Goal: Information Seeking & Learning: Check status

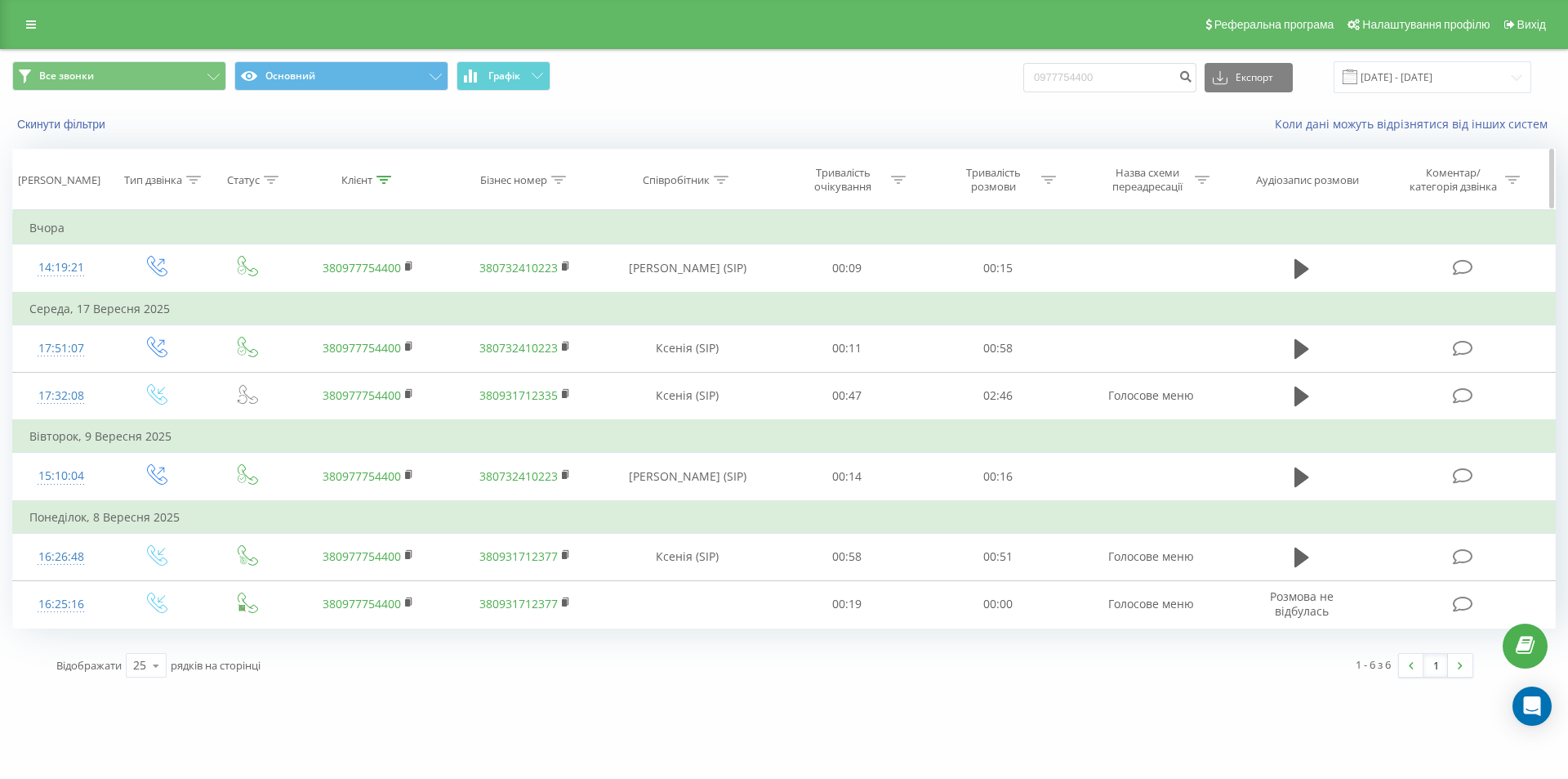
click at [385, 182] on icon at bounding box center [384, 179] width 15 height 8
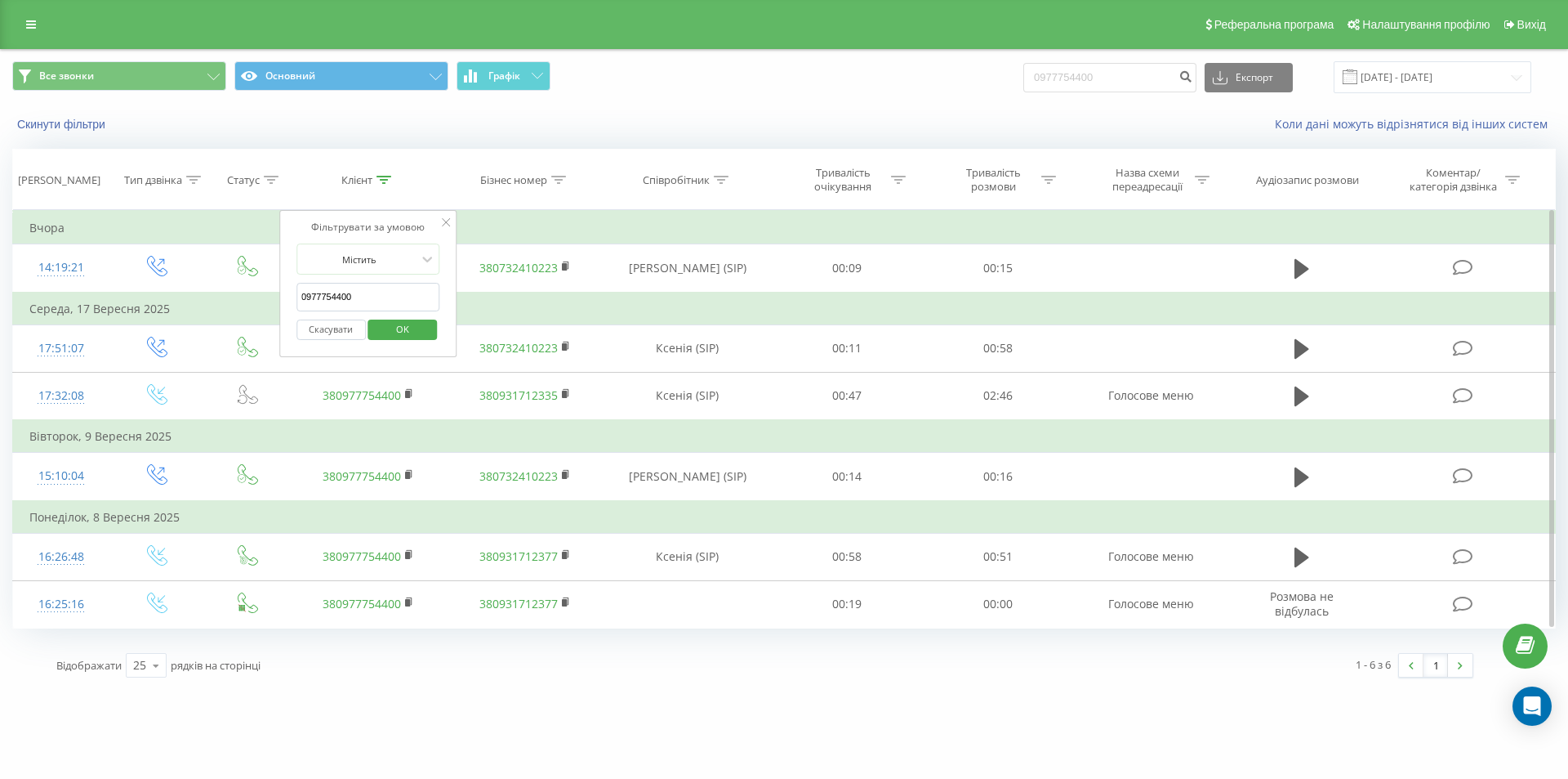
drag, startPoint x: 341, startPoint y: 305, endPoint x: 144, endPoint y: 294, distance: 197.3
click at [144, 294] on table "Фільтрувати за умовою Дорівнює Введіть значення Скасувати OK Фільтрувати за умо…" at bounding box center [784, 418] width 1543 height 418
click at [382, 335] on span "OK" at bounding box center [403, 329] width 46 height 26
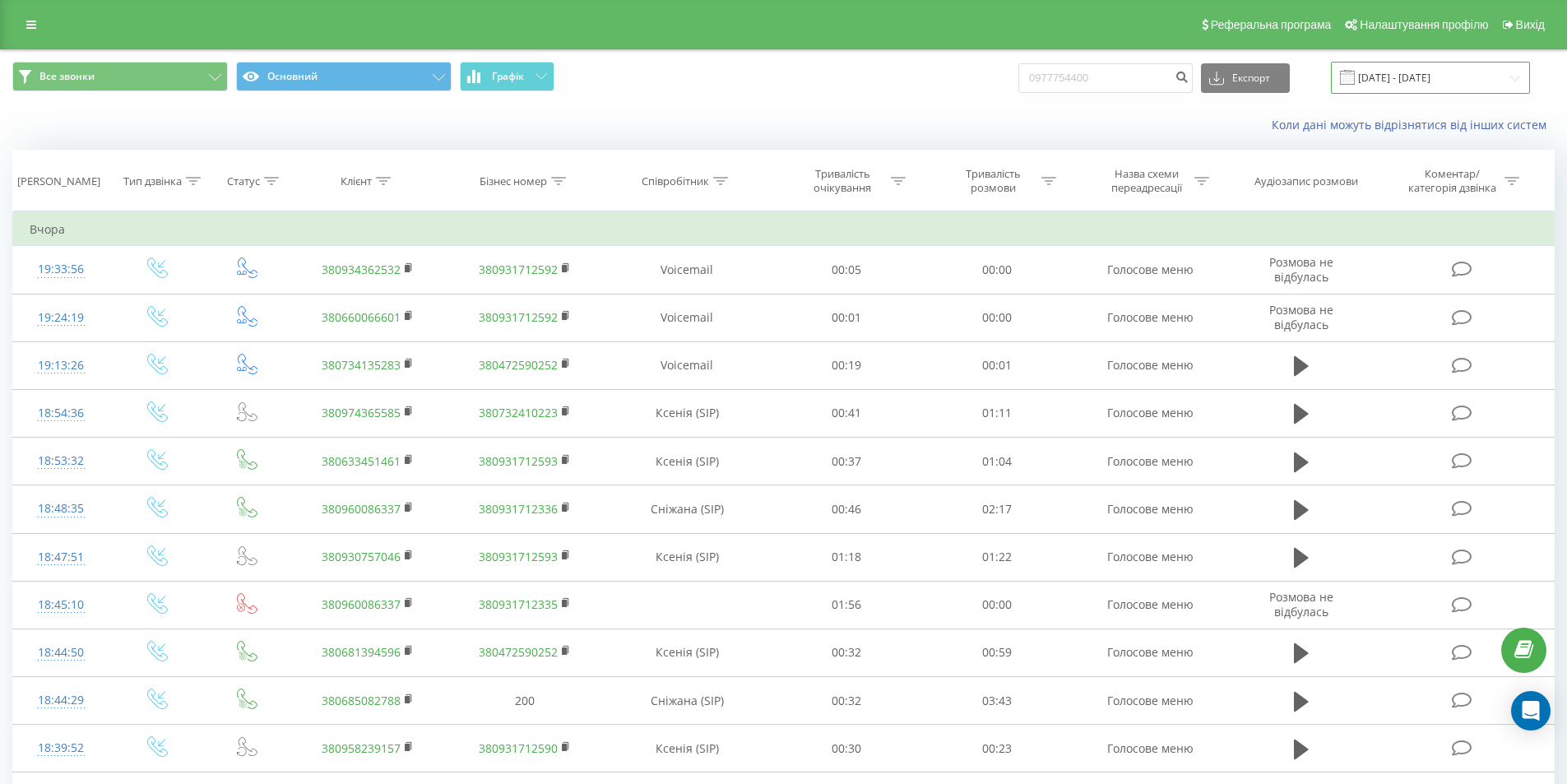
drag, startPoint x: 1427, startPoint y: 72, endPoint x: 1402, endPoint y: 90, distance: 30.8
click at [1427, 72] on input "18.08.2025 - 18.09.2025" at bounding box center [1430, 78] width 199 height 32
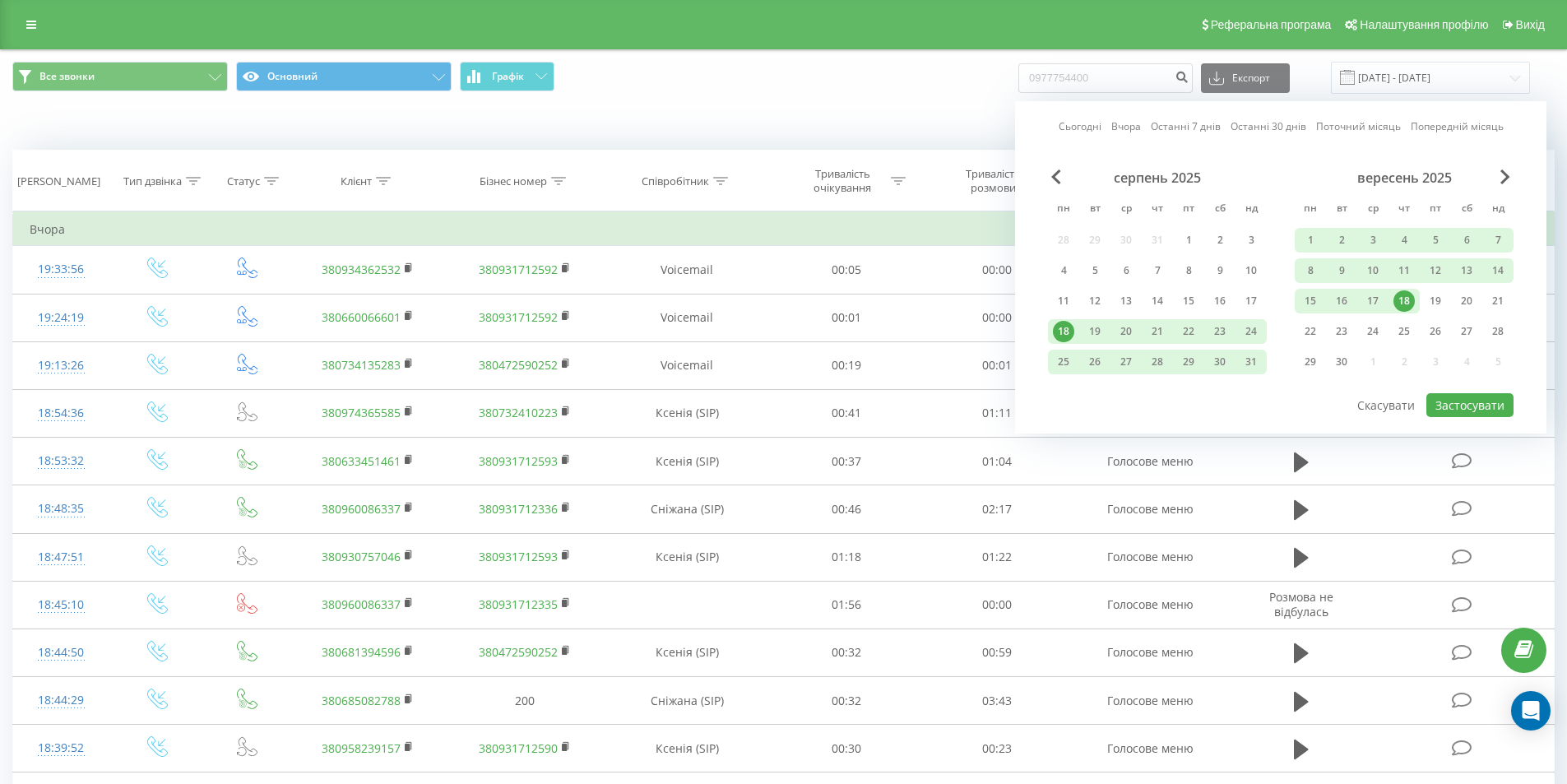
click at [1182, 128] on link "Останні 7 днів" at bounding box center [1186, 125] width 70 height 15
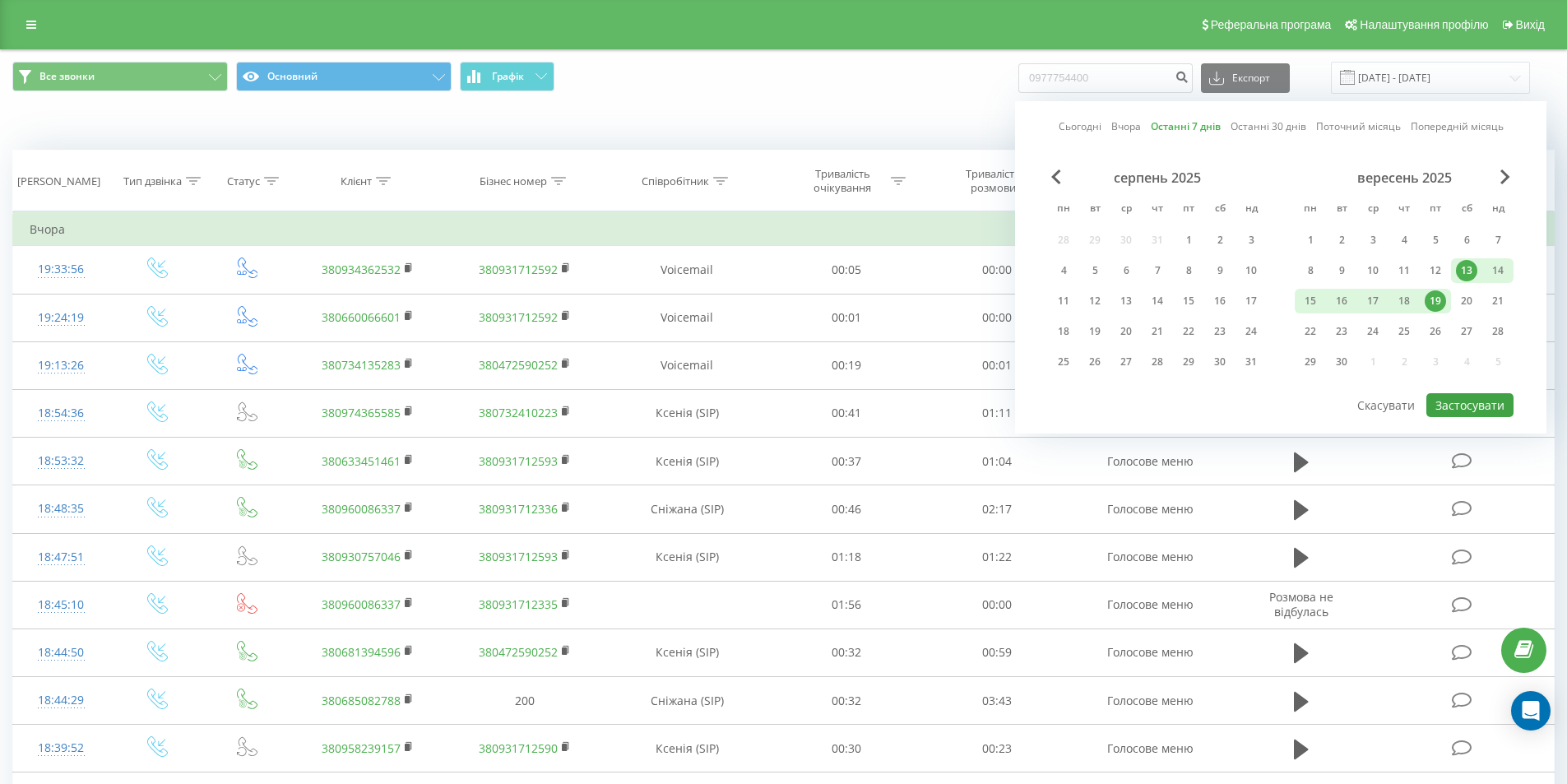
drag, startPoint x: 1443, startPoint y: 390, endPoint x: 1444, endPoint y: 403, distance: 13.0
click at [1444, 403] on div "Сьогодні Вчора Останні 7 днів Останні 30 днів Поточний місяць Попередній місяць…" at bounding box center [1281, 267] width 531 height 333
click at [1444, 404] on button "Застосувати" at bounding box center [1470, 405] width 87 height 24
type input "[DATE] - [DATE]"
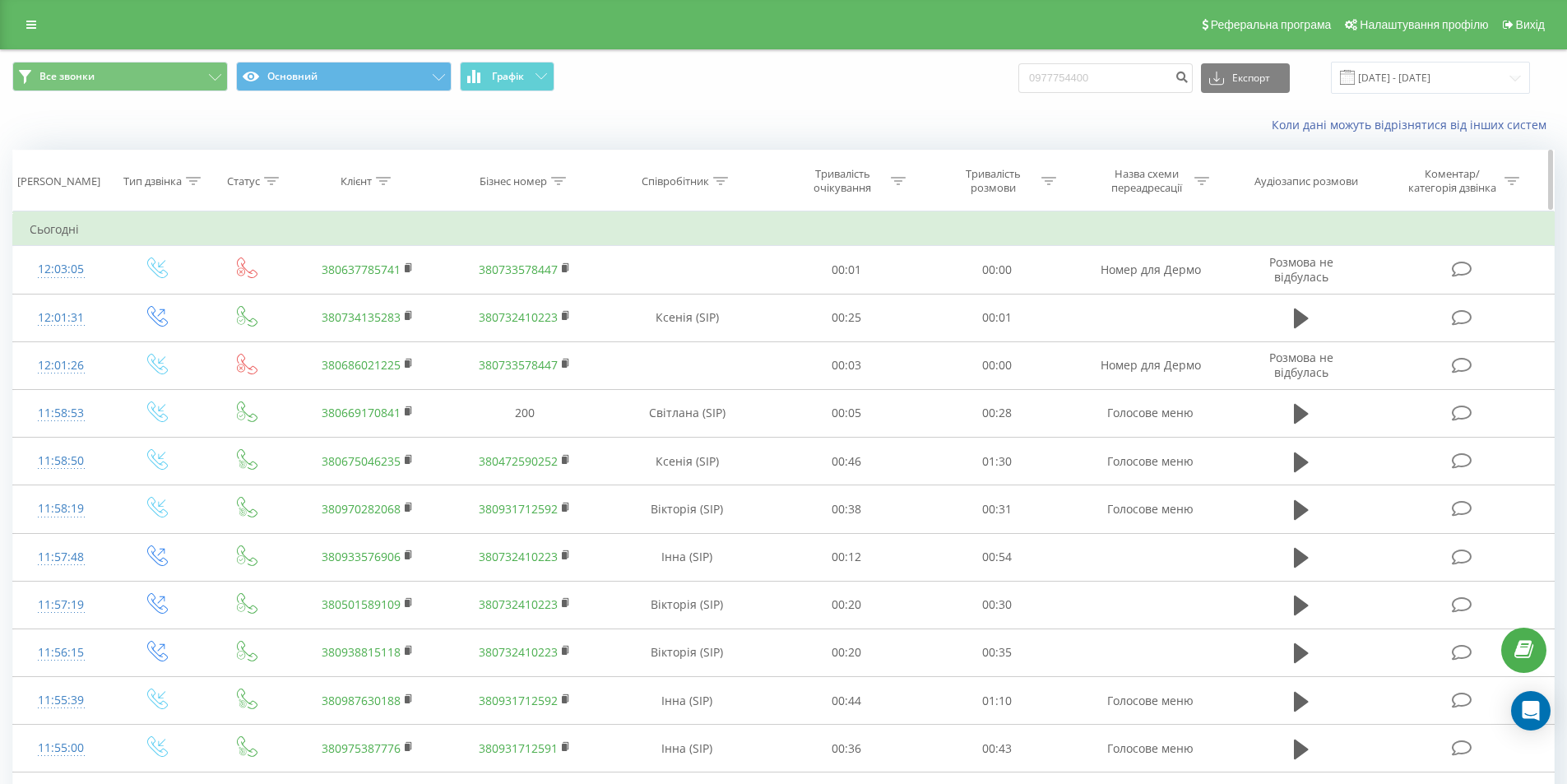
click at [388, 182] on icon at bounding box center [383, 181] width 15 height 8
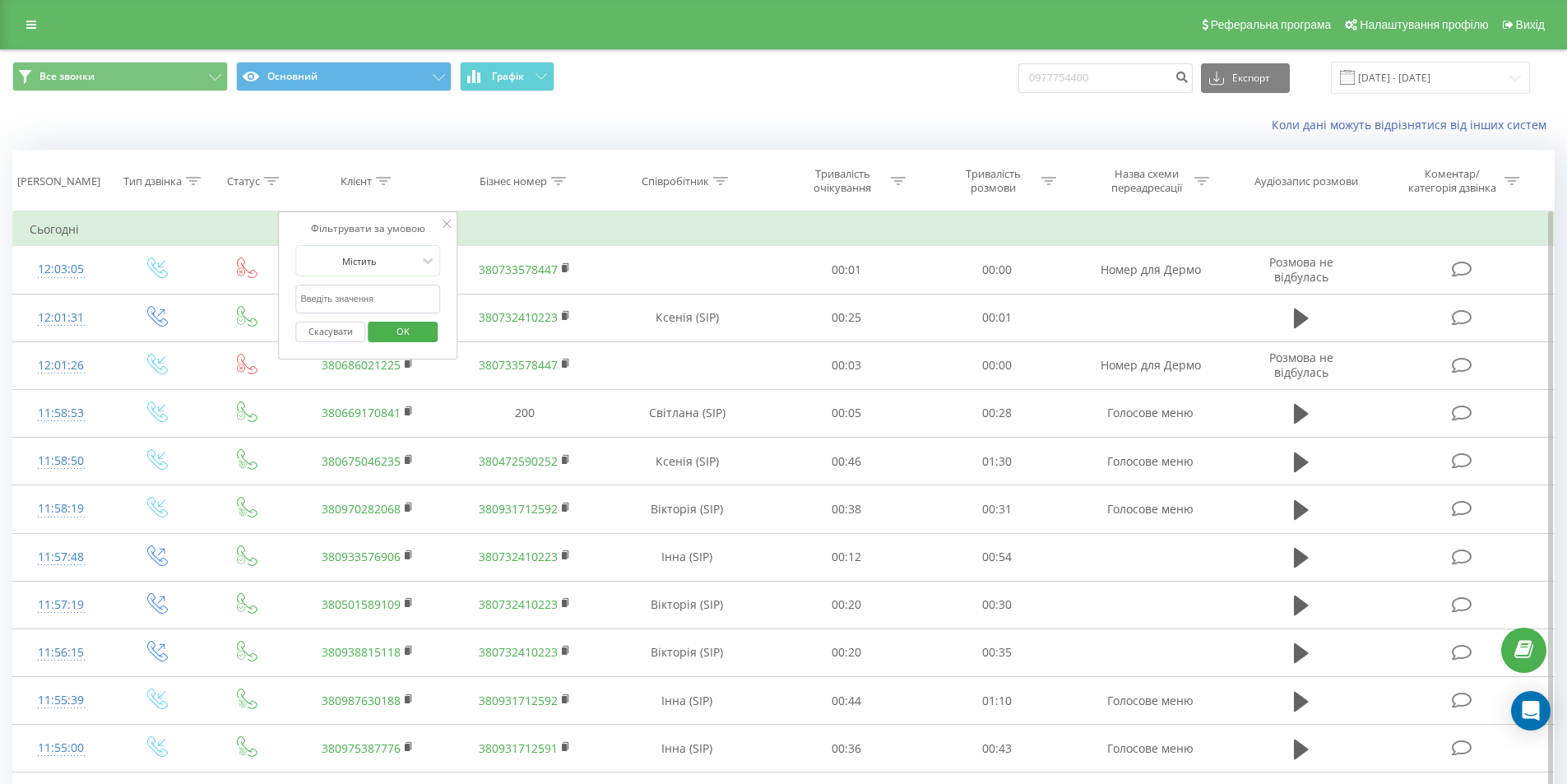
click at [398, 300] on input "text" at bounding box center [368, 299] width 145 height 29
paste input "380688372286"
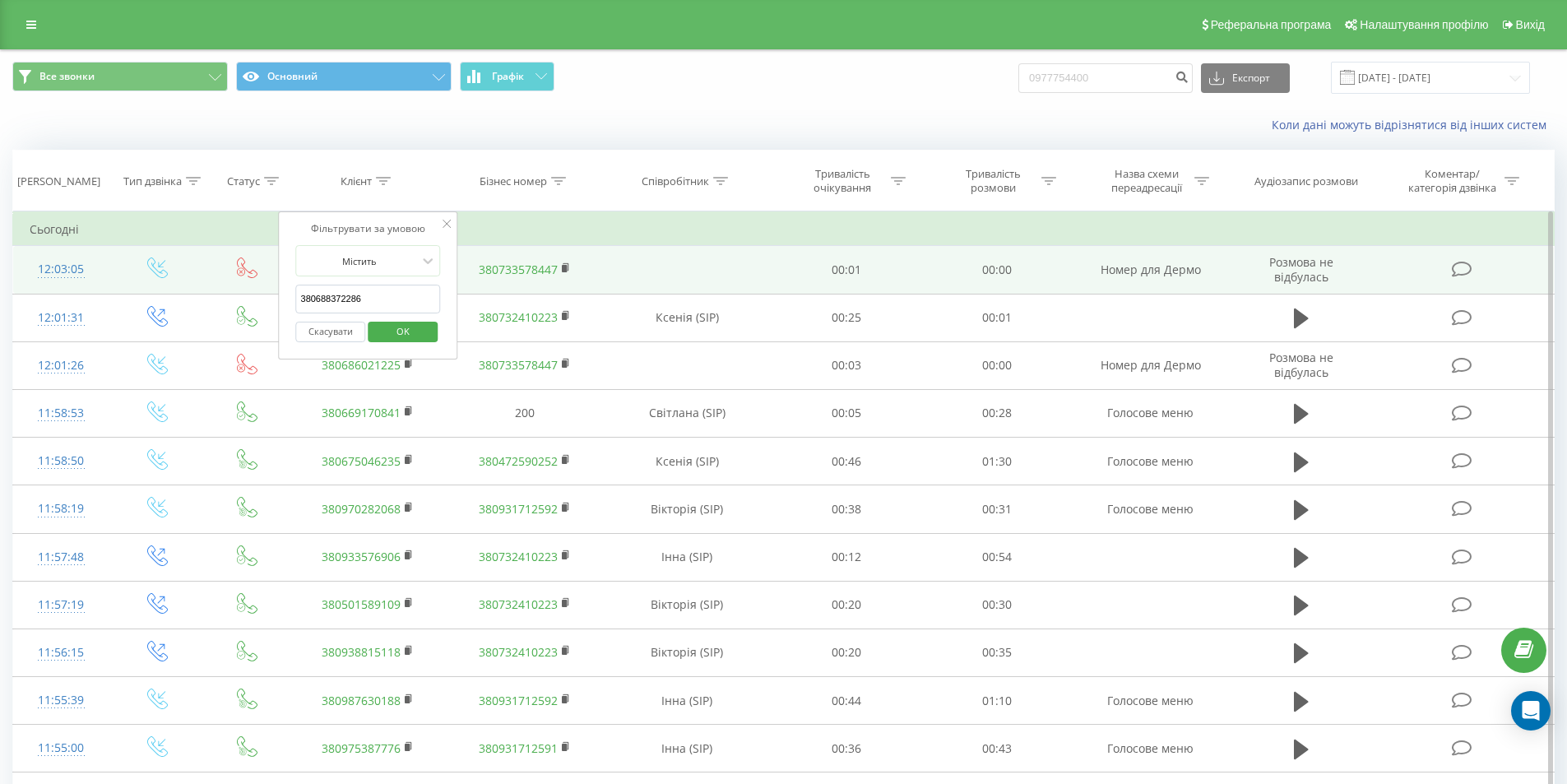
drag, startPoint x: 313, startPoint y: 301, endPoint x: 220, endPoint y: 291, distance: 93.5
type input "0688372286"
click button "OK" at bounding box center [402, 332] width 70 height 21
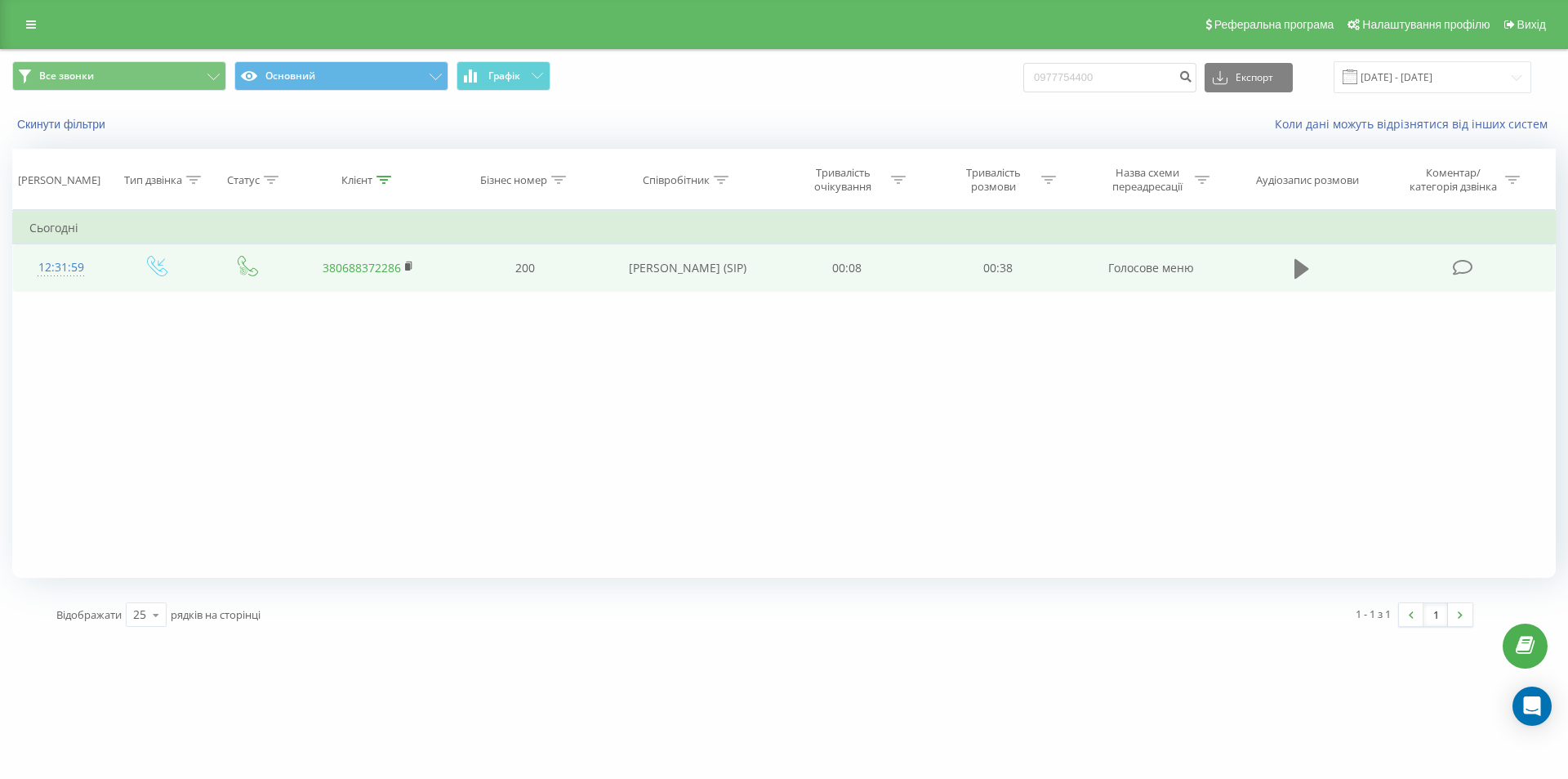
click at [1299, 273] on icon at bounding box center [1302, 269] width 15 height 20
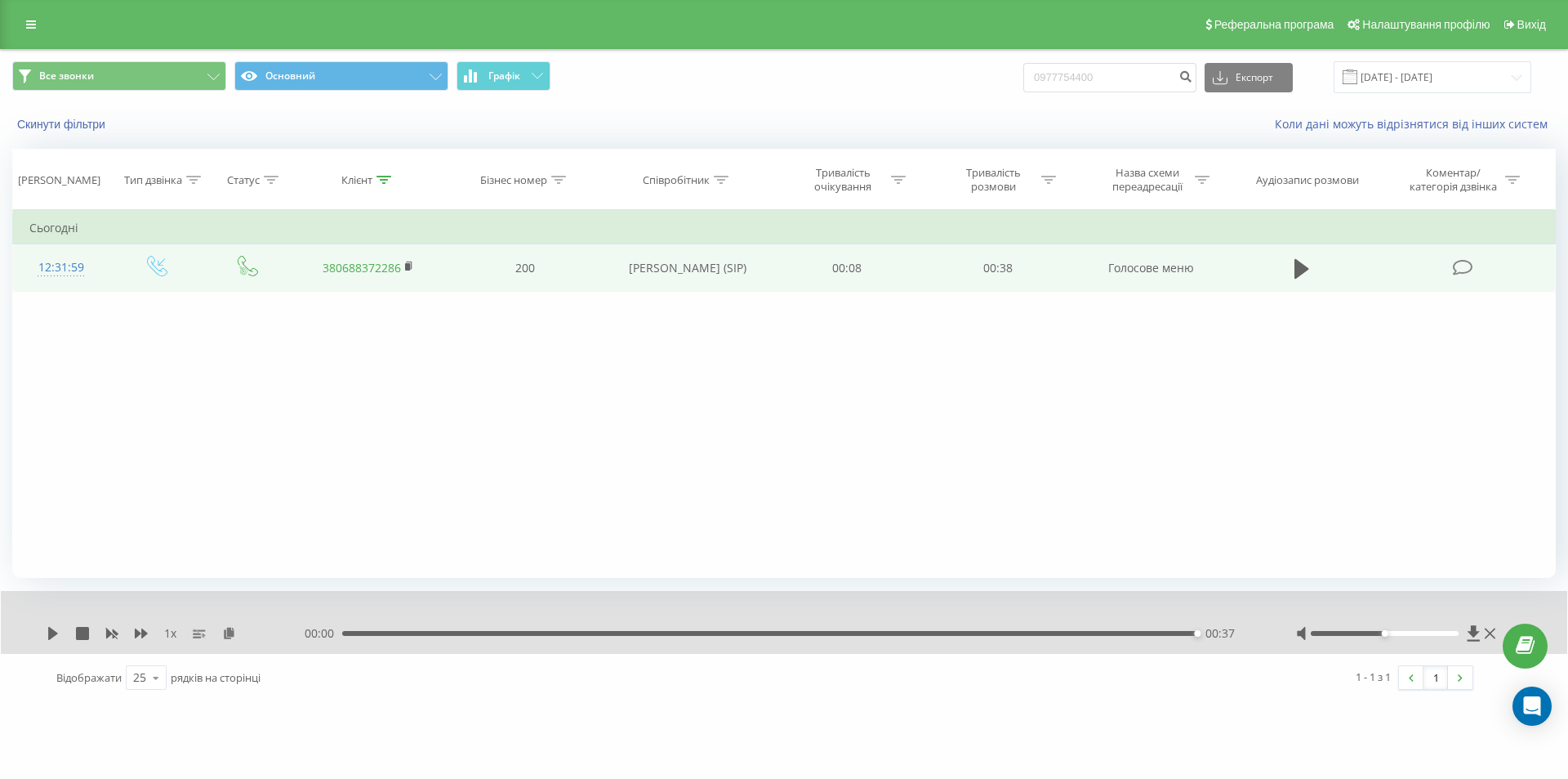
click at [217, 399] on div "Фільтрувати за умовою Дорівнює Введіть значення Скасувати OK Фільтрувати за умо…" at bounding box center [784, 393] width 1543 height 368
click at [382, 176] on icon at bounding box center [384, 179] width 15 height 8
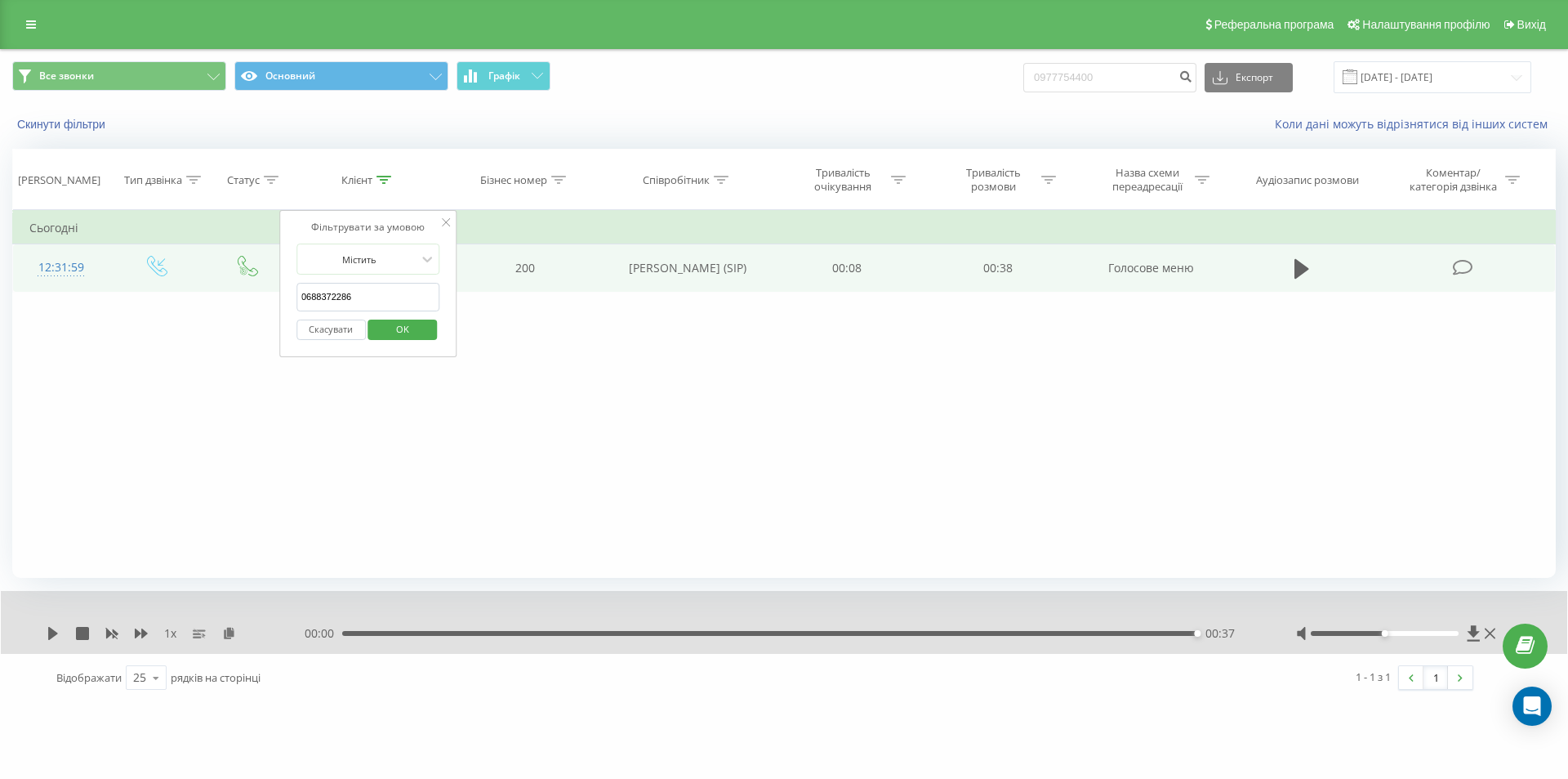
drag, startPoint x: 400, startPoint y: 290, endPoint x: 55, endPoint y: 286, distance: 345.0
click at [55, 286] on table "Фільтрувати за умовою Дорівнює Введіть значення Скасувати OK Фільтрувати за умо…" at bounding box center [784, 250] width 1543 height 82
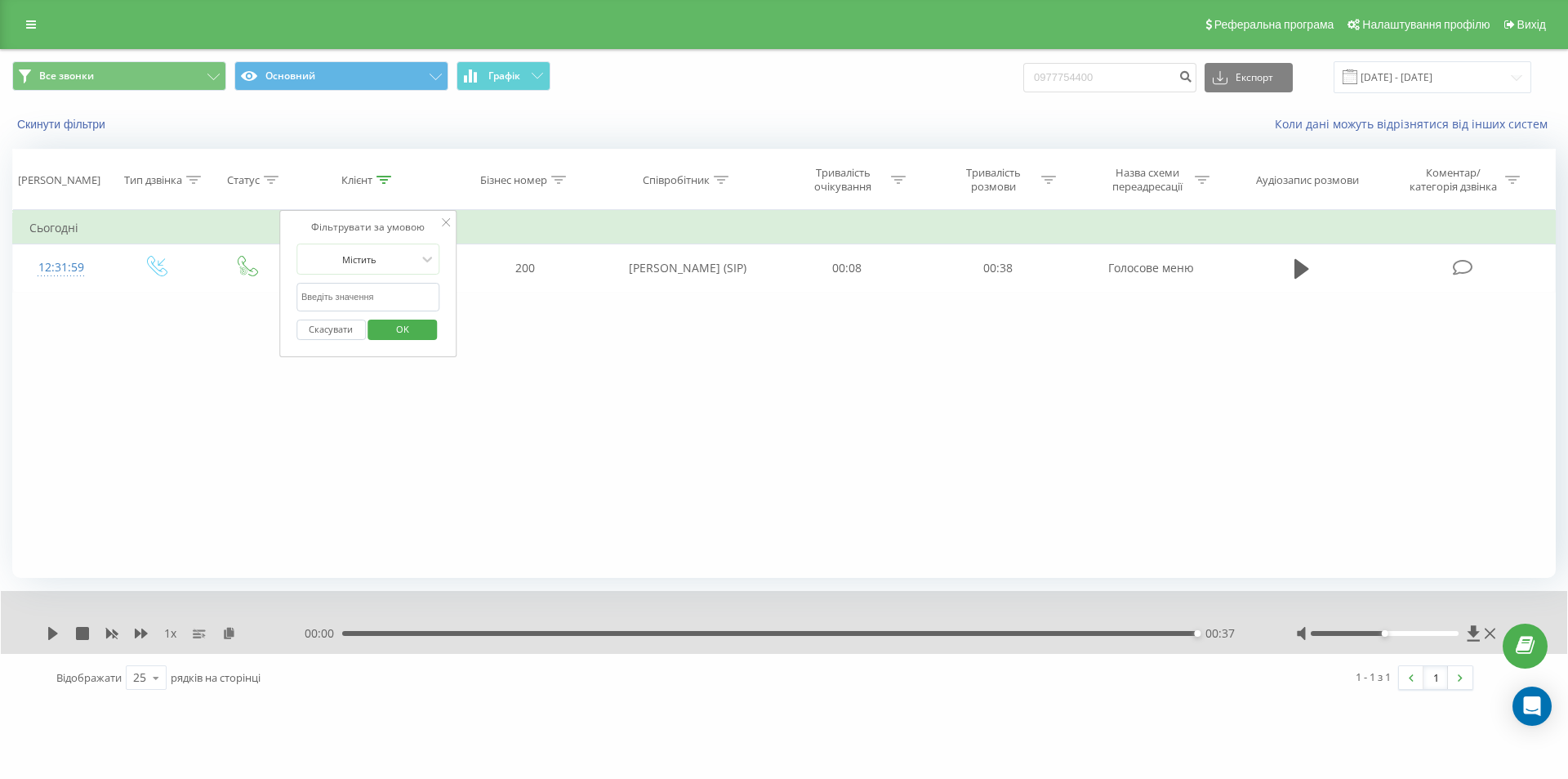
click at [398, 323] on span "OK" at bounding box center [403, 329] width 46 height 26
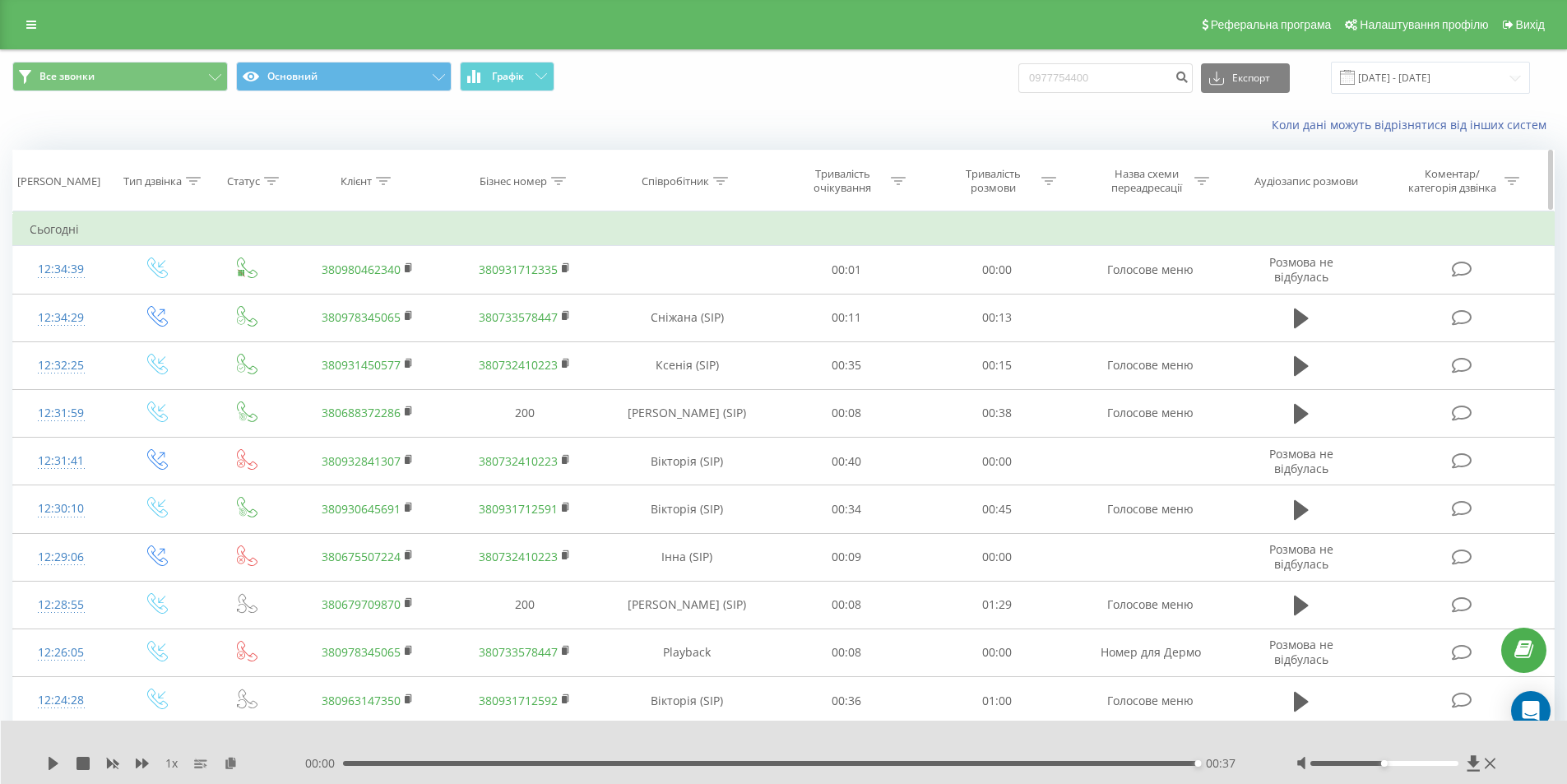
click at [380, 177] on icon at bounding box center [383, 181] width 15 height 8
click at [373, 295] on input "text" at bounding box center [368, 299] width 145 height 29
paste input "0964017087"
type input "0964017087"
click at [405, 325] on span "OK" at bounding box center [403, 331] width 47 height 26
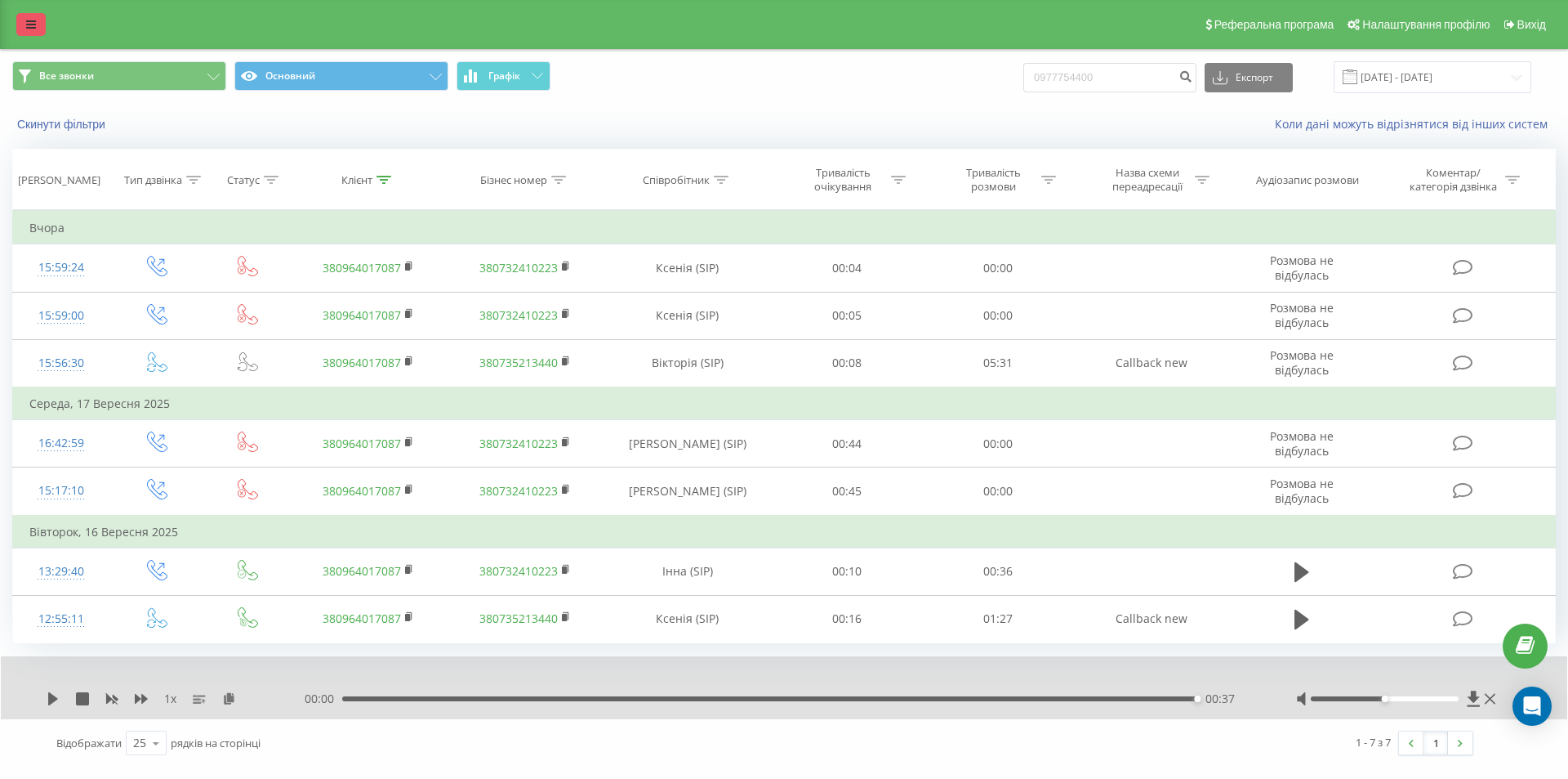
click at [32, 20] on icon at bounding box center [30, 24] width 10 height 12
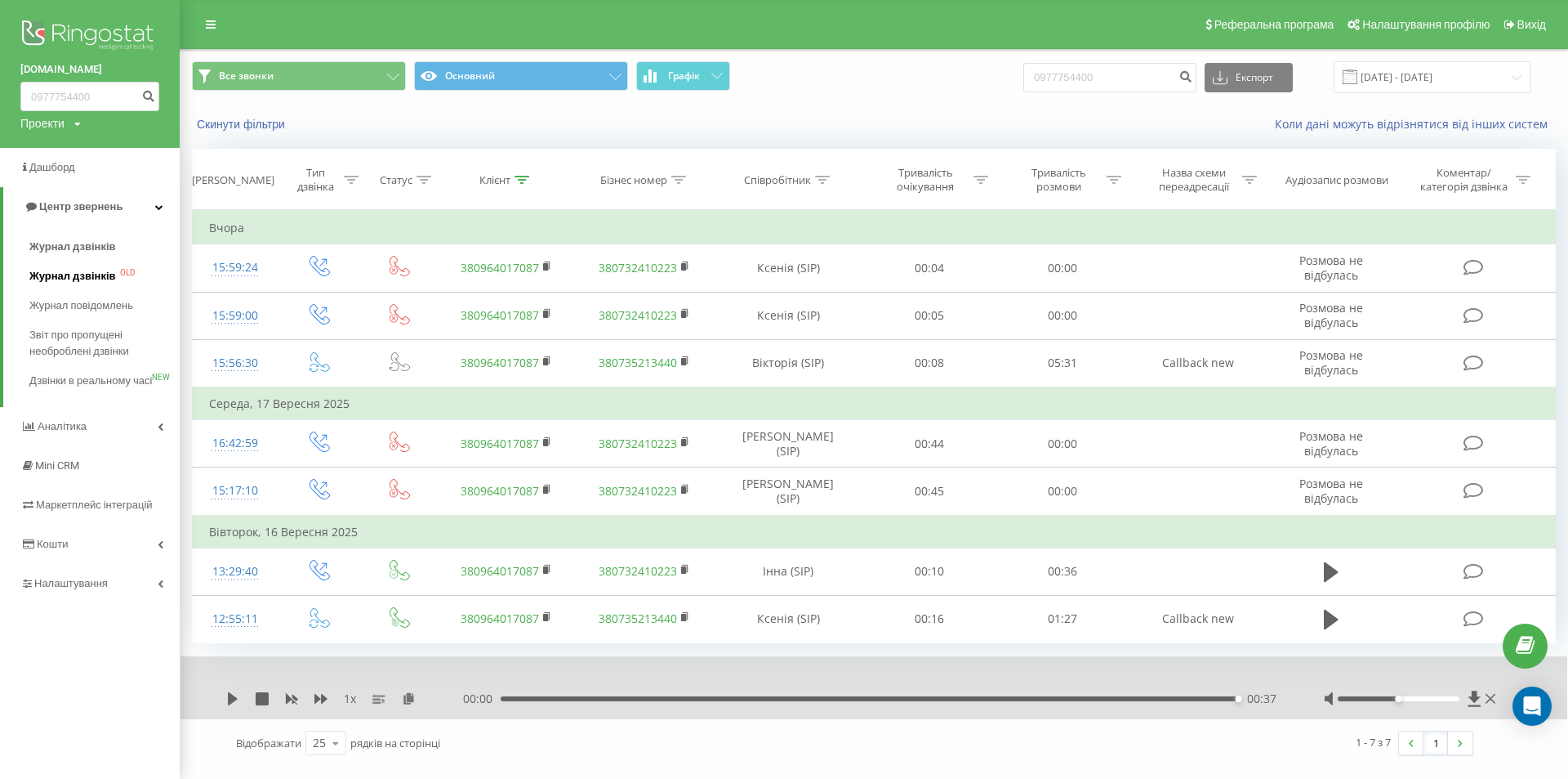
click at [73, 279] on span "Журнал дзвінків" at bounding box center [72, 276] width 86 height 16
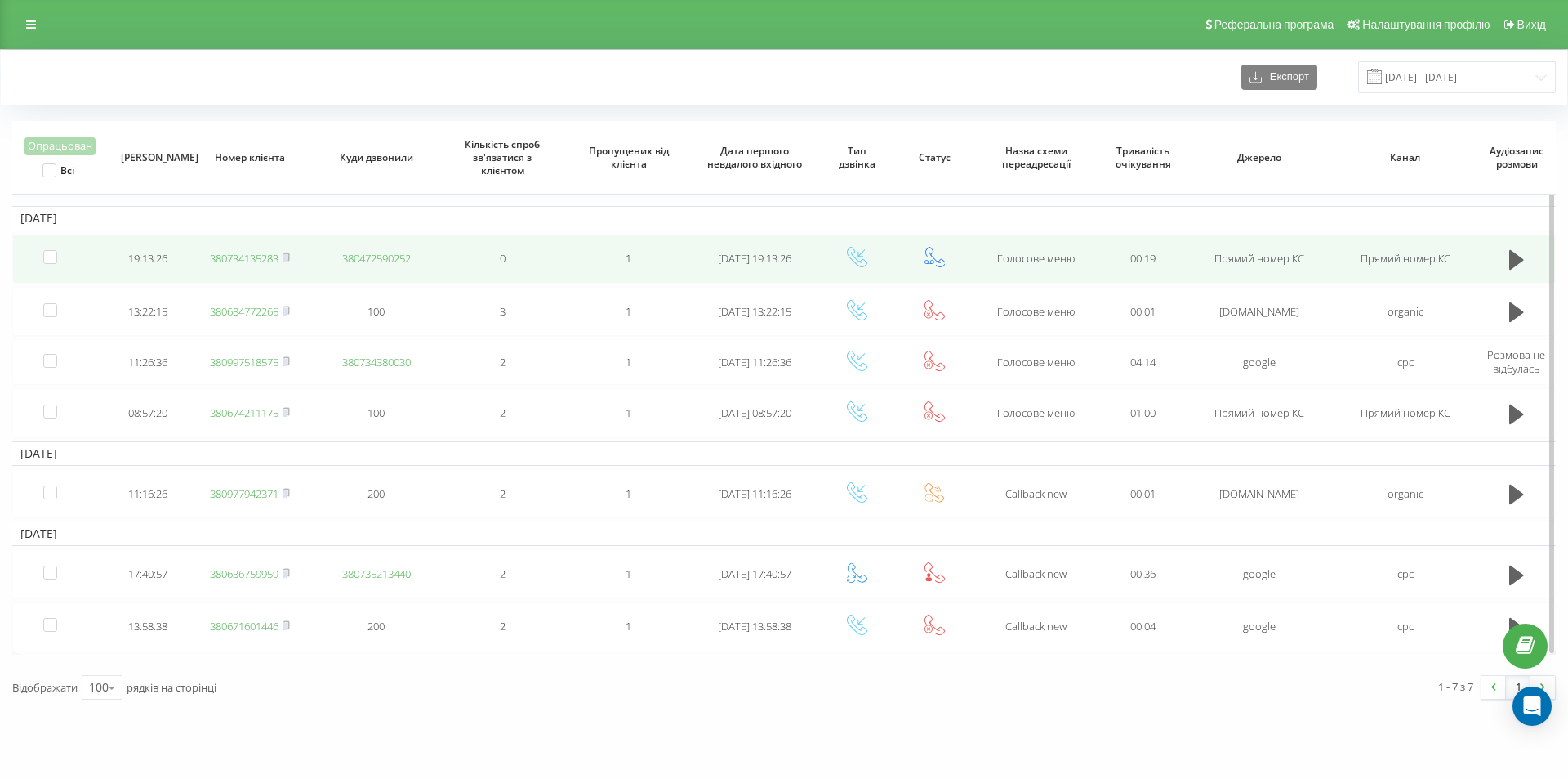
click at [267, 255] on link "380734135283" at bounding box center [243, 258] width 68 height 15
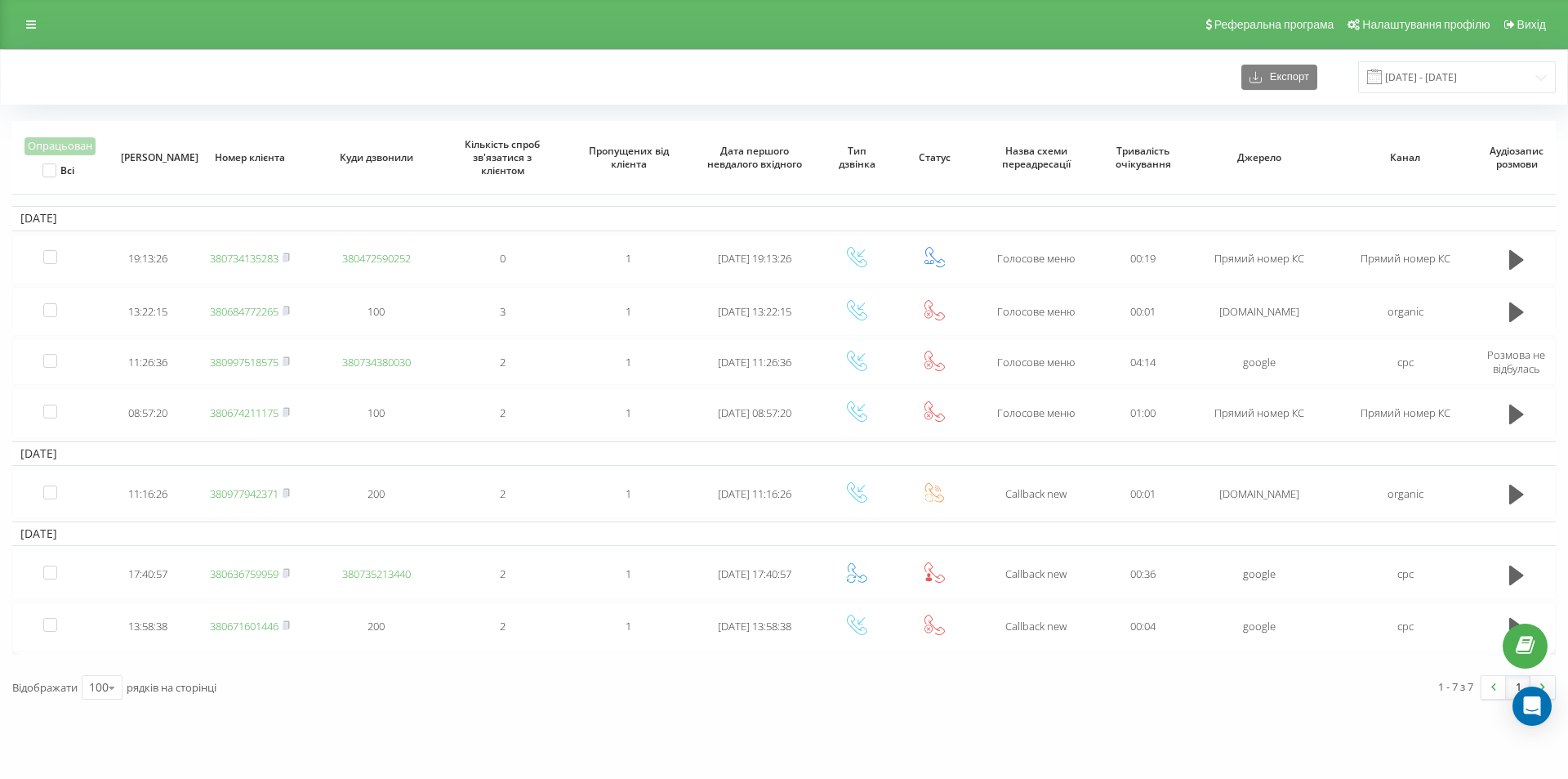
drag, startPoint x: 273, startPoint y: 92, endPoint x: 280, endPoint y: 69, distance: 24.0
click at [273, 87] on div "Експорт 12.09.2025 - 18.09.2025" at bounding box center [784, 77] width 1543 height 32
click at [1419, 83] on input "[DATE] - [DATE]" at bounding box center [1457, 77] width 198 height 32
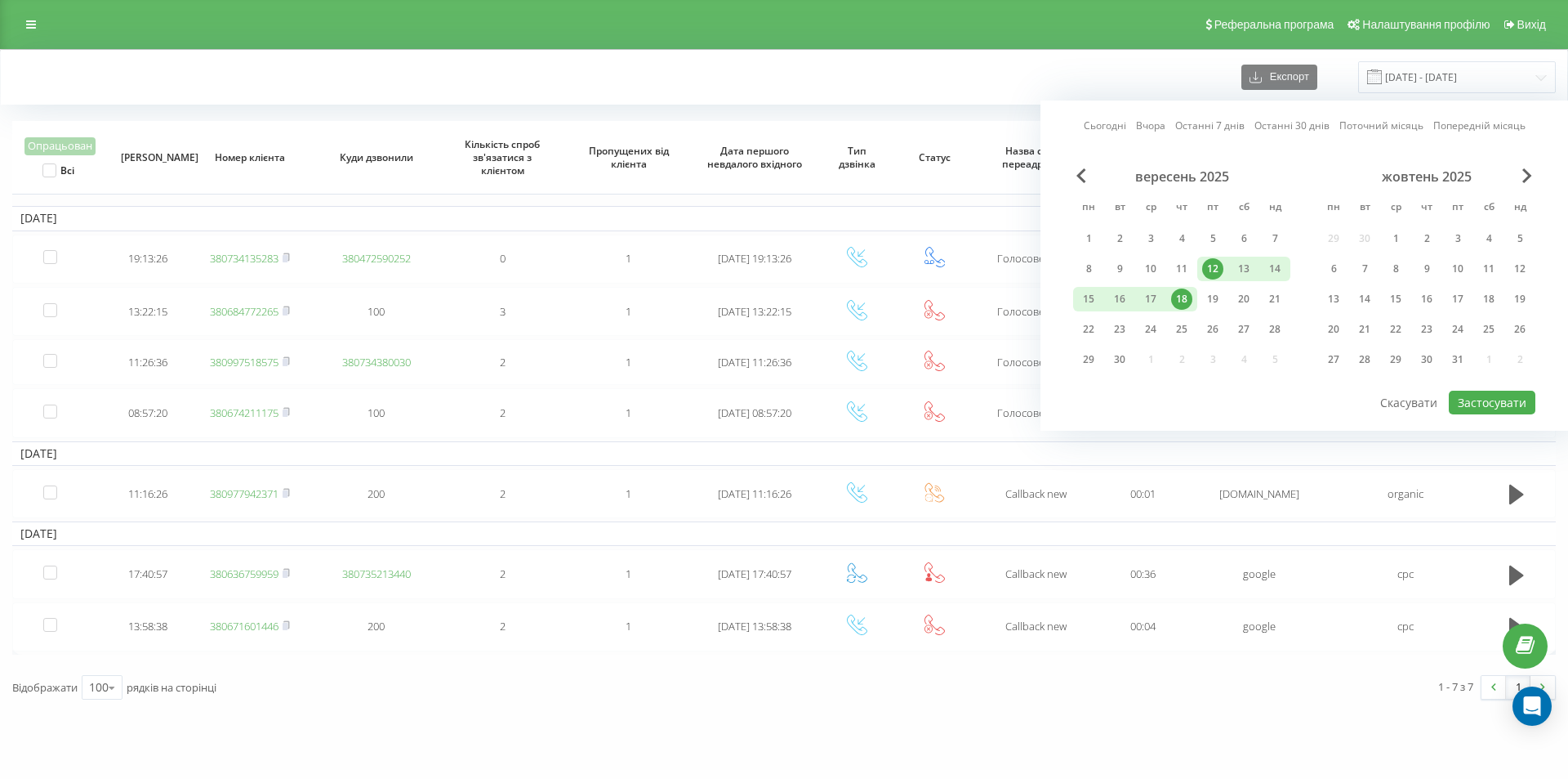
click at [1228, 123] on link "Останні 7 днів" at bounding box center [1210, 124] width 69 height 15
click at [1500, 403] on button "Застосувати" at bounding box center [1492, 402] width 86 height 24
type input "[DATE] - [DATE]"
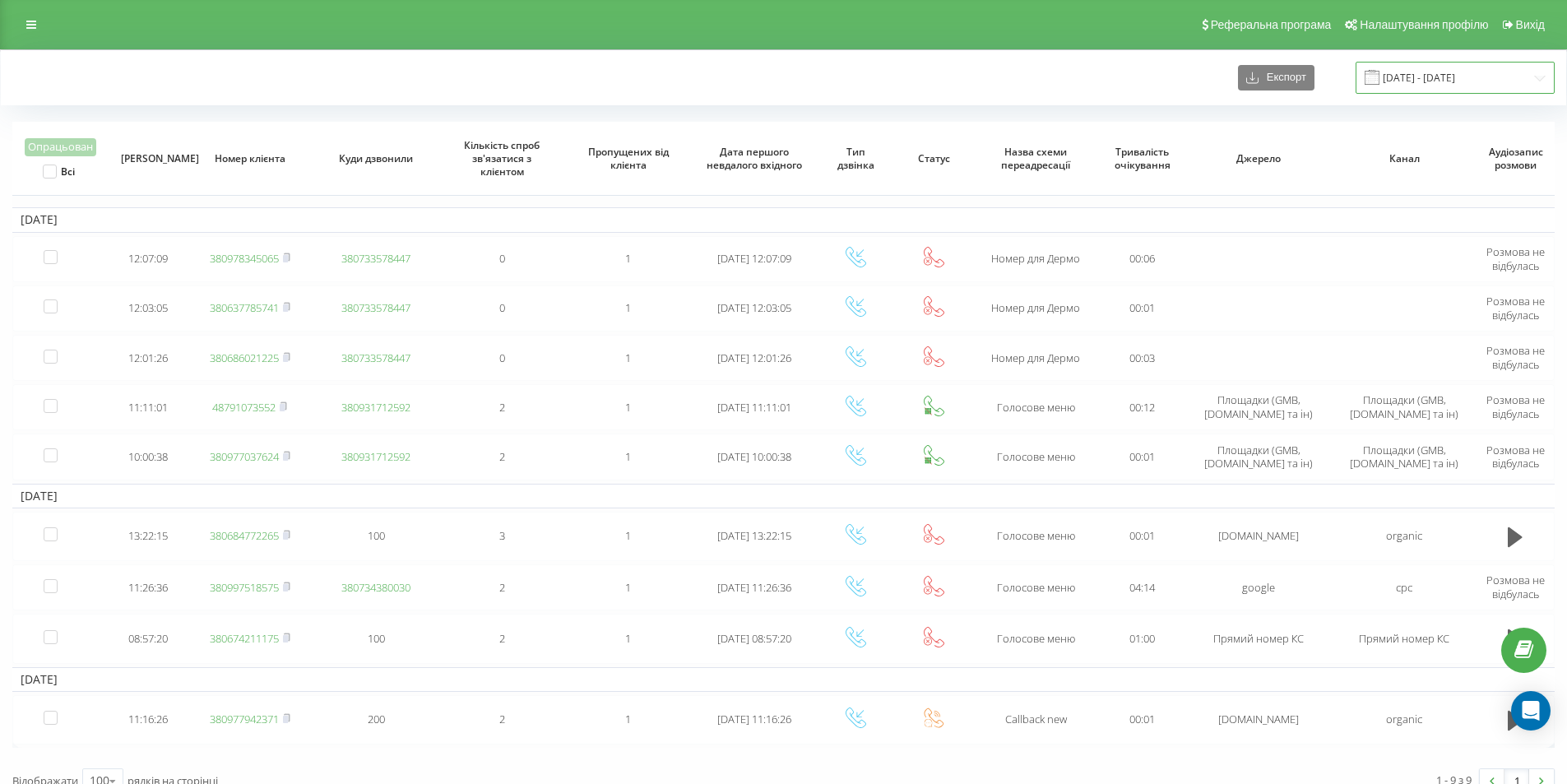
click at [1419, 72] on input "[DATE] - [DATE]" at bounding box center [1455, 78] width 199 height 32
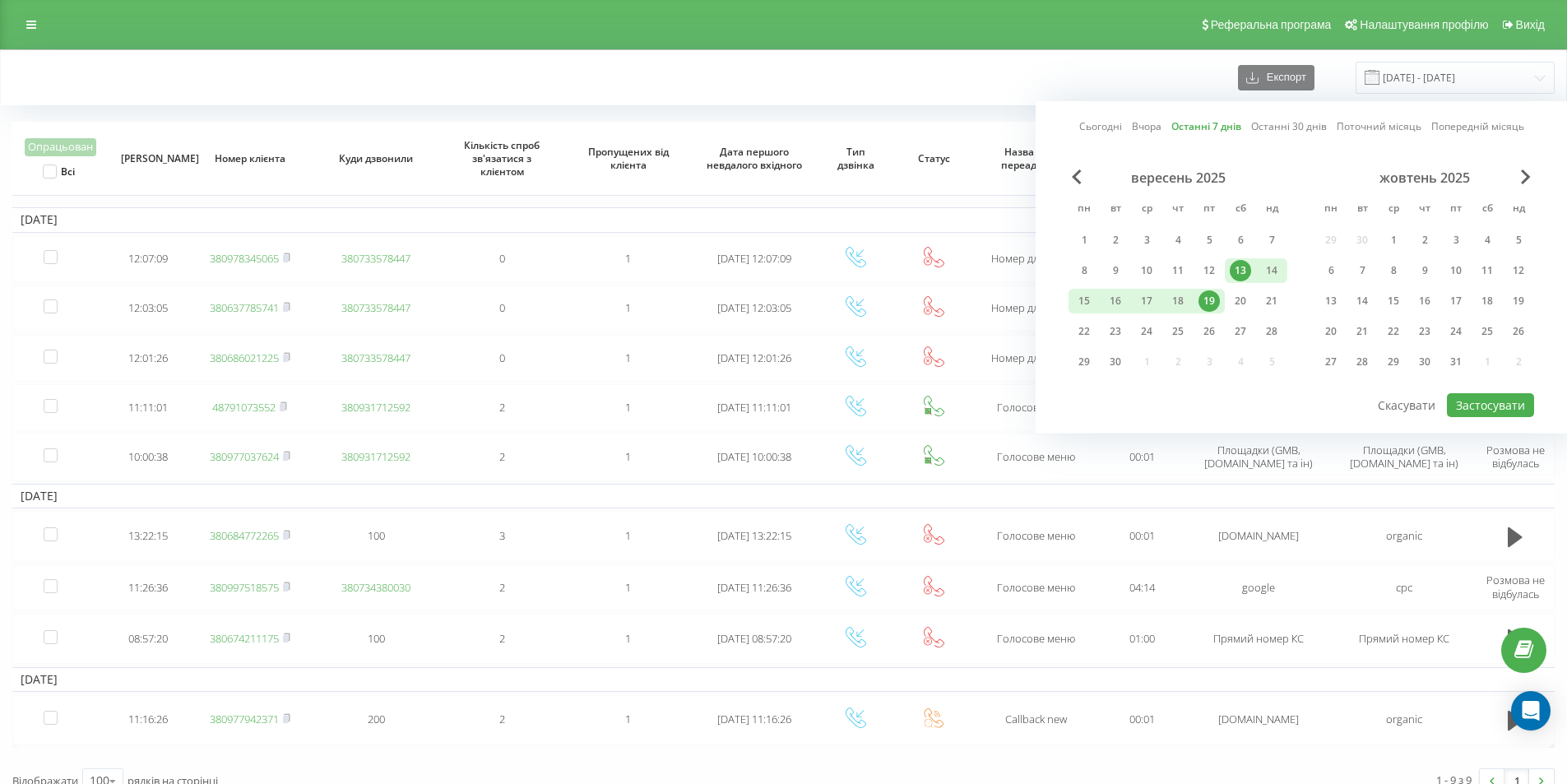
click at [1241, 123] on link "Останні 7 днів" at bounding box center [1207, 125] width 70 height 15
click at [1488, 400] on button "Застосувати" at bounding box center [1490, 405] width 87 height 24
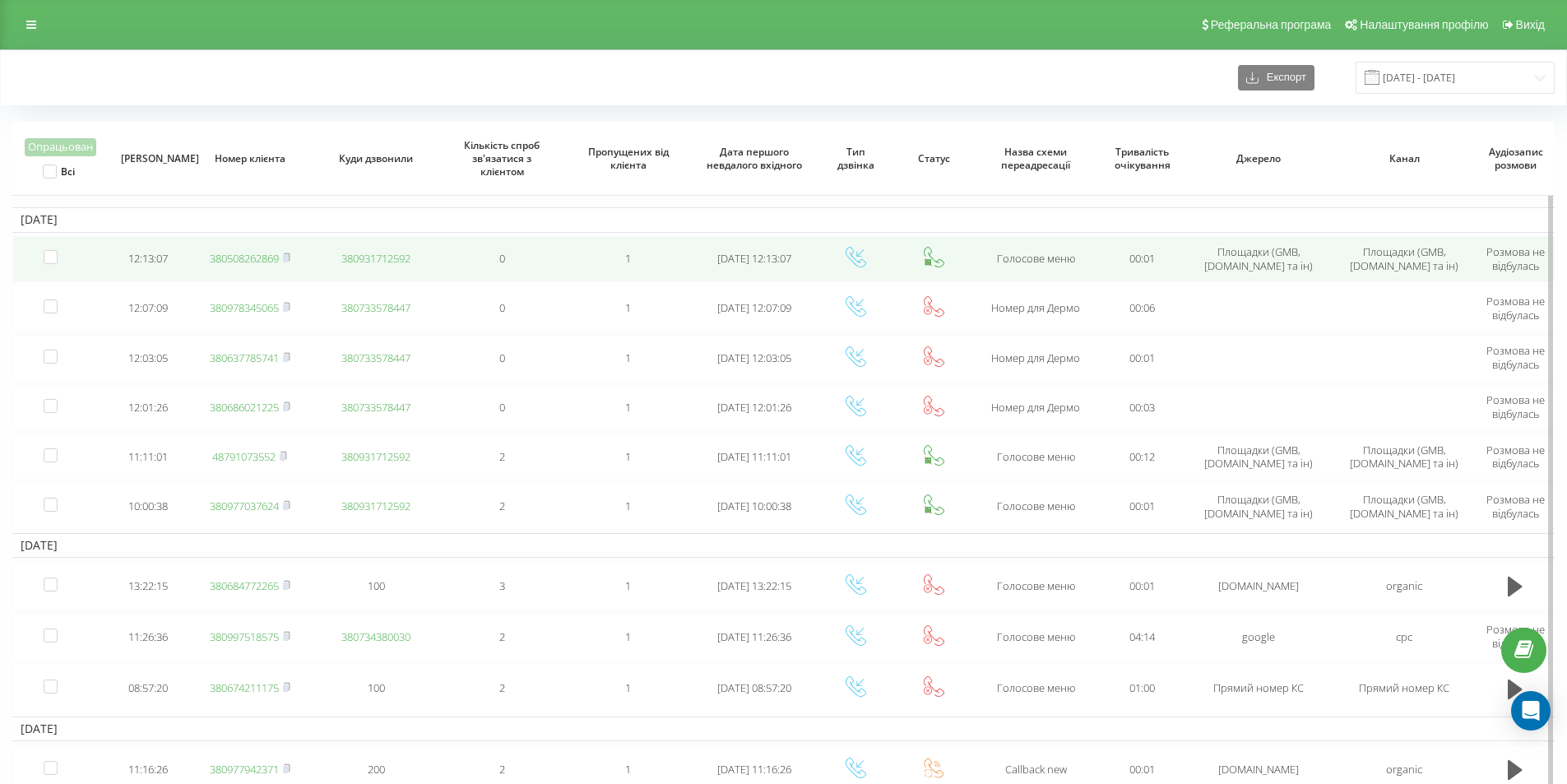
click at [267, 261] on link "380508262869" at bounding box center [244, 258] width 69 height 15
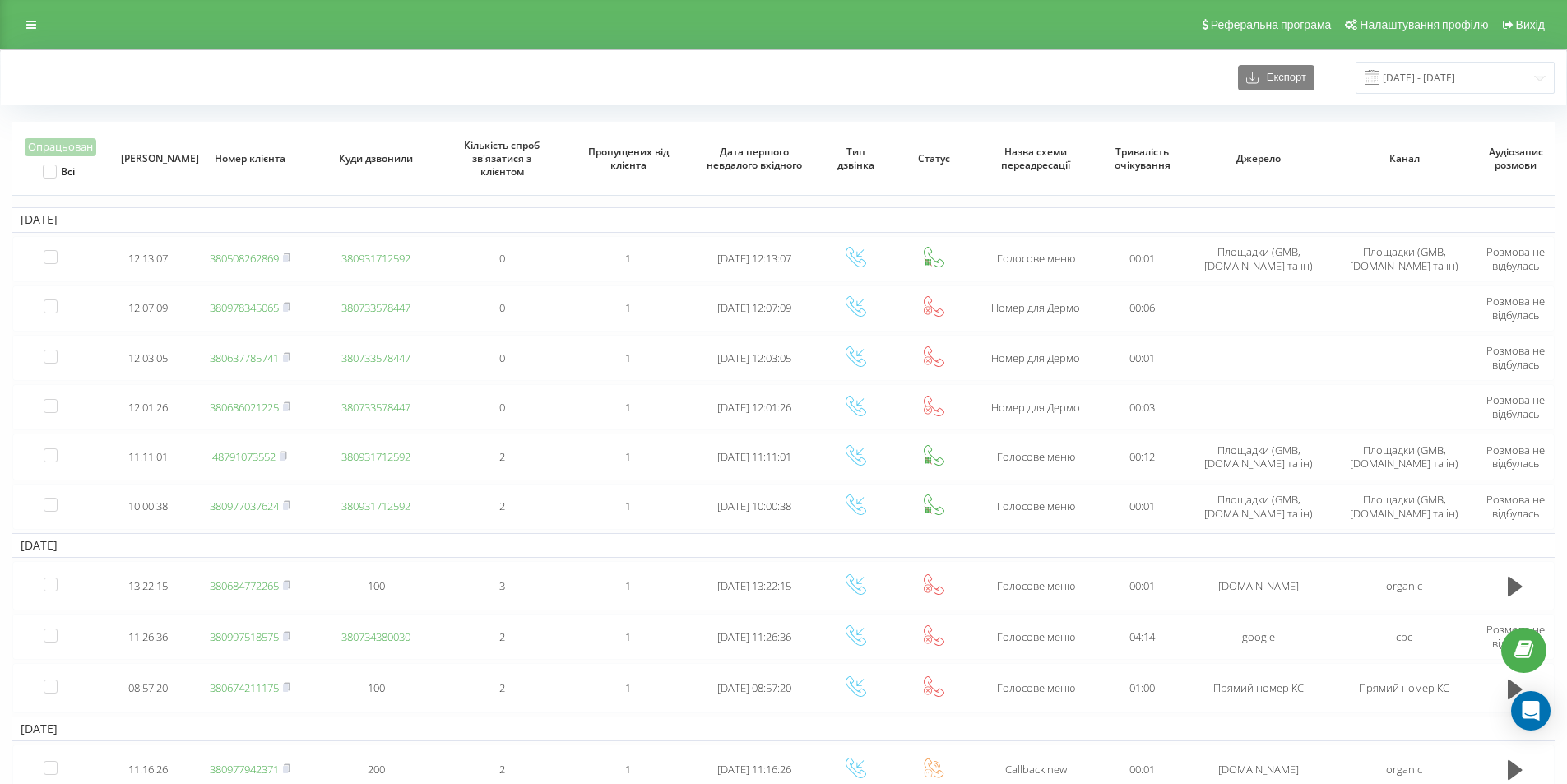
click at [487, 13] on div "Реферальна програма Налаштування профілю Вихід" at bounding box center [784, 24] width 1567 height 49
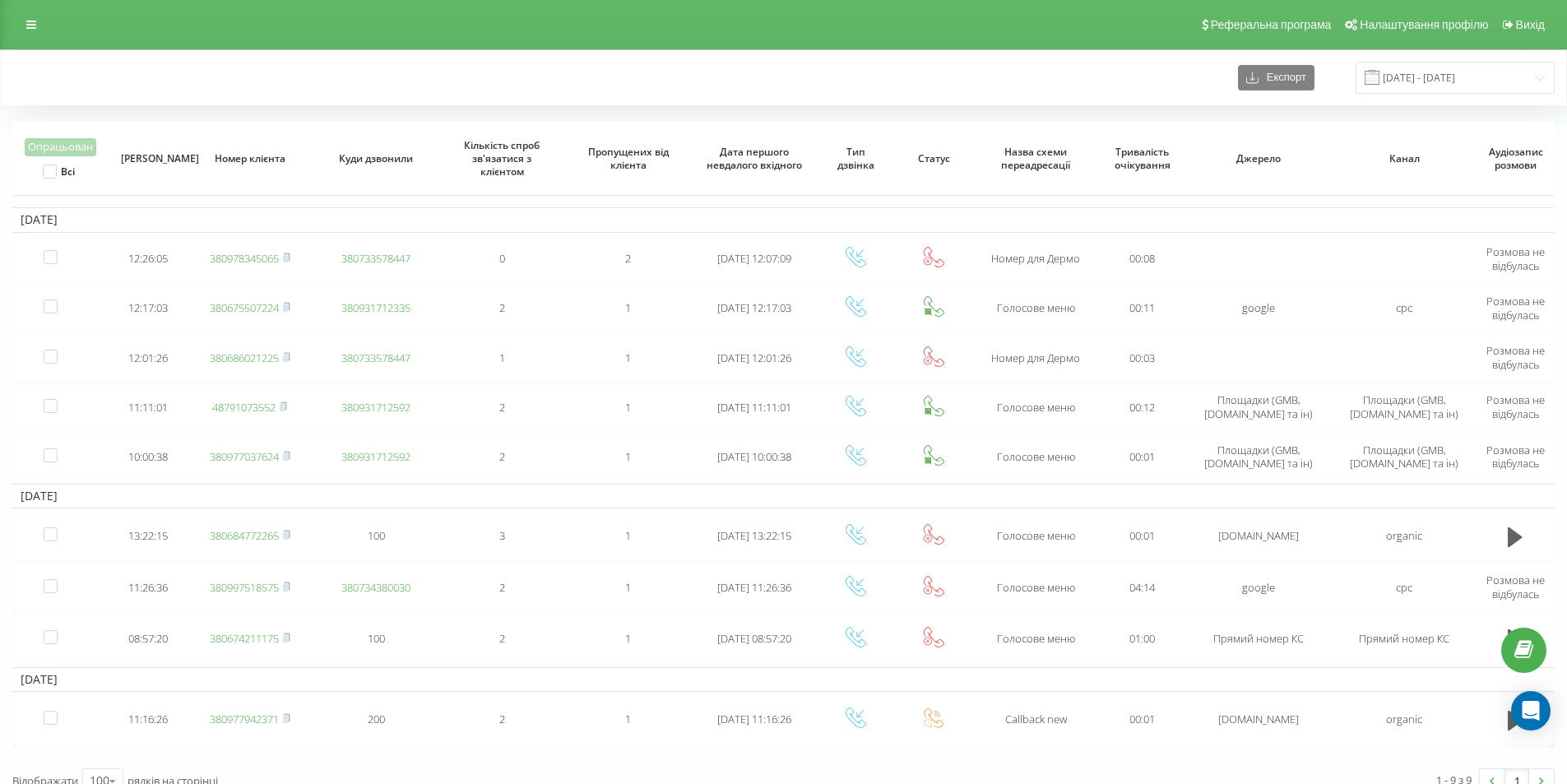
click at [255, 61] on div "Експорт [DATE] - [DATE]" at bounding box center [784, 78] width 1565 height 55
click at [1527, 704] on icon "Open Intercom Messenger" at bounding box center [1530, 711] width 19 height 21
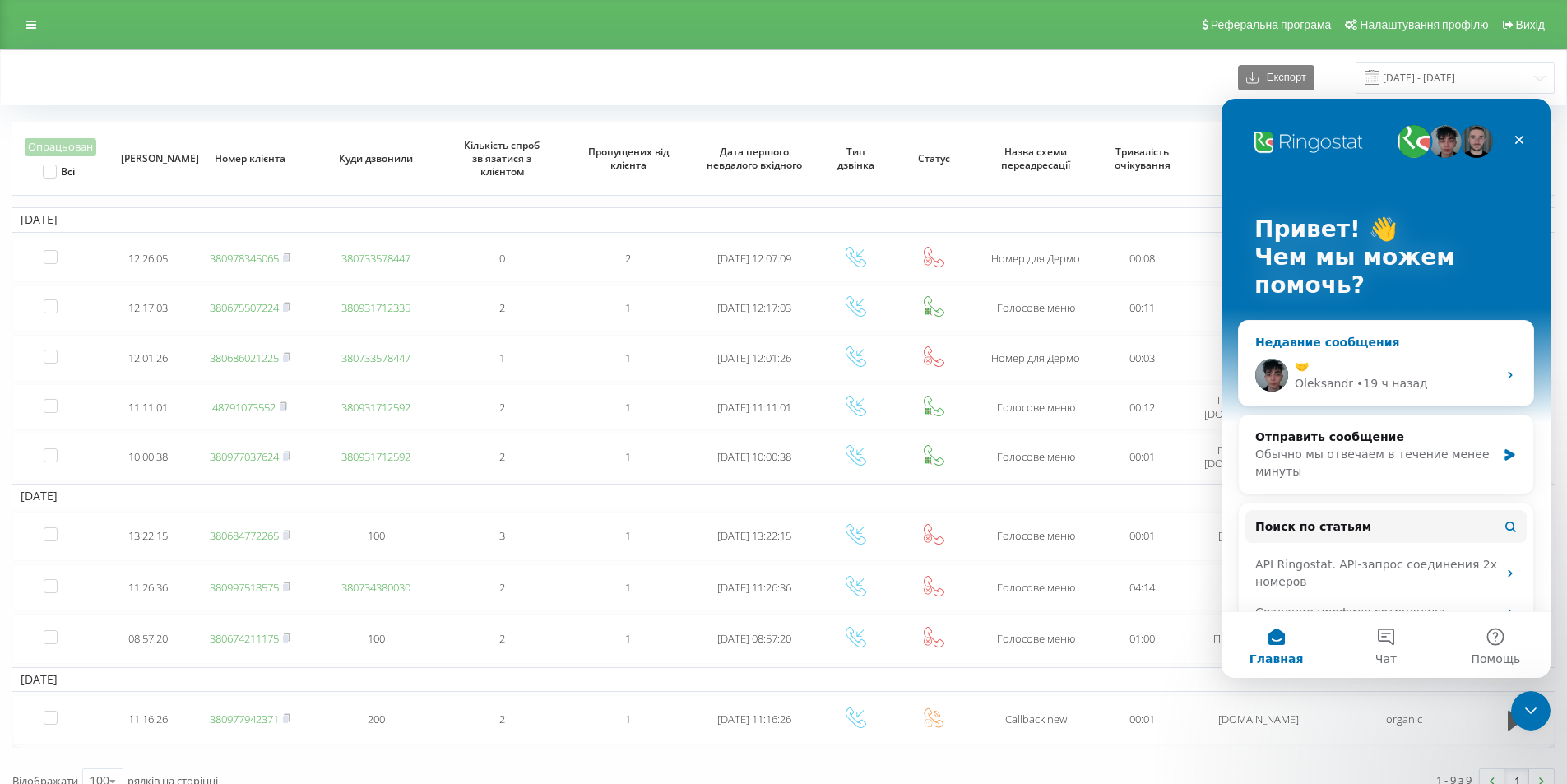
click at [1400, 358] on div "🤝" at bounding box center [1396, 366] width 202 height 17
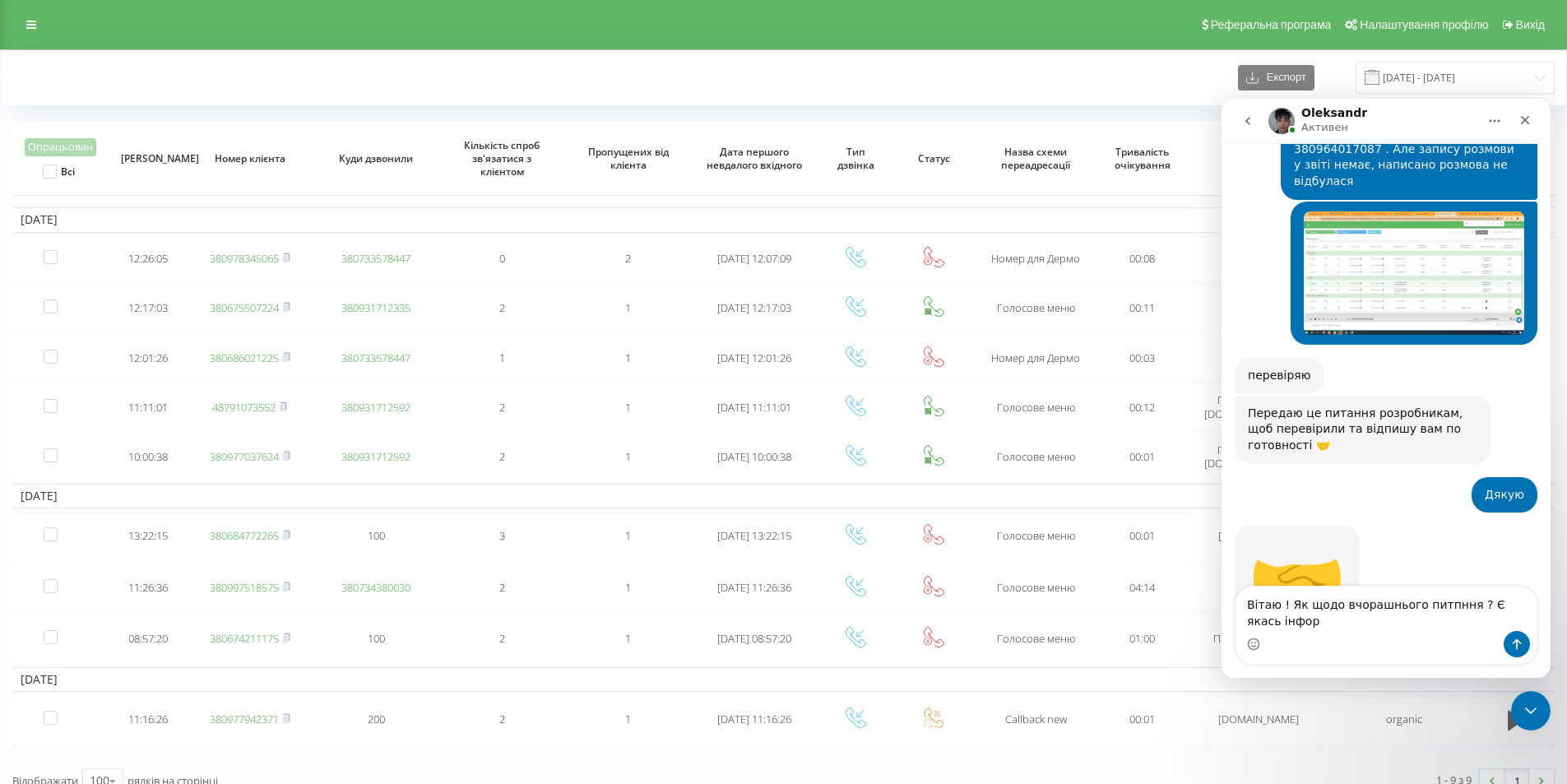
scroll to position [586, 0]
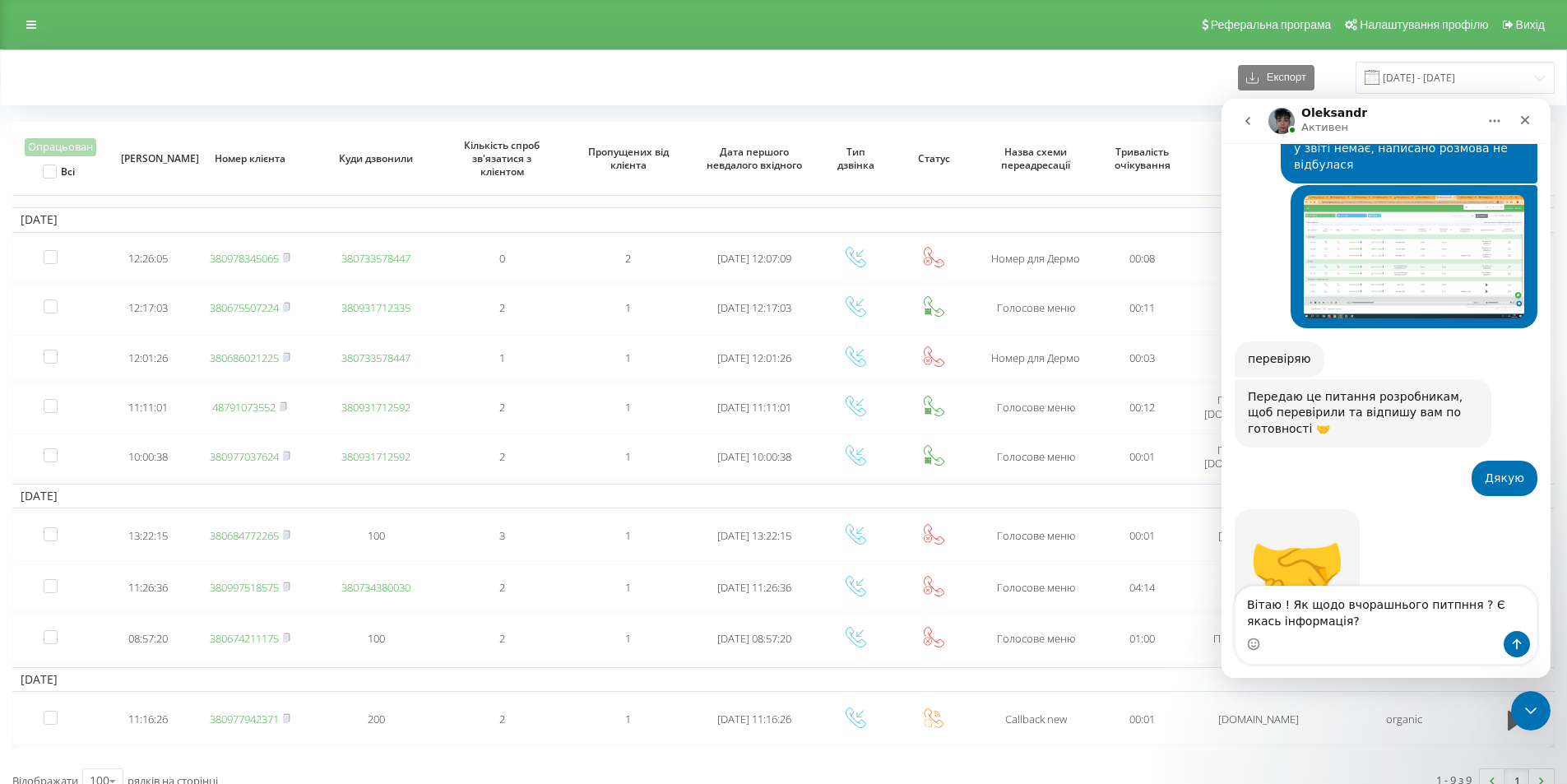
click at [1426, 603] on textarea "Вітаю ! Як щодо вчорашнього питпння ? Є якась інформація?" at bounding box center [1385, 609] width 301 height 45
drag, startPoint x: 1287, startPoint y: 603, endPoint x: 1454, endPoint y: 603, distance: 167.0
click at [1454, 603] on textarea "Вітаю ! Як щодо вчорашнього пипння ? Є якась інформація?" at bounding box center [1385, 609] width 301 height 45
click at [1452, 606] on textarea "Вітаю ! Щодо вчорашього хвернення Є якась інформація?" at bounding box center [1385, 609] width 301 height 45
click at [1372, 625] on textarea "Вітаю ! Щодо вчорашього хвернення є якась інформація?" at bounding box center [1385, 609] width 301 height 45
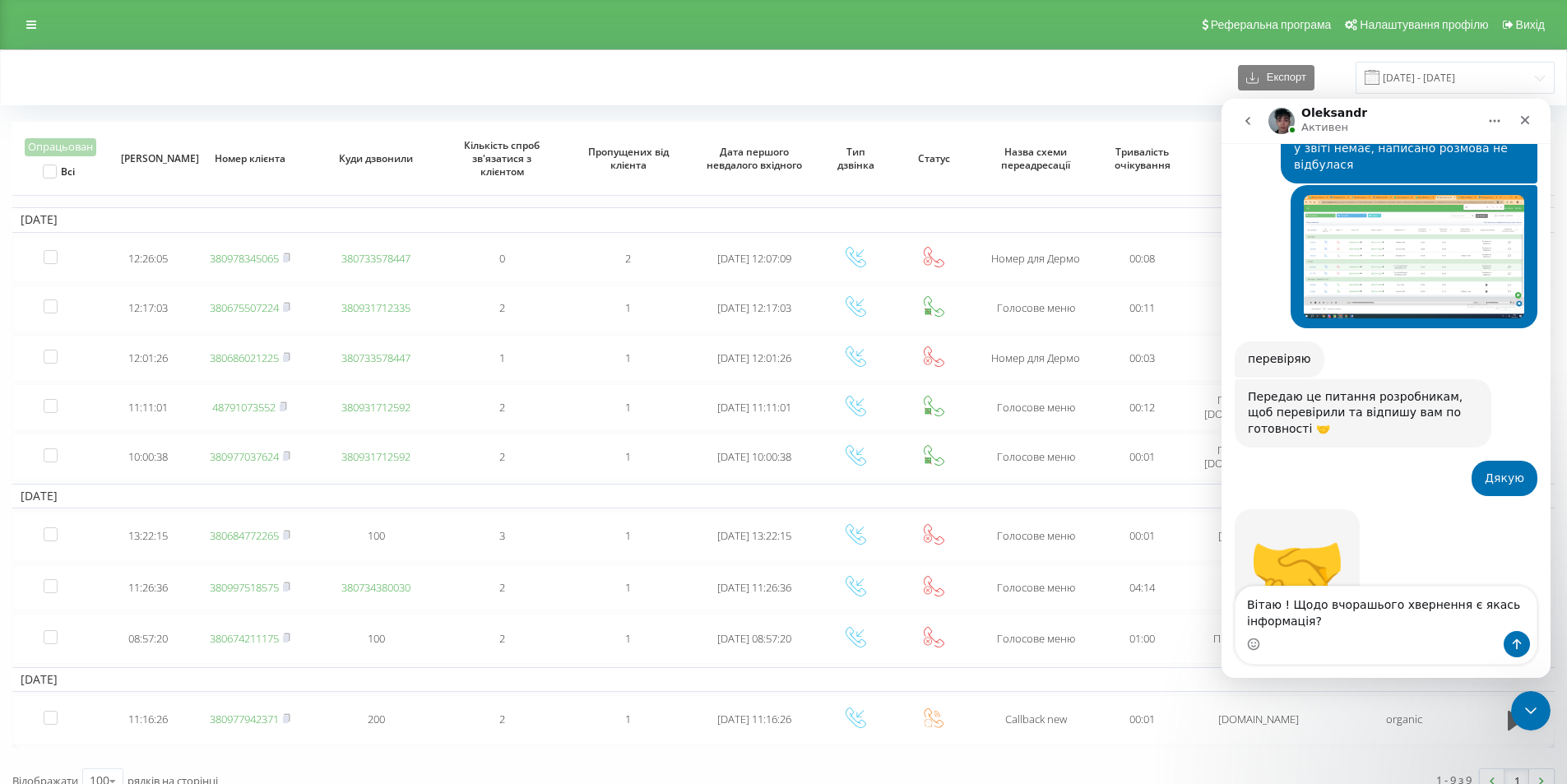
click at [1392, 603] on textarea "Вітаю ! Щодо вчорашього хвернення є якась інформація?" at bounding box center [1385, 609] width 301 height 45
type textarea "Вітаю ! Щодо вчорашього звернення є якась інформація?"
click at [1340, 622] on textarea "Вітаю ! Щодо вчорашього звернення є якась інформація?" at bounding box center [1385, 609] width 301 height 45
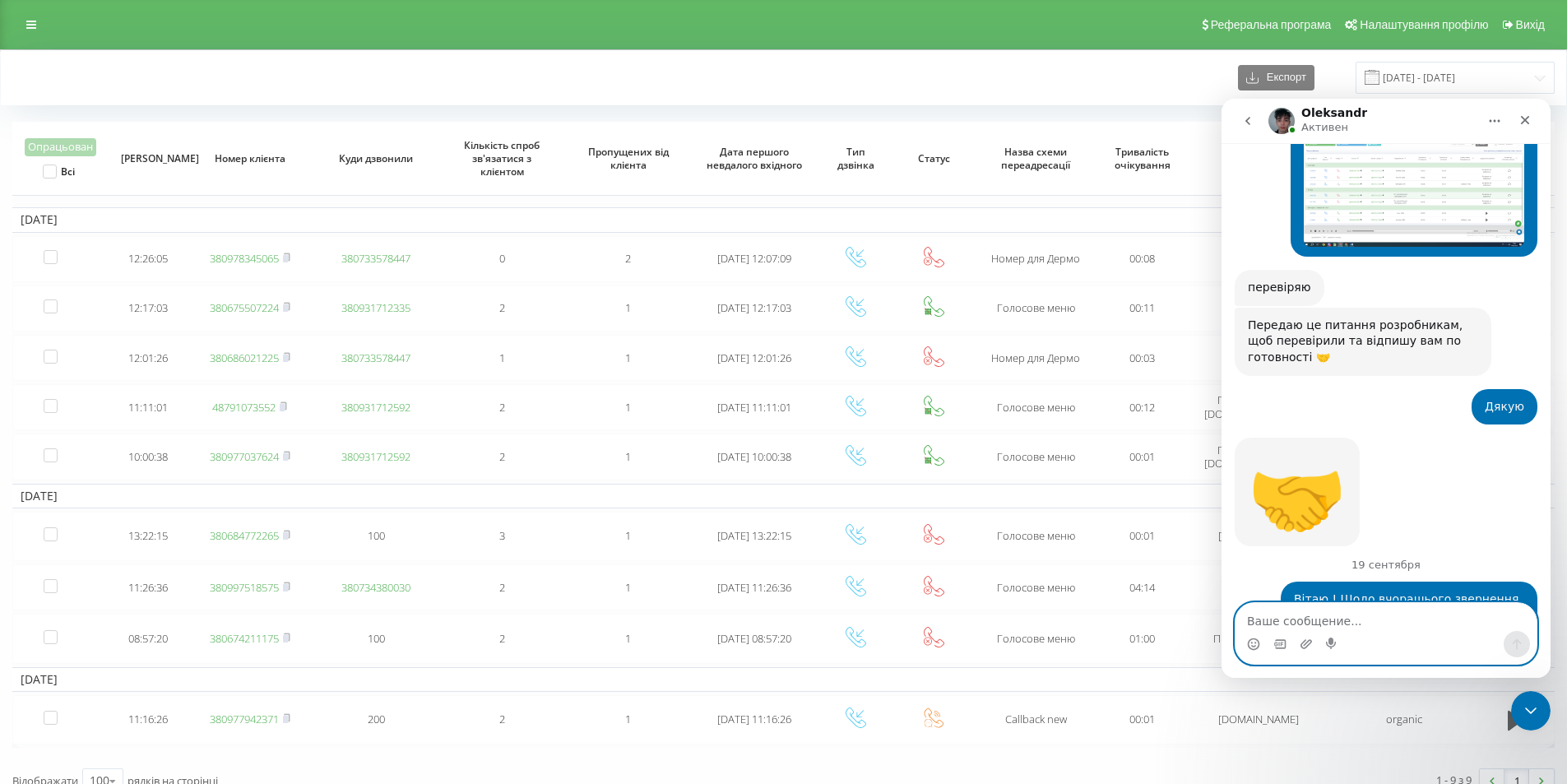
scroll to position [745, 0]
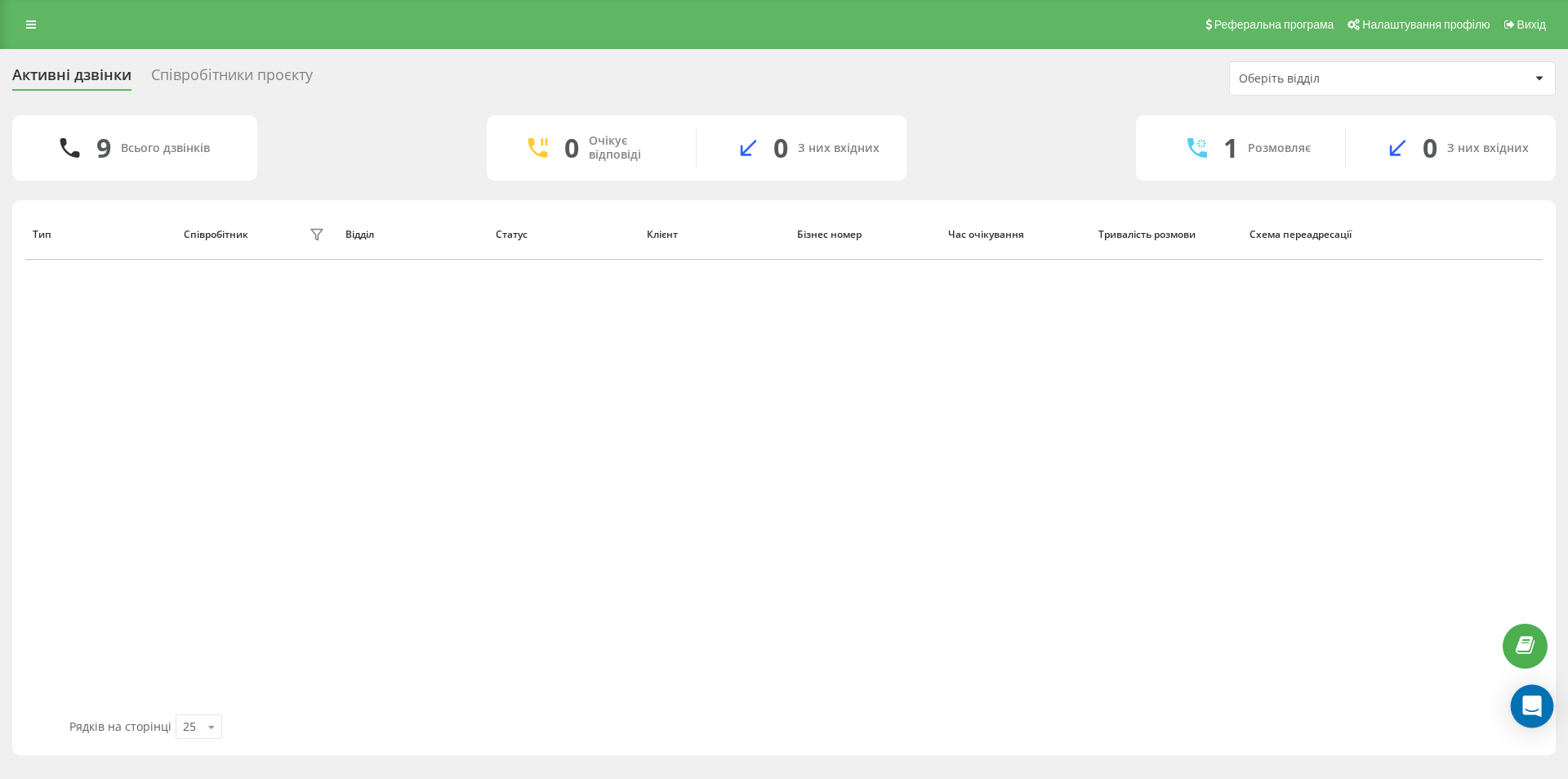
click at [1535, 703] on icon "Open Intercom Messenger" at bounding box center [1531, 706] width 19 height 21
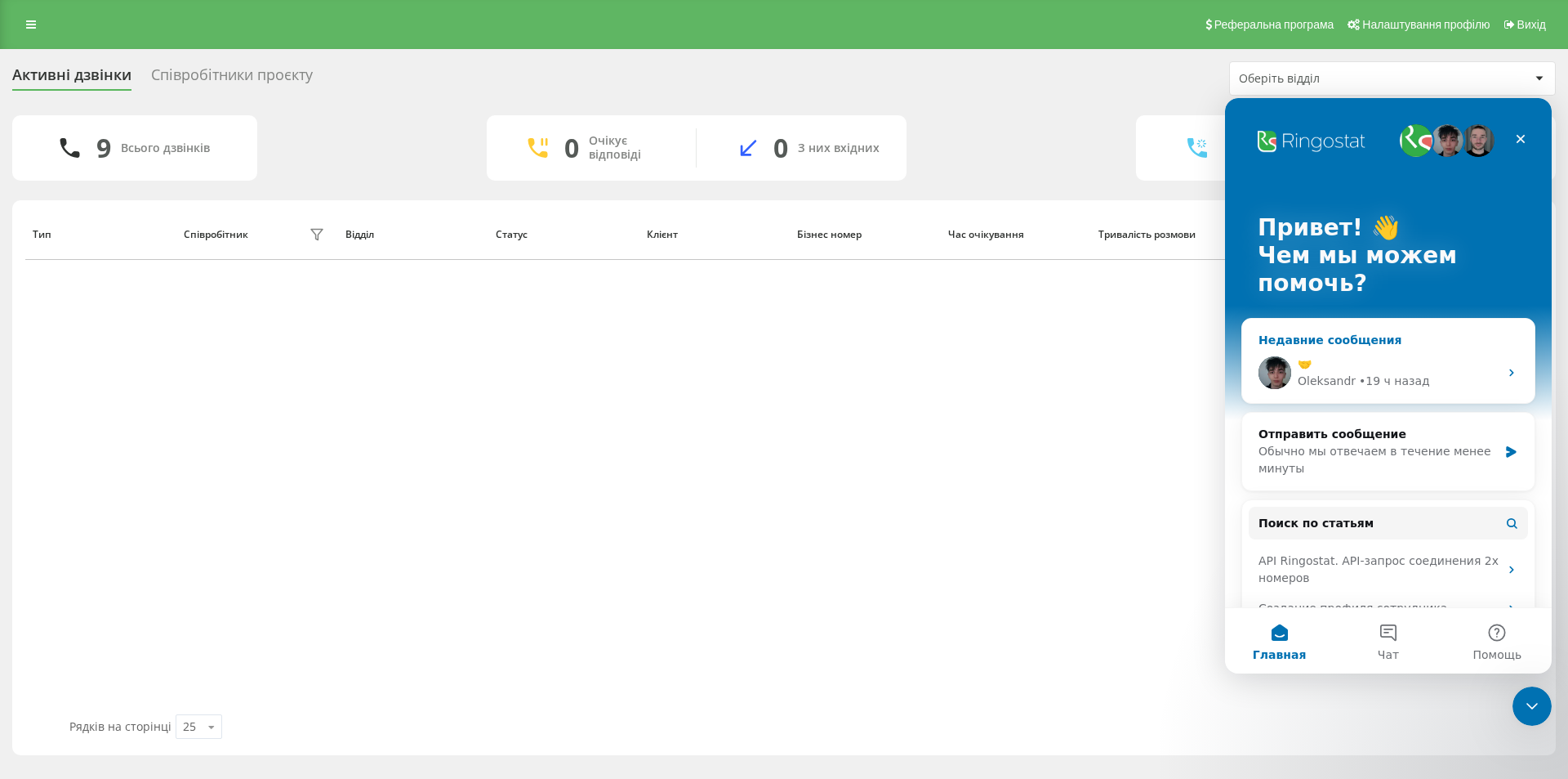
click at [1401, 351] on div "🤝 [PERSON_NAME] • 19 ч назад" at bounding box center [1388, 372] width 292 height 60
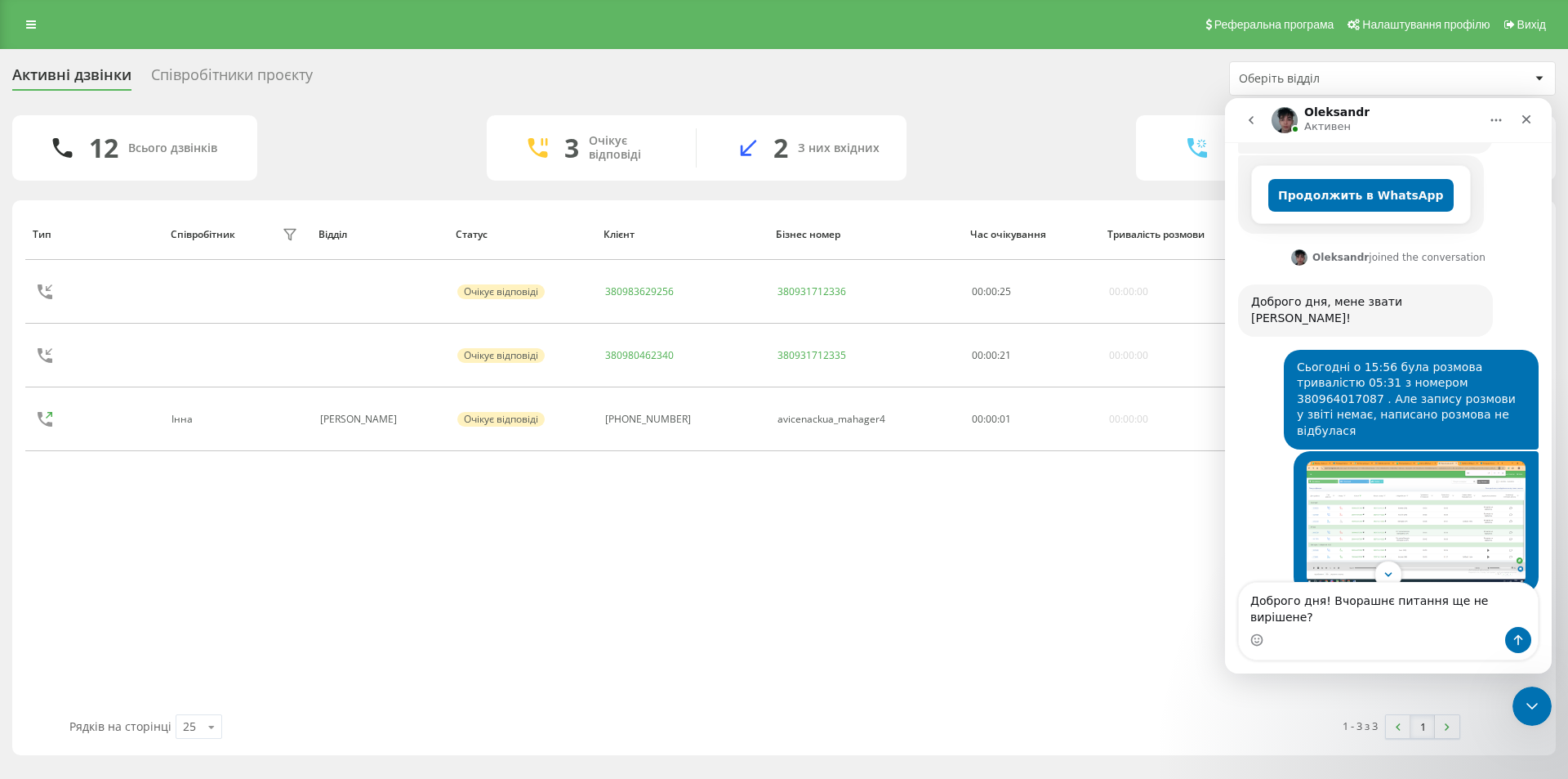
type textarea "Доброго дня! Вчорашнє питання ще не вирішене?"
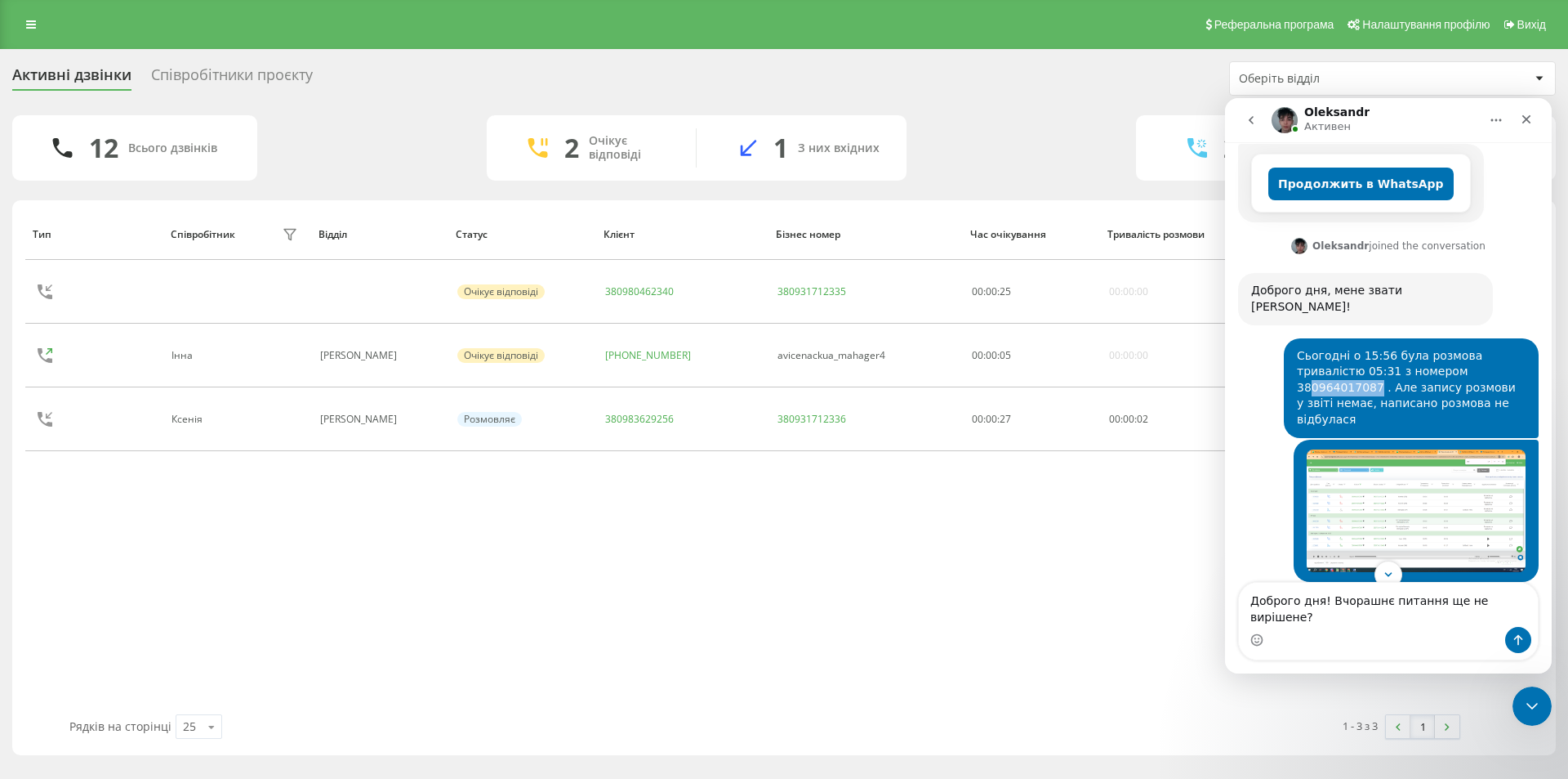
drag, startPoint x: 1454, startPoint y: 320, endPoint x: 1394, endPoint y: 323, distance: 60.1
click at [1394, 348] on div "Сьогодні о 15:56 була розмова тривалістю 05:31 з номером 380964017087 . Але зап…" at bounding box center [1412, 388] width 229 height 80
copy div "0964017087"
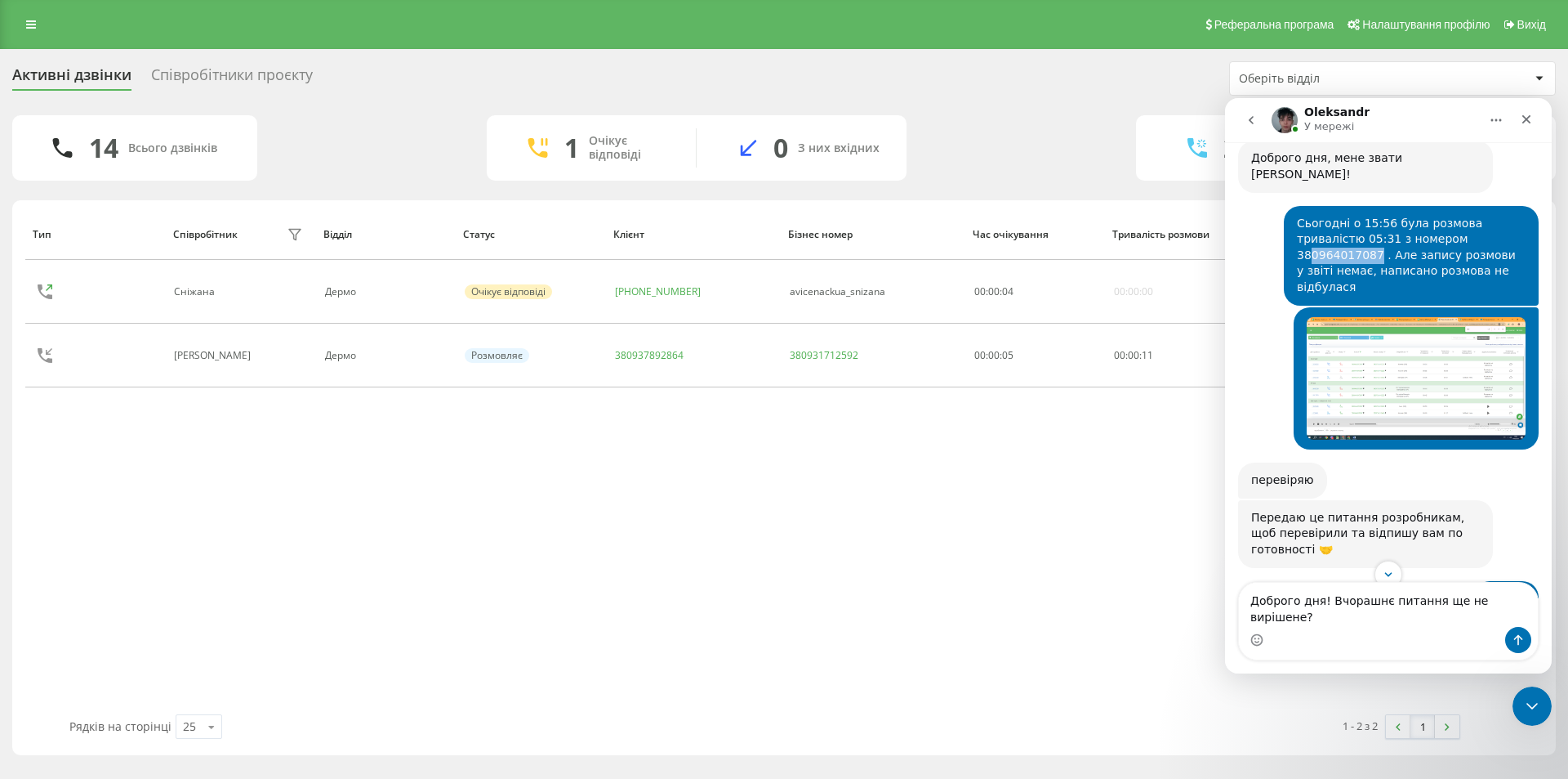
scroll to position [838, 0]
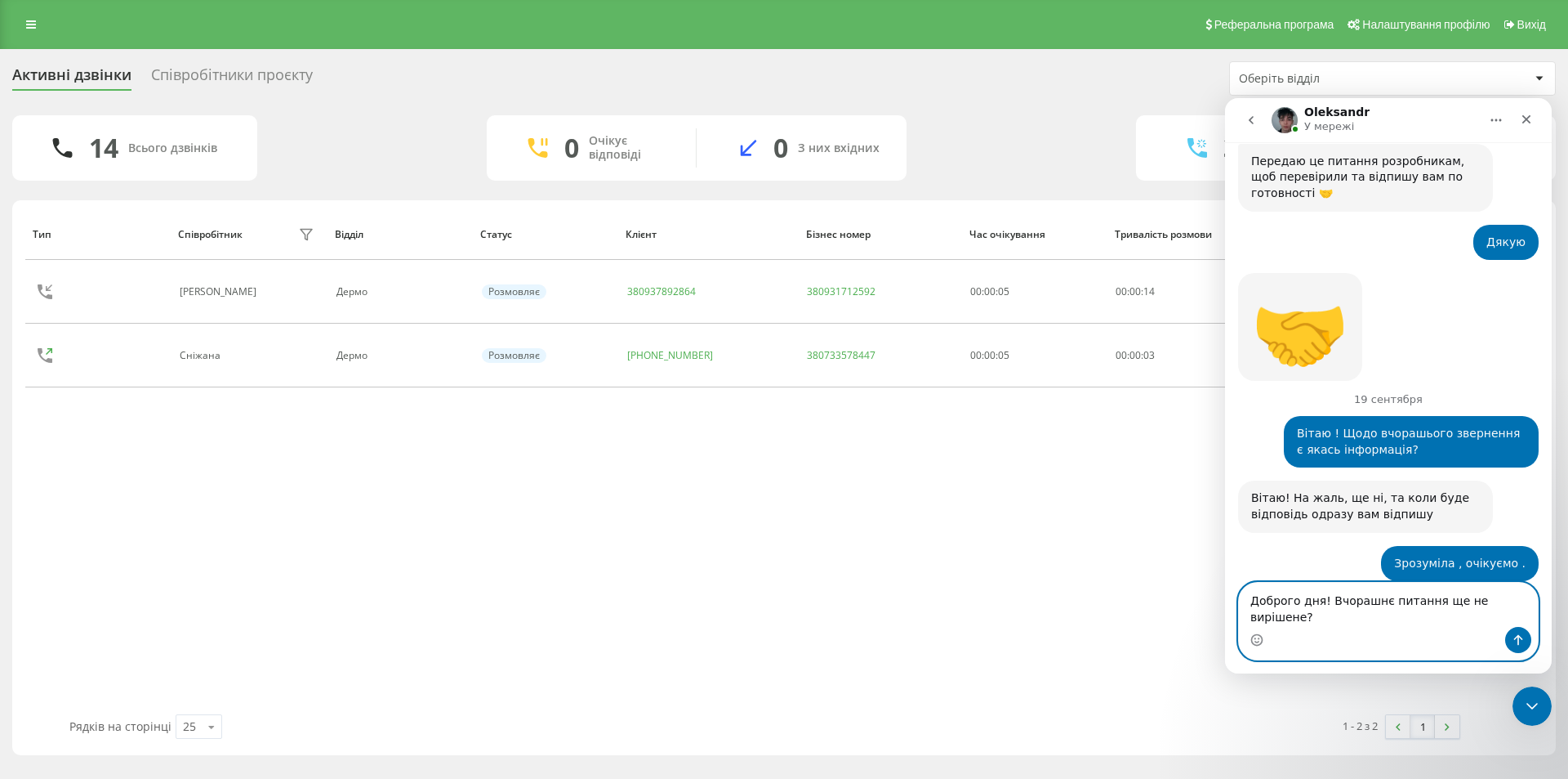
click at [1348, 619] on textarea "Доброго дня! Вчорашнє питання ще не вирішене?" at bounding box center [1388, 605] width 299 height 44
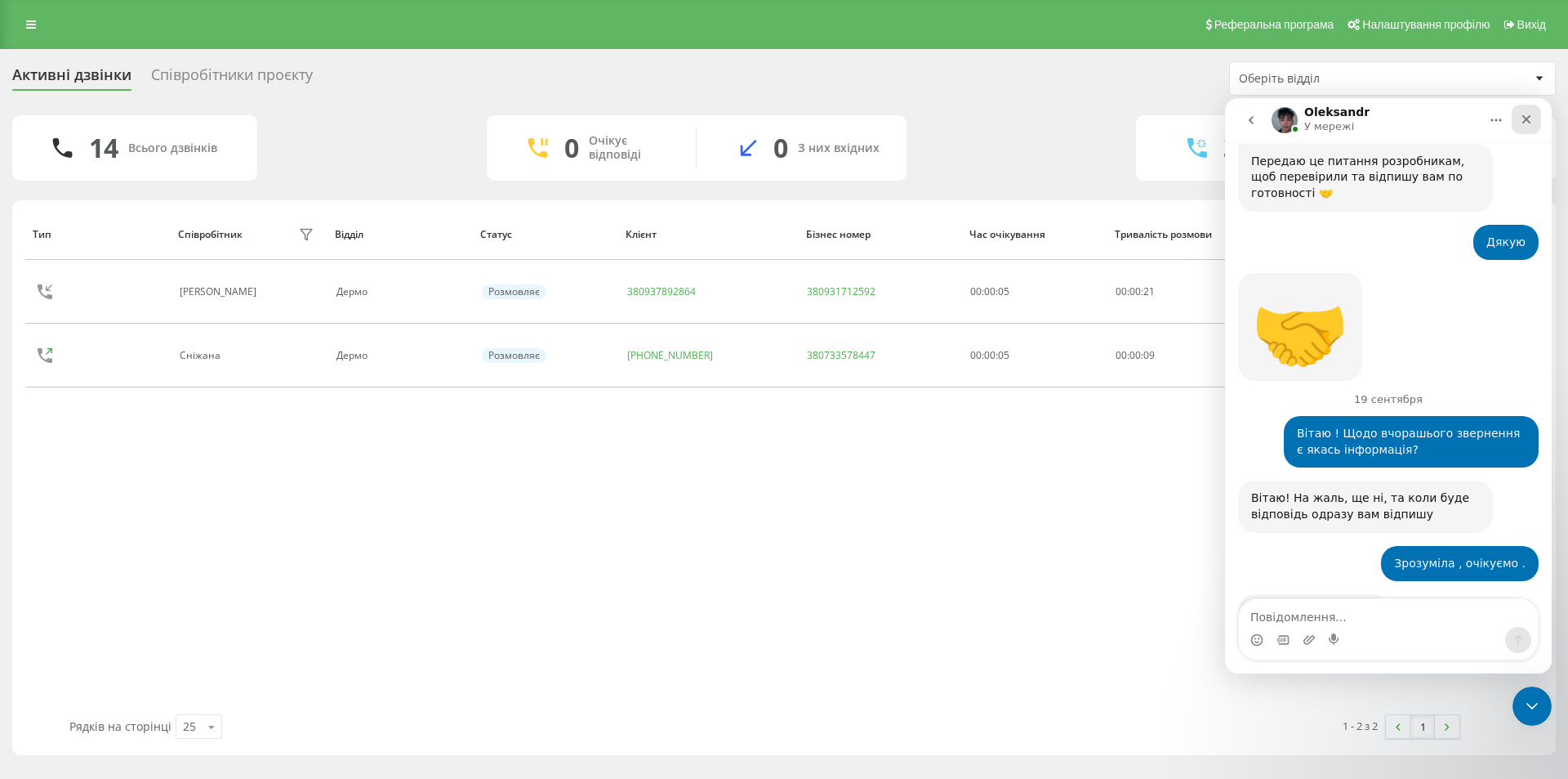
click at [1531, 113] on icon "Закрыть" at bounding box center [1526, 119] width 13 height 13
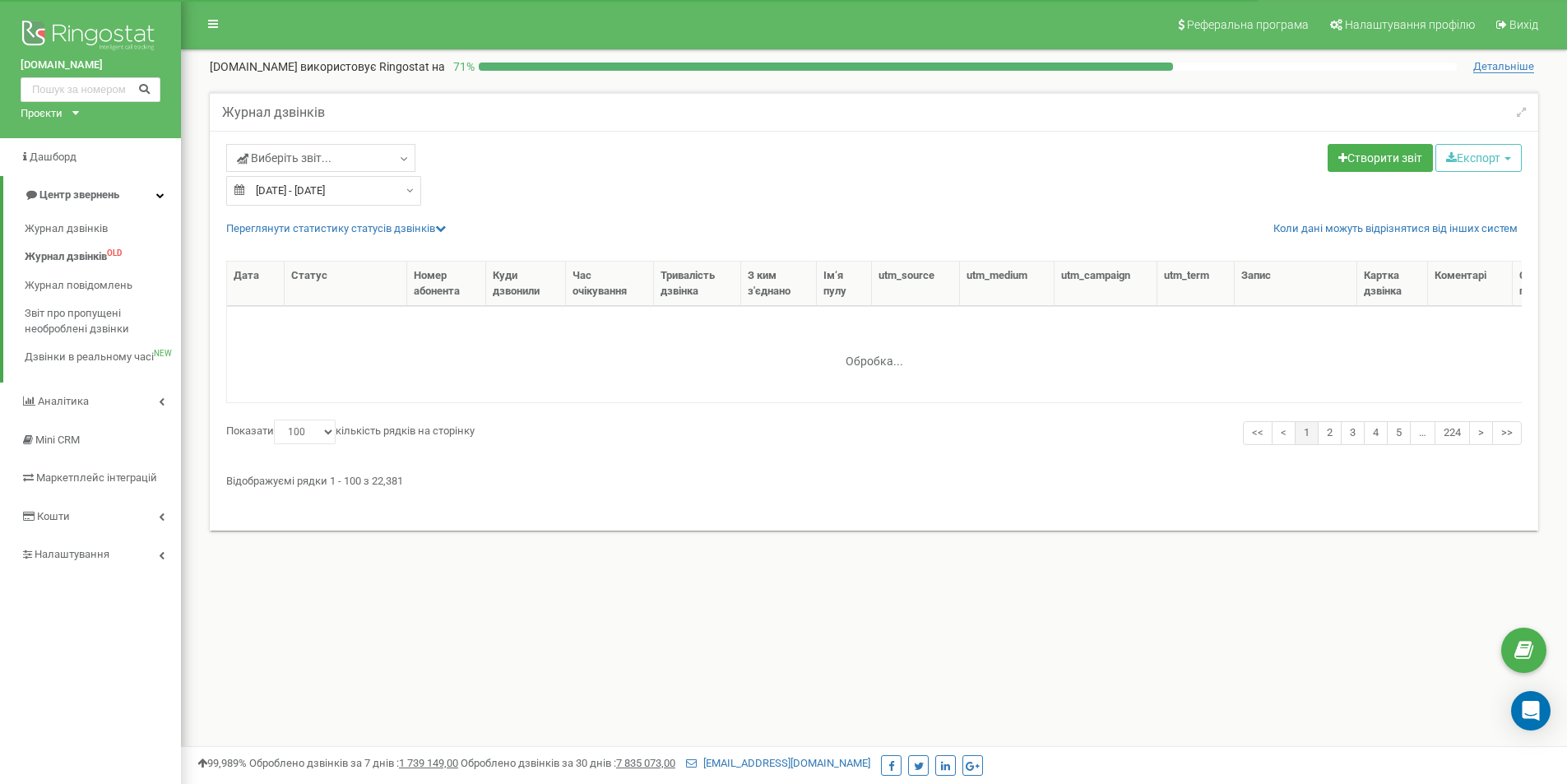
select select "100"
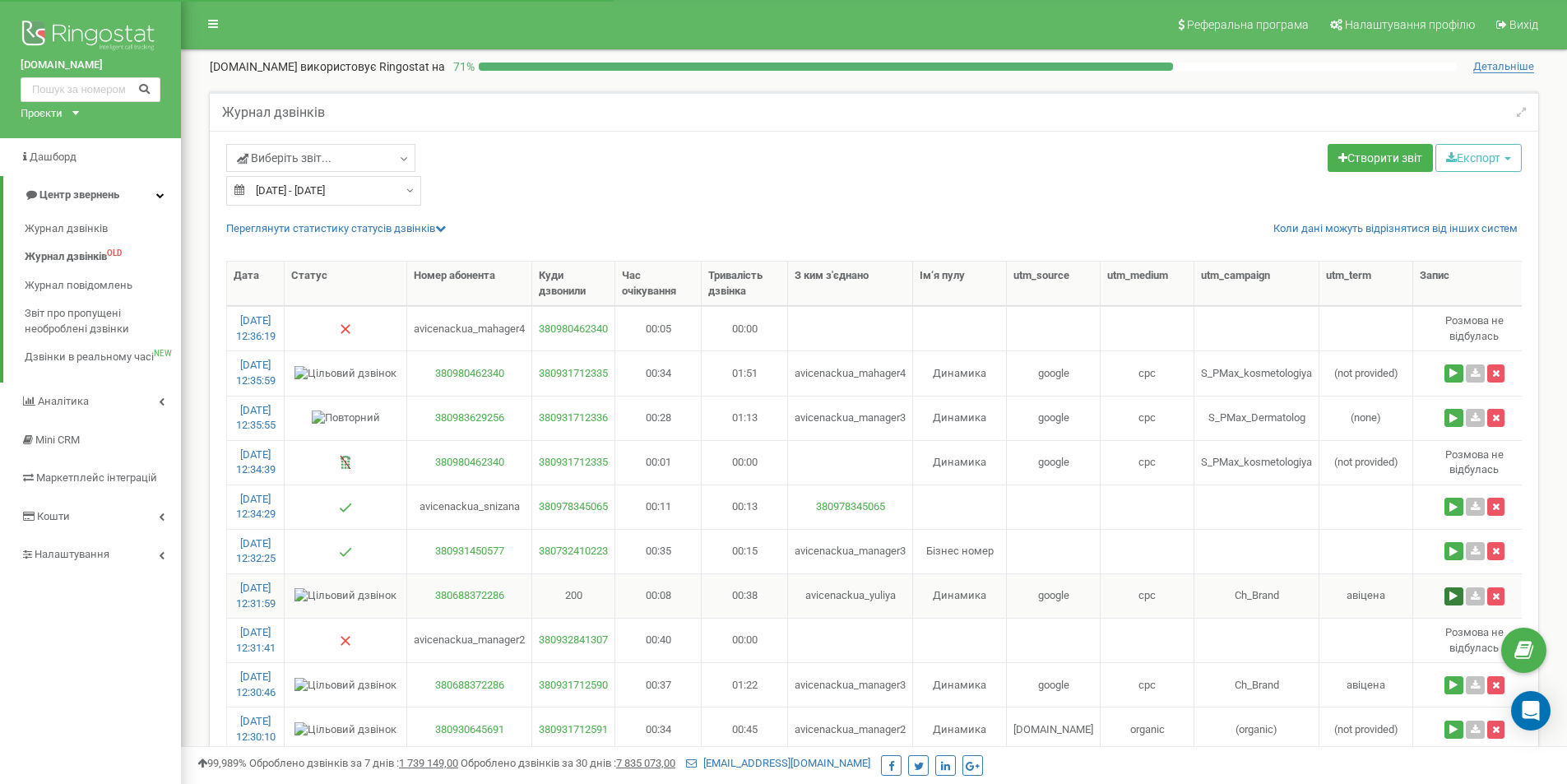
click at [1444, 591] on button at bounding box center [1453, 596] width 19 height 18
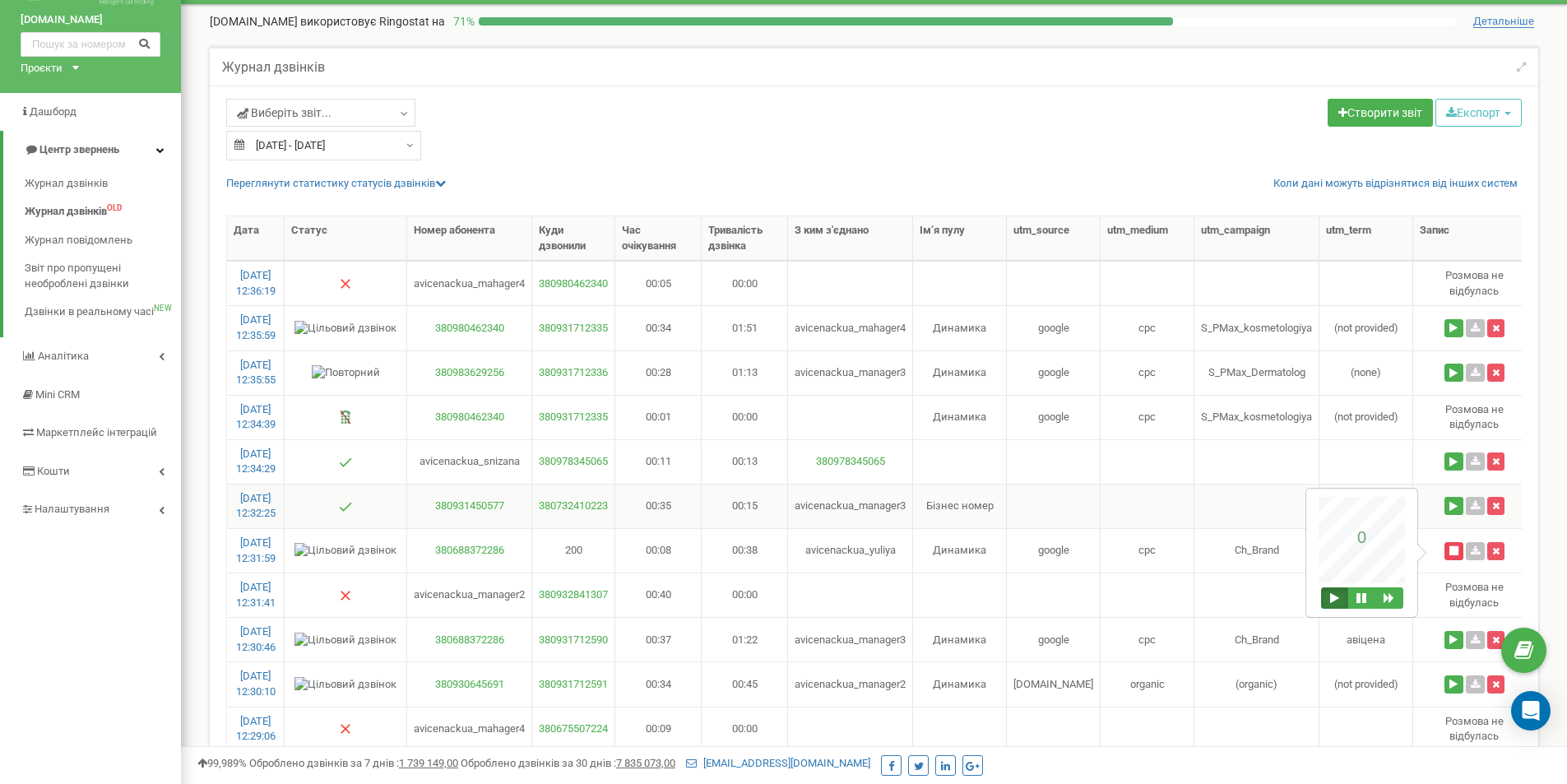
scroll to position [82, 0]
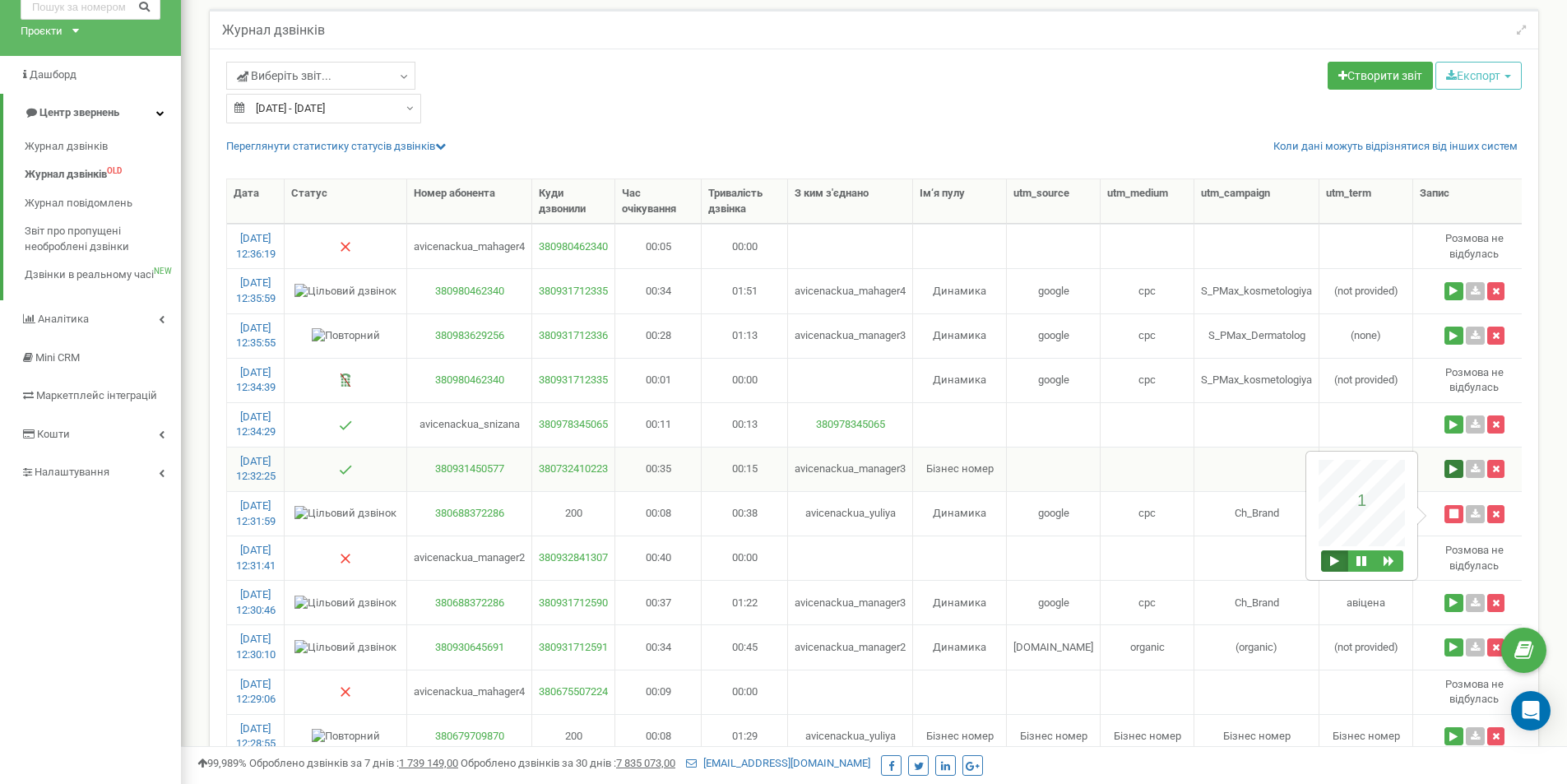
click at [1444, 468] on button at bounding box center [1453, 468] width 19 height 18
click at [1444, 605] on button at bounding box center [1453, 603] width 19 height 18
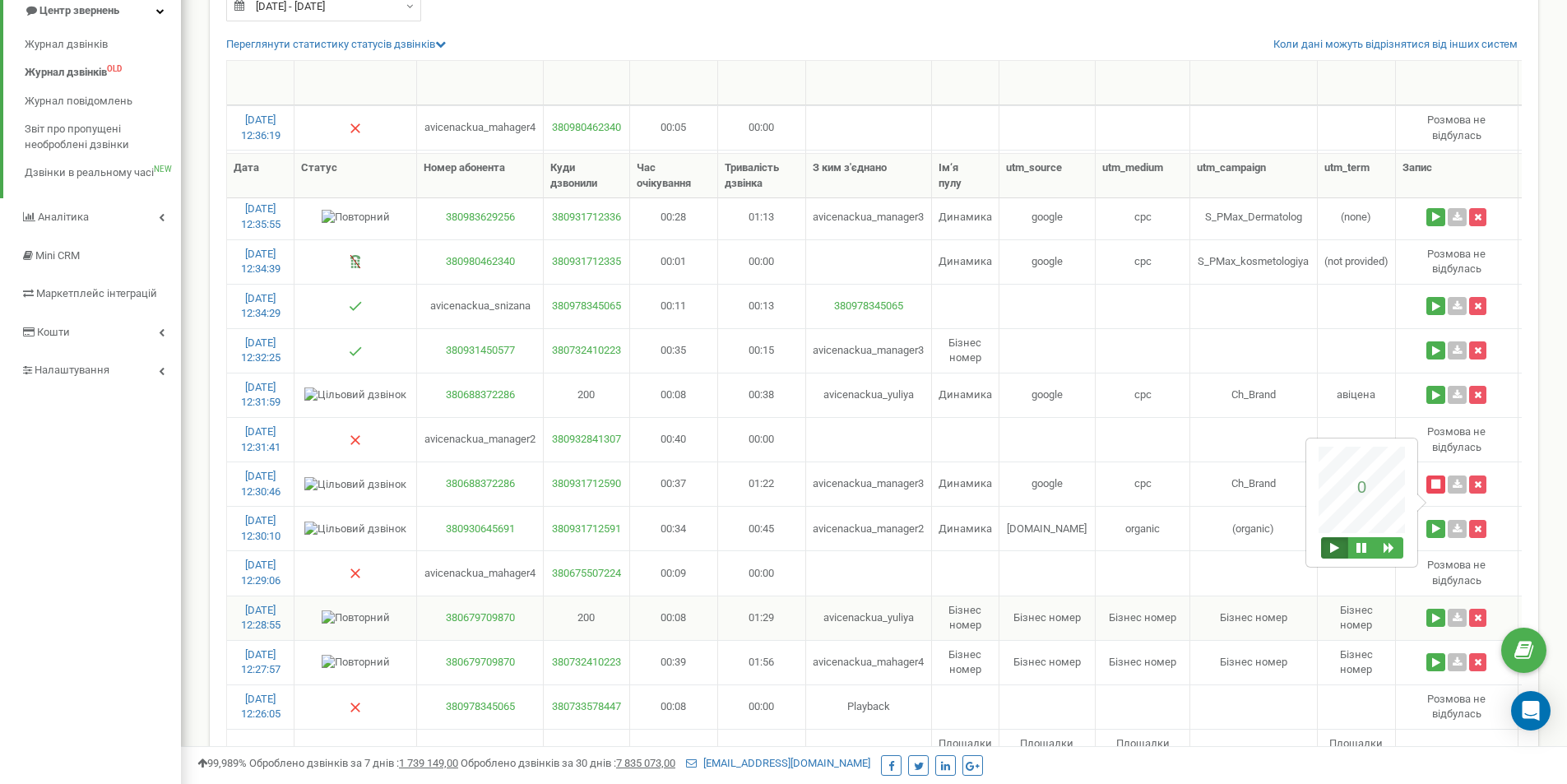
scroll to position [329, 0]
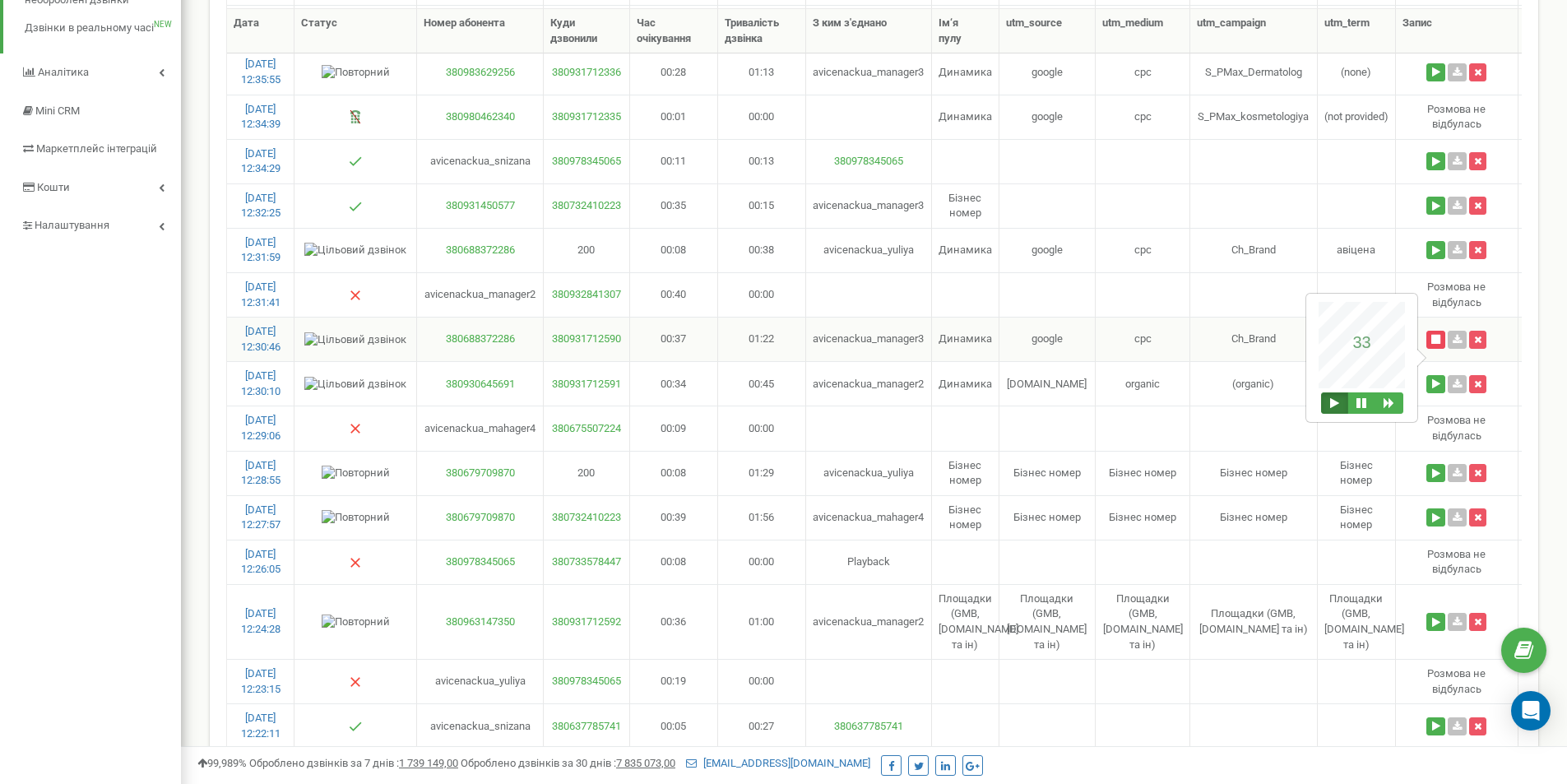
click at [1436, 338] on button at bounding box center [1436, 340] width 19 height 18
click at [1454, 338] on icon at bounding box center [1457, 339] width 9 height 10
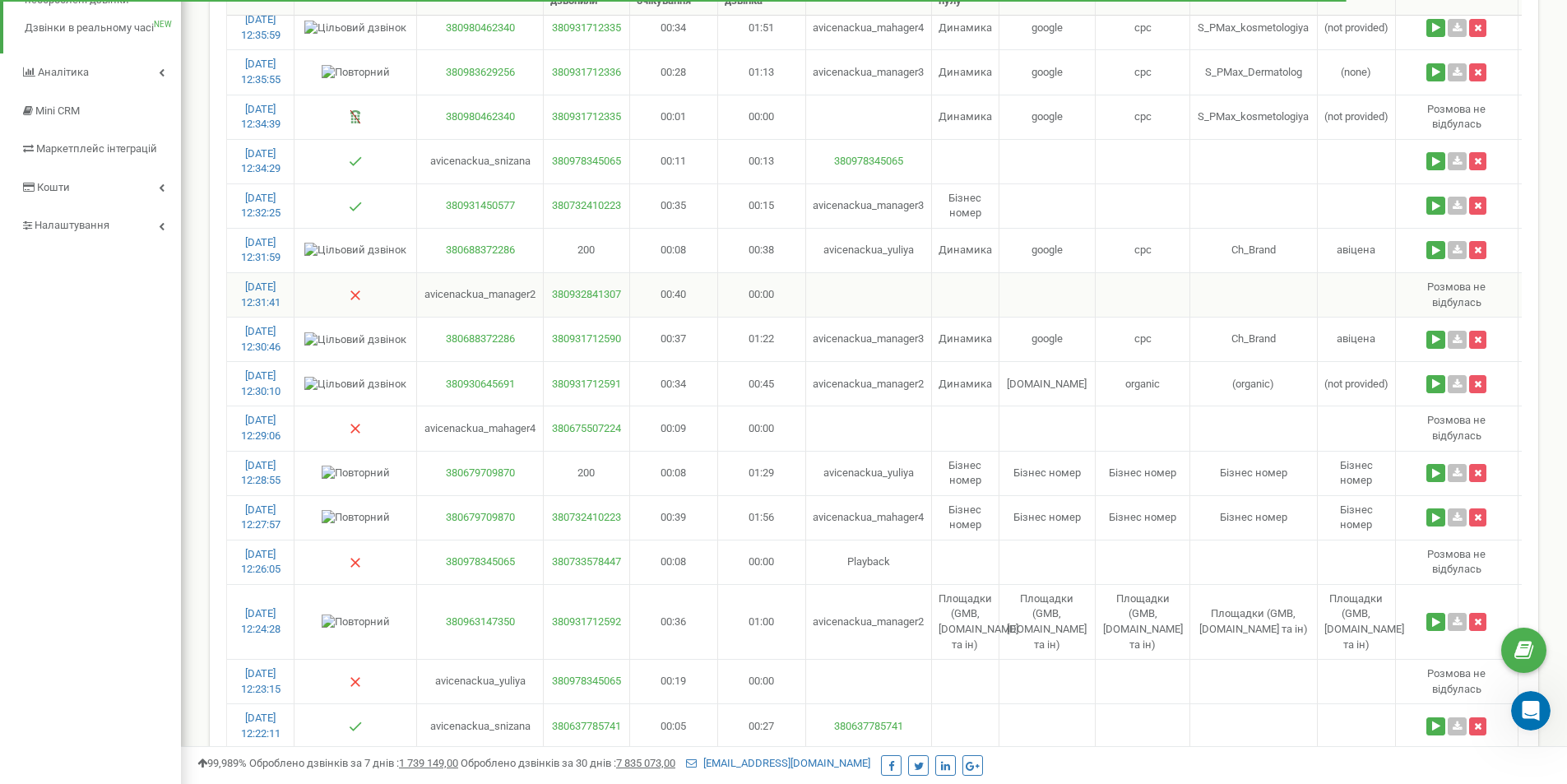
scroll to position [0, 0]
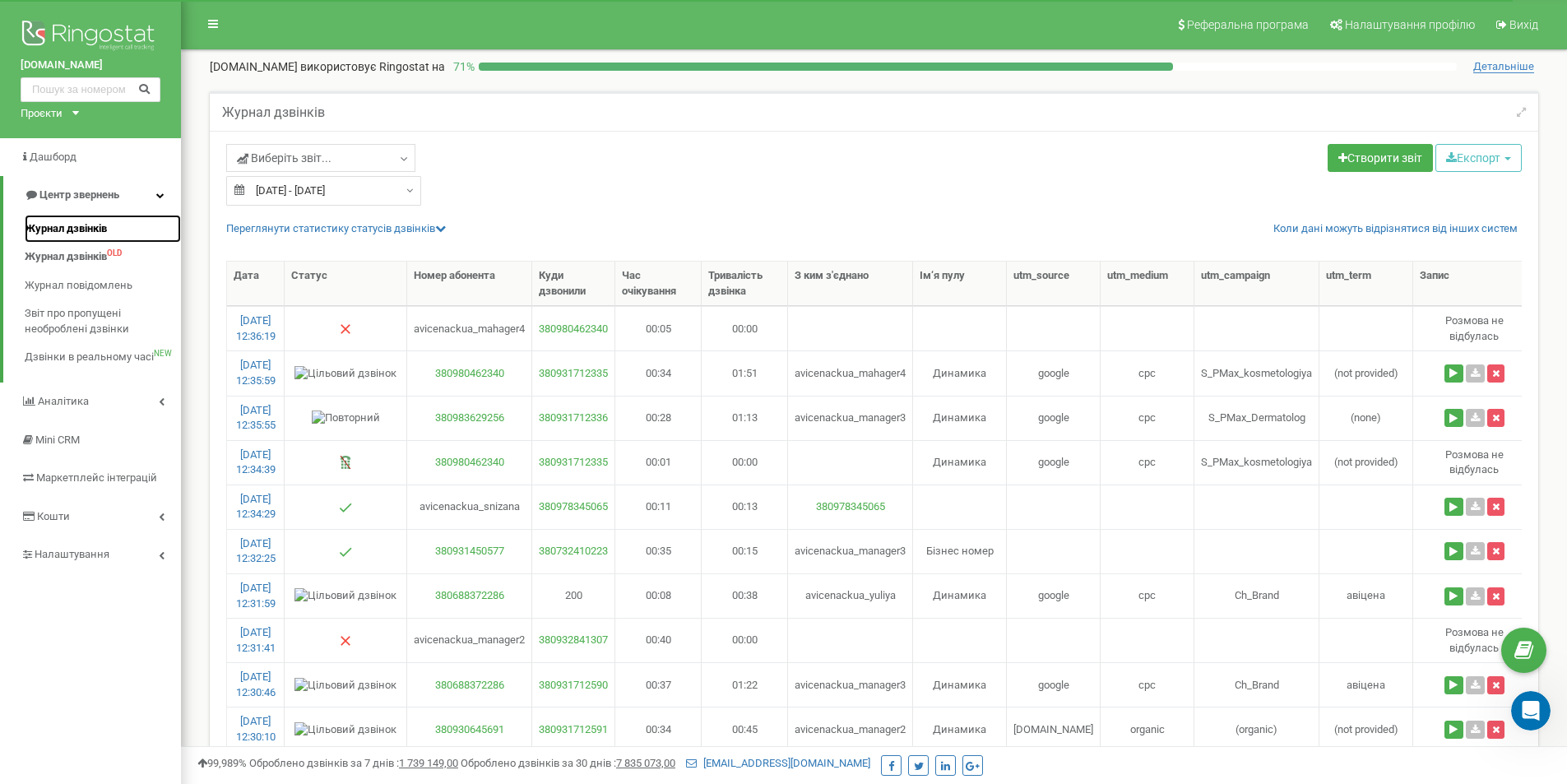
click at [87, 226] on span "Журнал дзвінків" at bounding box center [66, 228] width 82 height 15
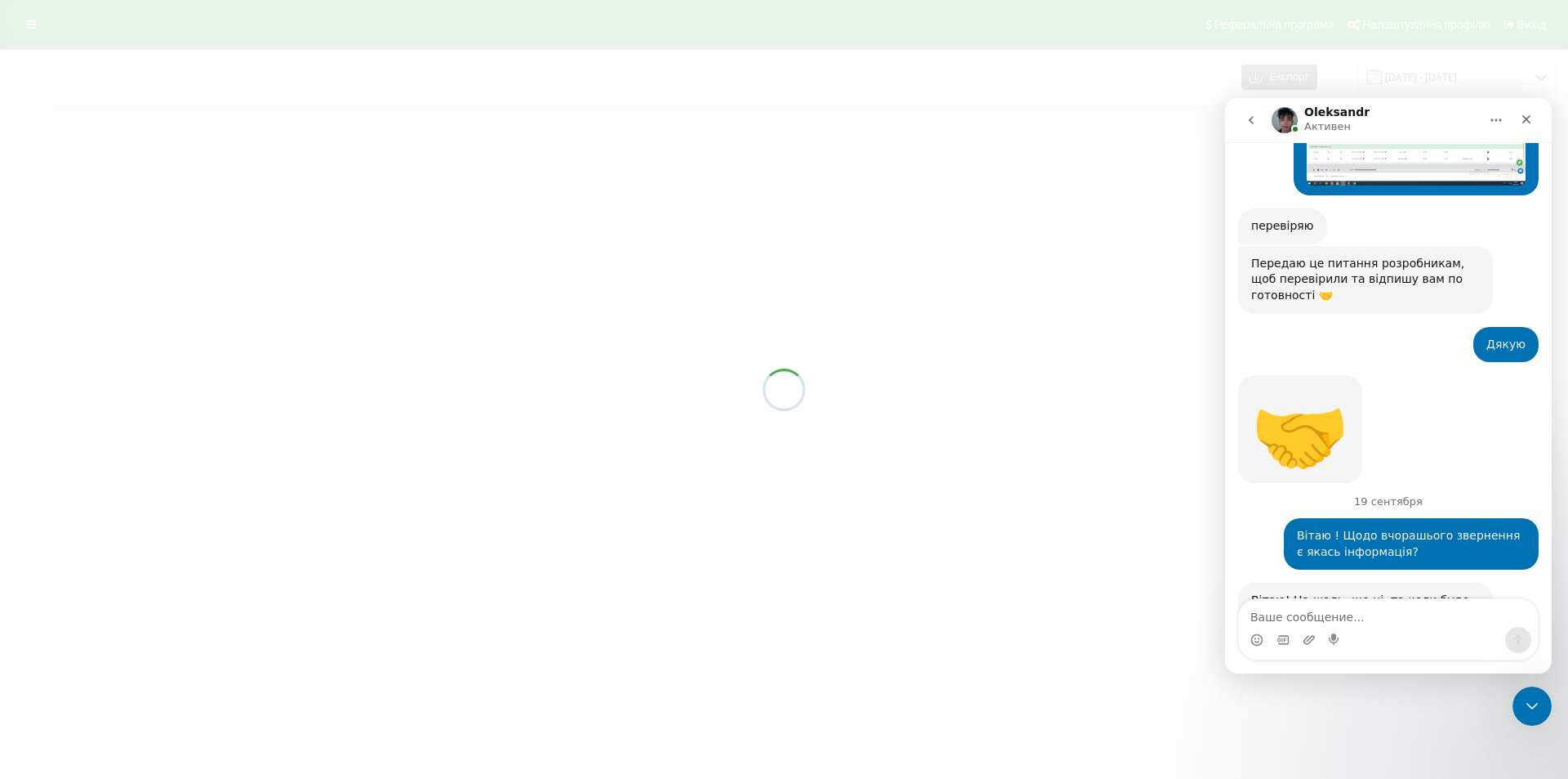
scroll to position [740, 0]
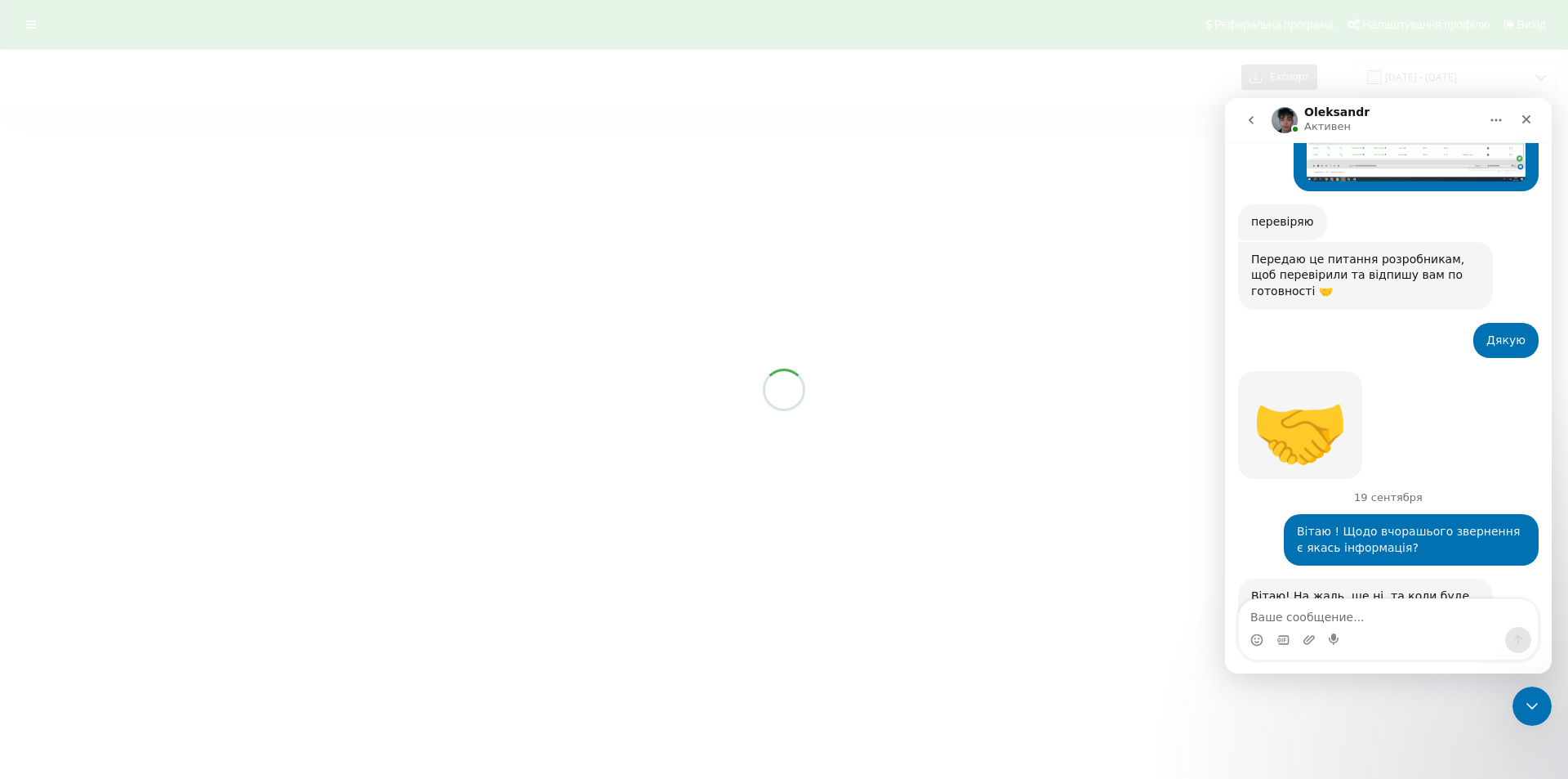
scroll to position [740, 0]
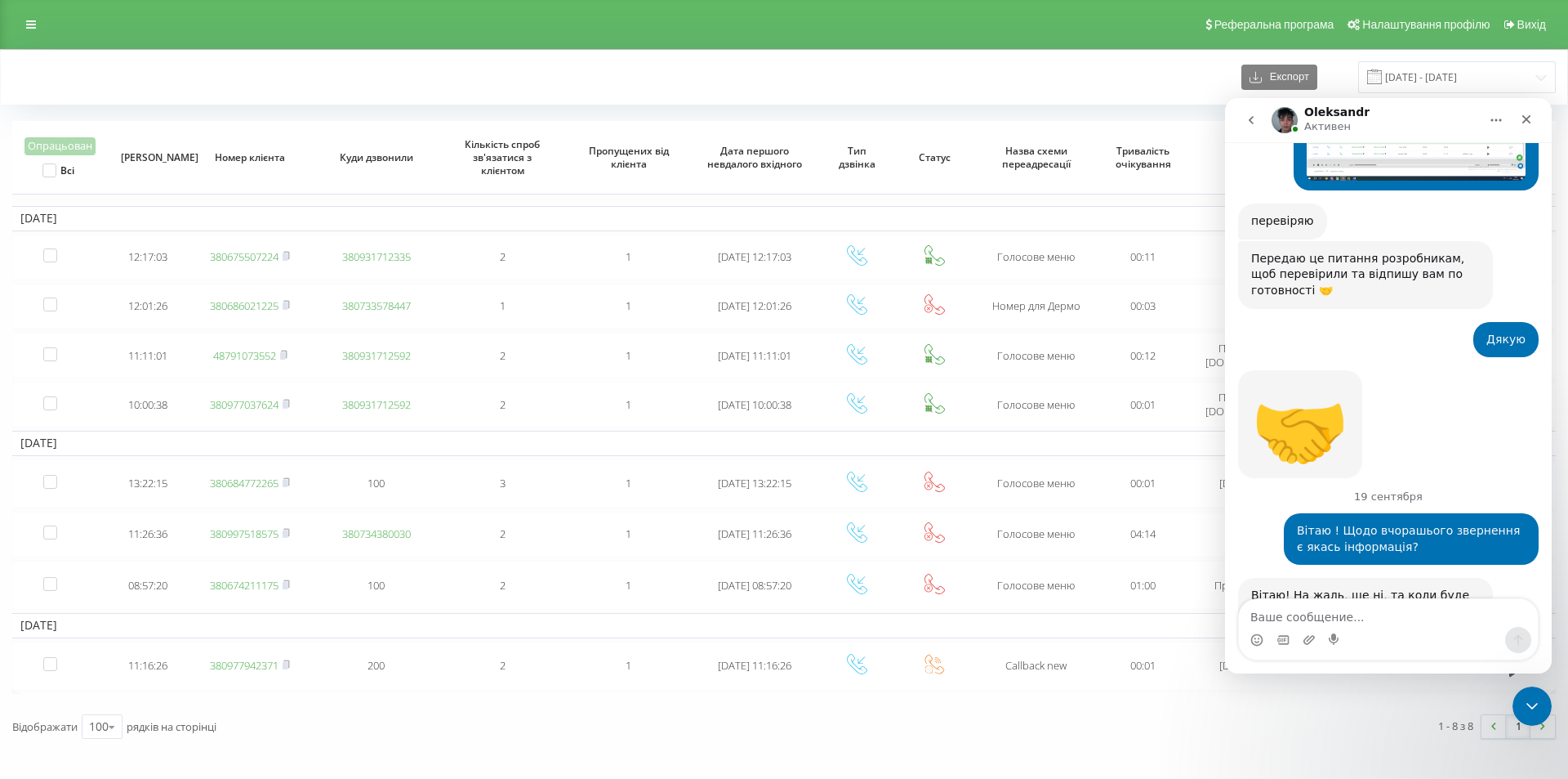
drag, startPoint x: 239, startPoint y: 63, endPoint x: 297, endPoint y: 21, distance: 71.6
click at [242, 63] on div "Експорт [DATE] - [DATE]" at bounding box center [784, 77] width 1543 height 32
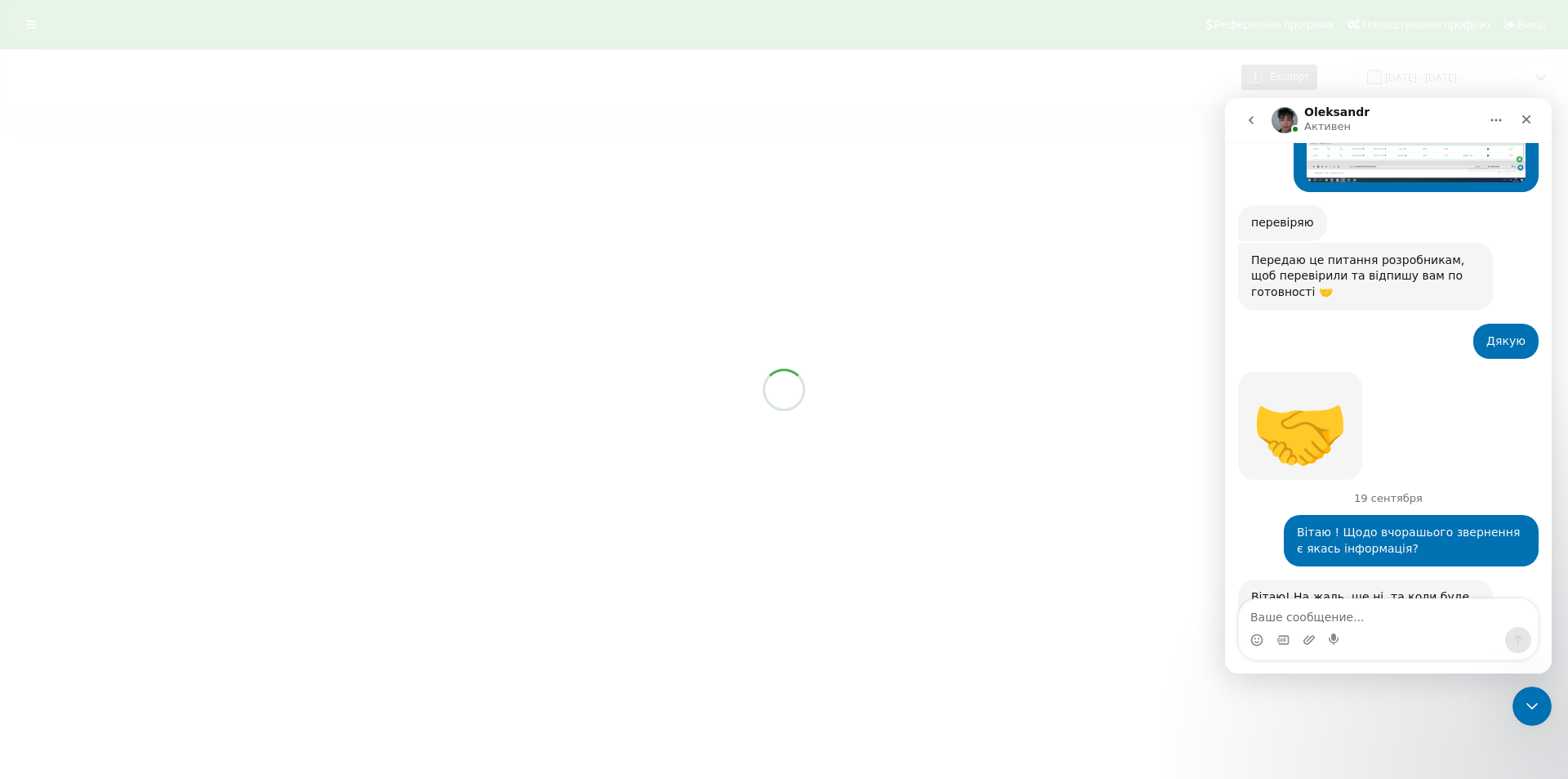
scroll to position [740, 0]
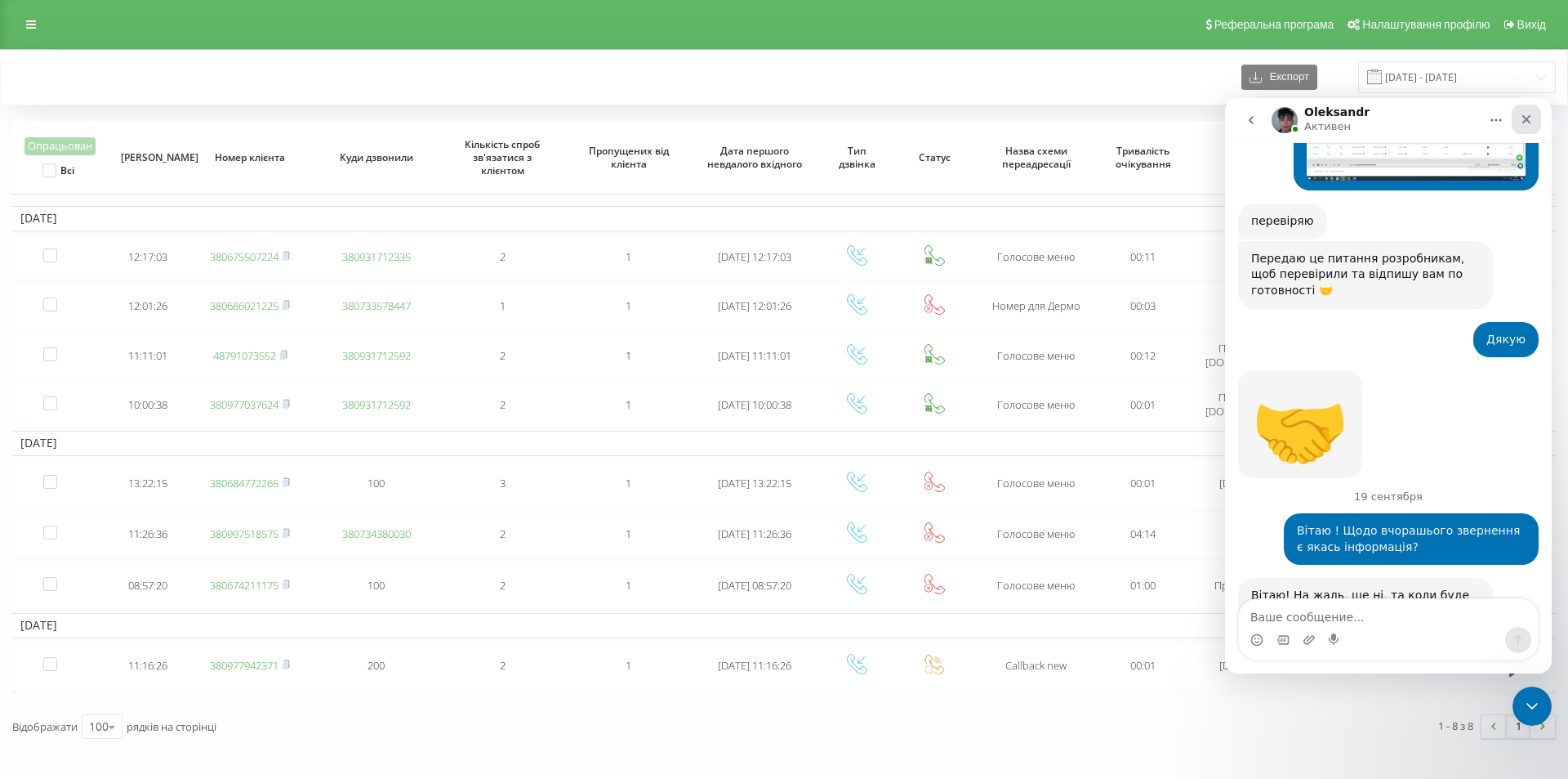
click at [1526, 116] on icon "Закрыть" at bounding box center [1526, 119] width 13 height 13
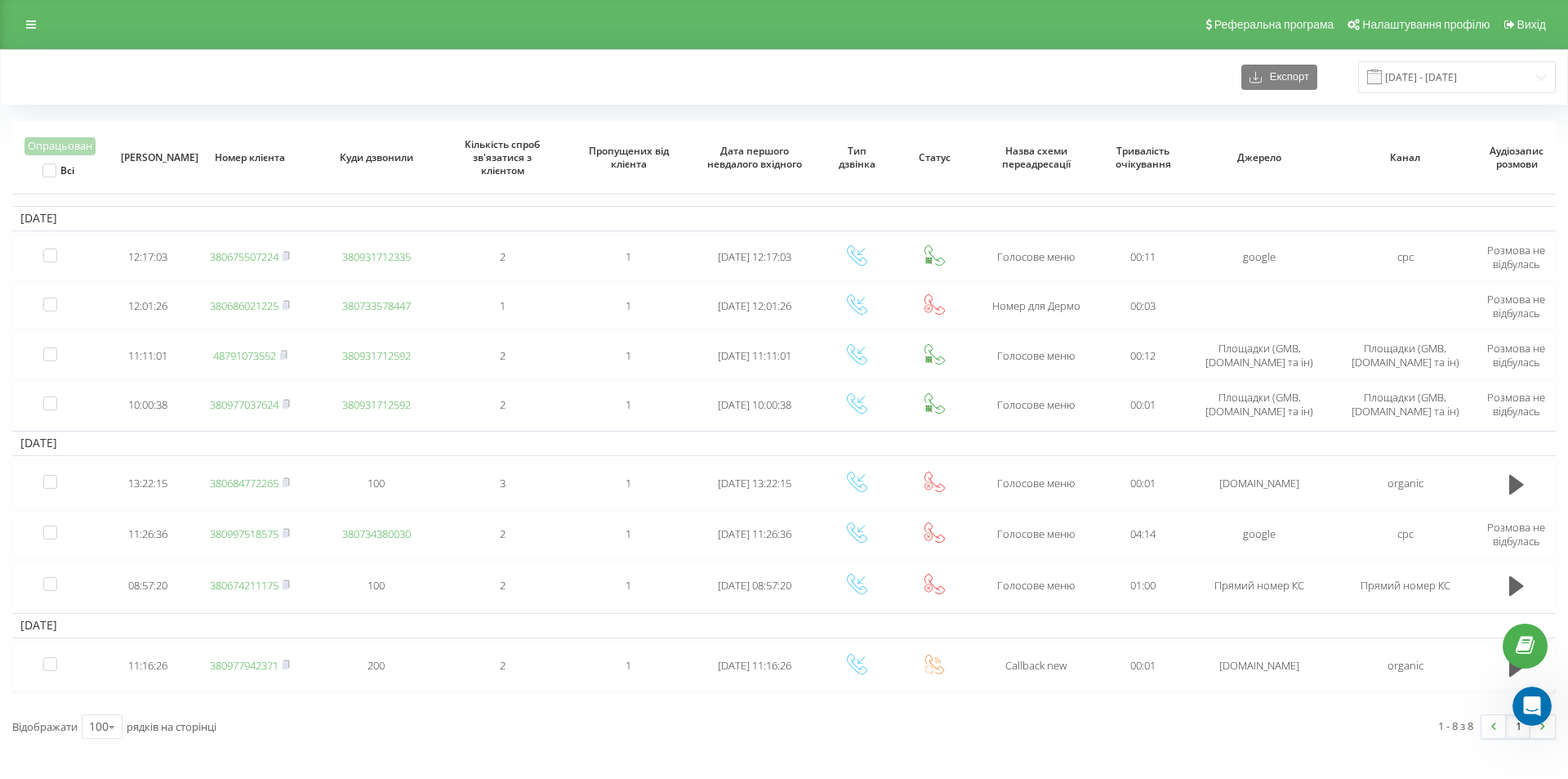
click at [276, 71] on div "Експорт [DATE] - [DATE]" at bounding box center [784, 77] width 1543 height 32
click at [1533, 705] on icon "Открыть службу сообщений Intercom" at bounding box center [1530, 703] width 27 height 27
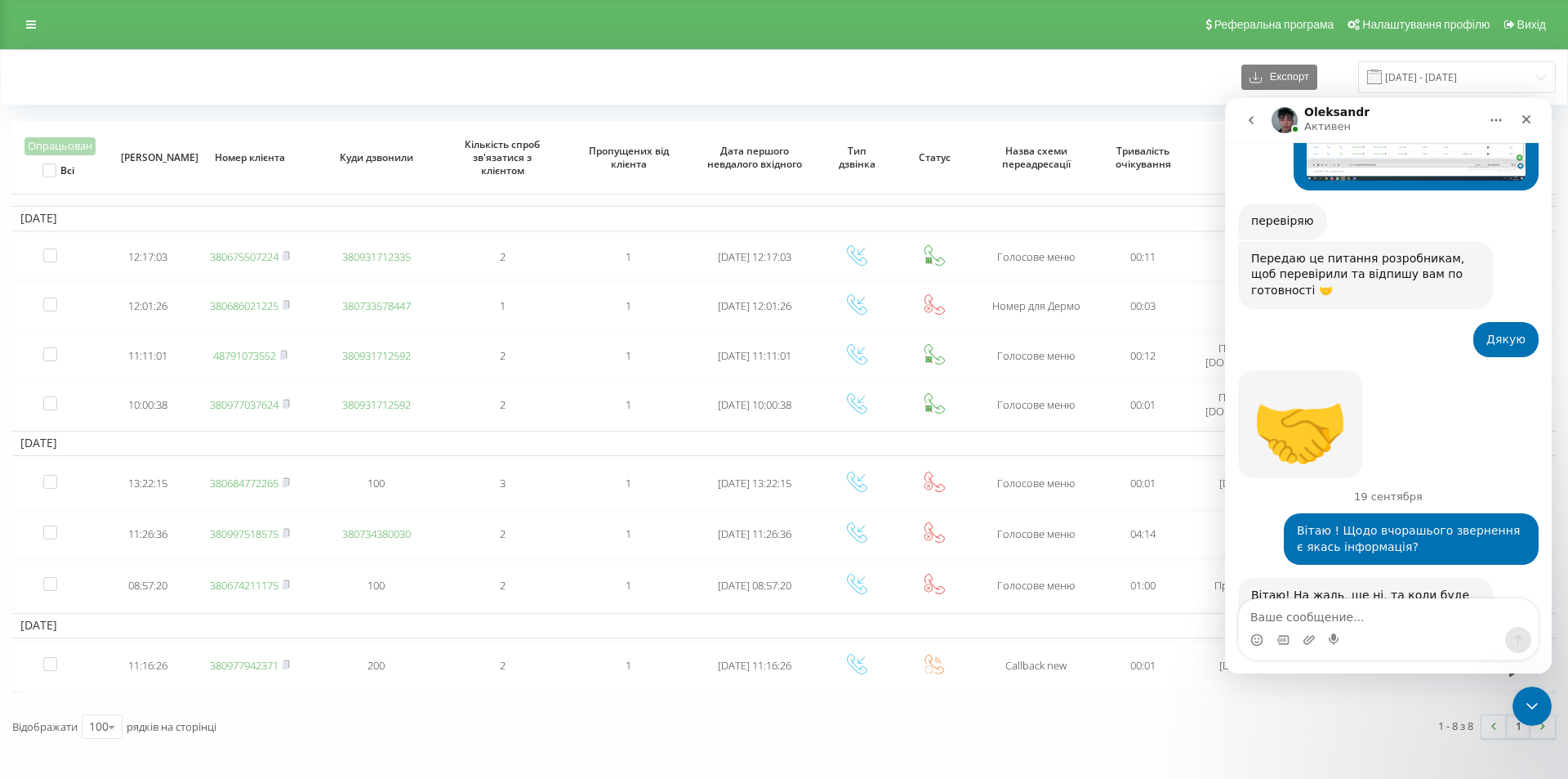
click at [1360, 620] on textarea "Ваше сообщение..." at bounding box center [1388, 612] width 299 height 28
type textarea "Зрозуміла , очікуємо ."
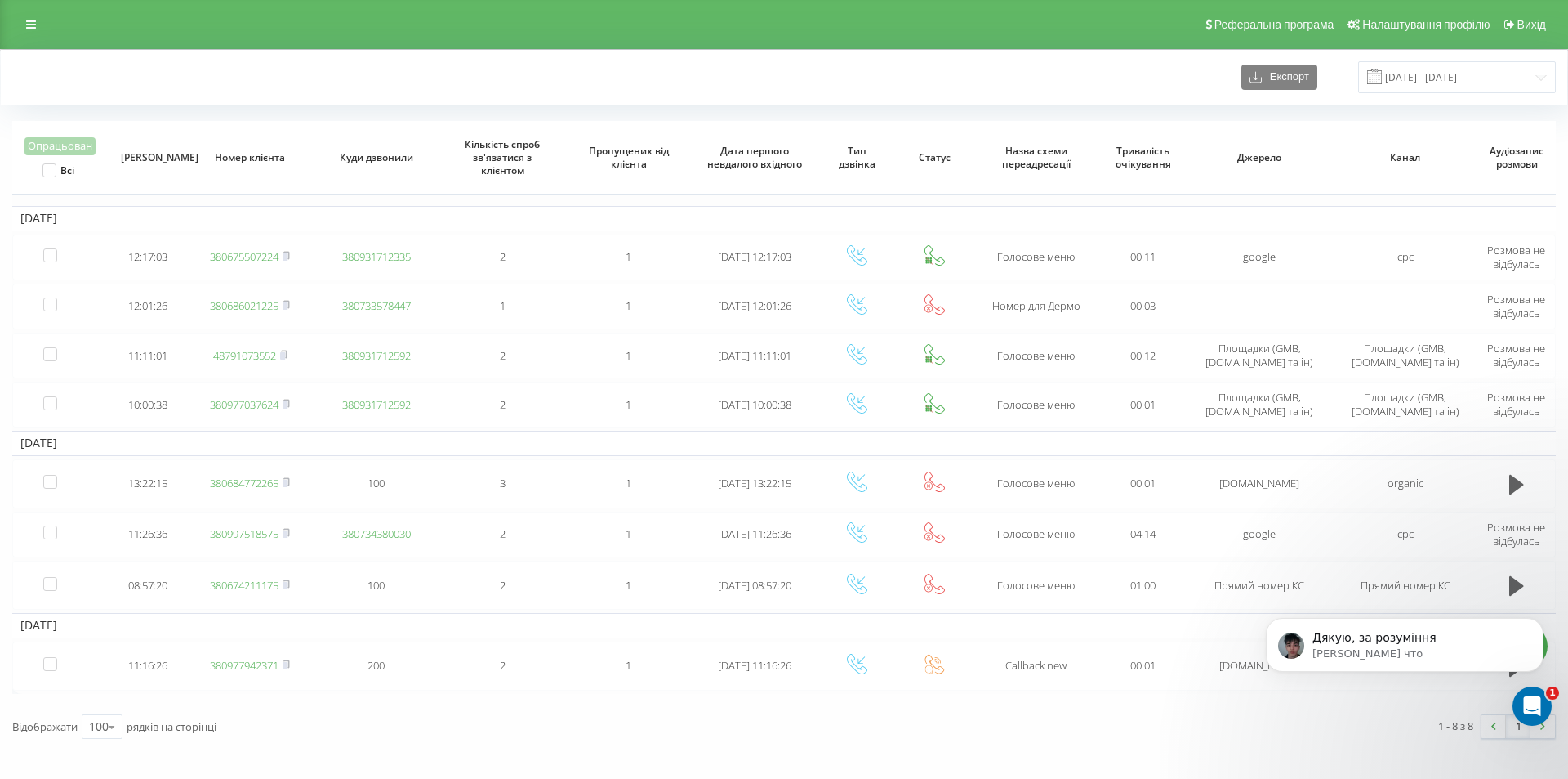
click at [281, 48] on div "Реферальна програма Налаштування профілю Вихід" at bounding box center [784, 24] width 1568 height 49
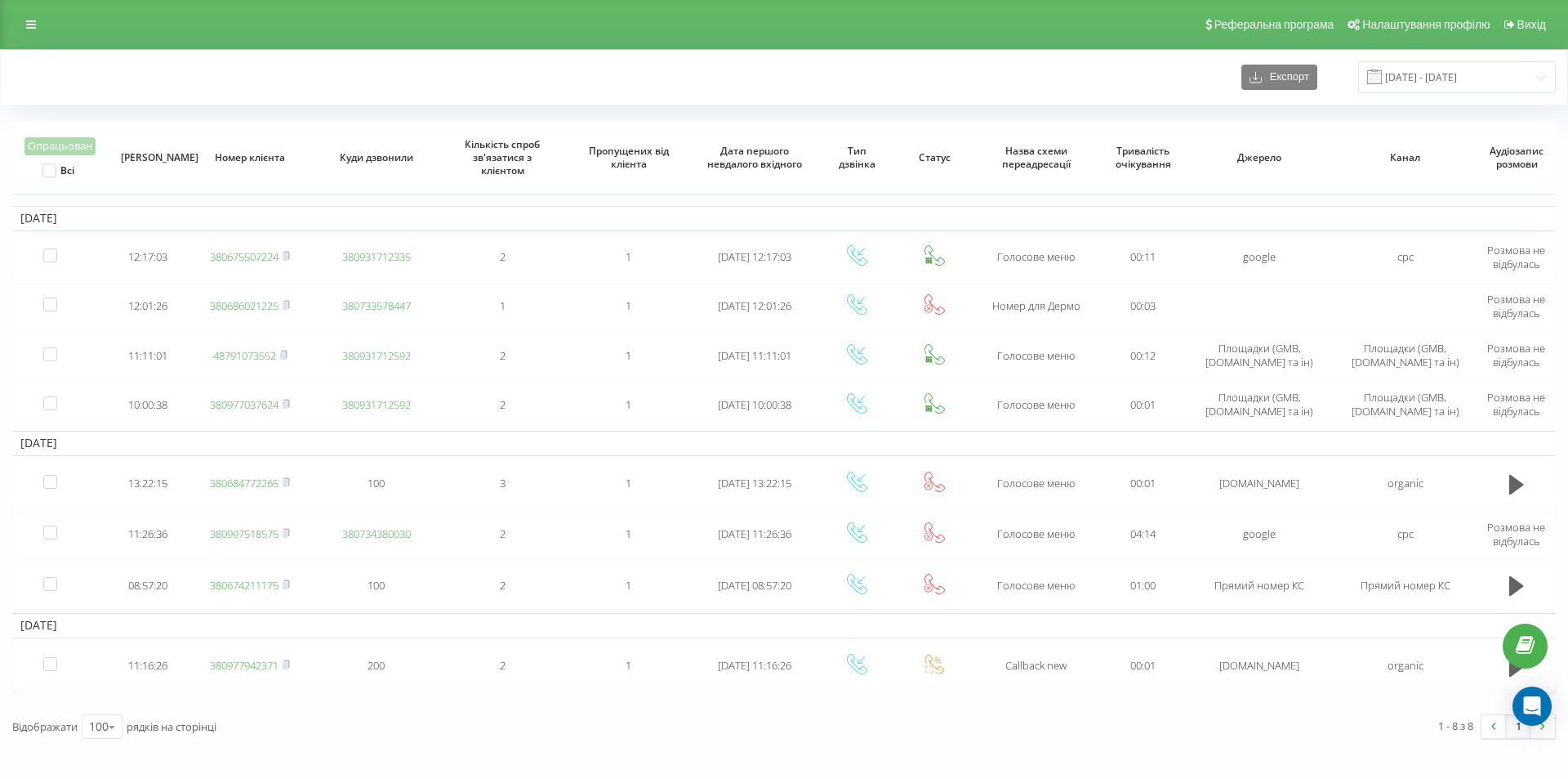
click at [195, 96] on div "Експорт 13.09.2025 - 19.09.2025" at bounding box center [784, 77] width 1566 height 55
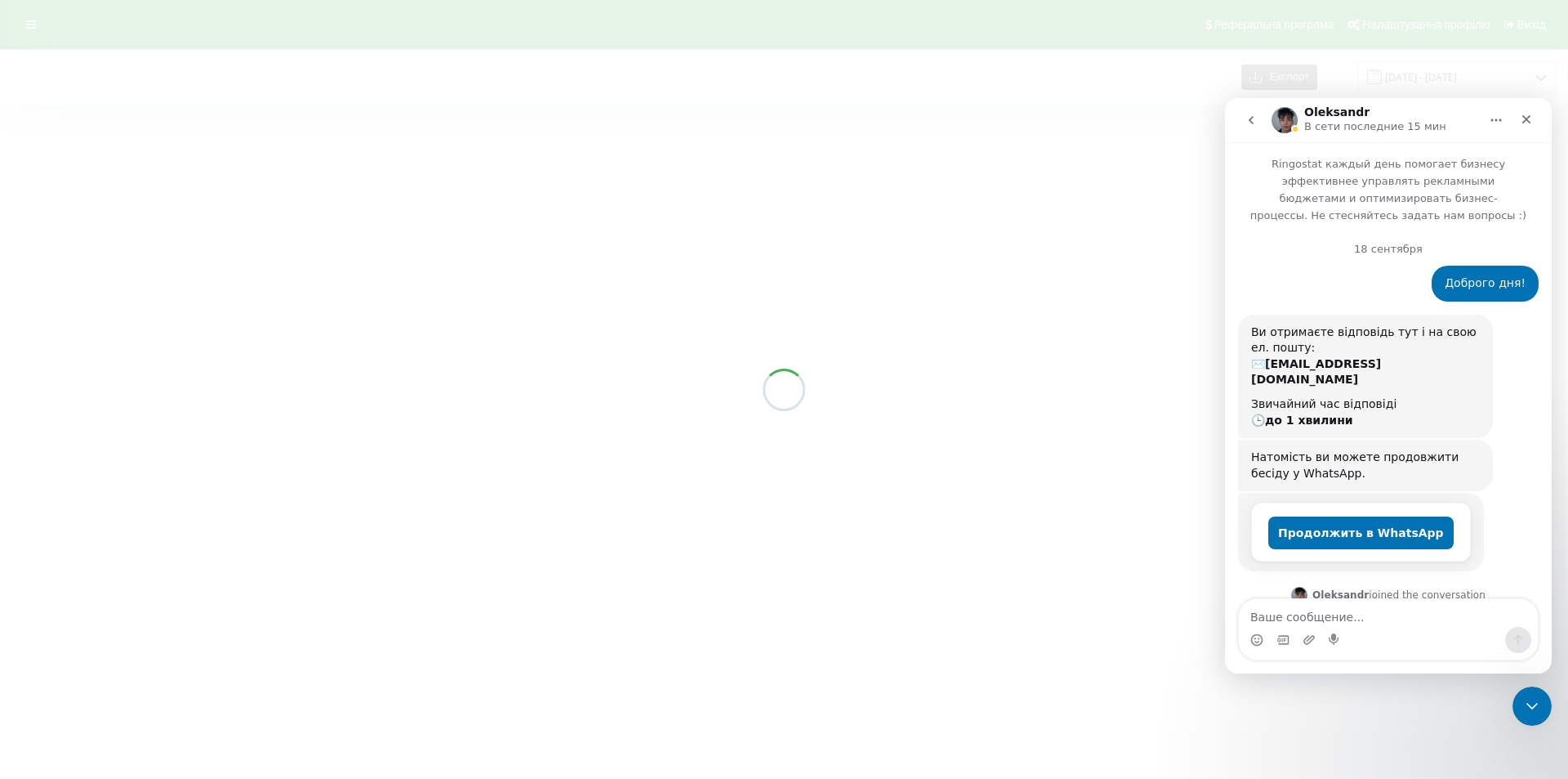
scroll to position [838, 0]
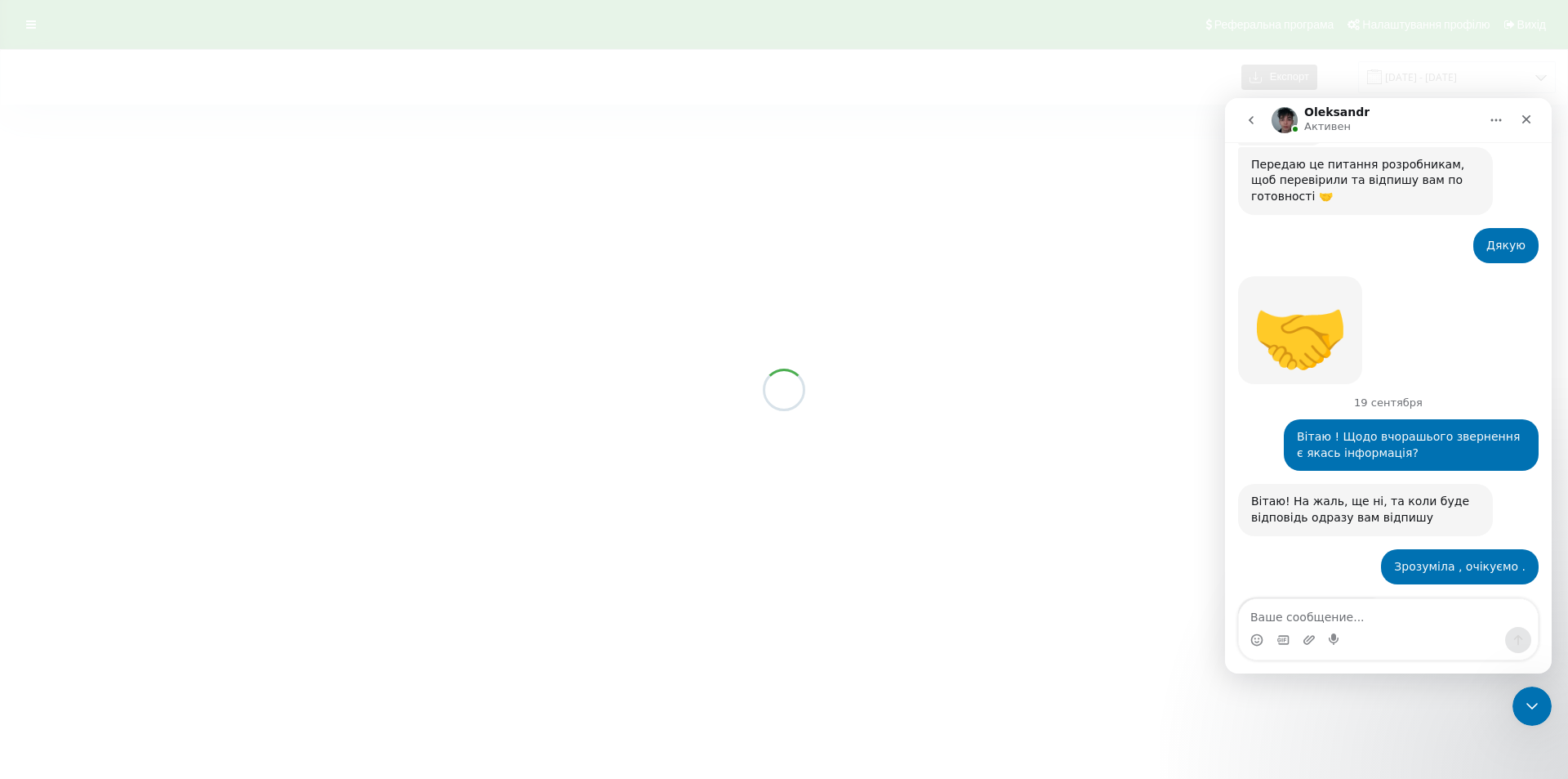
scroll to position [838, 0]
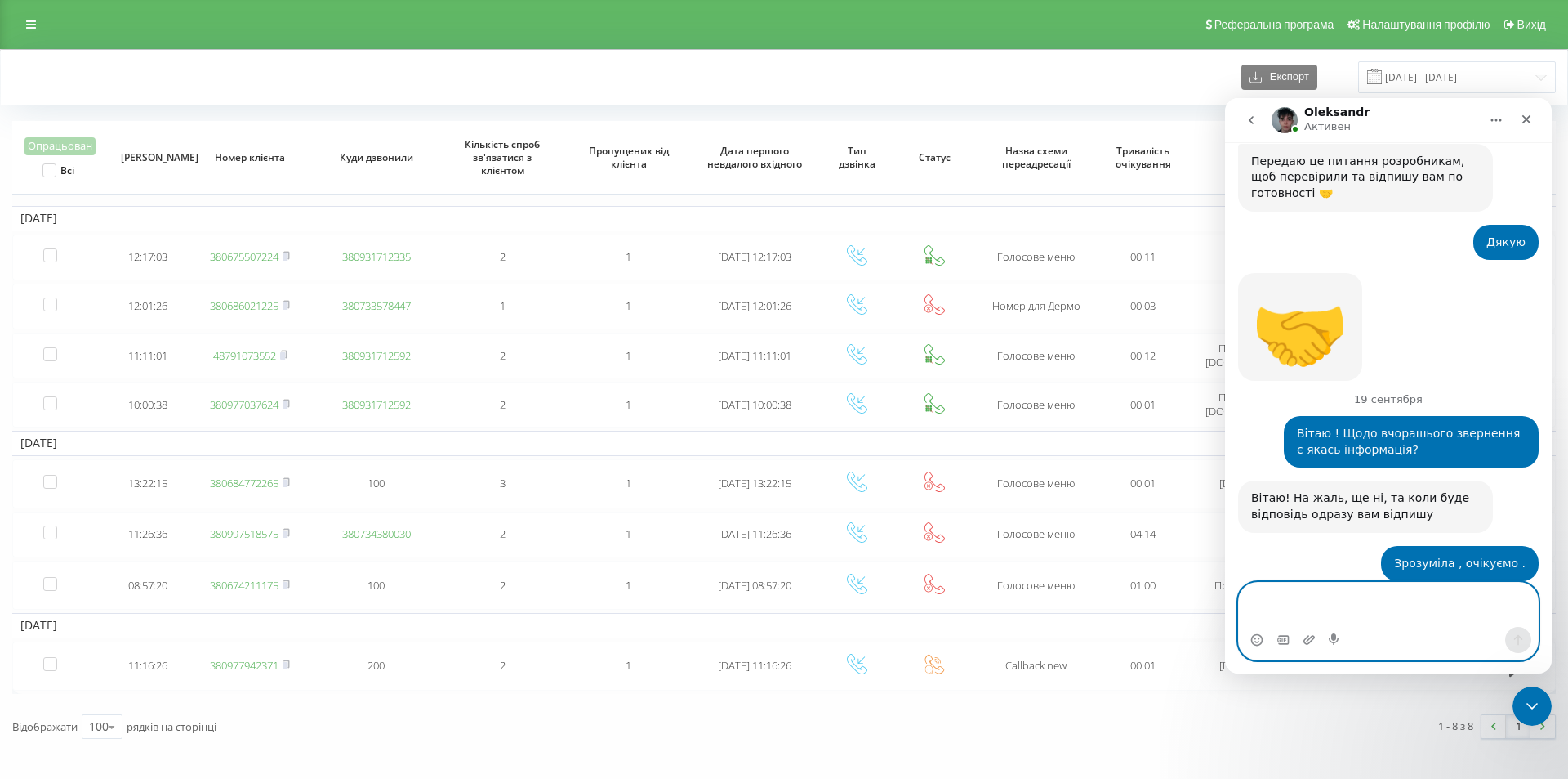
scroll to position [854, 0]
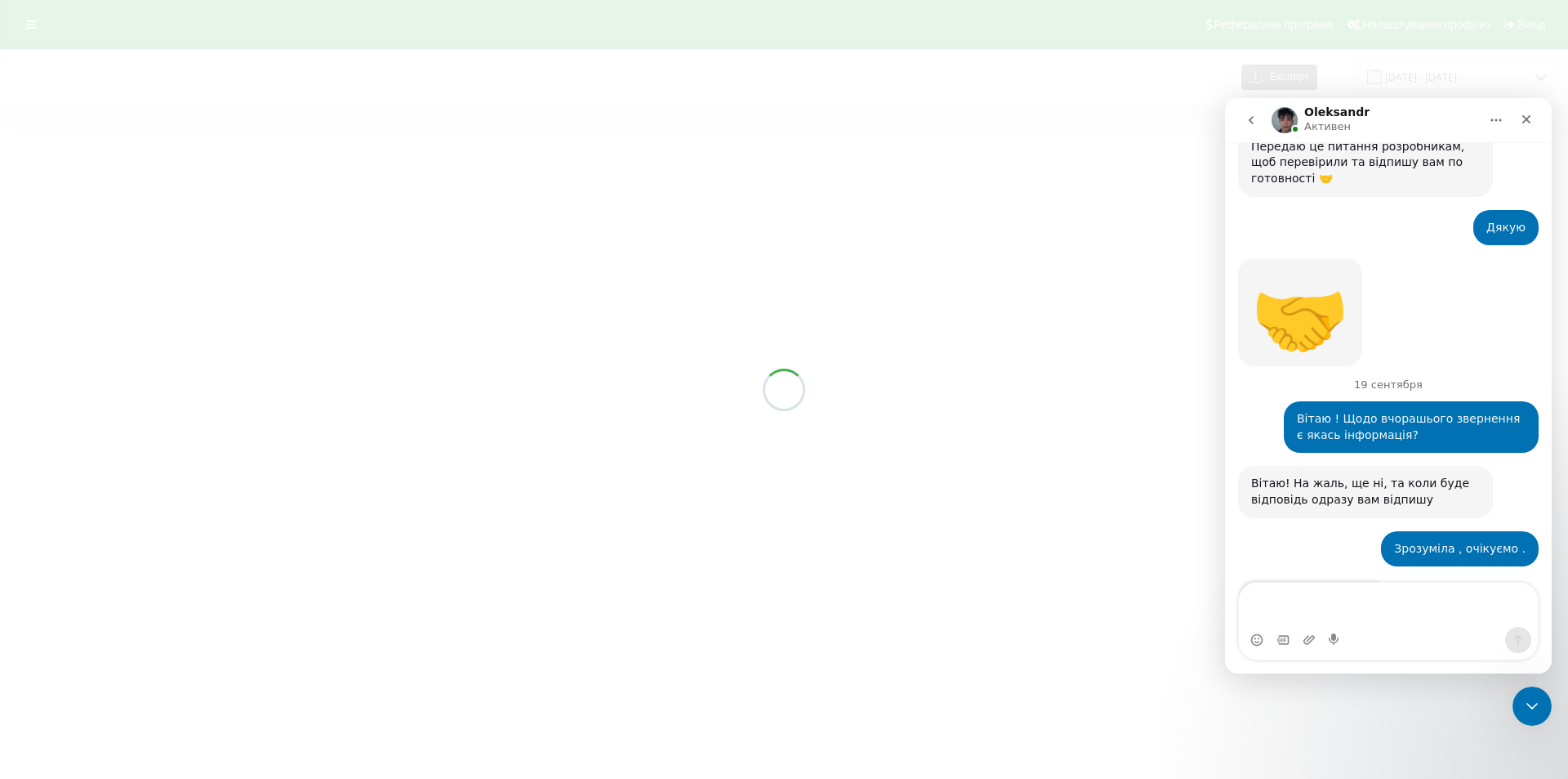
scroll to position [854, 0]
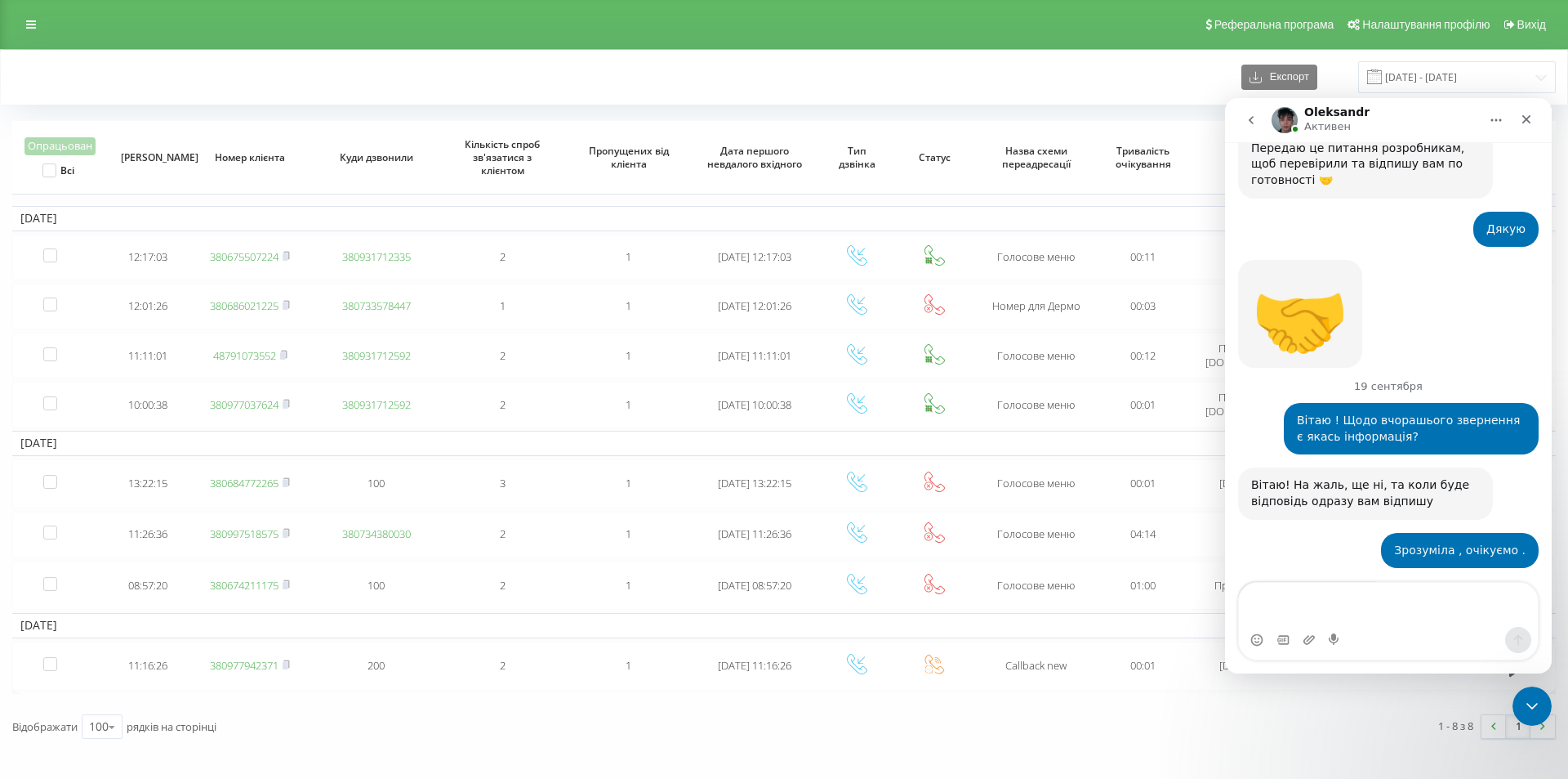
scroll to position [854, 0]
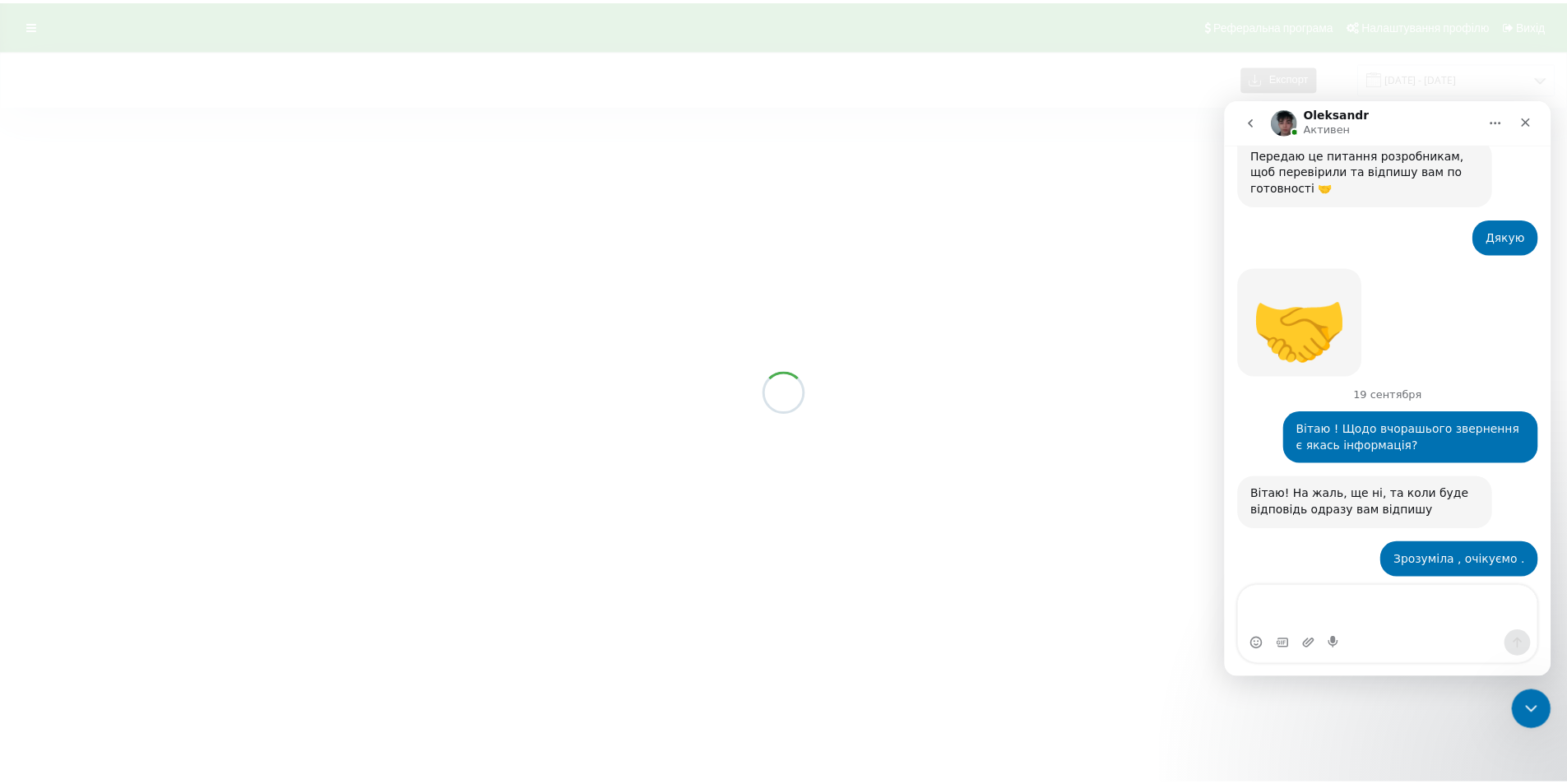
scroll to position [859, 0]
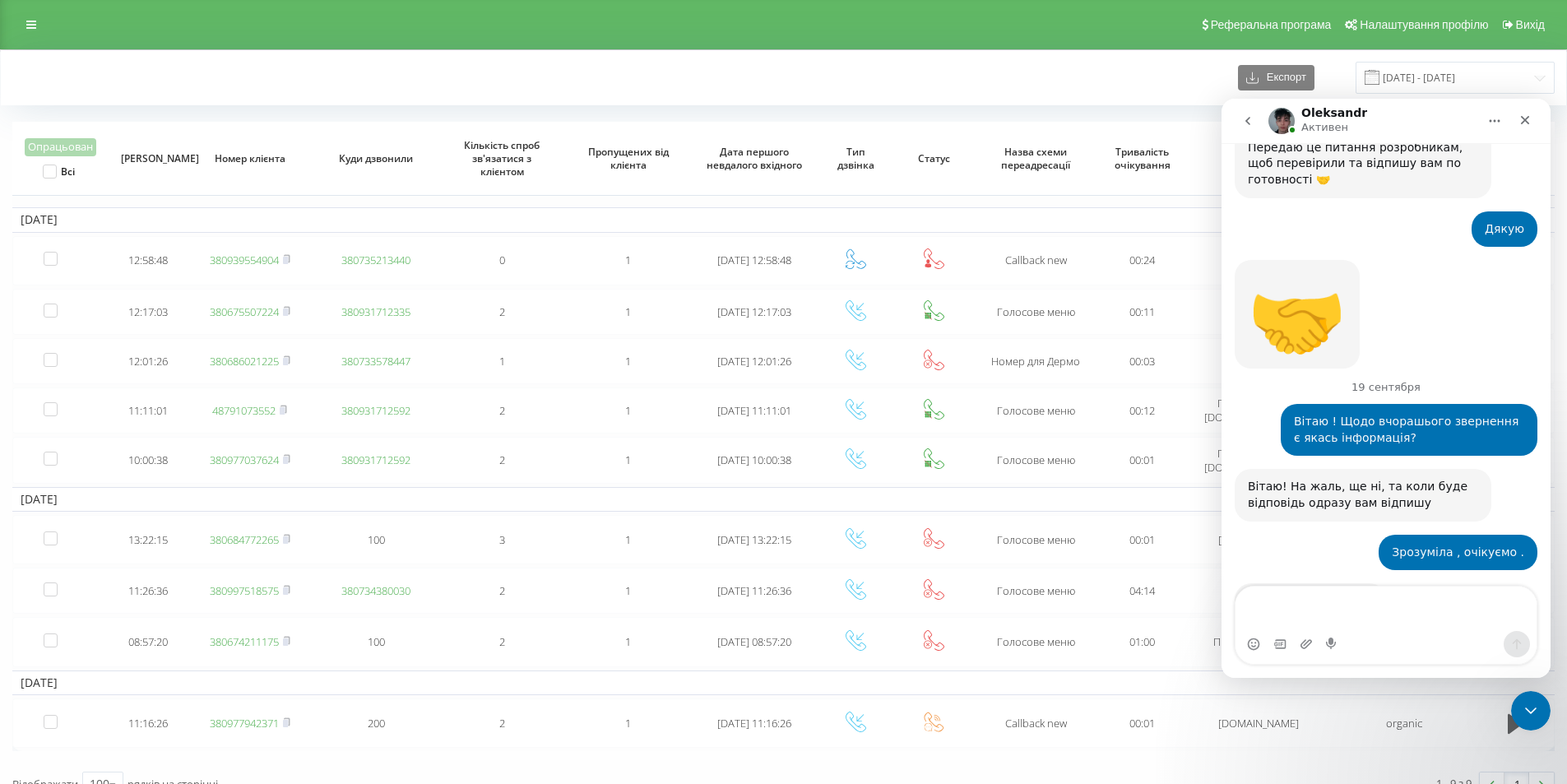
scroll to position [859, 0]
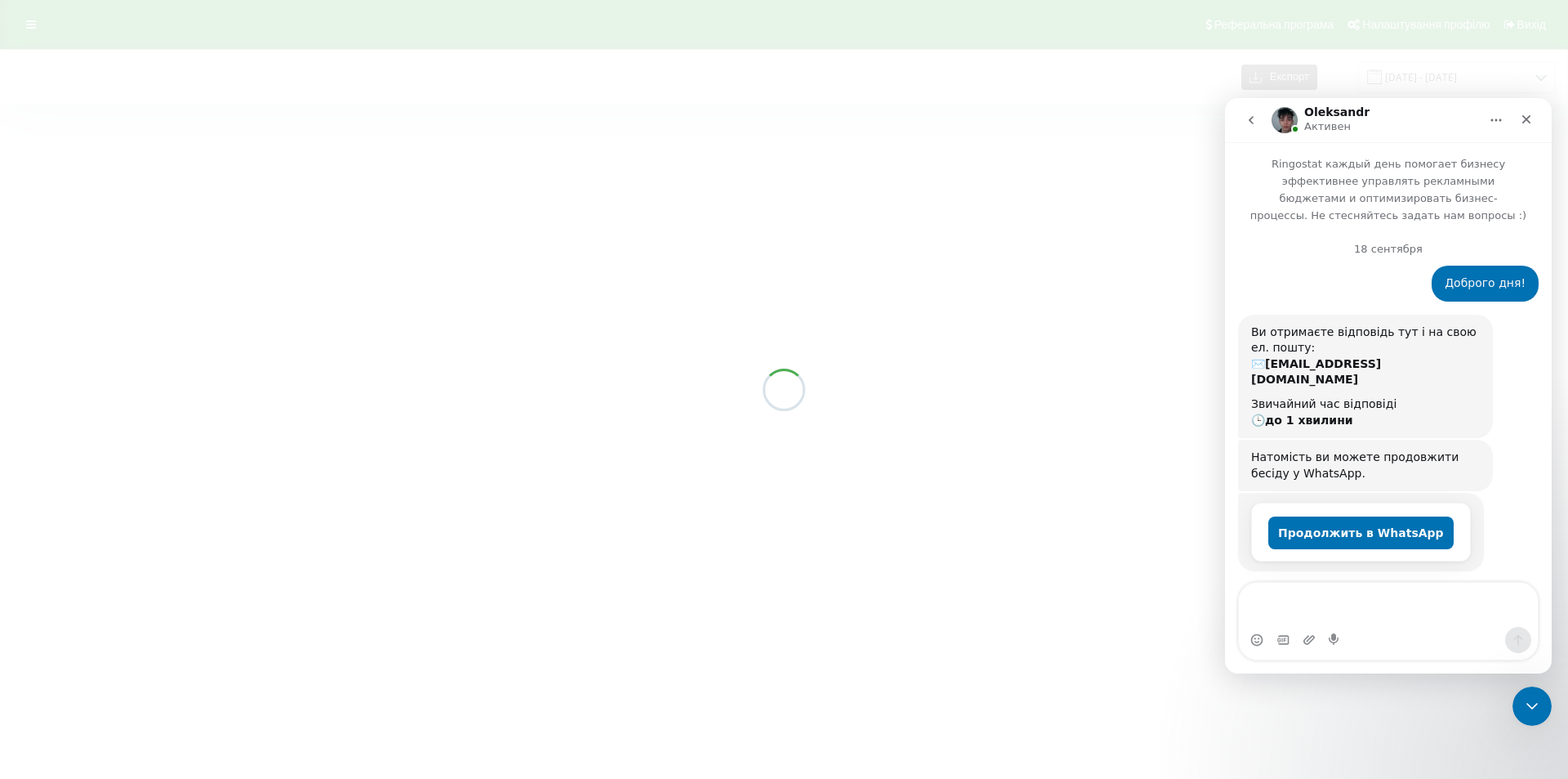
scroll to position [854, 0]
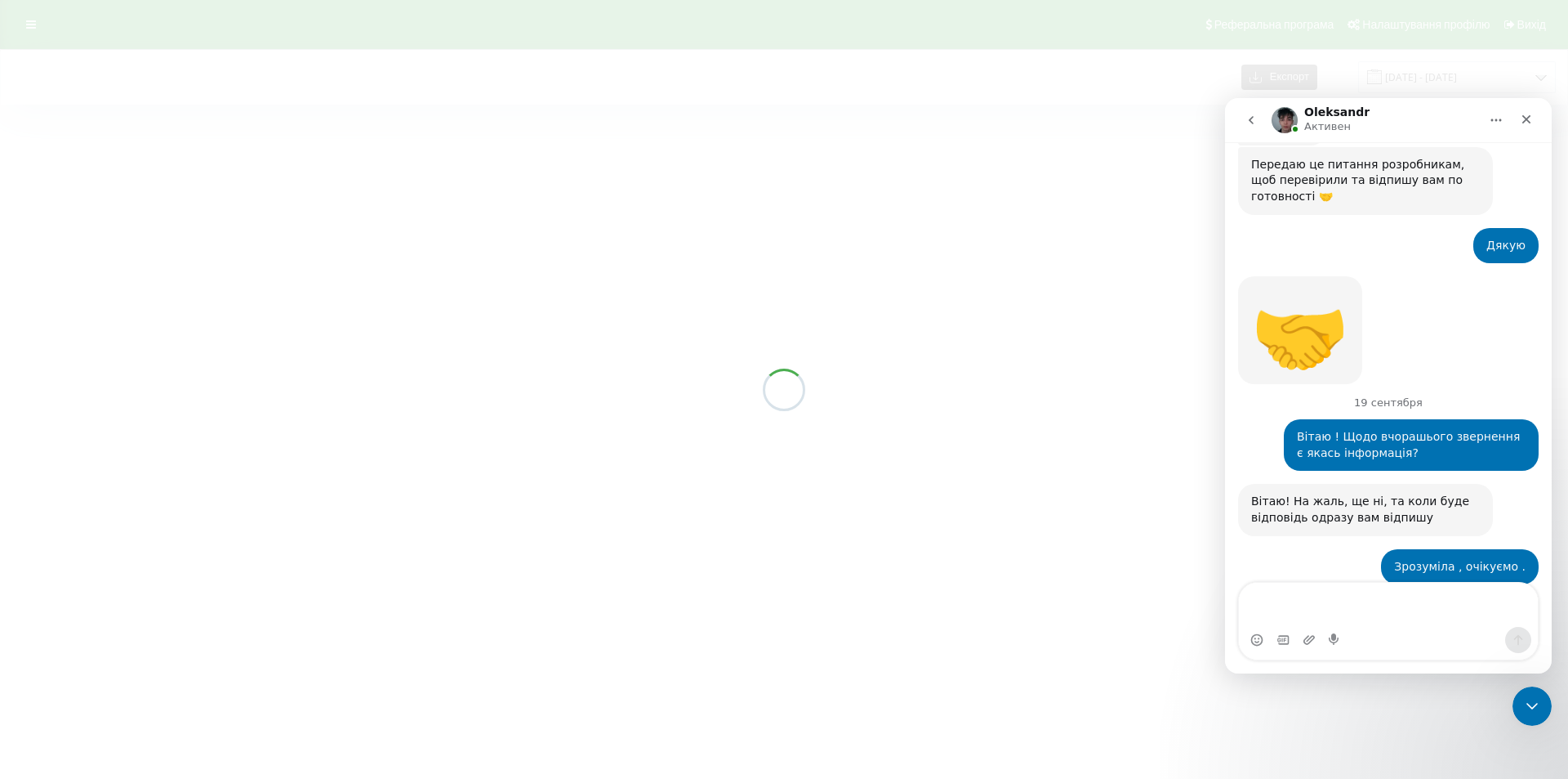
scroll to position [854, 0]
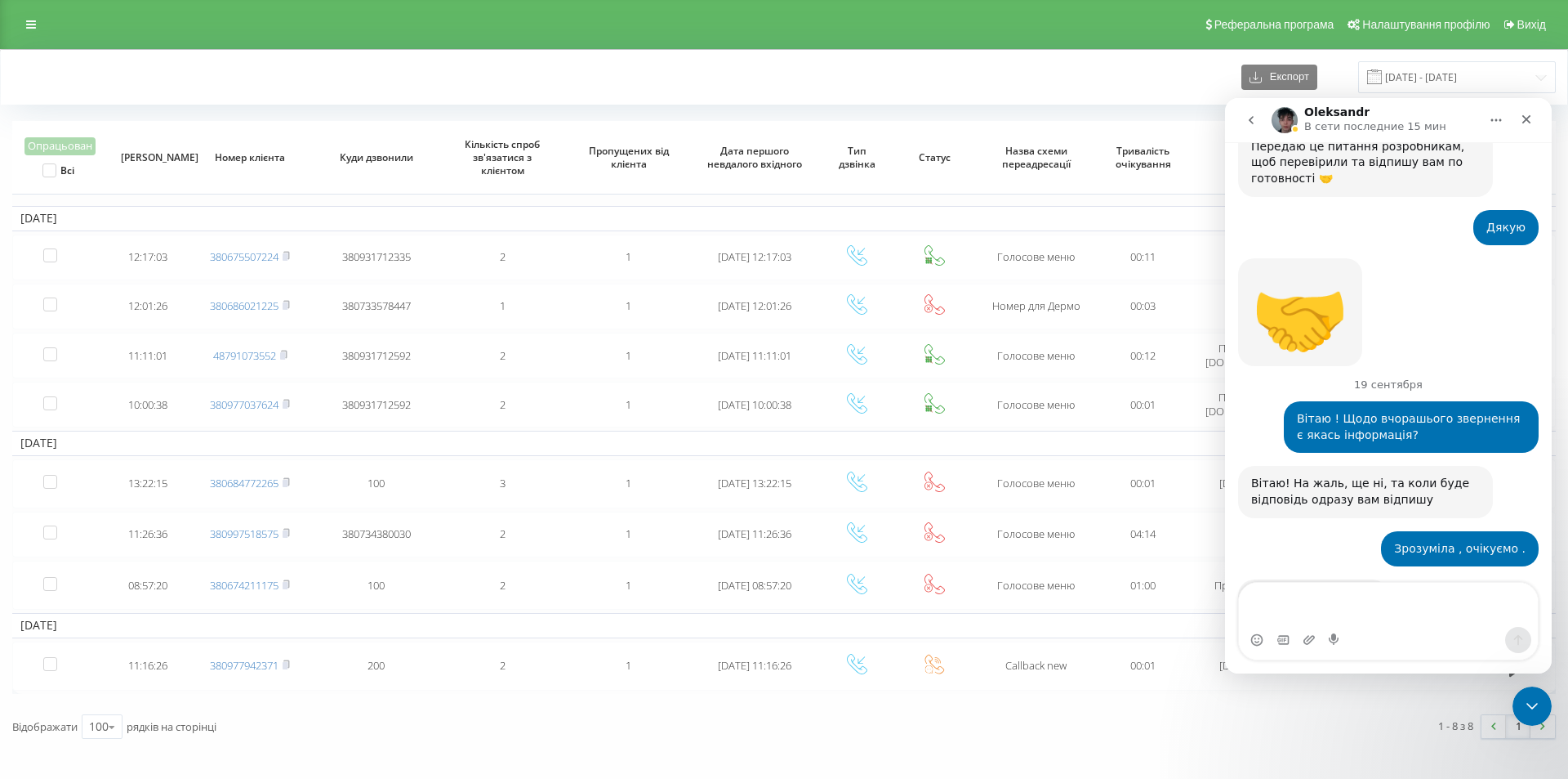
scroll to position [854, 0]
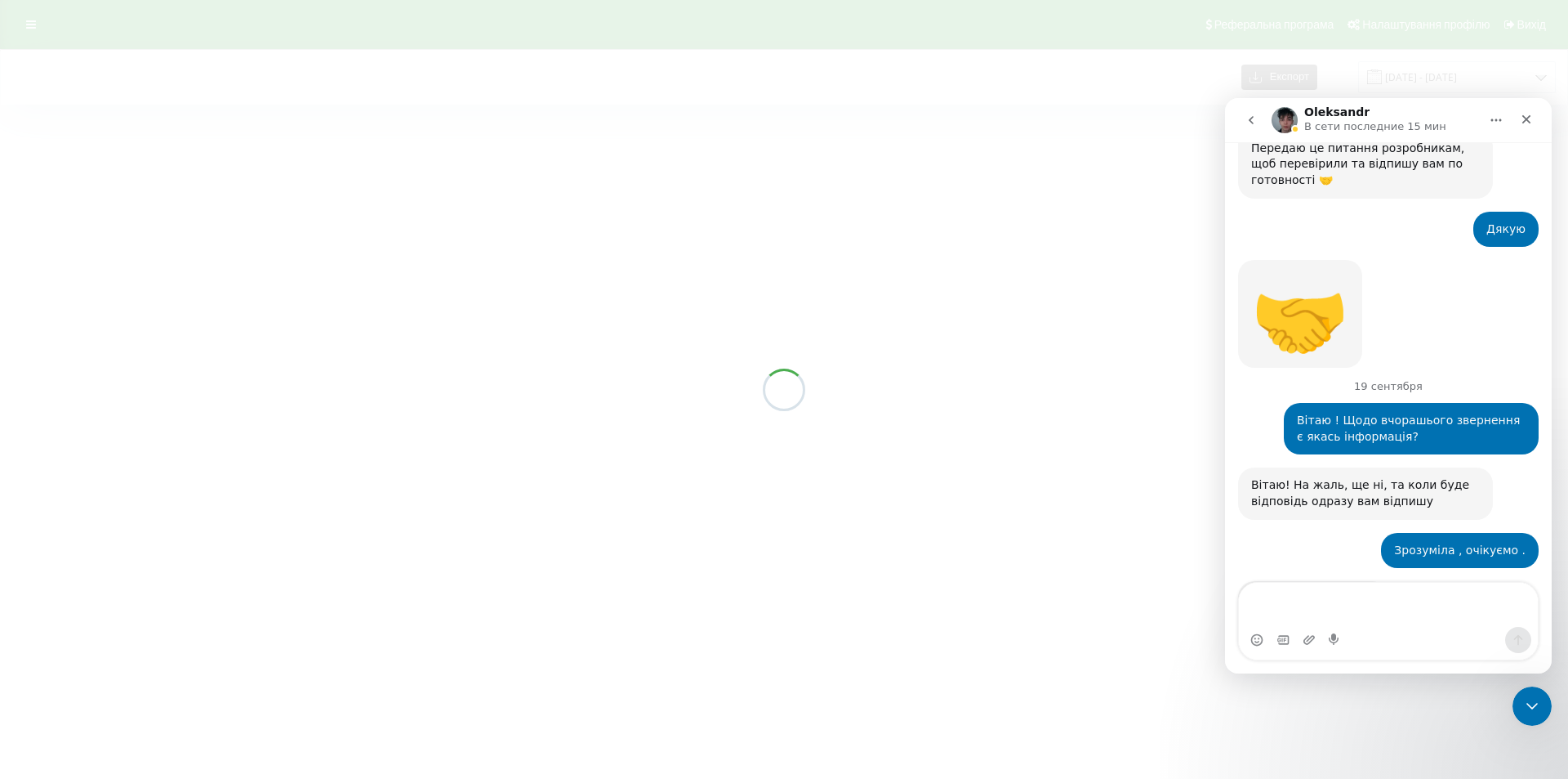
scroll to position [854, 0]
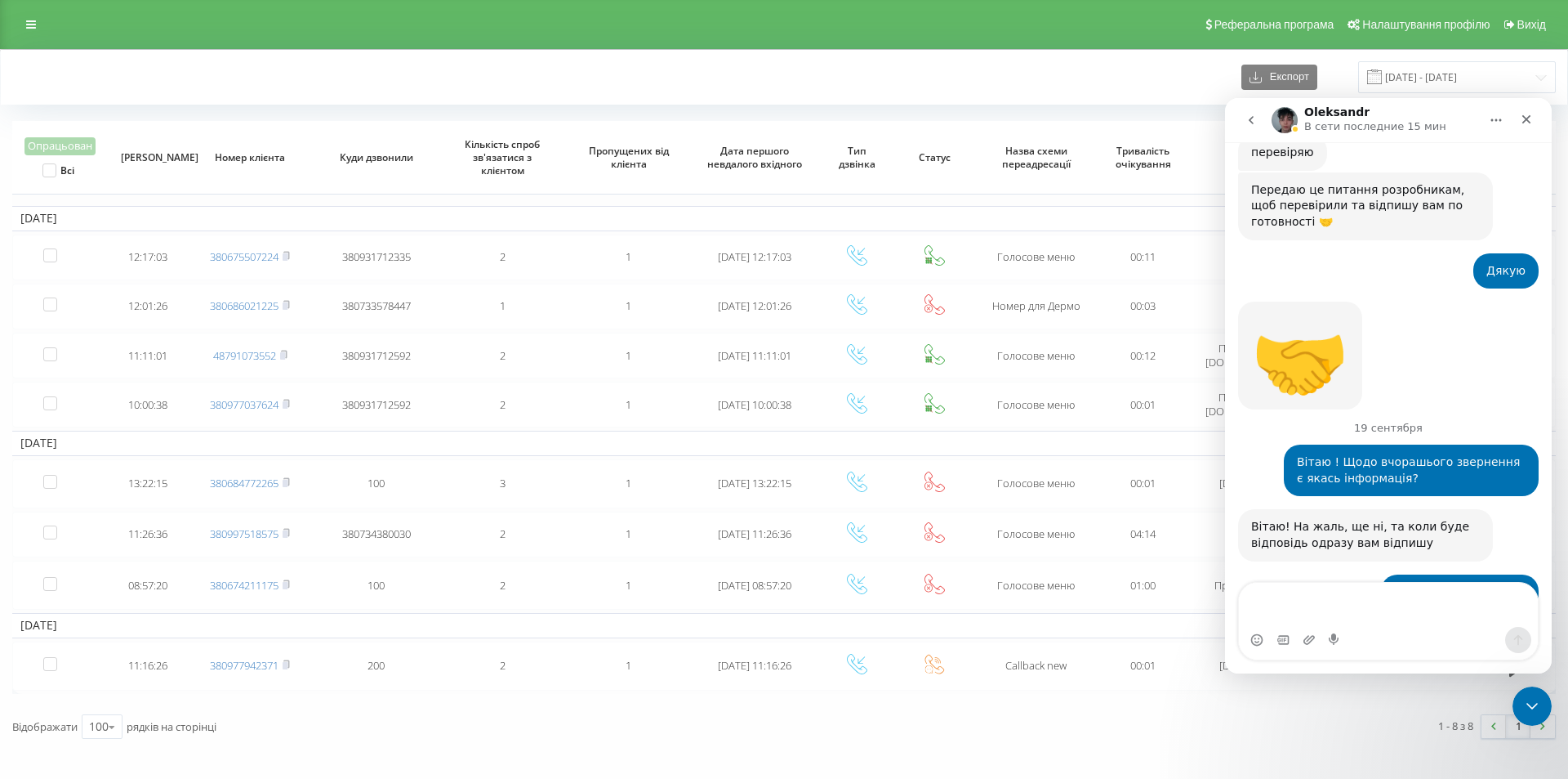
scroll to position [854, 0]
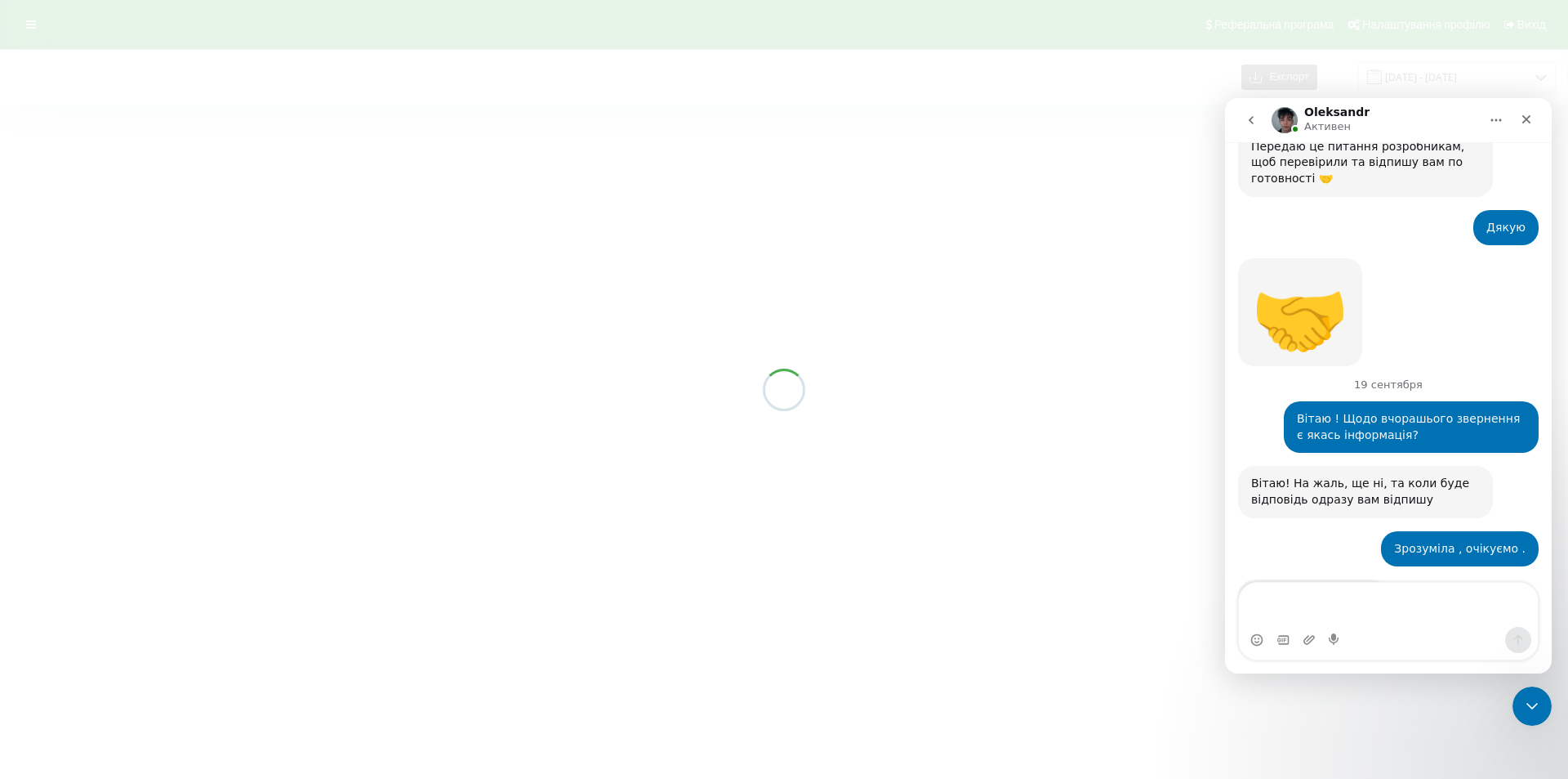
scroll to position [854, 0]
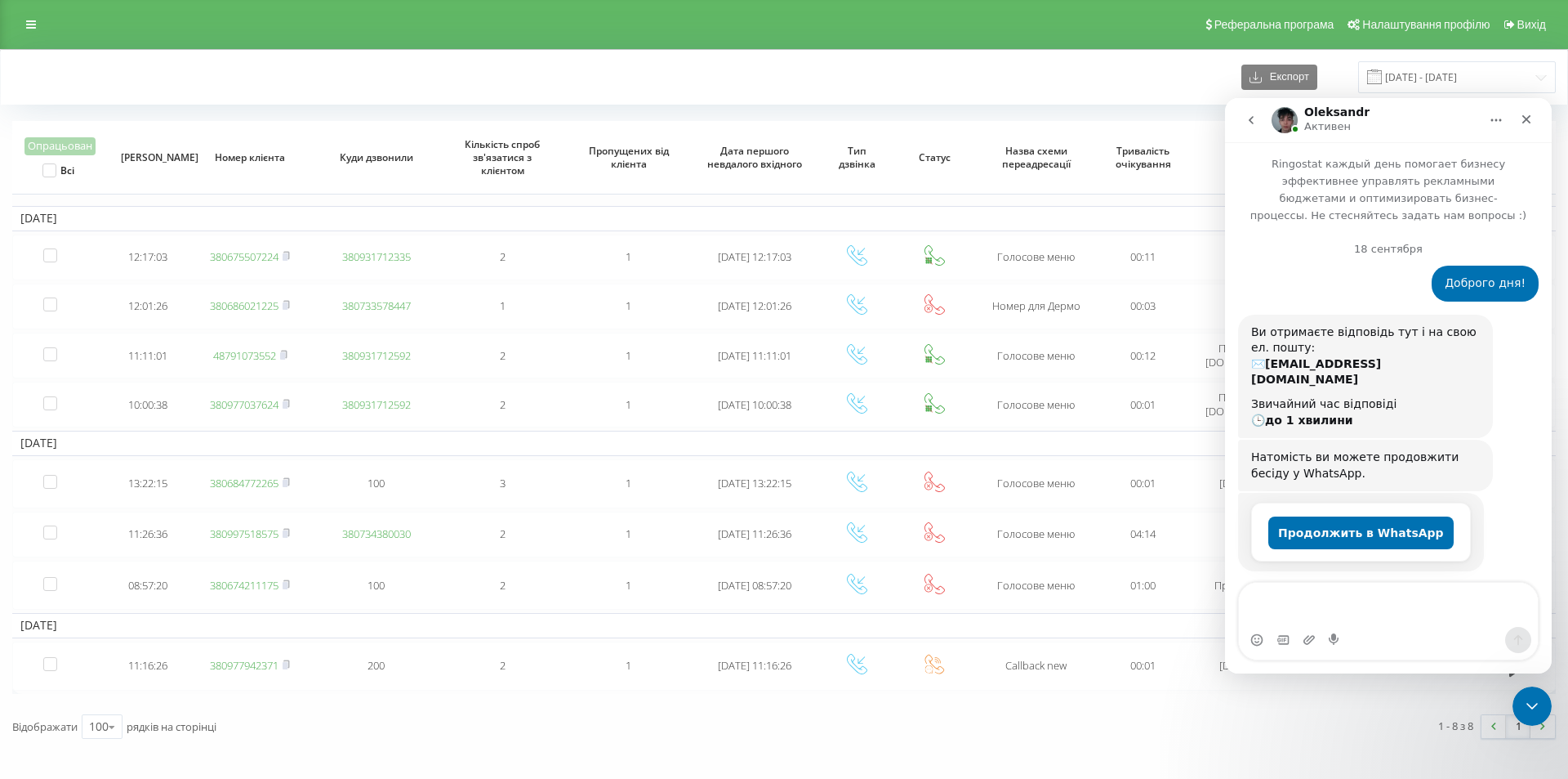
scroll to position [854, 0]
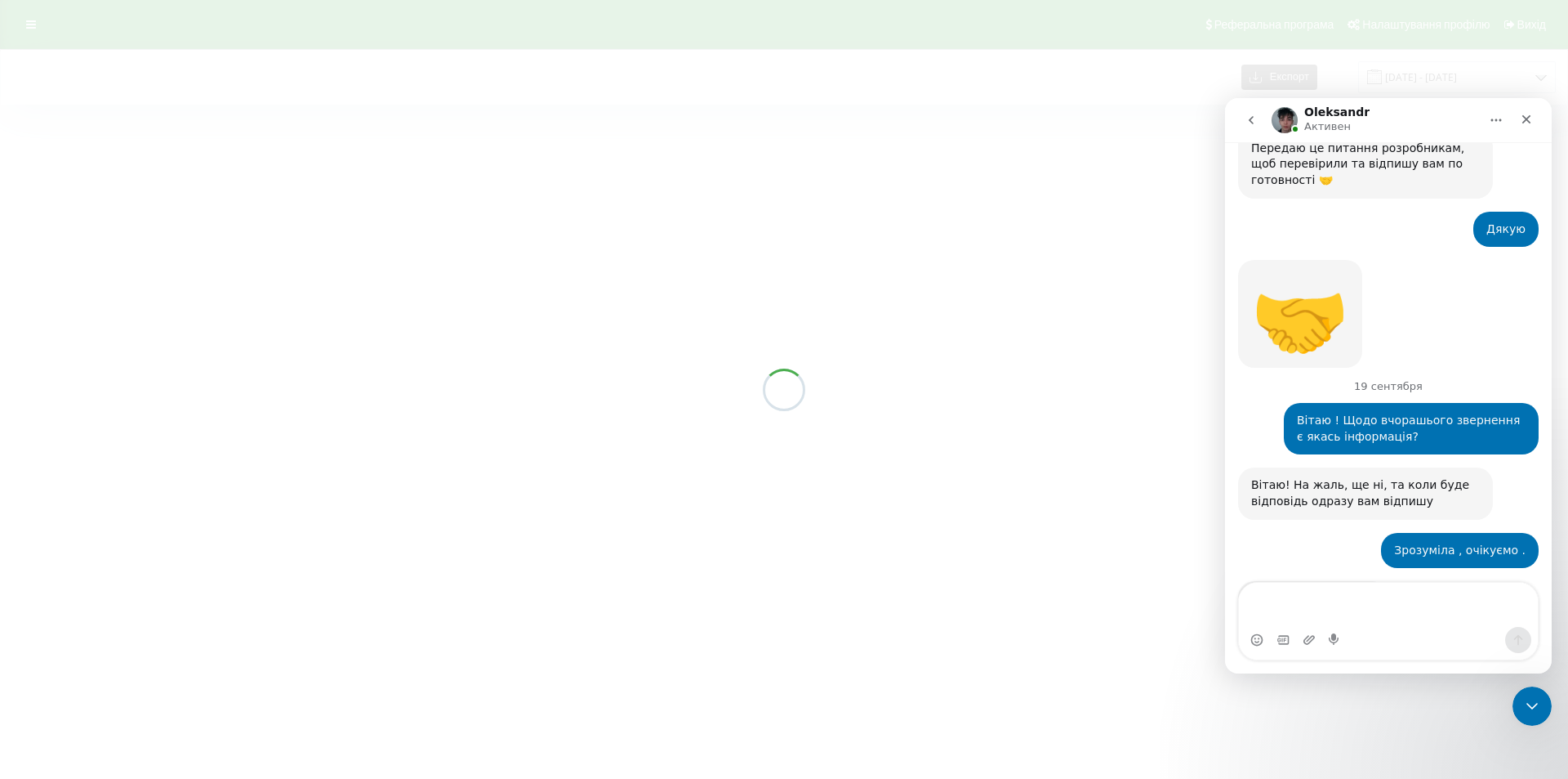
scroll to position [854, 0]
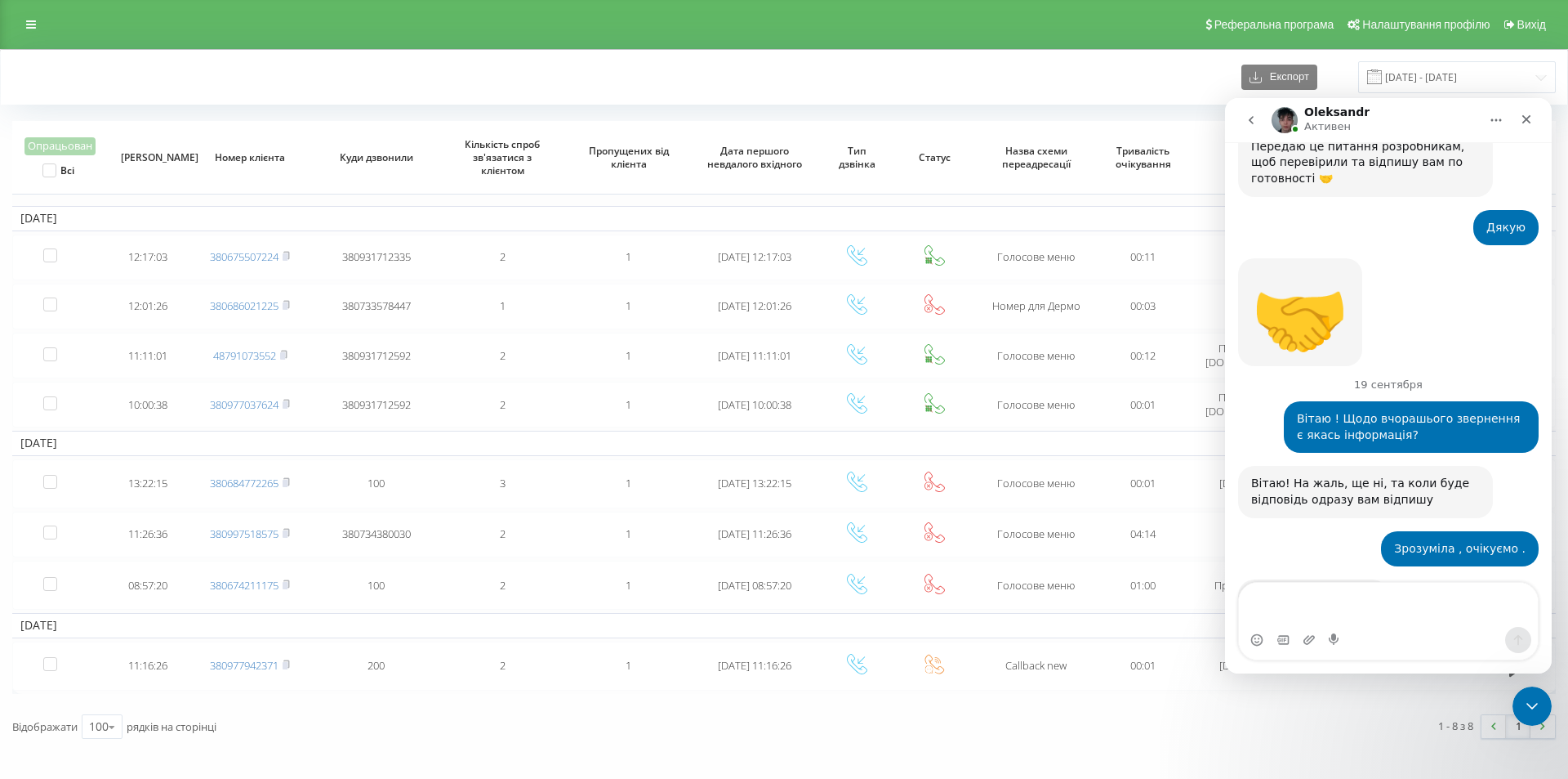
scroll to position [854, 0]
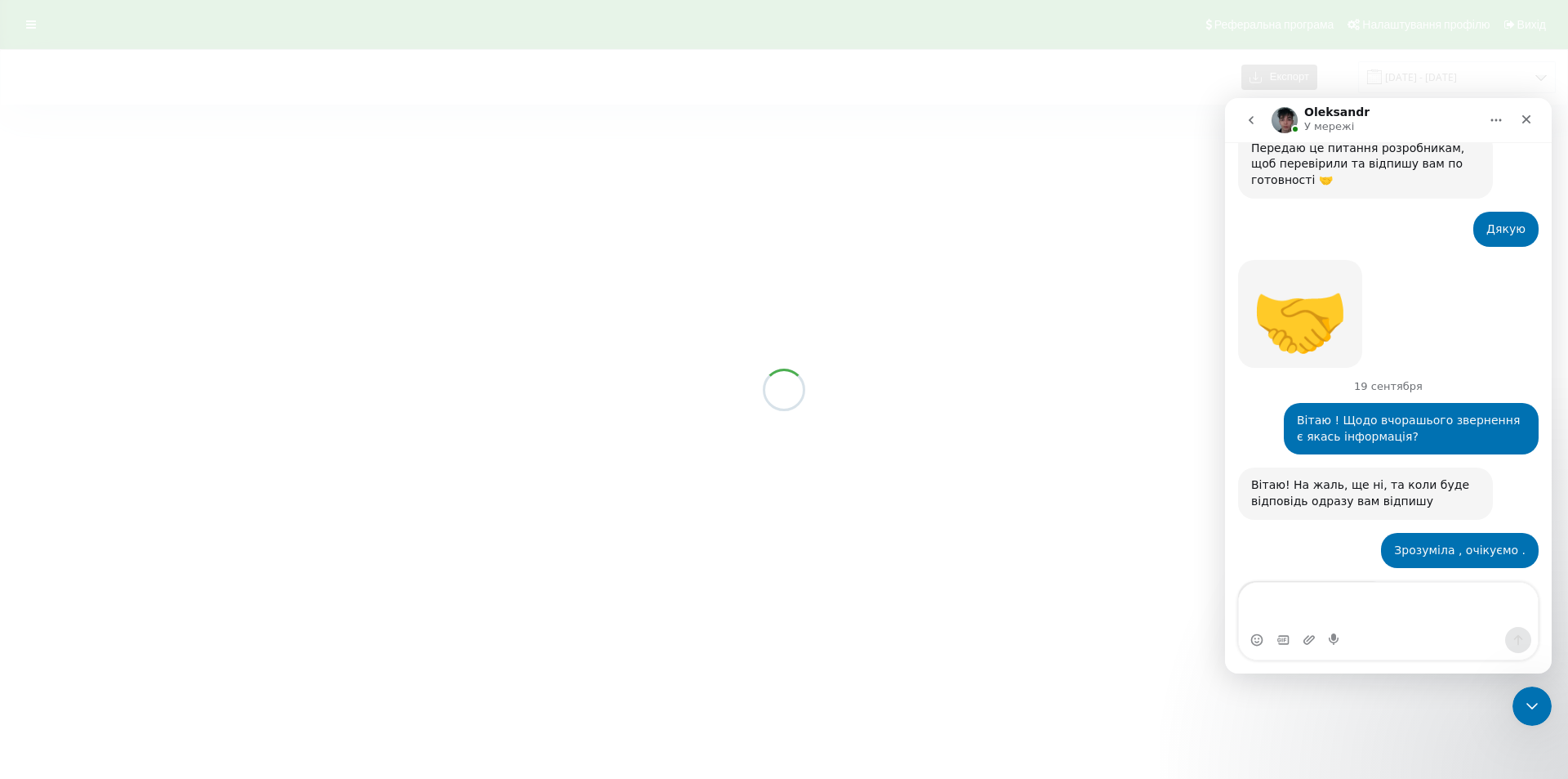
scroll to position [854, 0]
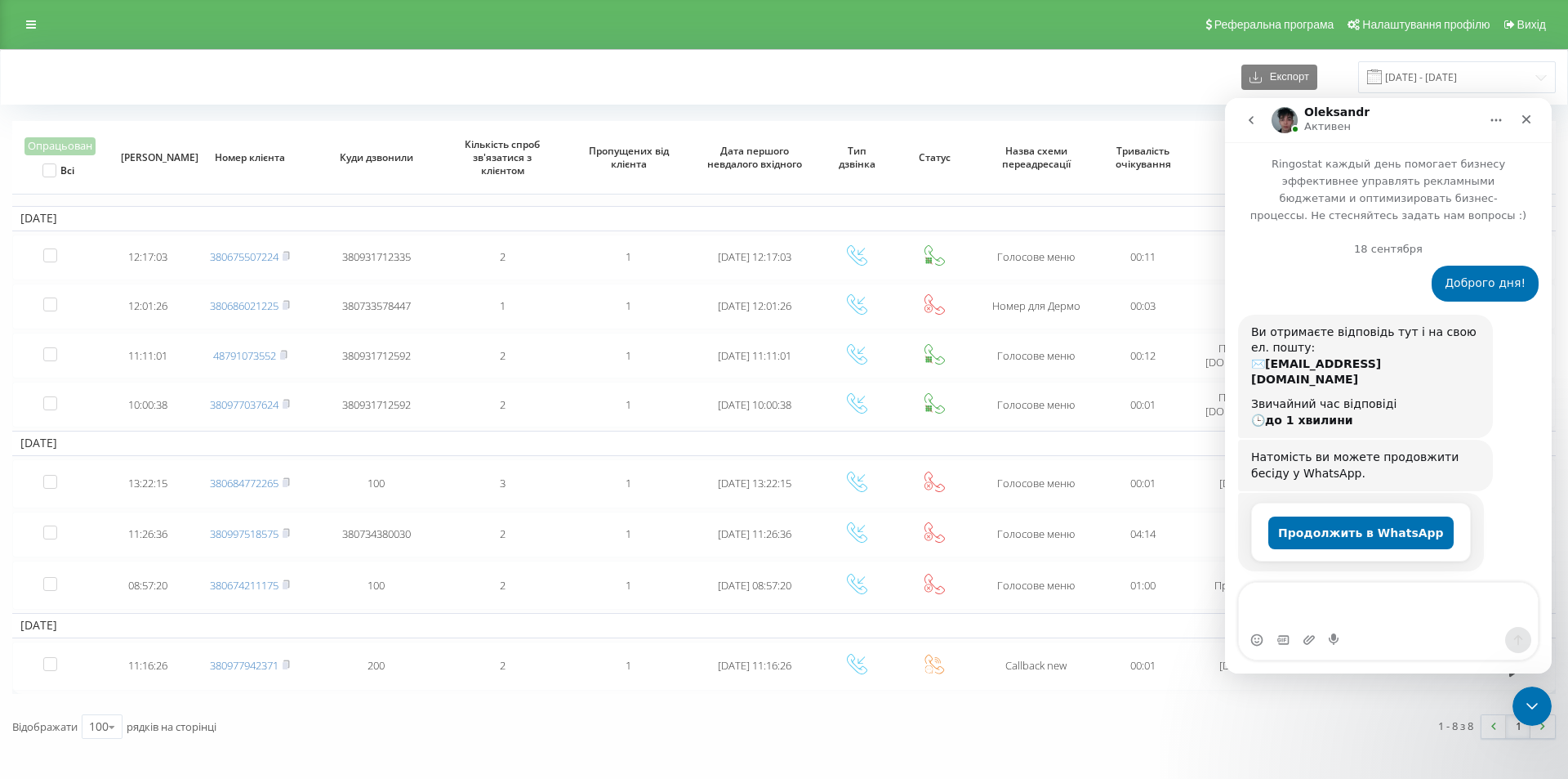
scroll to position [854, 0]
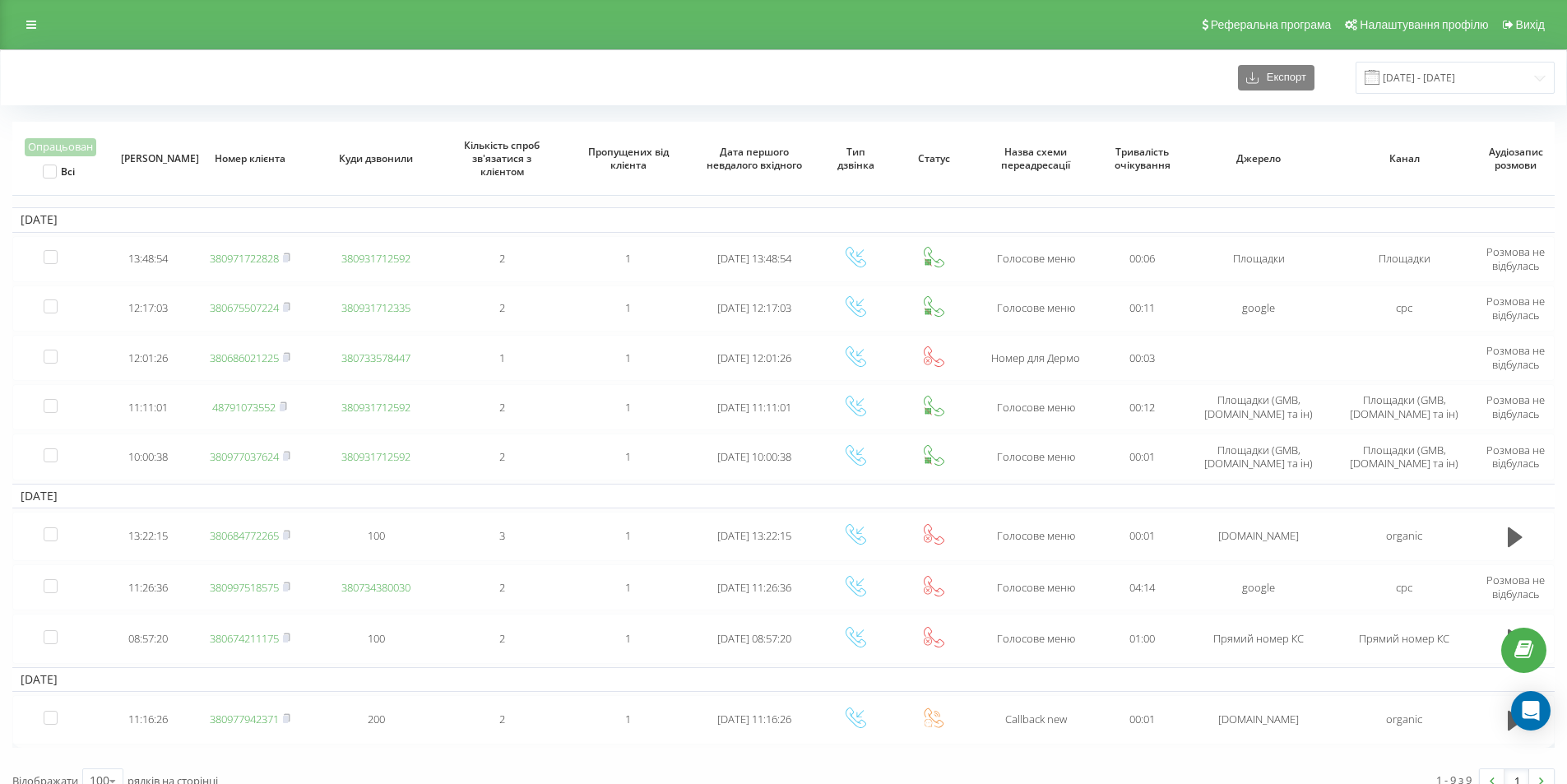
click at [1134, 89] on div "Експорт 13.09.2025 - 19.09.2025" at bounding box center [784, 78] width 1543 height 32
click at [526, 55] on div "Експорт 13.09.2025 - 19.09.2025" at bounding box center [784, 78] width 1565 height 55
click at [1020, 69] on div "Експорт [DATE] - [DATE]" at bounding box center [784, 78] width 1543 height 32
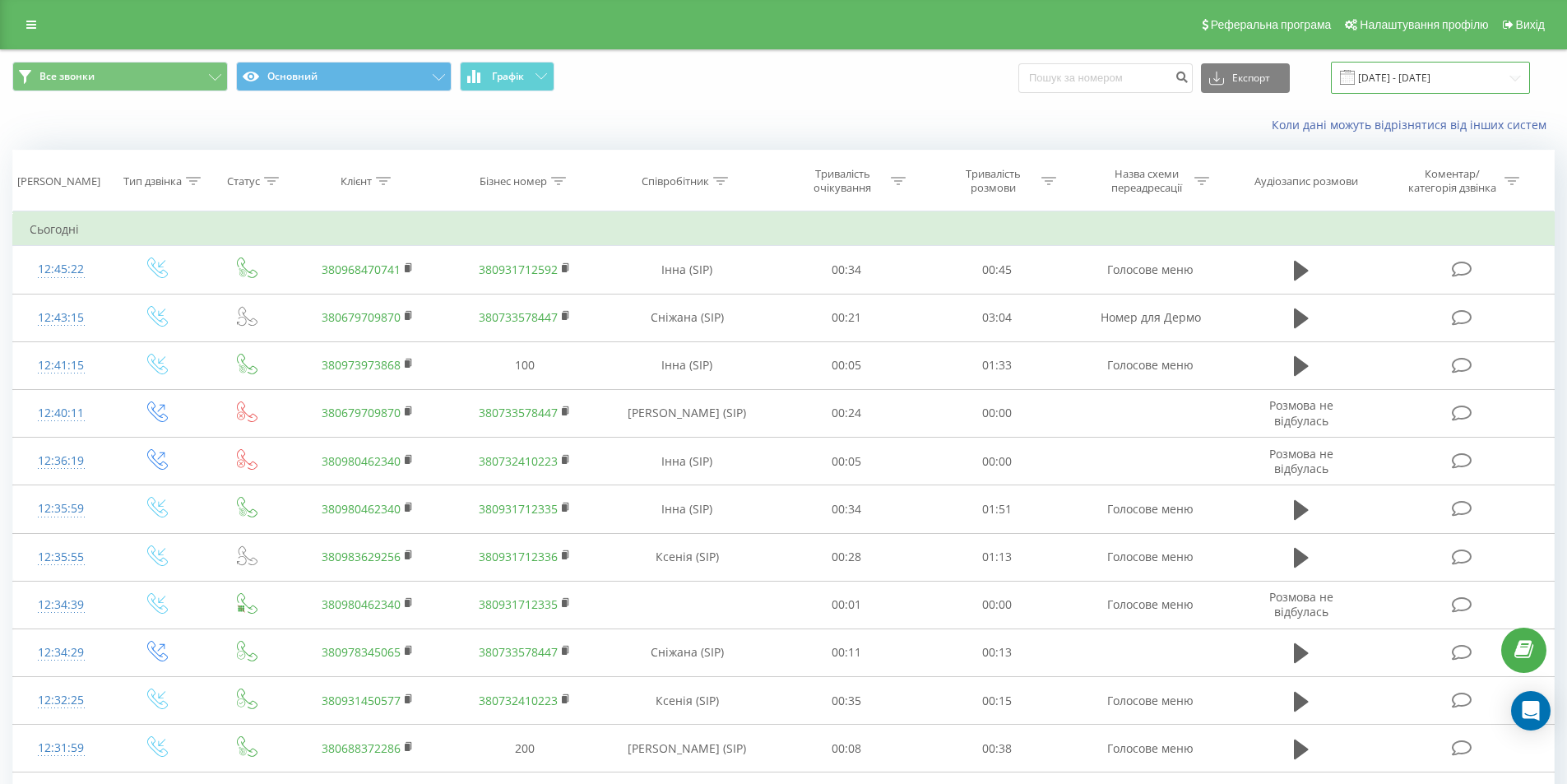
click at [1440, 83] on input "19.08.2025 - 19.09.2025" at bounding box center [1430, 78] width 199 height 32
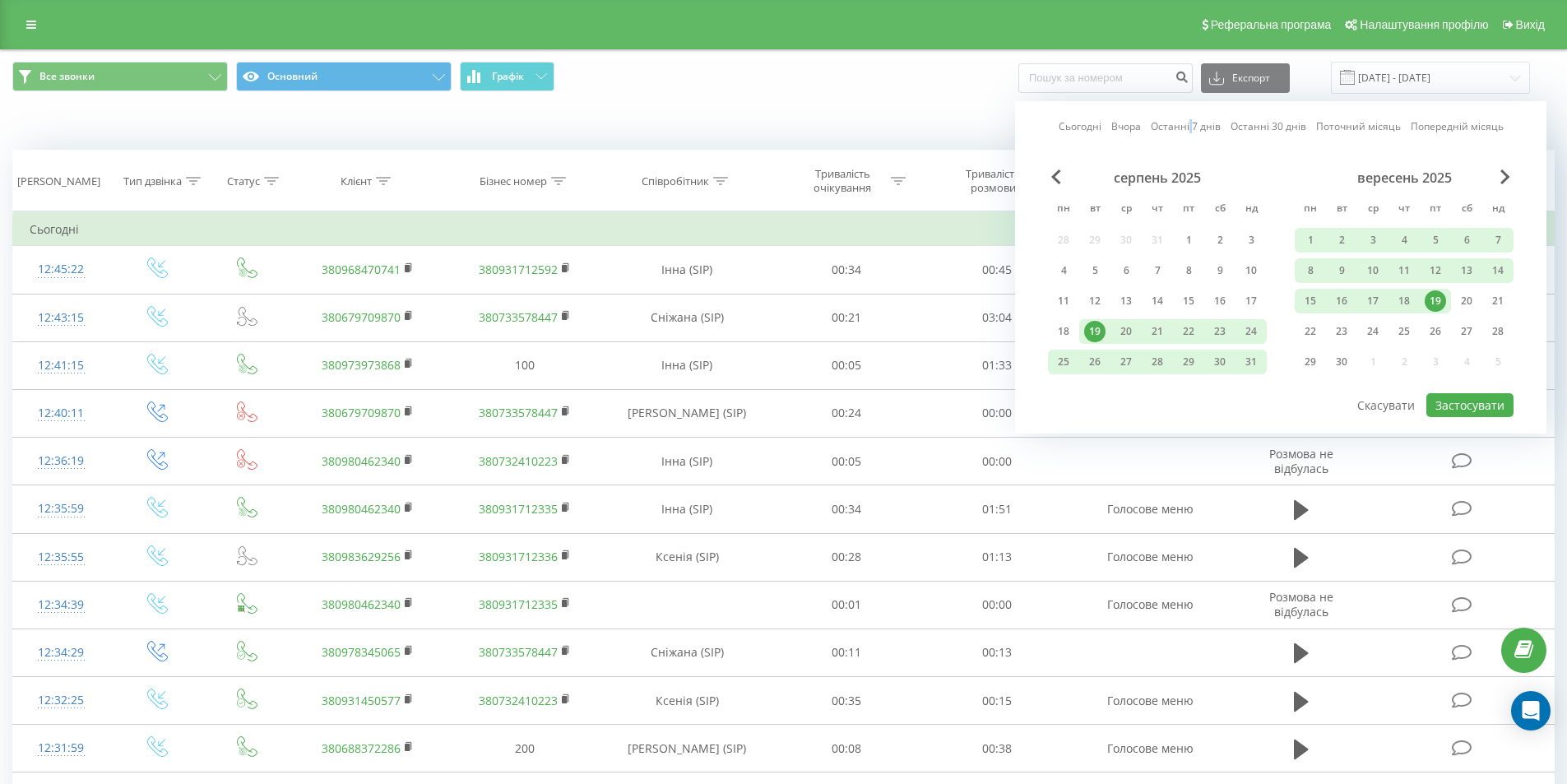
drag, startPoint x: 1193, startPoint y: 128, endPoint x: 1258, endPoint y: 164, distance: 74.3
click at [1194, 131] on link "Останні 7 днів" at bounding box center [1186, 125] width 70 height 15
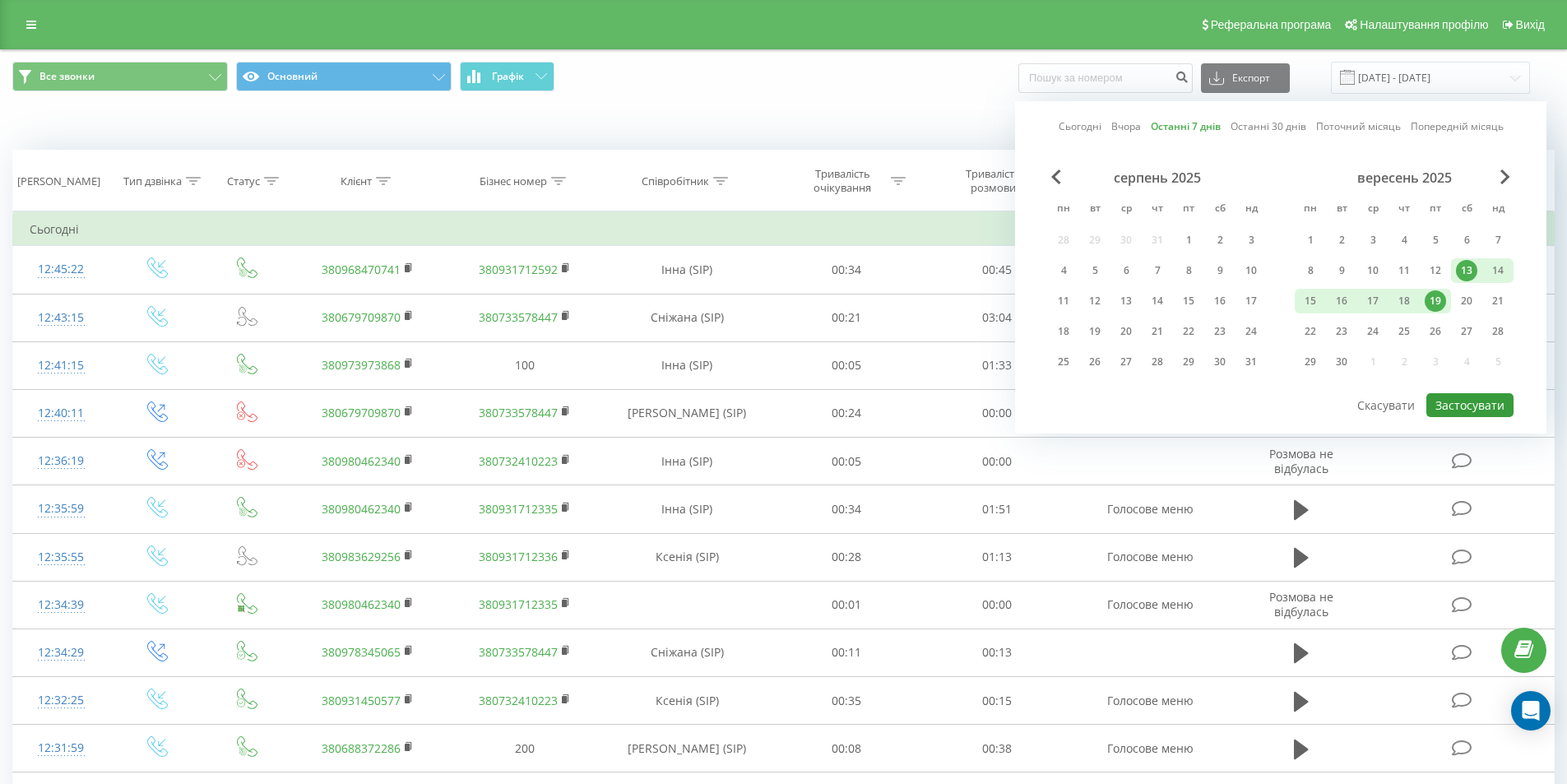
click at [1449, 402] on button "Застосувати" at bounding box center [1470, 405] width 87 height 24
type input "[DATE] - [DATE]"
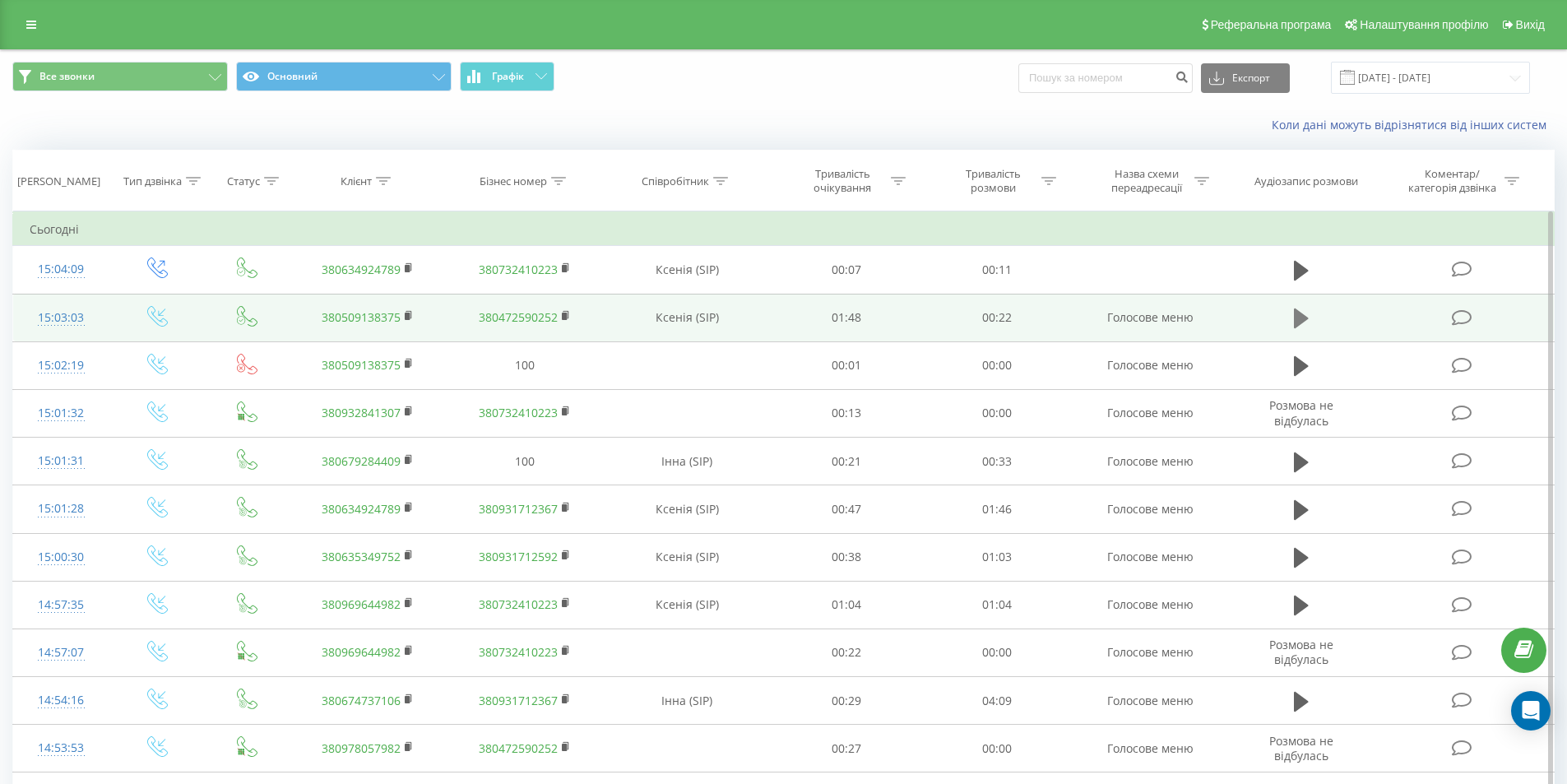
click at [1295, 316] on icon at bounding box center [1301, 318] width 15 height 20
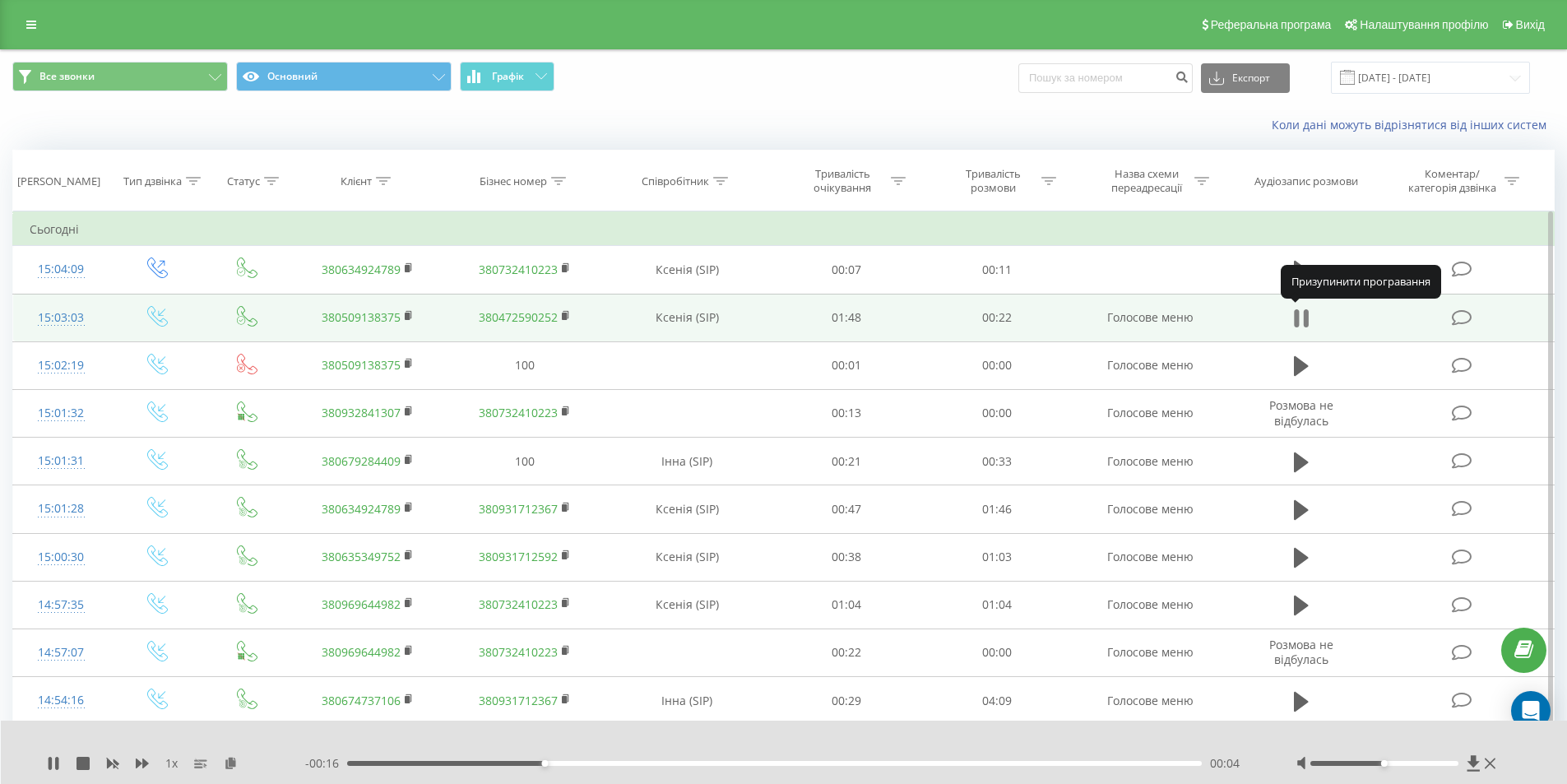
click at [1300, 317] on icon at bounding box center [1301, 318] width 15 height 23
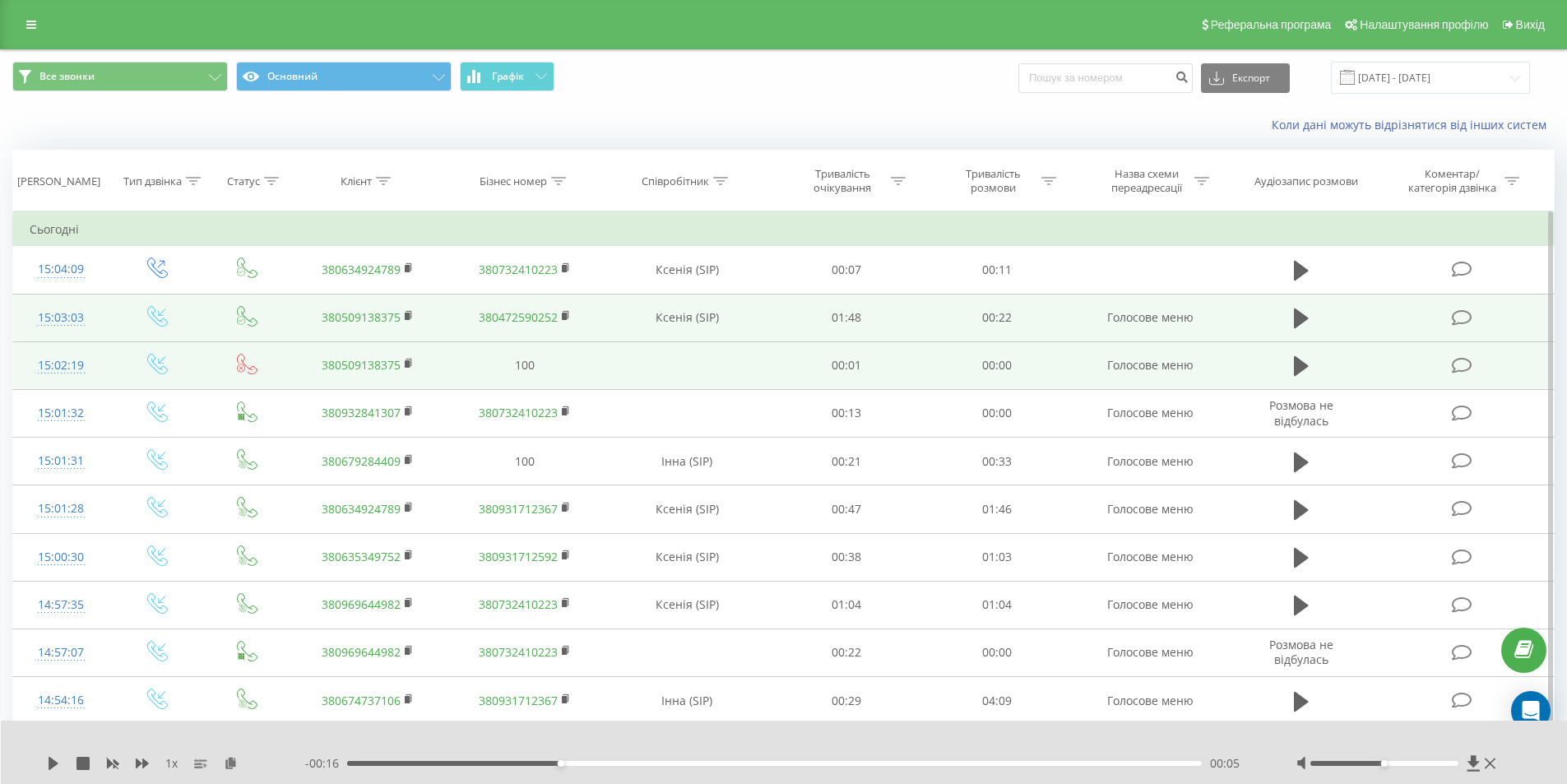
click at [1303, 381] on td at bounding box center [1301, 365] width 145 height 47
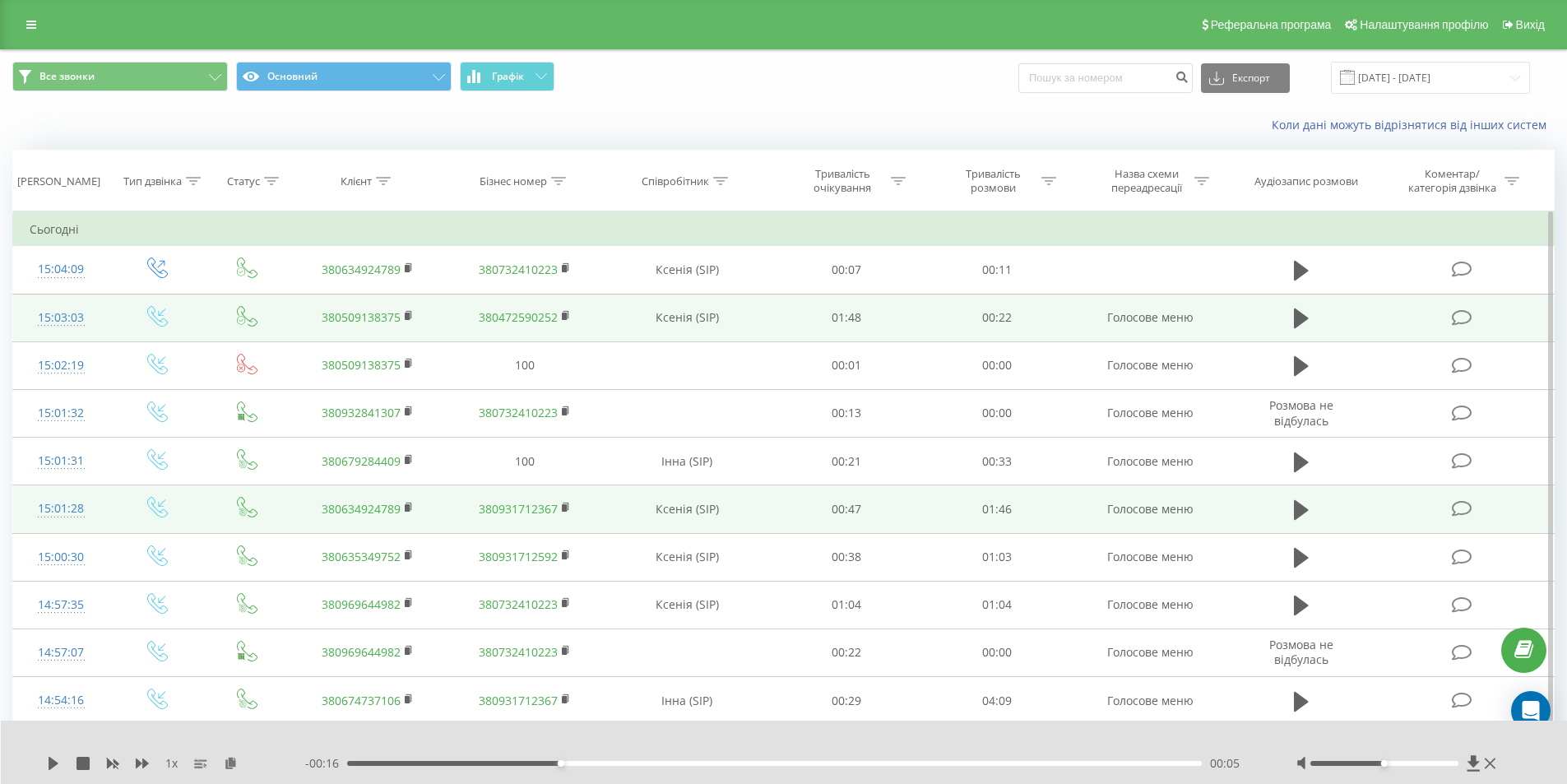
click at [1287, 508] on td at bounding box center [1301, 509] width 145 height 47
click at [1297, 500] on icon at bounding box center [1301, 510] width 15 height 23
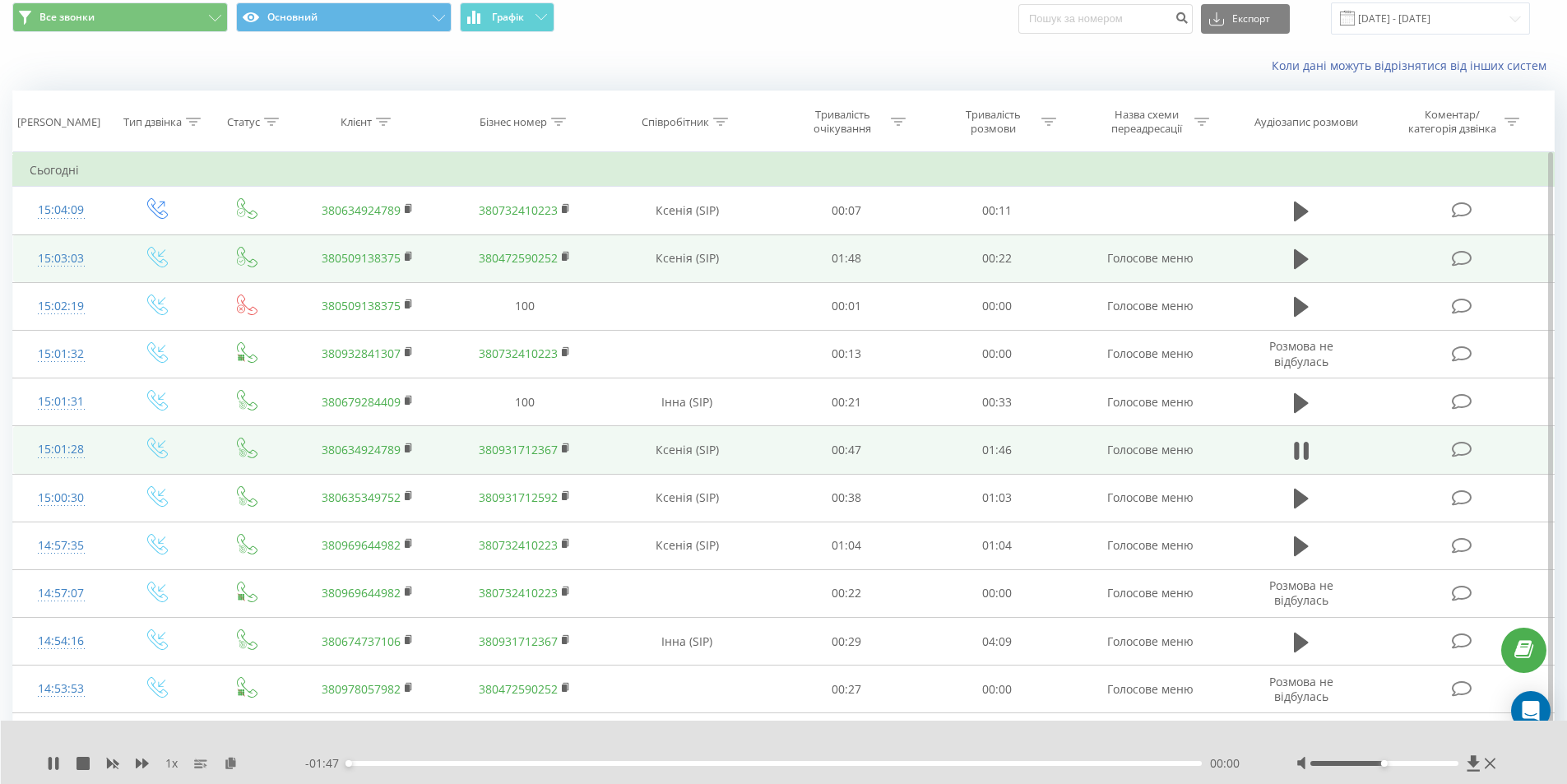
scroll to position [82, 0]
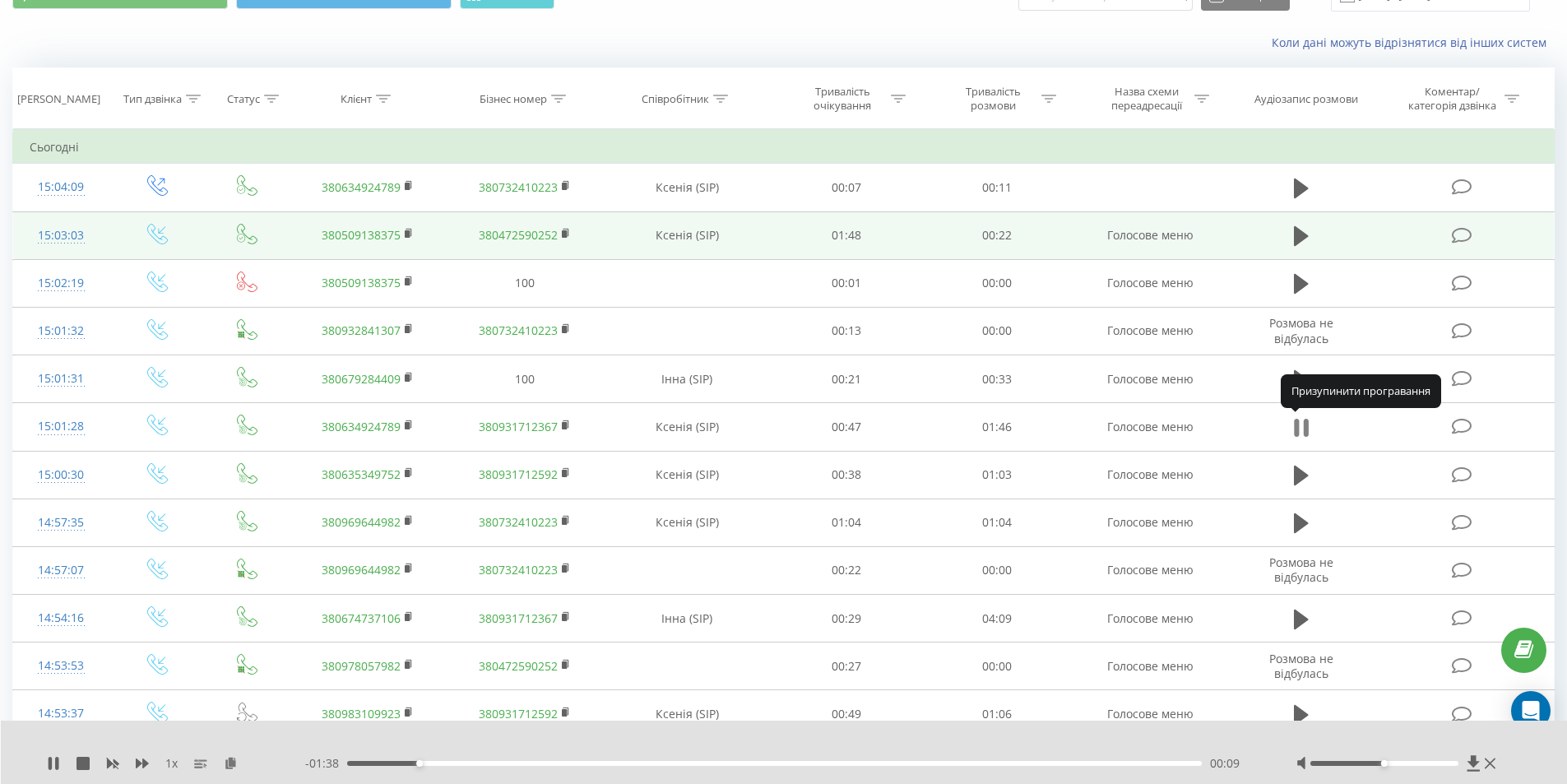
click at [1301, 424] on icon at bounding box center [1301, 427] width 15 height 23
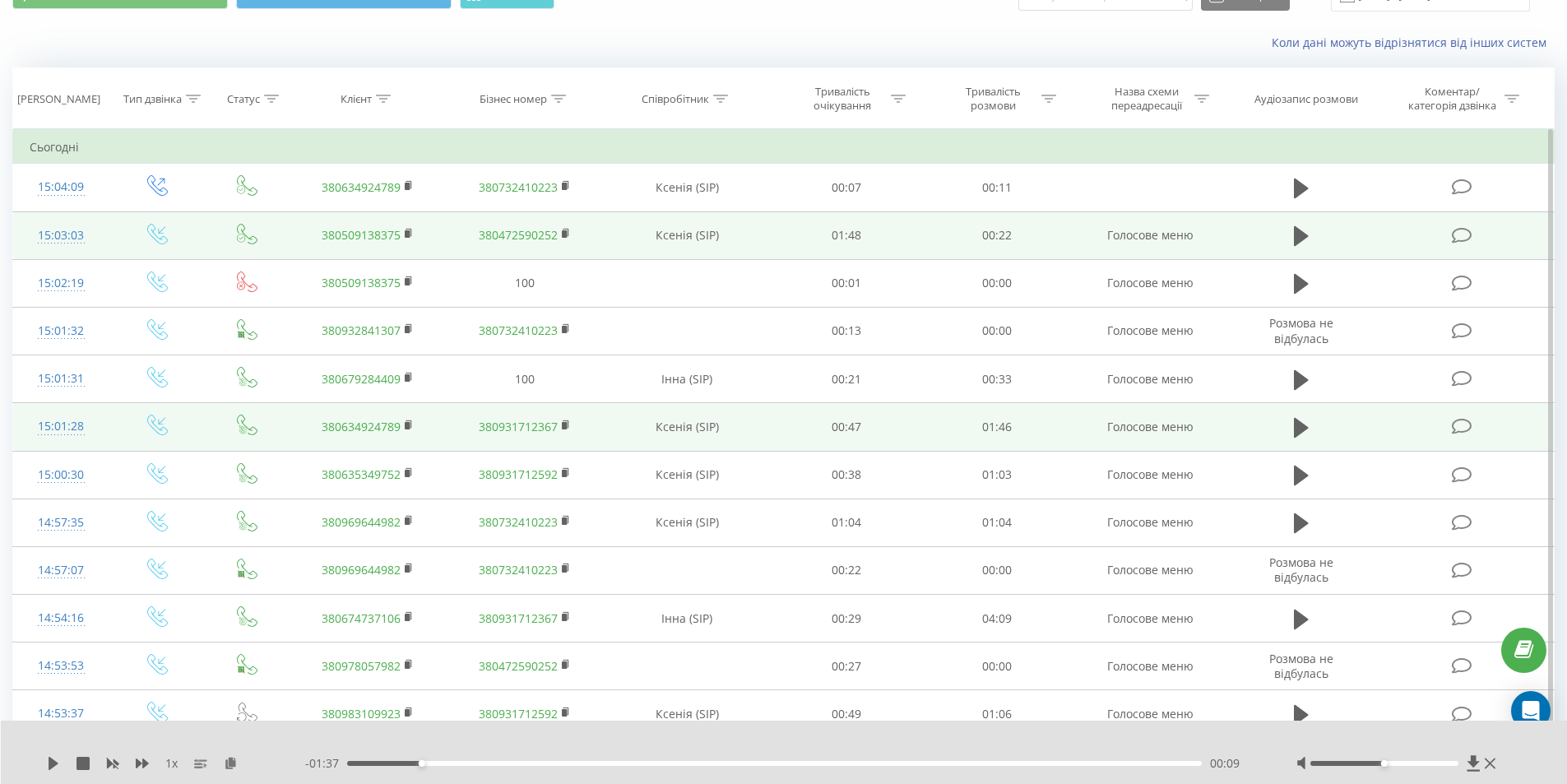
click at [364, 426] on link "380634924789" at bounding box center [361, 426] width 79 height 15
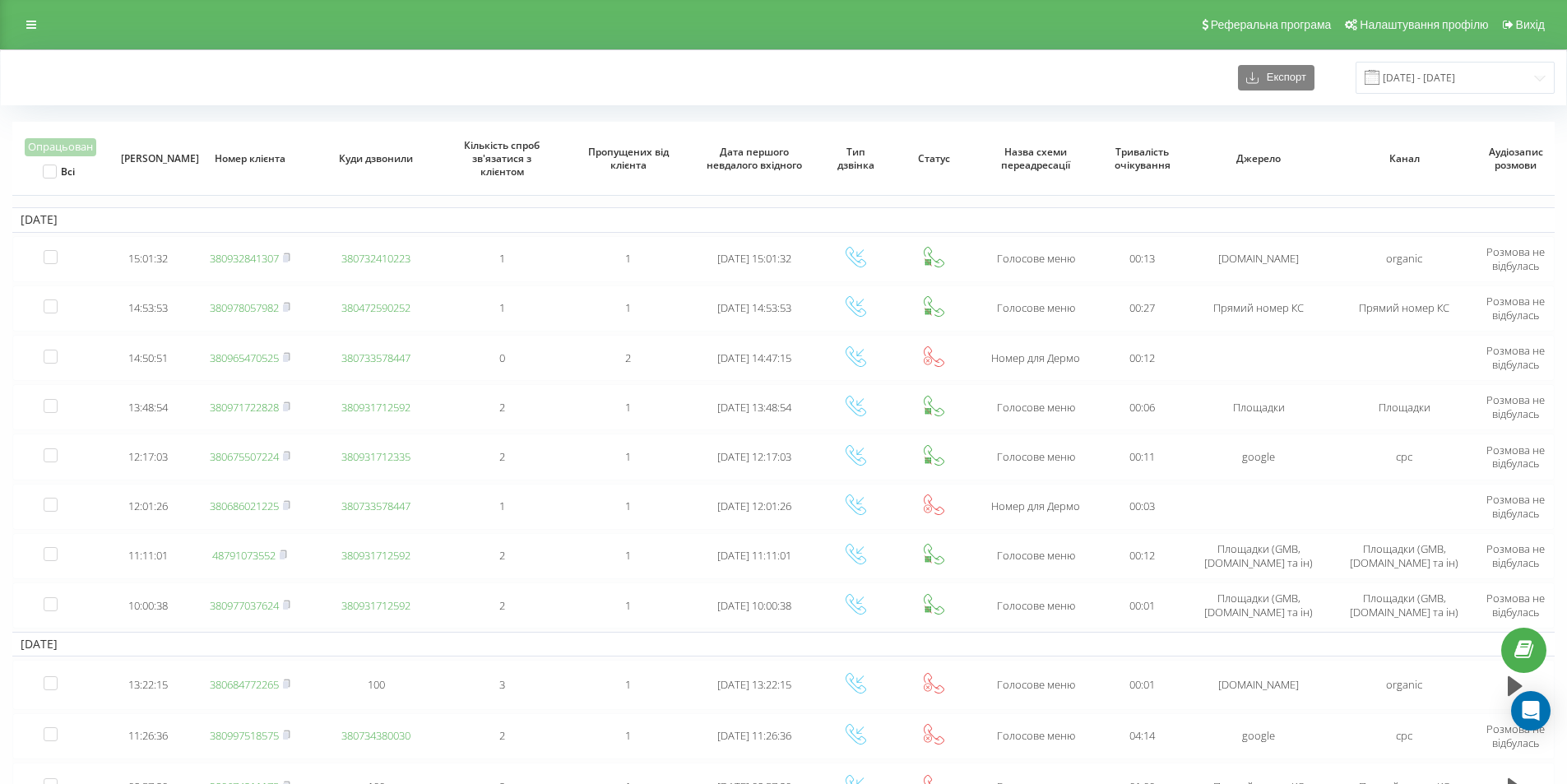
click at [209, 78] on div "Експорт [DATE] - [DATE]" at bounding box center [784, 78] width 1543 height 32
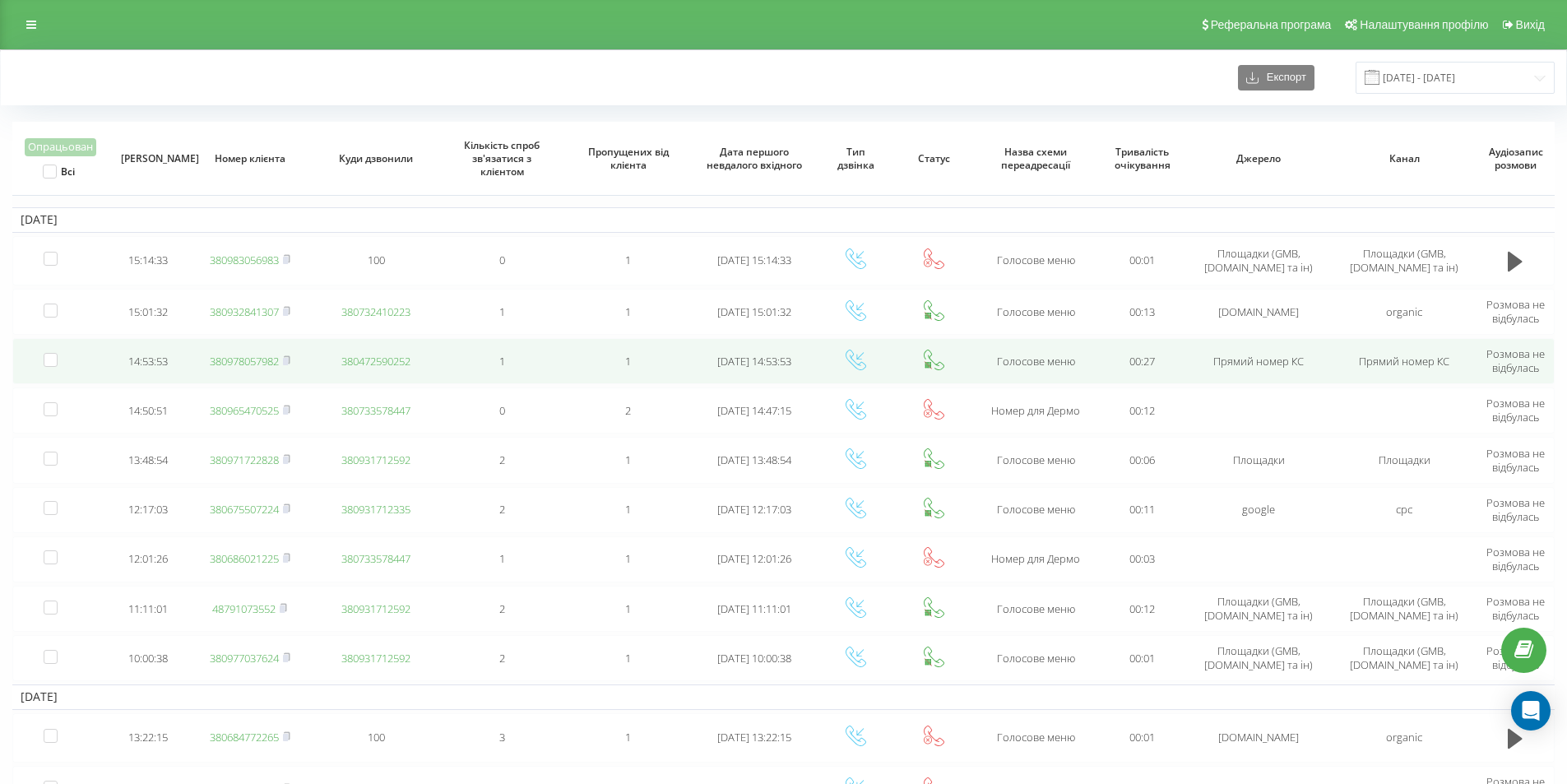
click at [256, 364] on link "380978057982" at bounding box center [244, 360] width 69 height 15
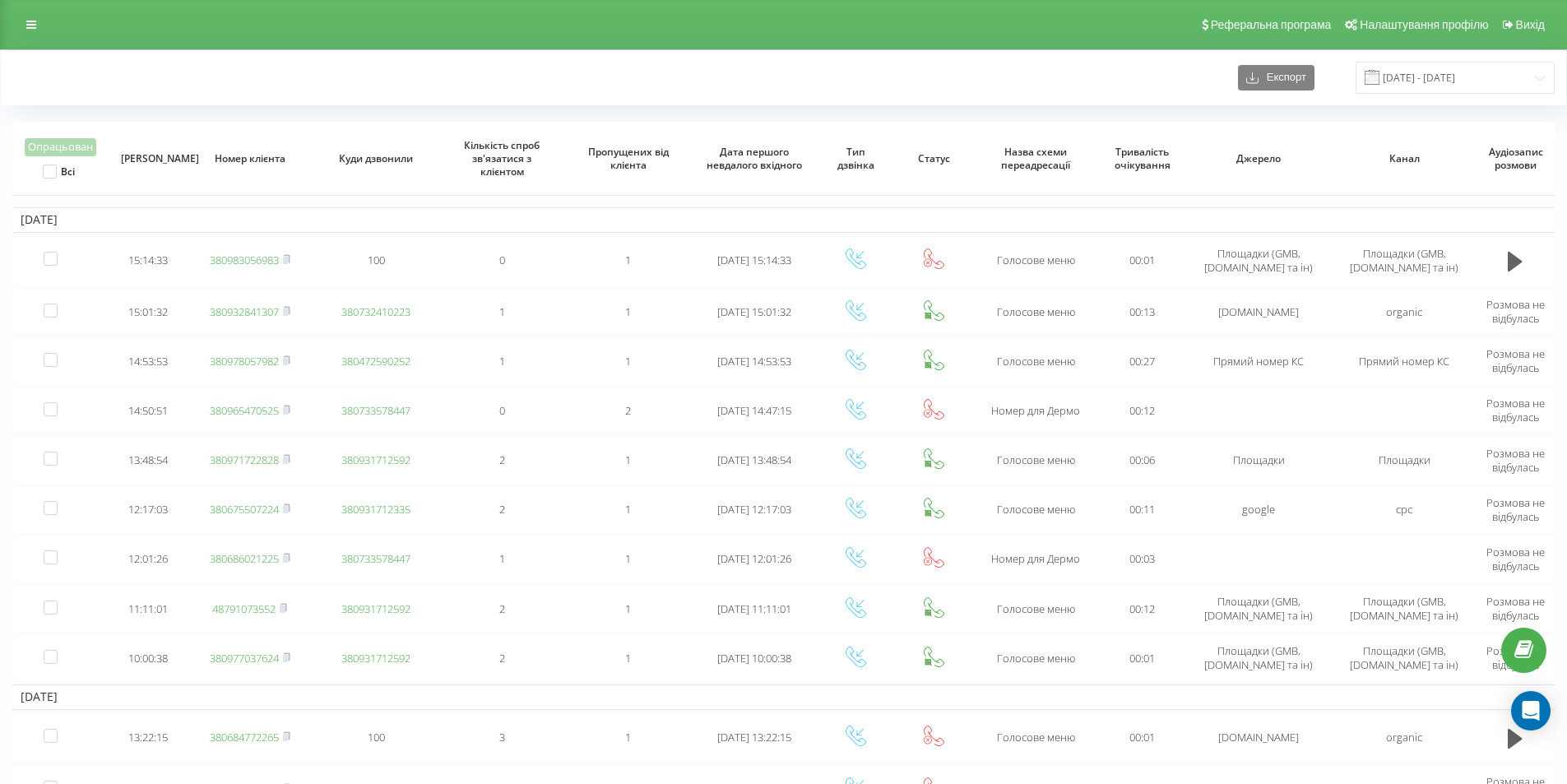
click at [180, 31] on div "Реферальна програма Налаштування профілю Вихід" at bounding box center [784, 24] width 1567 height 49
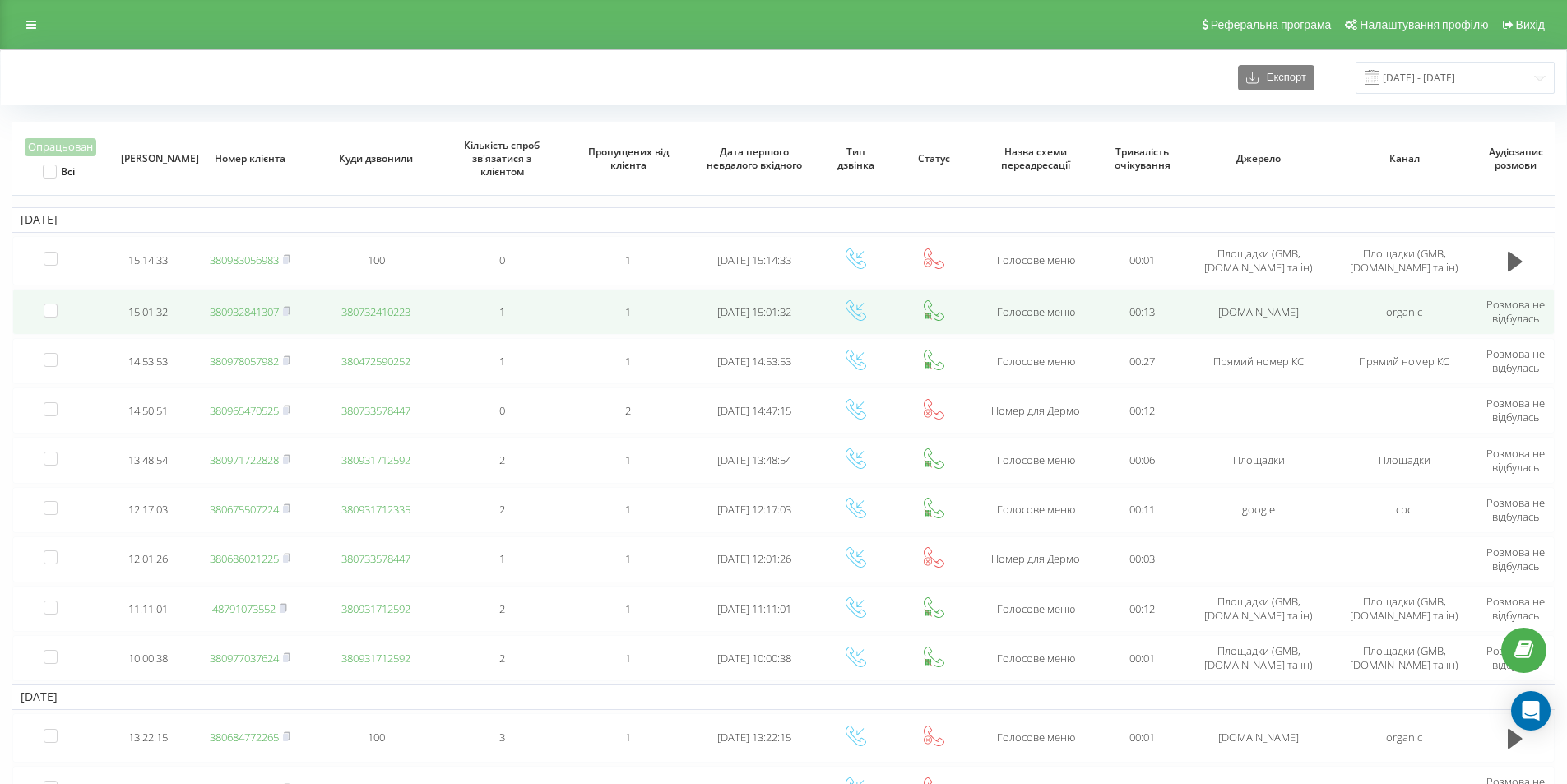
click at [254, 312] on link "380932841307" at bounding box center [244, 311] width 69 height 15
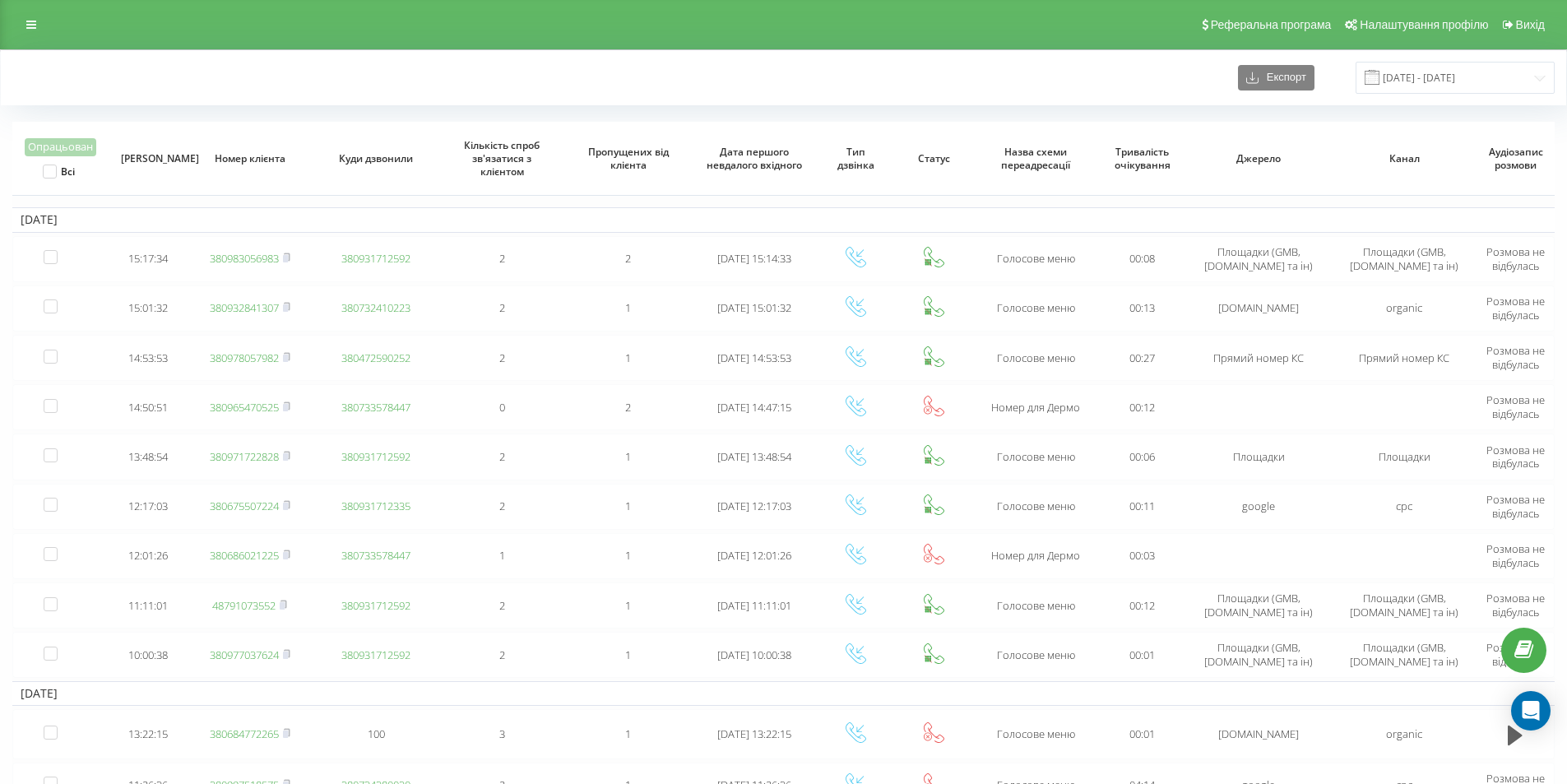
click at [182, 80] on div "Експорт [DATE] - [DATE]" at bounding box center [784, 78] width 1543 height 32
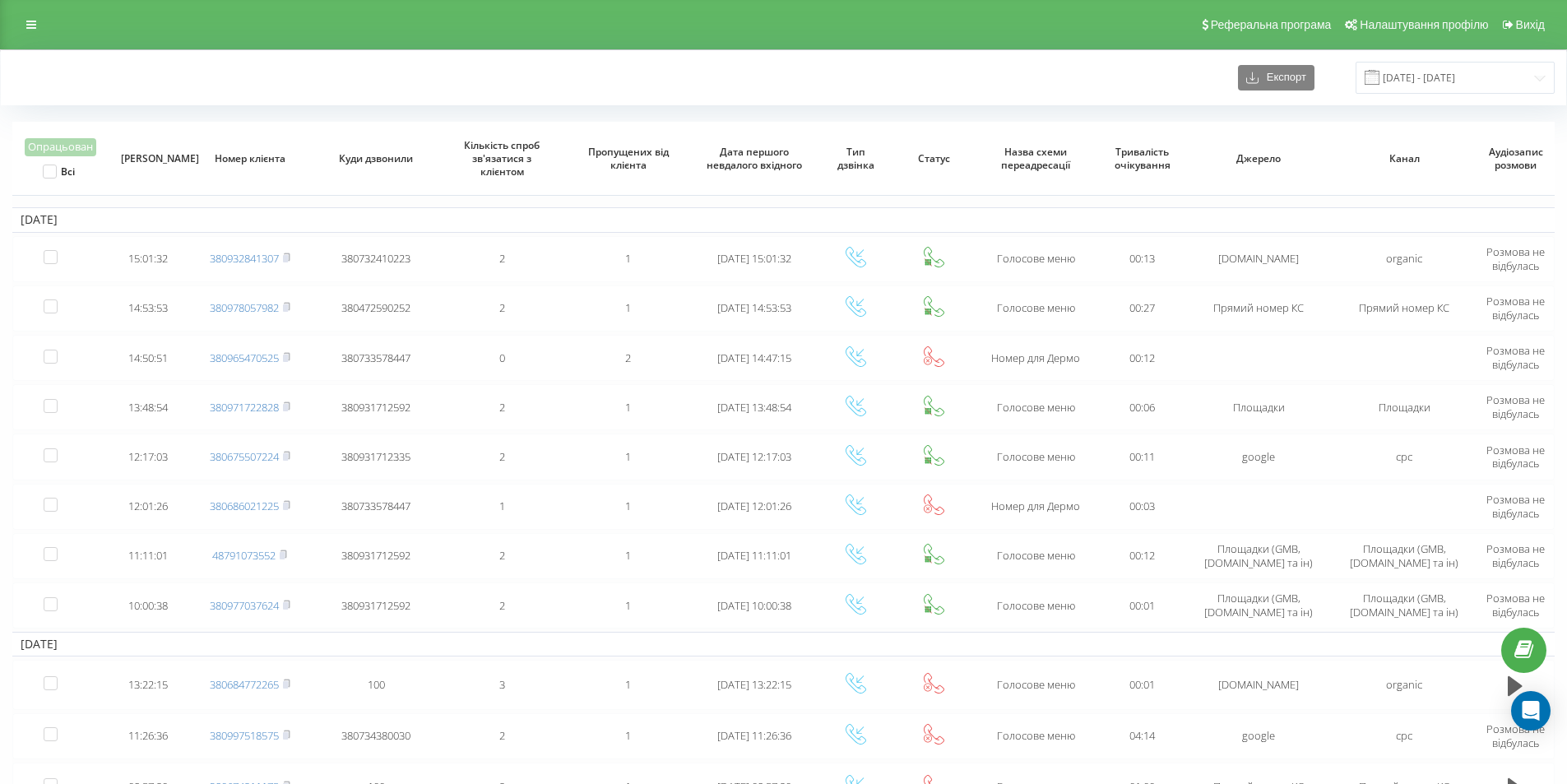
click at [989, 49] on div "Експорт 13.09.2025 - 19.09.2025 Опрацьован Всі Дата дзвінка Номер клієнта Куди …" at bounding box center [784, 502] width 1567 height 905
drag, startPoint x: 621, startPoint y: 91, endPoint x: 462, endPoint y: 95, distance: 159.1
click at [462, 95] on div "Експорт 13.09.2025 - 19.09.2025" at bounding box center [784, 78] width 1565 height 55
drag, startPoint x: 462, startPoint y: 95, endPoint x: 436, endPoint y: 105, distance: 27.9
click at [436, 105] on div "Експорт 13.09.2025 - 19.09.2025" at bounding box center [784, 78] width 1565 height 55
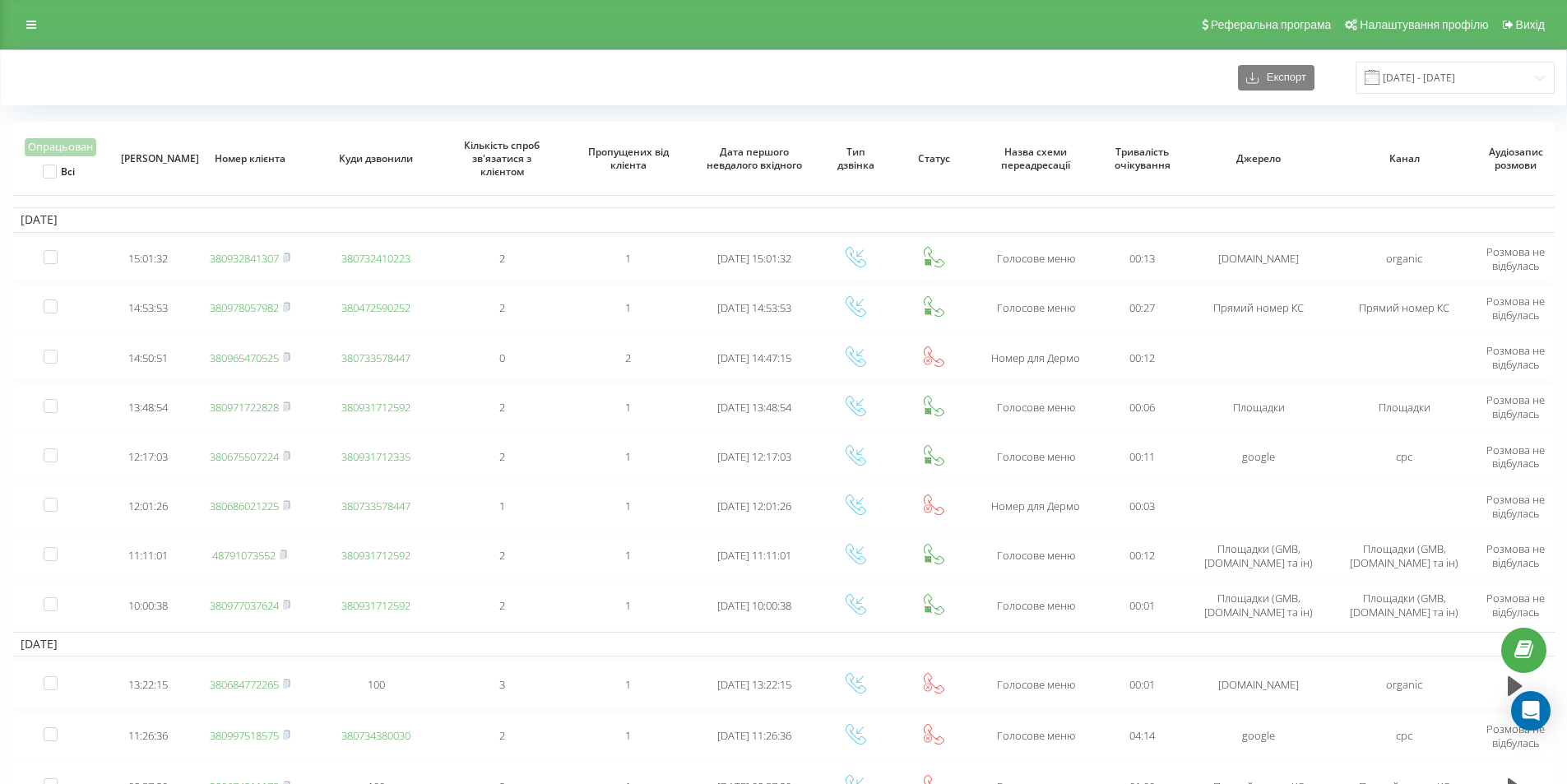
drag, startPoint x: 436, startPoint y: 105, endPoint x: 415, endPoint y: 70, distance: 40.8
click at [374, 88] on div "Експорт 13.09.2025 - 19.09.2025" at bounding box center [784, 78] width 1565 height 55
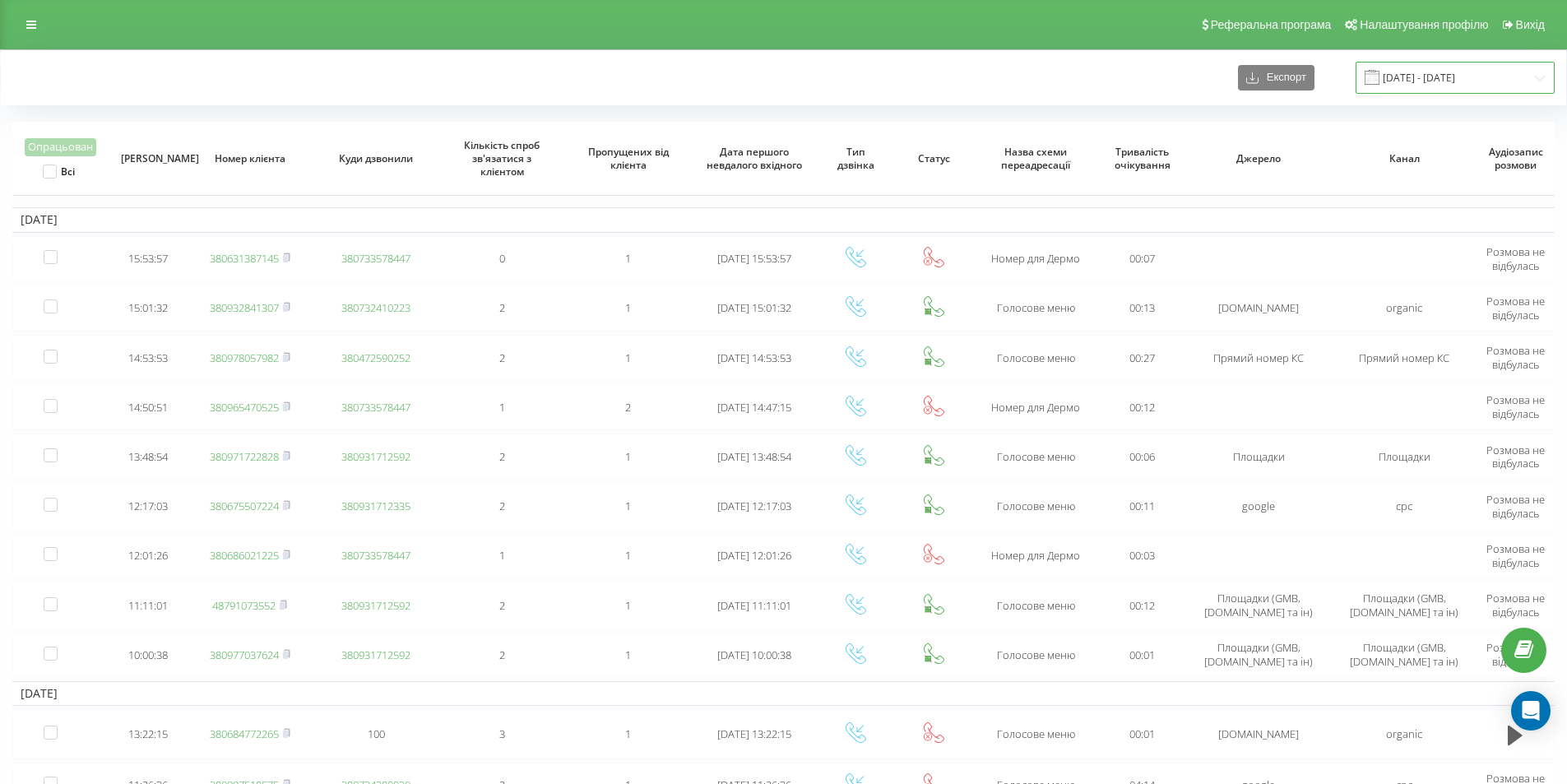
click at [1439, 64] on input "[DATE] - [DATE]" at bounding box center [1455, 78] width 199 height 32
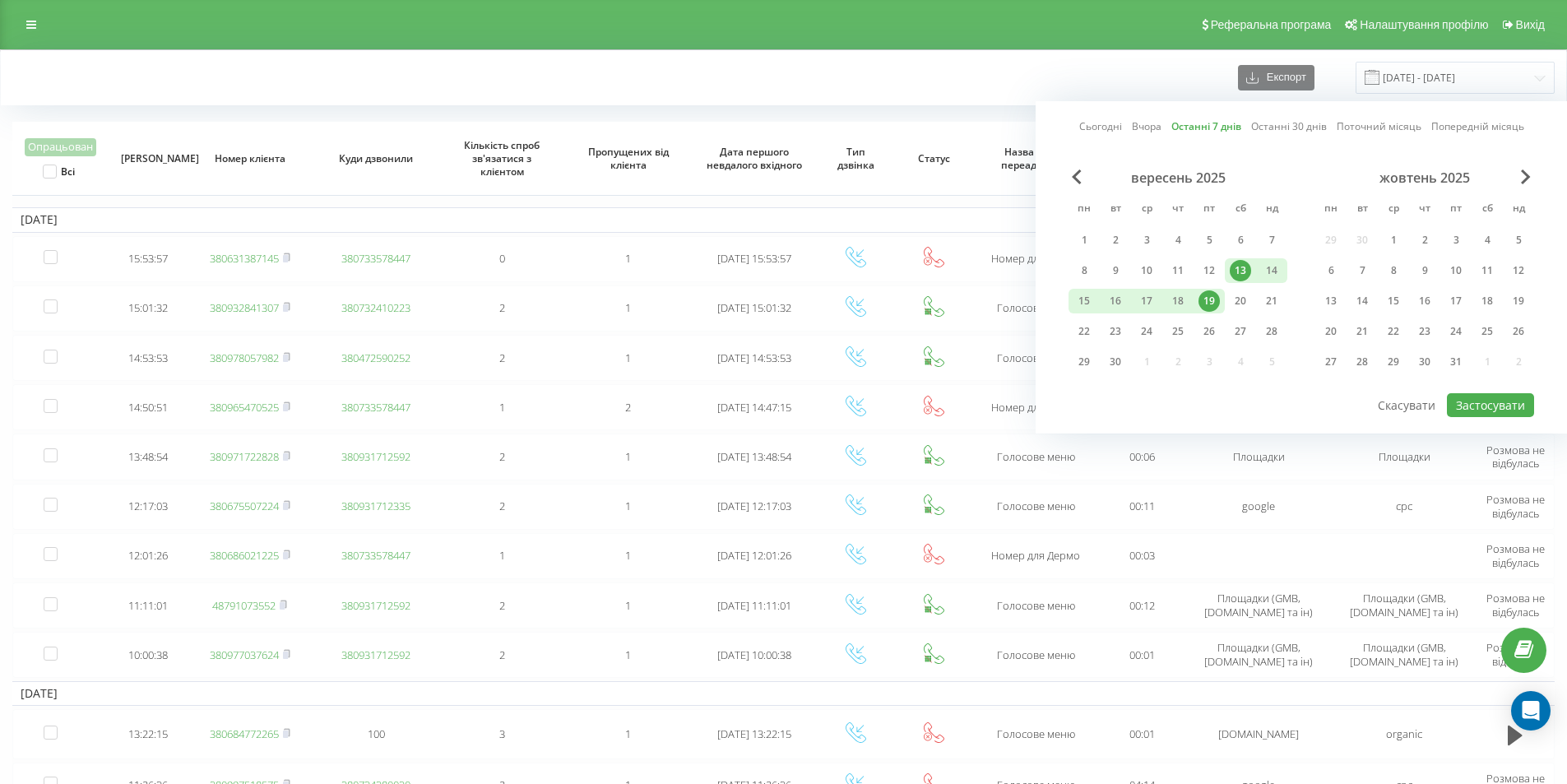
click at [1229, 127] on link "Останні 7 днів" at bounding box center [1207, 125] width 70 height 15
drag, startPoint x: 1486, startPoint y: 407, endPoint x: 1334, endPoint y: 216, distance: 244.1
click at [1485, 407] on button "Застосувати" at bounding box center [1490, 405] width 87 height 24
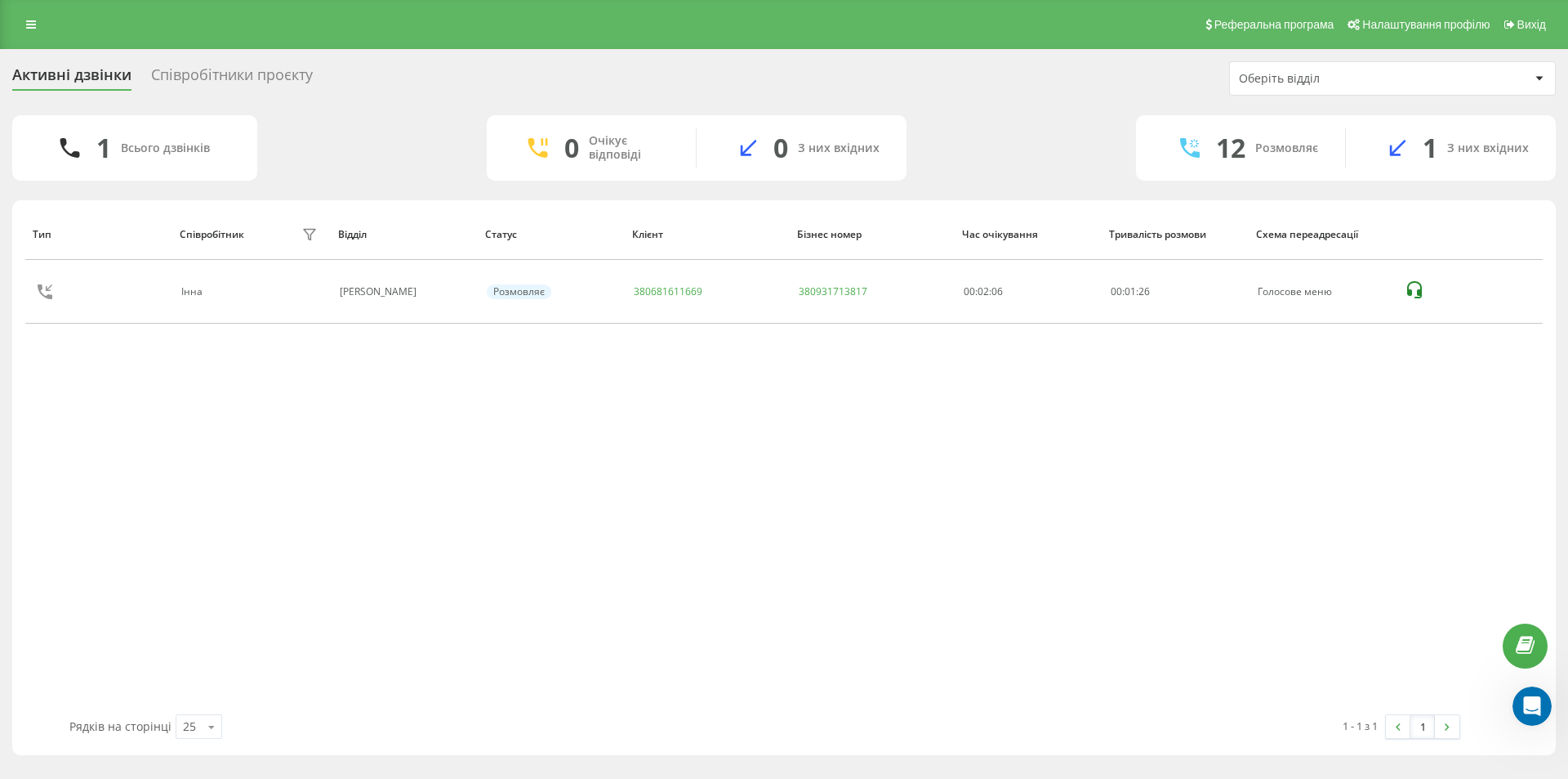
scroll to position [838, 0]
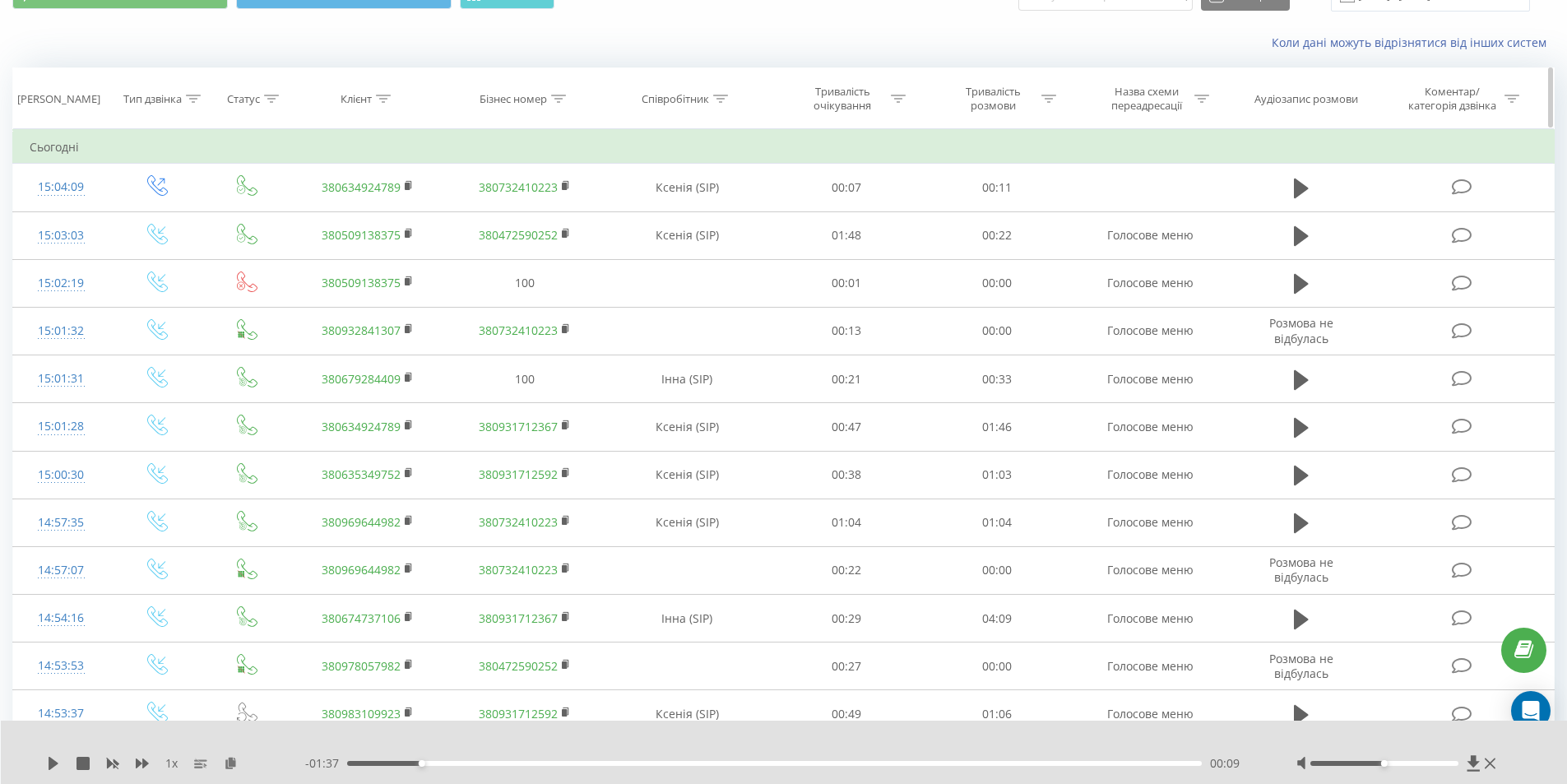
click at [378, 95] on icon at bounding box center [383, 98] width 15 height 8
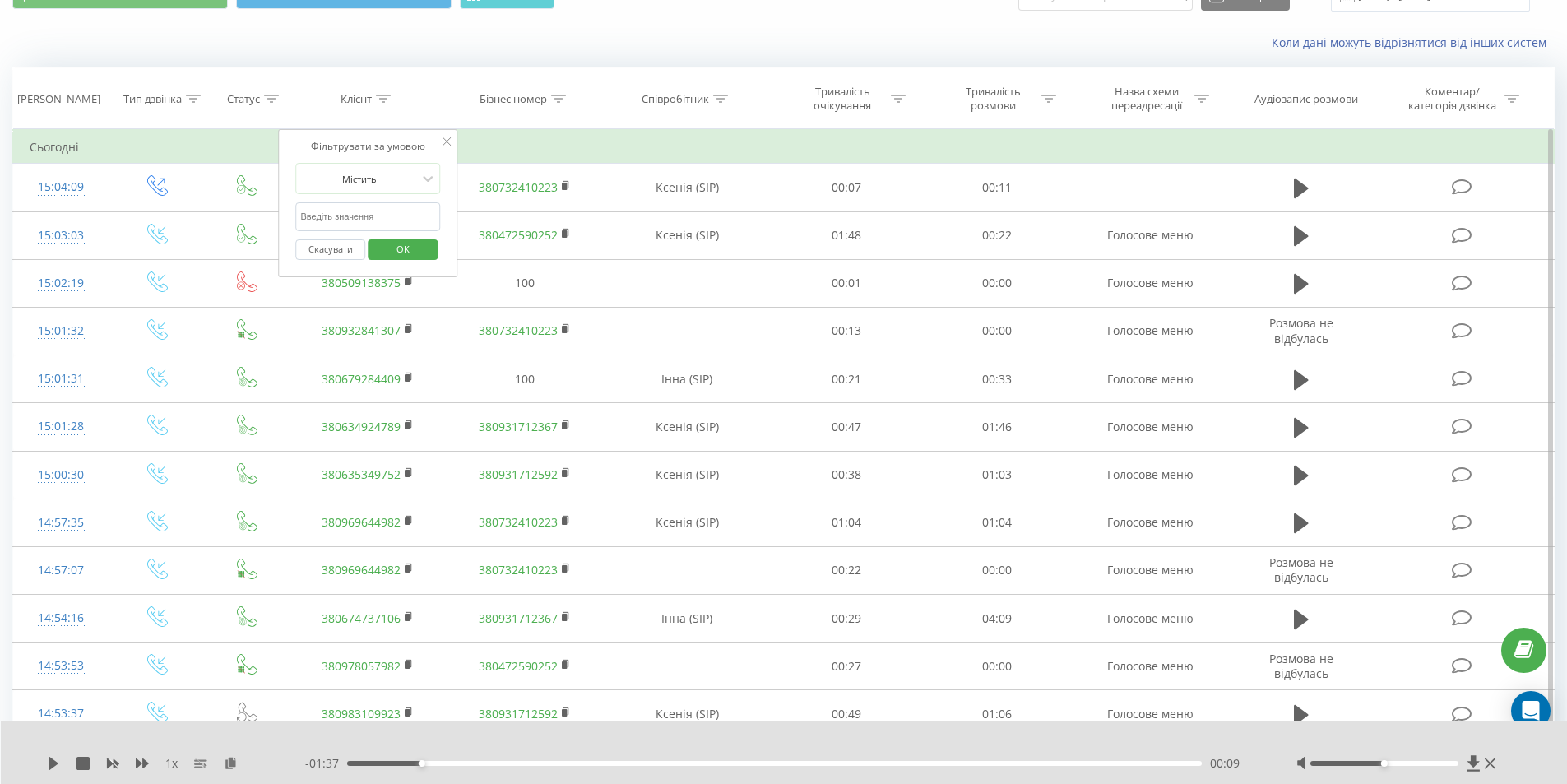
click at [385, 208] on input "text" at bounding box center [368, 216] width 145 height 29
paste input "380963382462"
drag, startPoint x: 309, startPoint y: 218, endPoint x: 284, endPoint y: 222, distance: 25.3
click at [284, 222] on div "Фільтрувати за умовою Містить 380963382462 Скасувати OK" at bounding box center [368, 203] width 180 height 148
type input "0963382462"
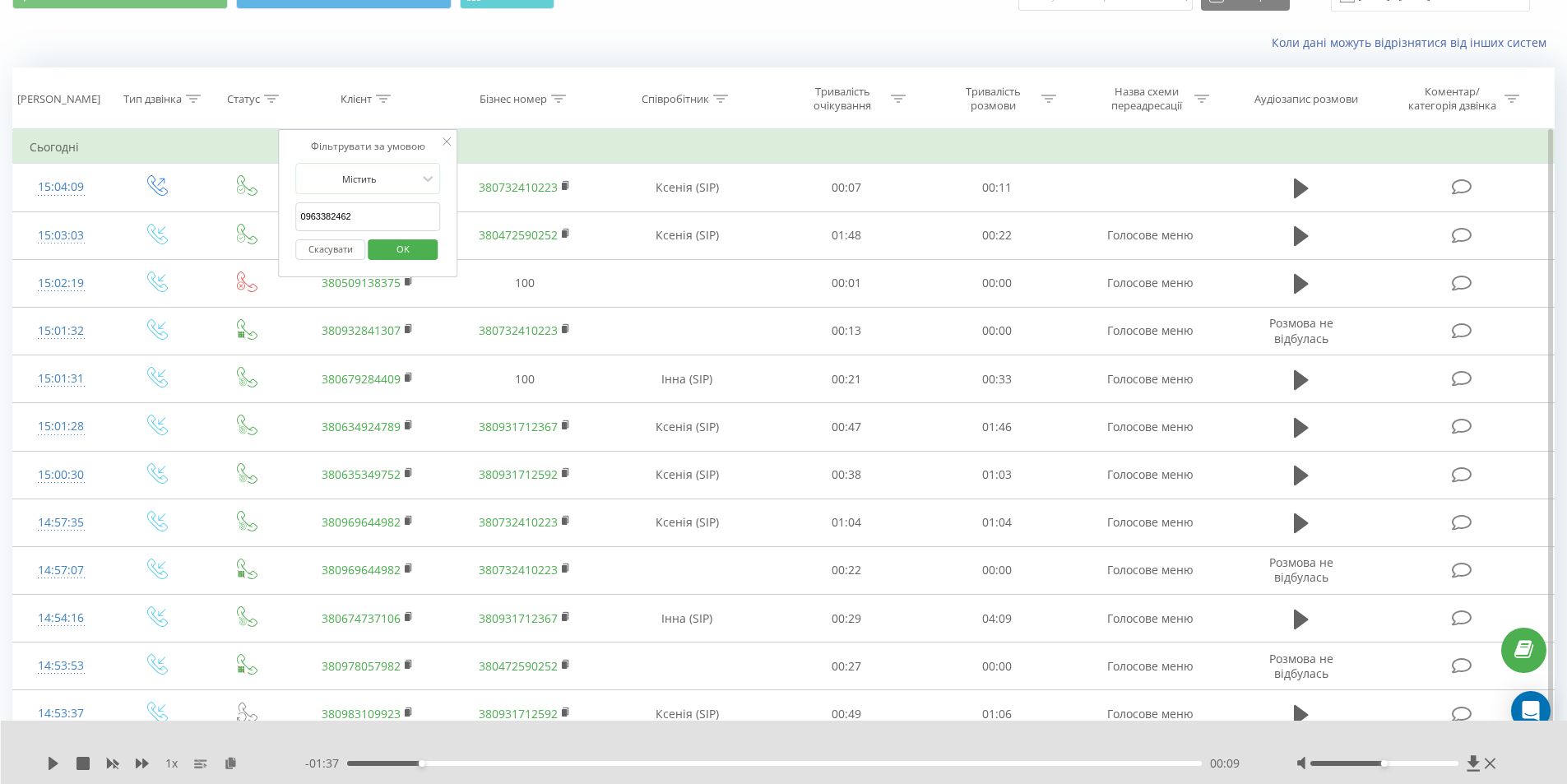
click at [399, 248] on span "OK" at bounding box center [403, 249] width 47 height 26
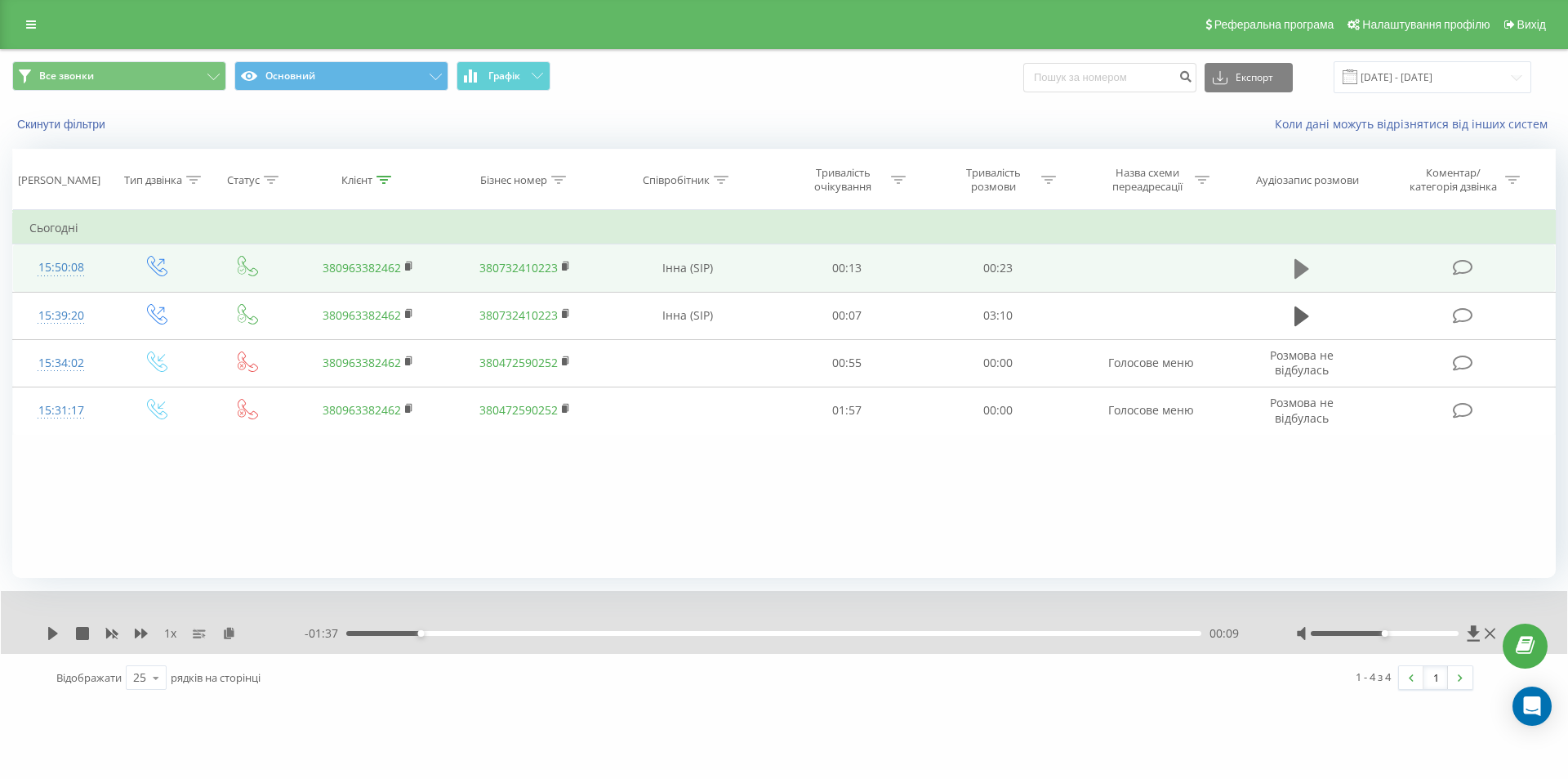
click at [1308, 270] on icon at bounding box center [1302, 269] width 15 height 20
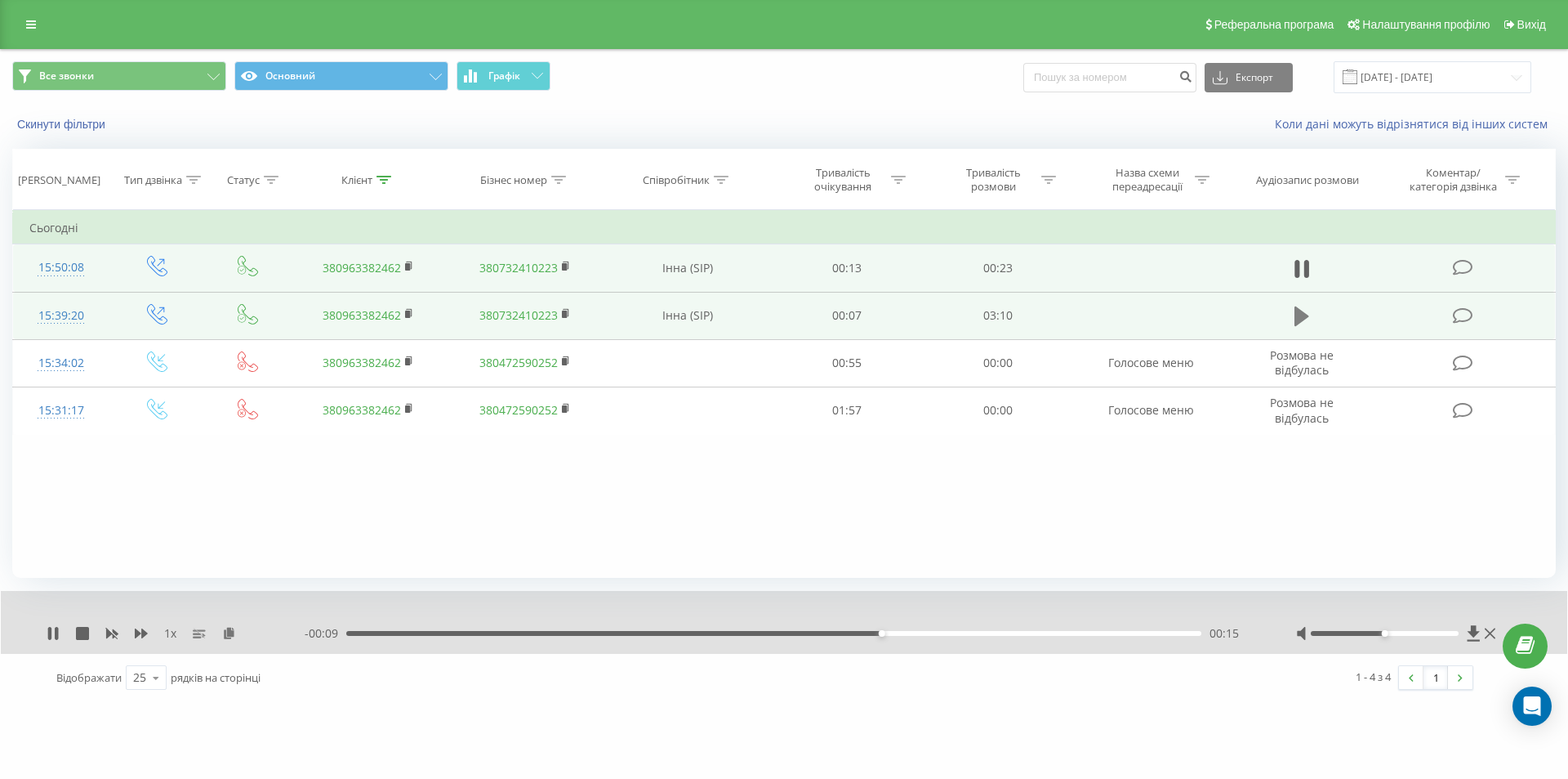
click at [1302, 315] on icon at bounding box center [1302, 316] width 15 height 20
click at [55, 636] on icon at bounding box center [52, 632] width 13 height 13
click at [407, 266] on rect at bounding box center [408, 266] width 5 height 7
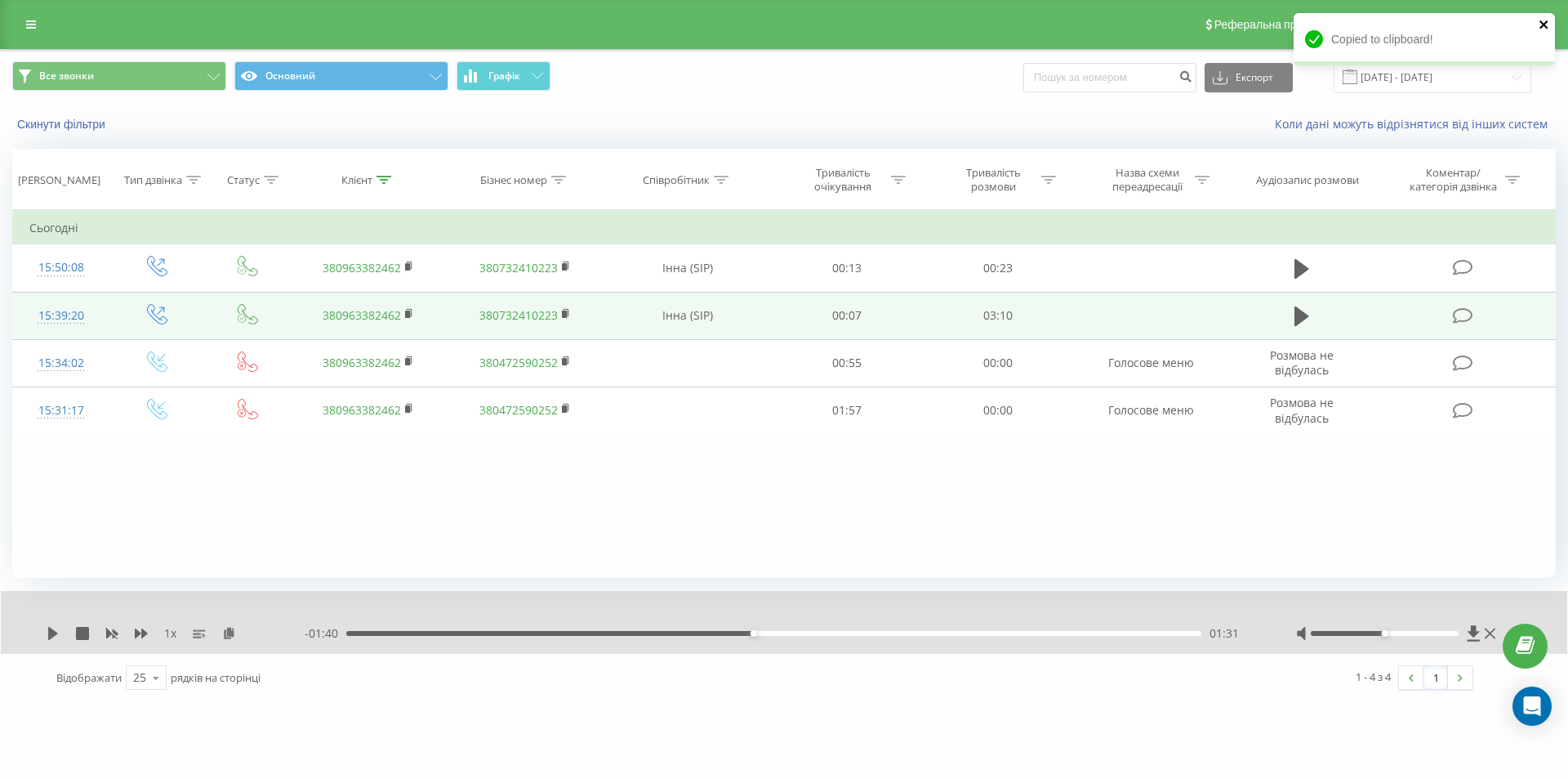
click at [1548, 26] on icon "close" at bounding box center [1544, 24] width 12 height 13
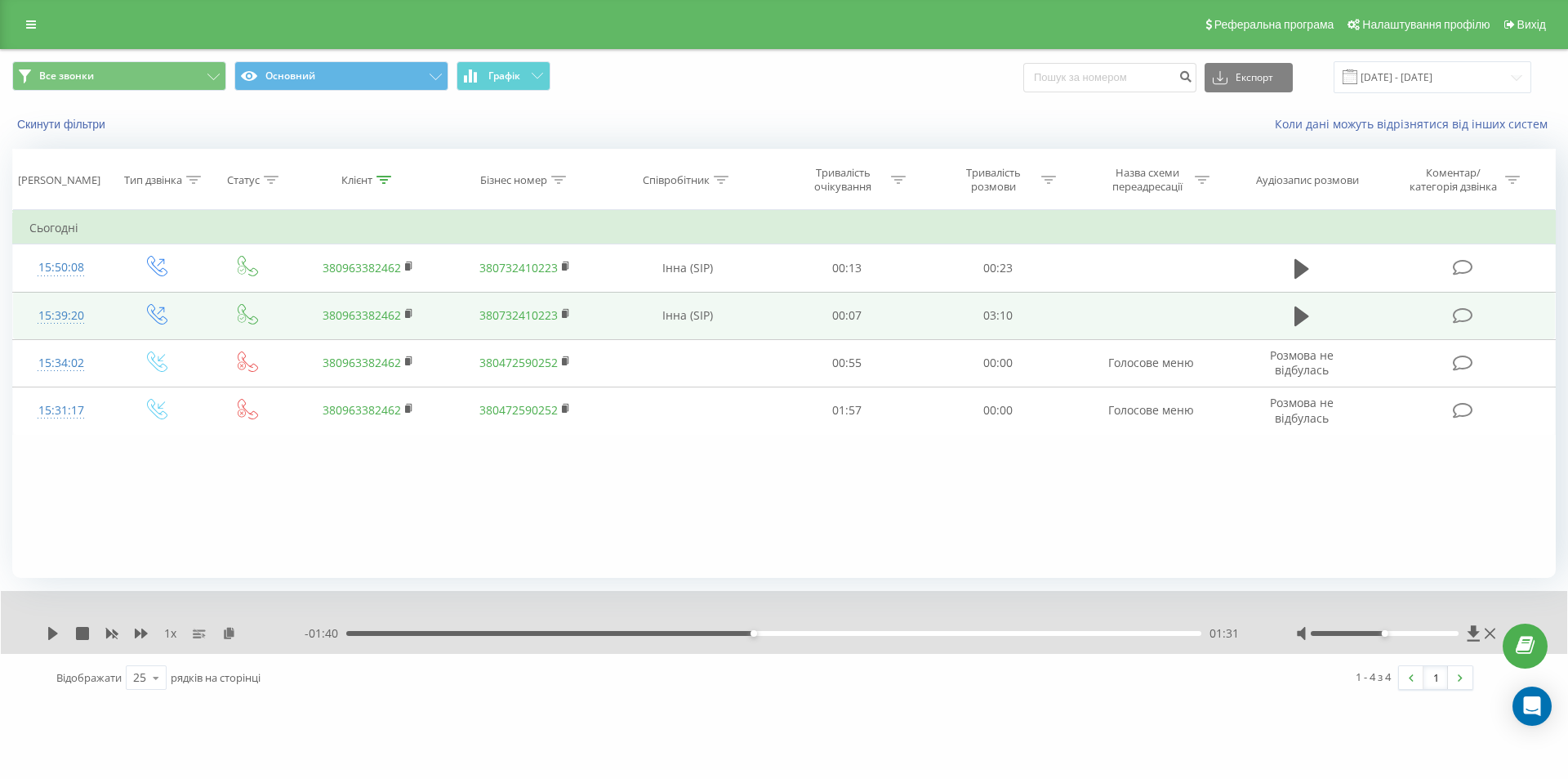
click at [463, 633] on div "01:31" at bounding box center [773, 633] width 855 height 5
click at [52, 640] on icon at bounding box center [52, 632] width 13 height 13
click at [411, 634] on div "00:27" at bounding box center [773, 633] width 855 height 5
click at [51, 630] on icon at bounding box center [50, 632] width 4 height 13
click at [1390, 79] on input "[DATE] - [DATE]" at bounding box center [1432, 77] width 198 height 32
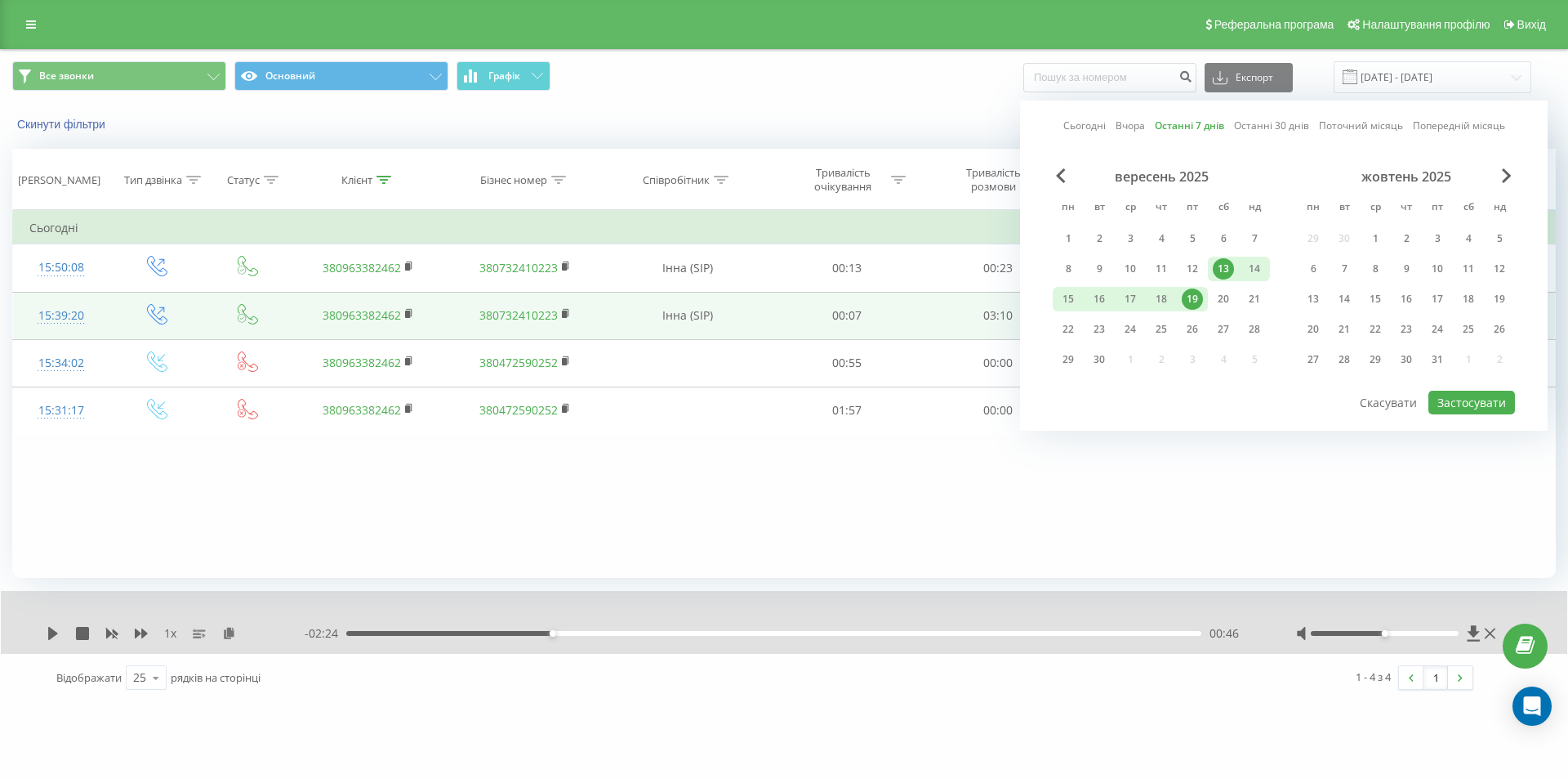
click at [1162, 125] on link "Останні 7 днів" at bounding box center [1190, 124] width 69 height 15
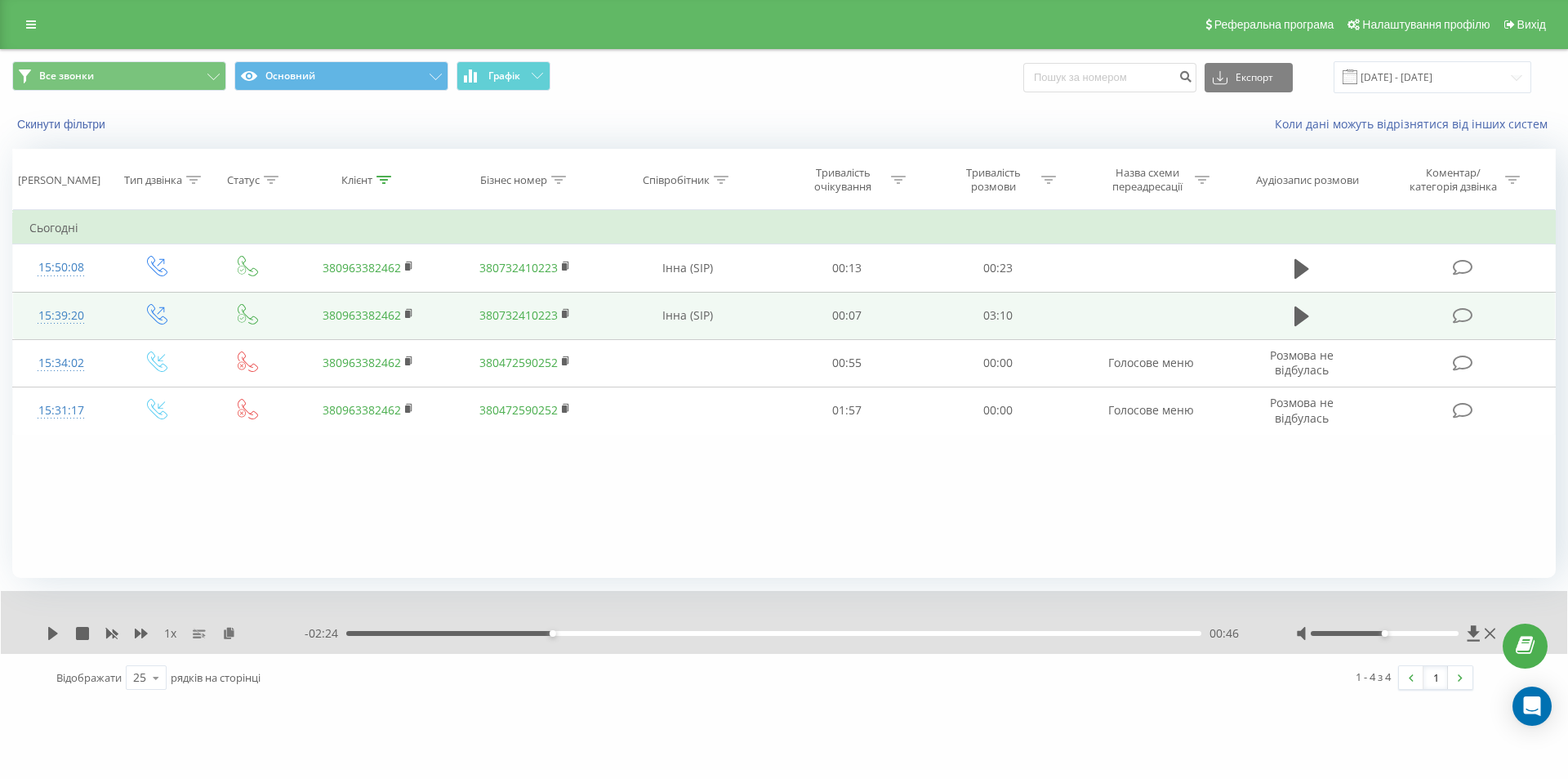
click at [641, 473] on div "Фільтрувати за умовою Дорівнює Введіть значення Скасувати OK Фільтрувати за умо…" at bounding box center [784, 393] width 1543 height 368
drag, startPoint x: 380, startPoint y: 178, endPoint x: 357, endPoint y: 240, distance: 66.1
click at [380, 179] on icon at bounding box center [384, 179] width 15 height 8
drag, startPoint x: 350, startPoint y: 290, endPoint x: 280, endPoint y: 298, distance: 70.5
click at [280, 298] on div "Фільтрувати за умовою Містить 0963382462 Скасувати OK" at bounding box center [368, 283] width 178 height 147
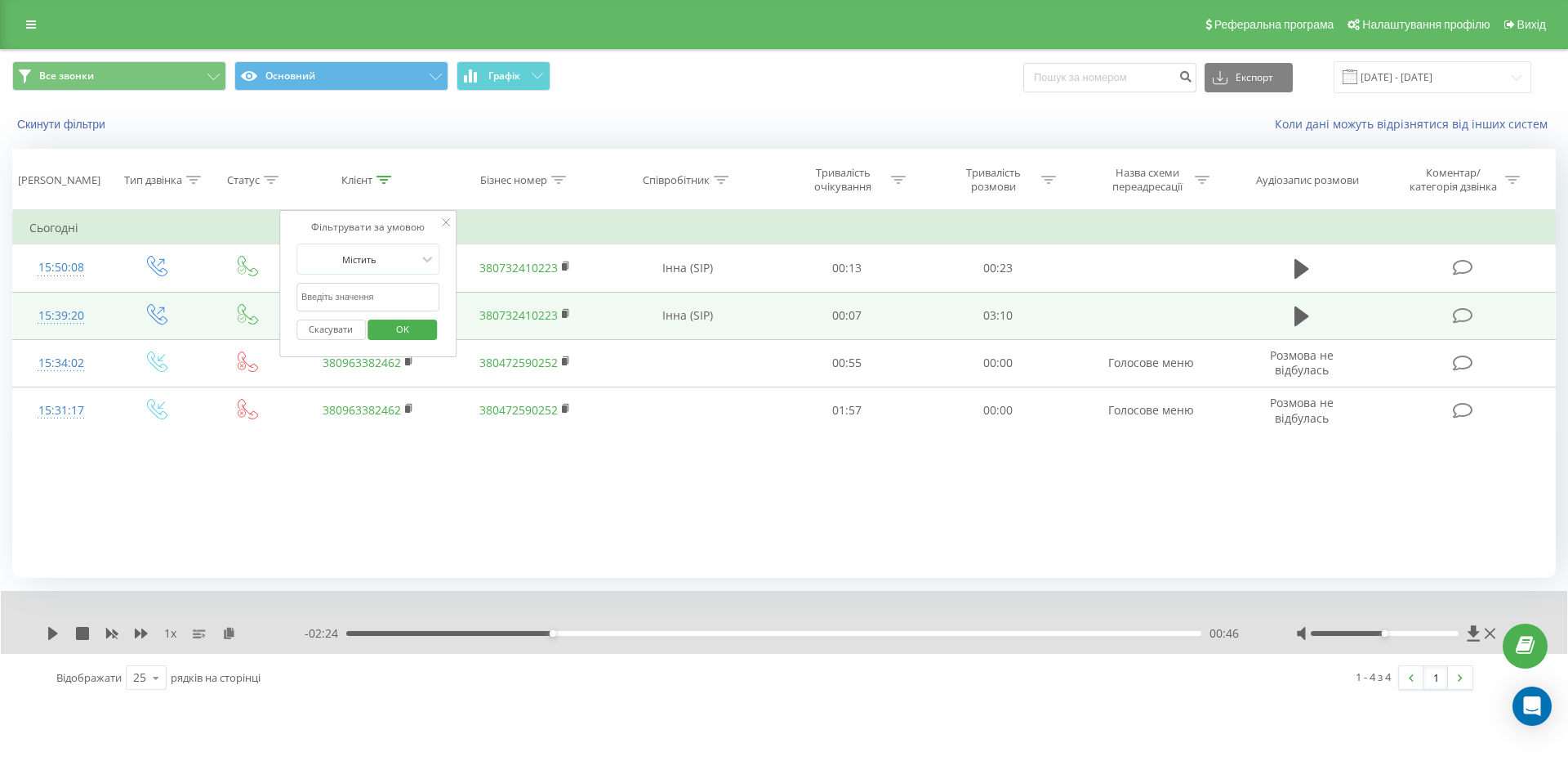
click at [391, 319] on span "OK" at bounding box center [403, 329] width 46 height 26
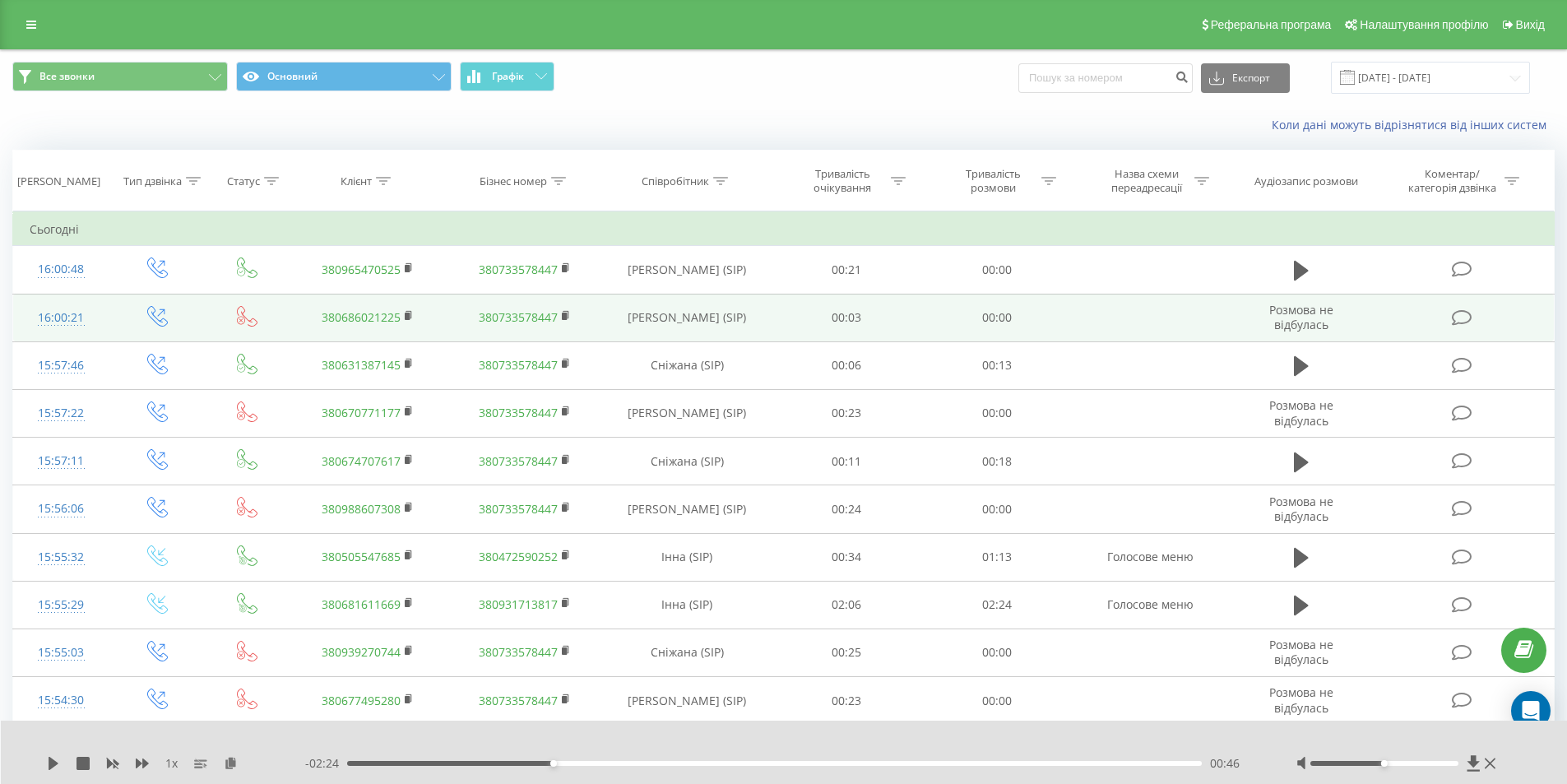
click at [46, 763] on div "1 x - 02:24 00:46 00:46" at bounding box center [784, 752] width 1567 height 63
click at [52, 763] on icon at bounding box center [53, 763] width 10 height 13
click at [807, 762] on div "00:00" at bounding box center [775, 763] width 856 height 5
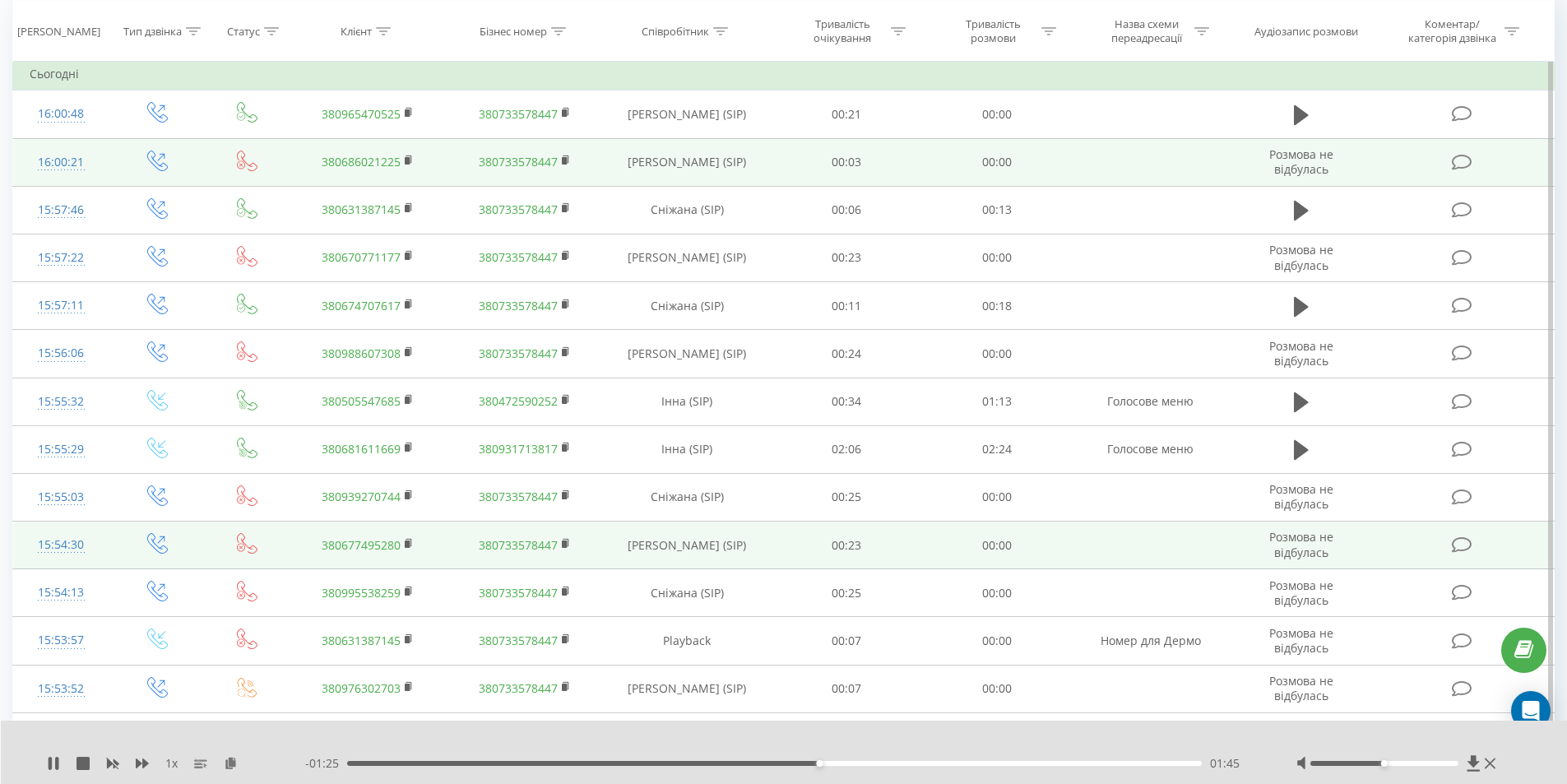
scroll to position [164, 0]
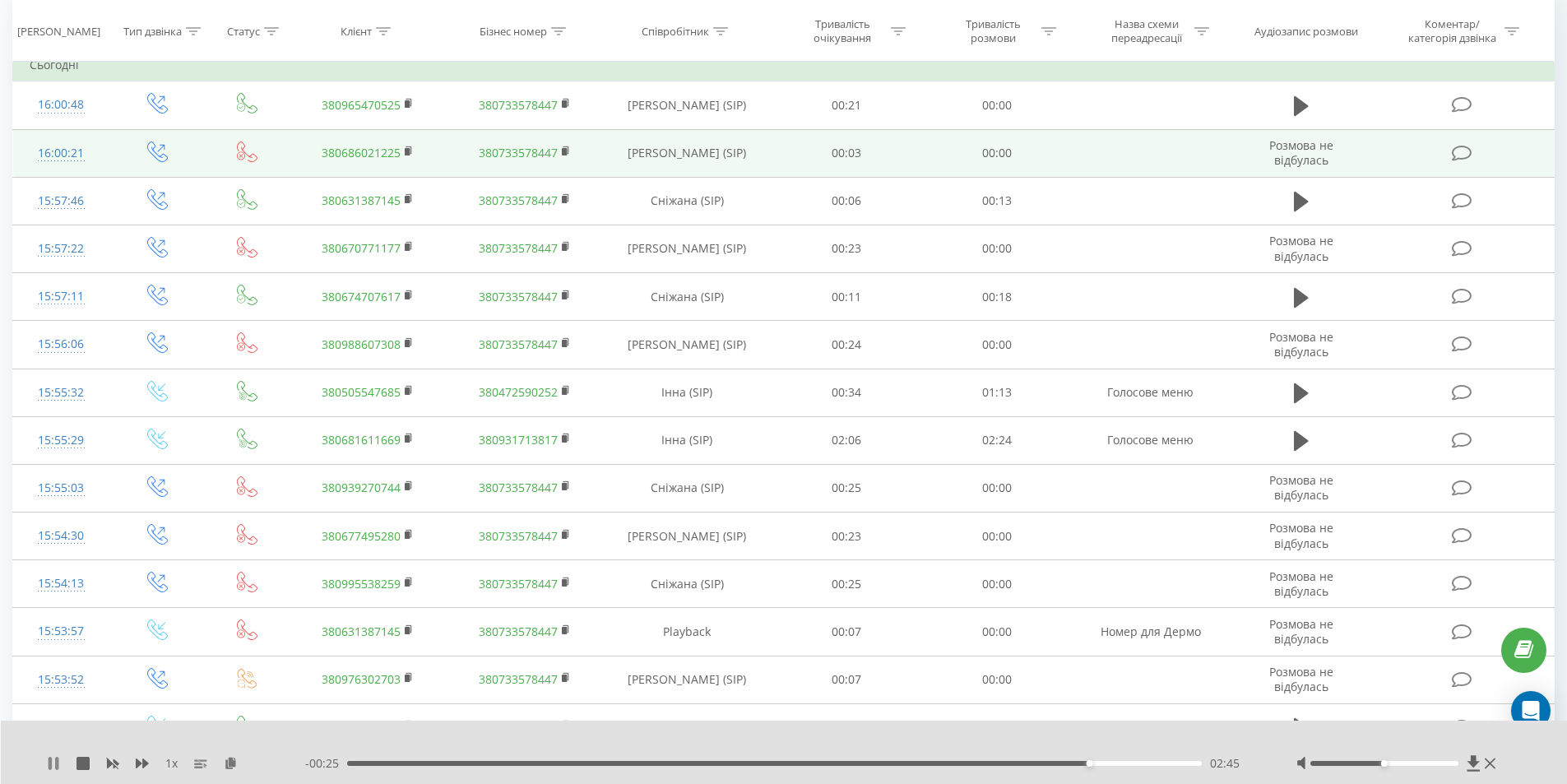
click at [55, 763] on icon at bounding box center [53, 763] width 13 height 13
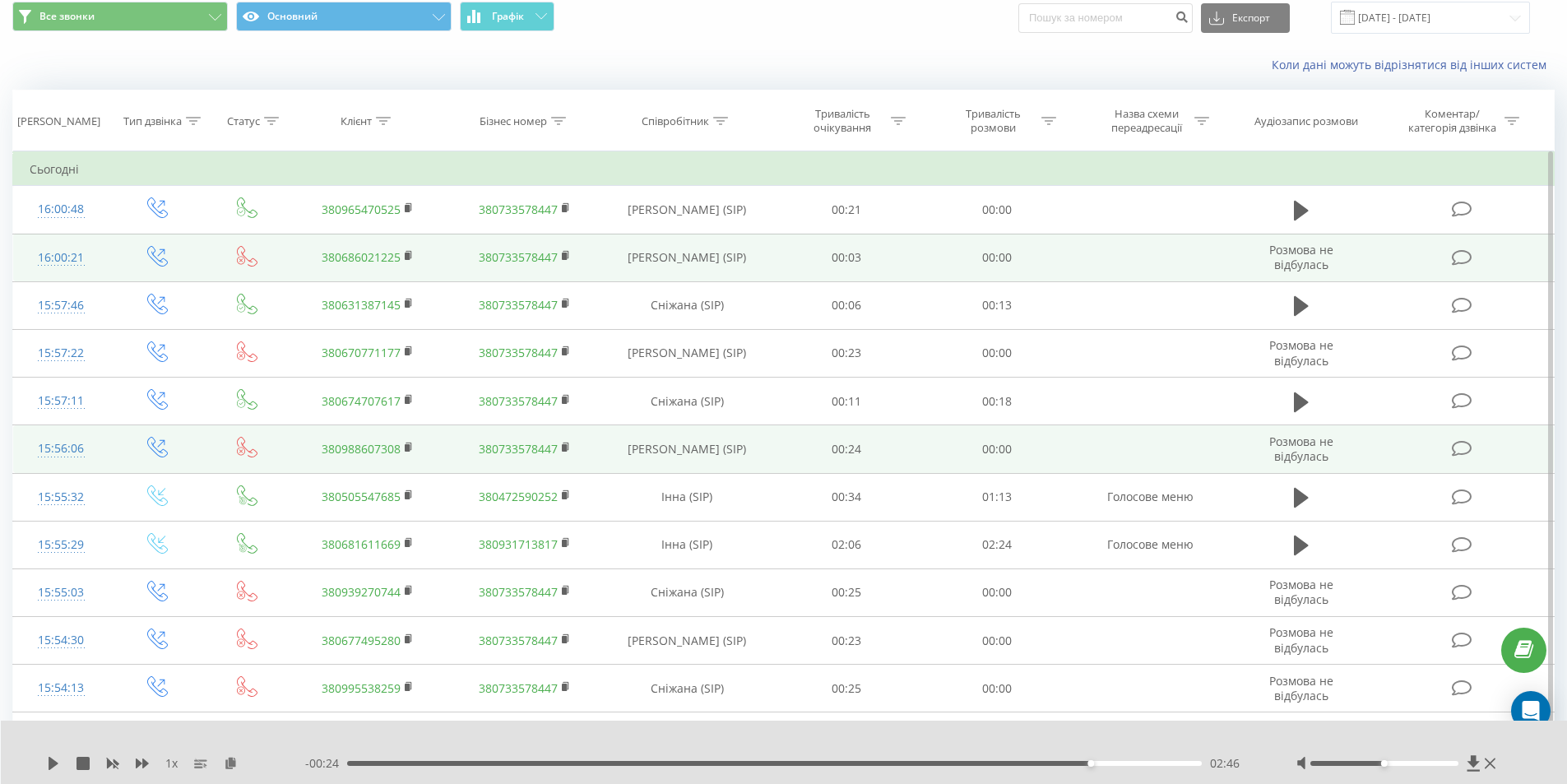
scroll to position [82, 0]
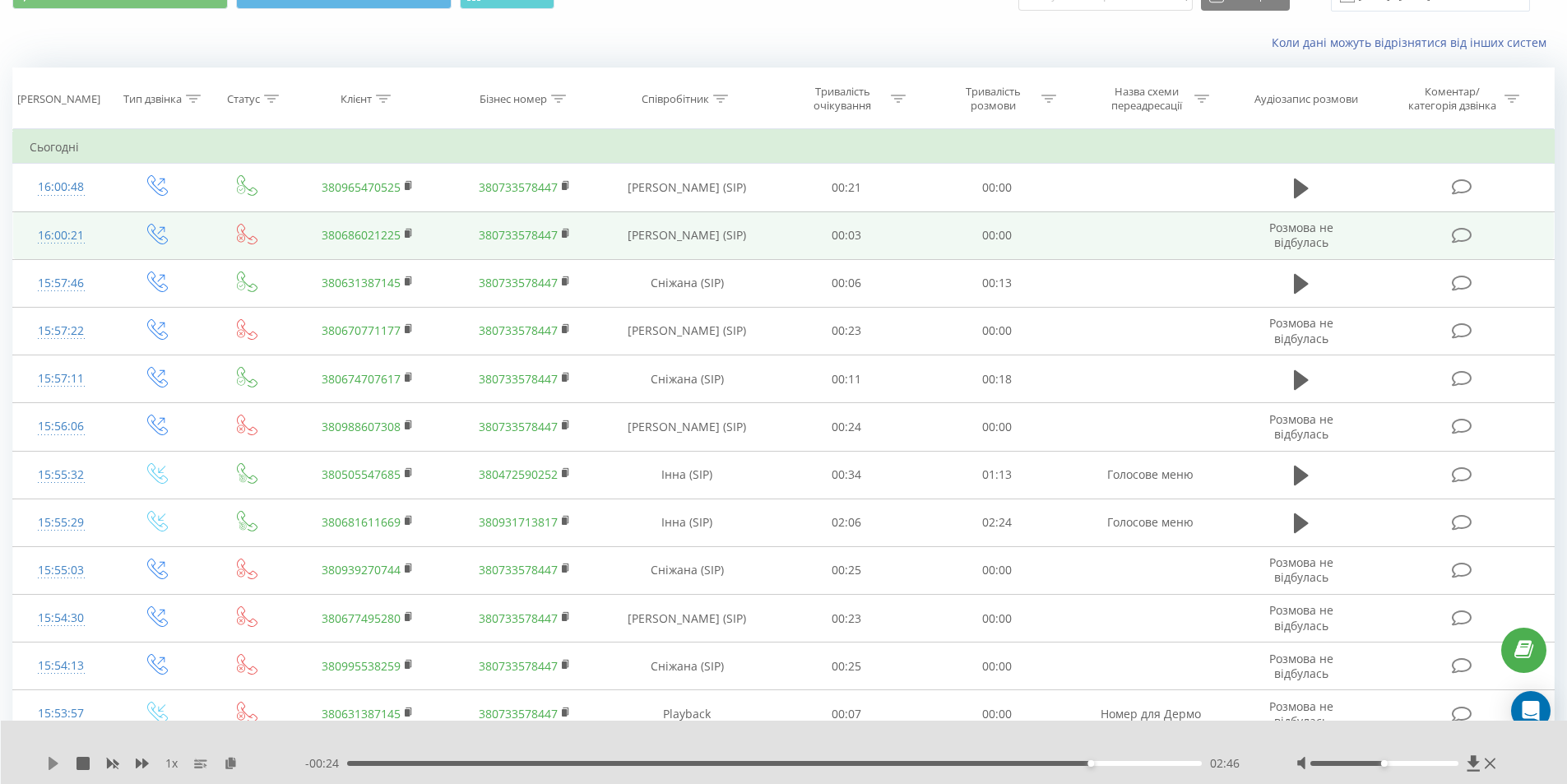
click at [47, 760] on icon at bounding box center [53, 763] width 13 height 13
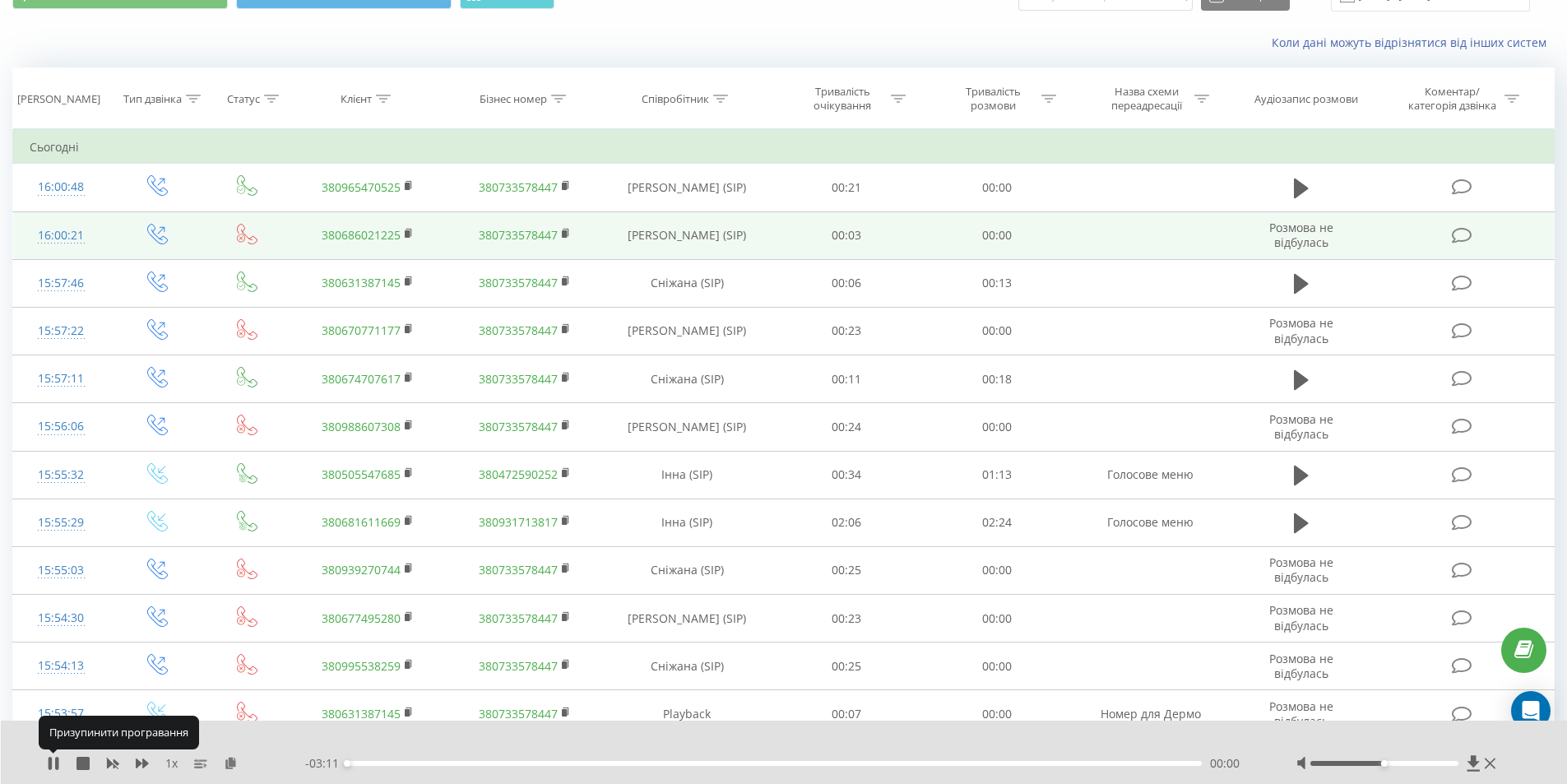
click at [47, 760] on icon at bounding box center [53, 763] width 13 height 13
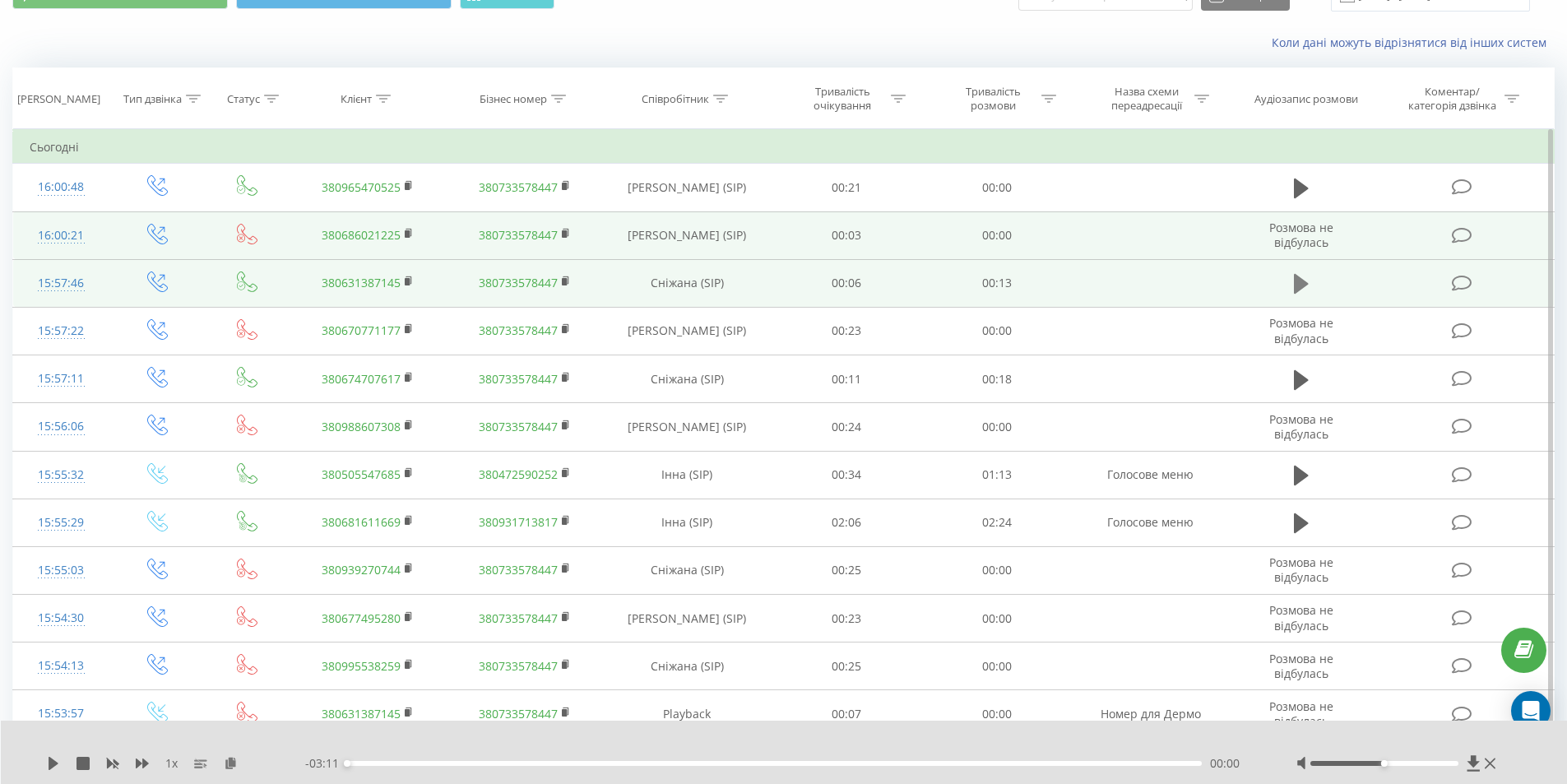
click at [1297, 283] on icon at bounding box center [1301, 283] width 15 height 20
click at [1295, 281] on icon at bounding box center [1297, 283] width 5 height 18
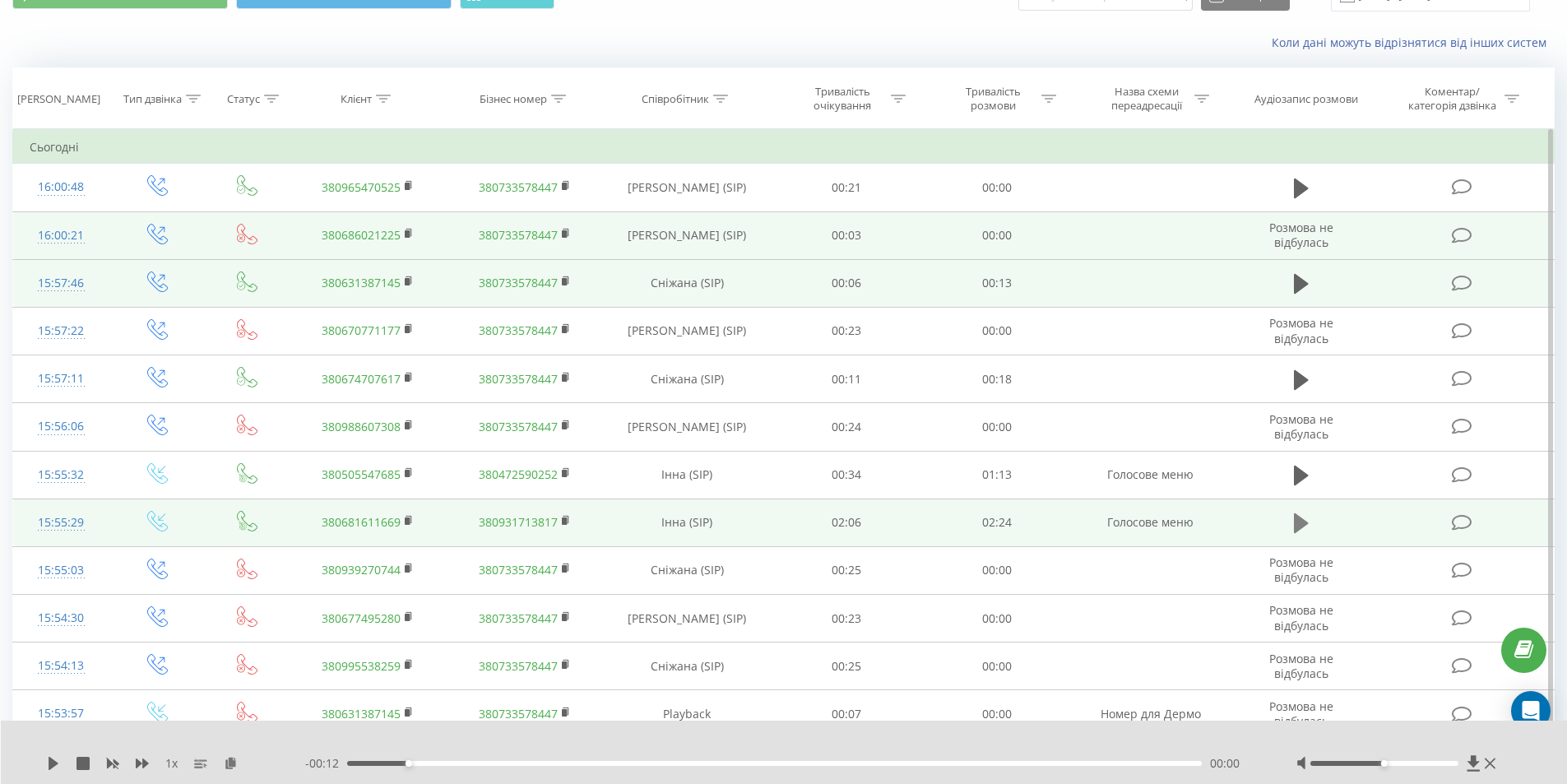
click at [1301, 526] on icon at bounding box center [1301, 523] width 15 height 20
click at [409, 521] on rect at bounding box center [408, 521] width 5 height 7
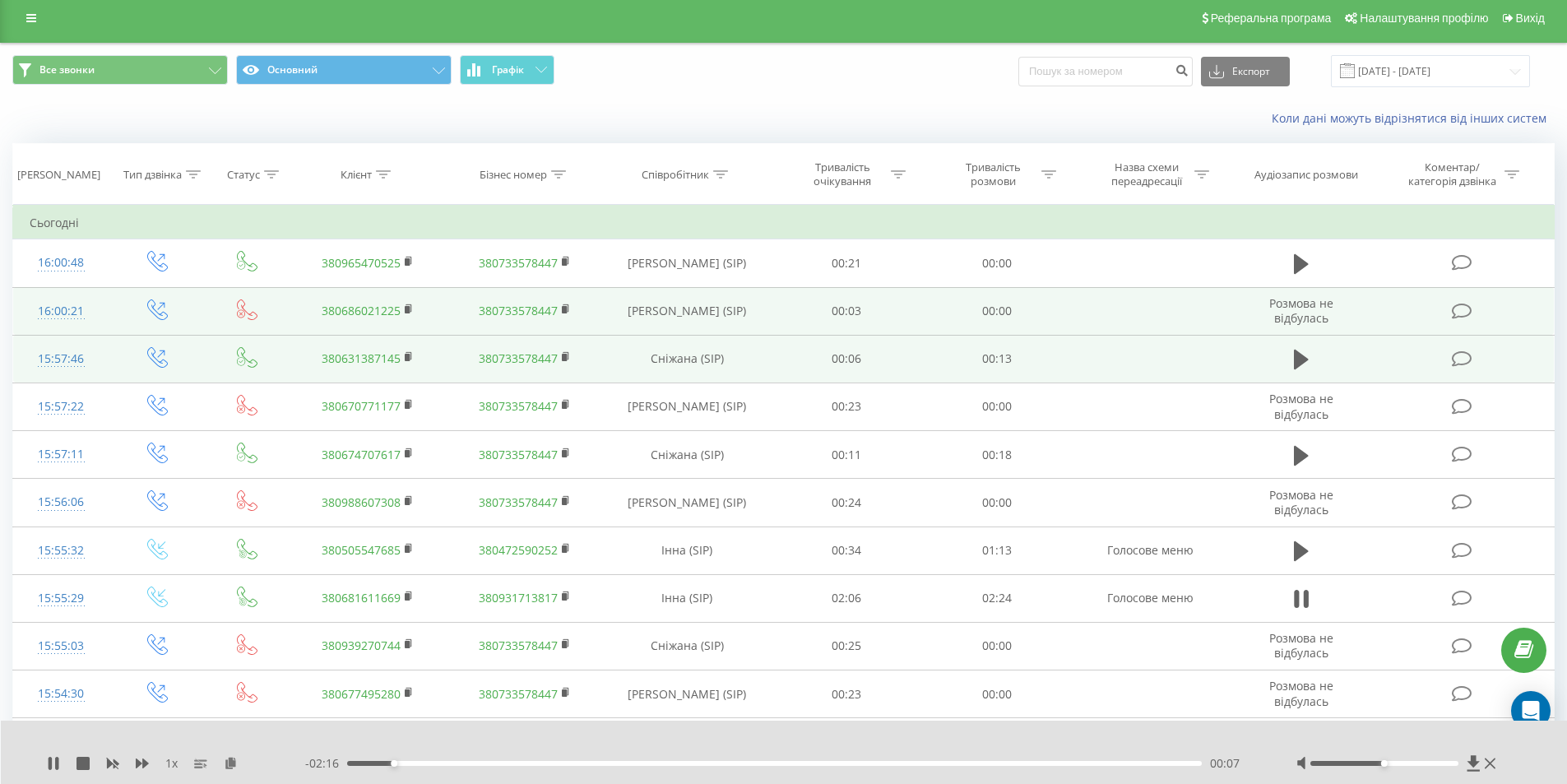
scroll to position [0, 0]
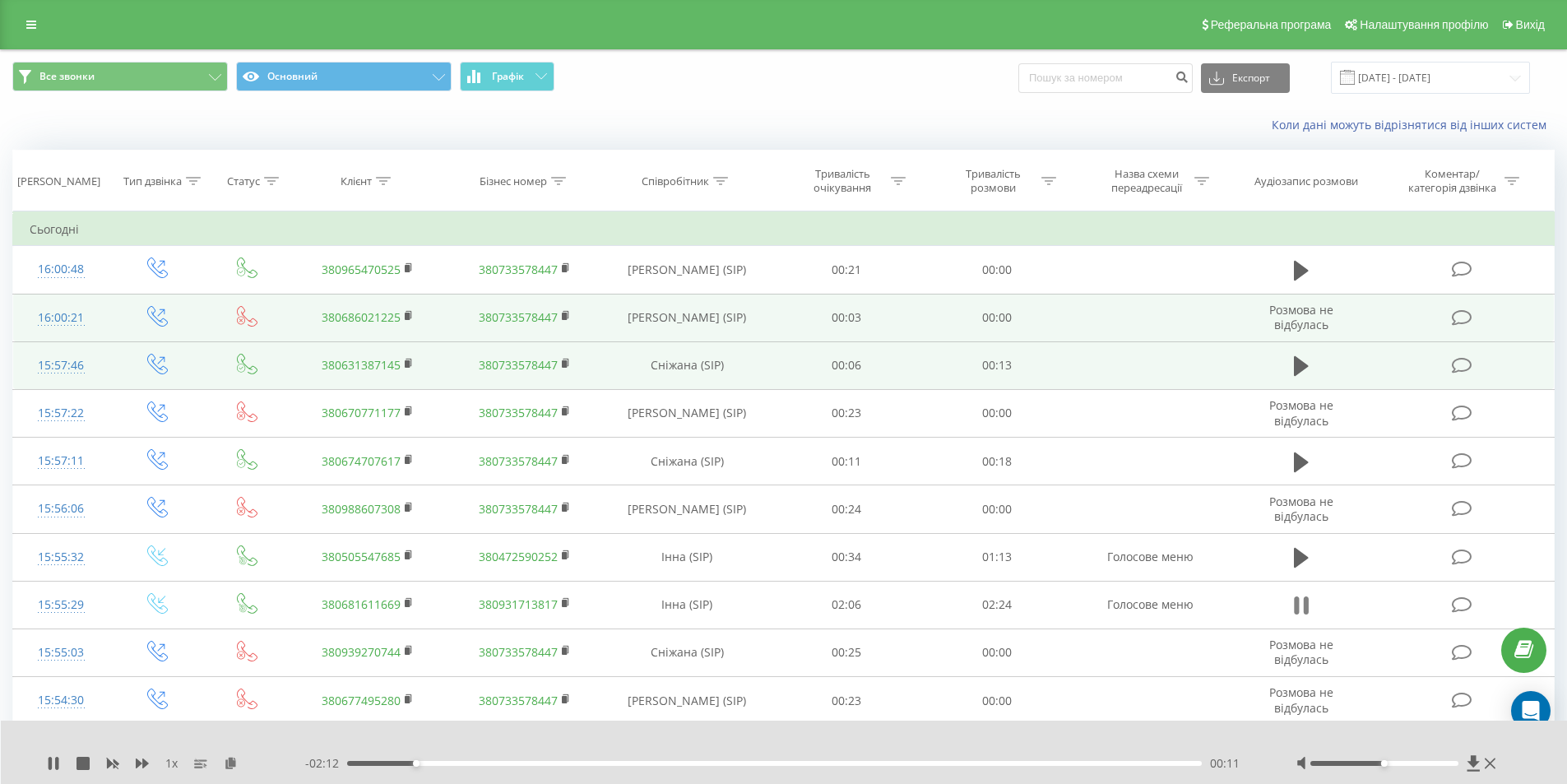
click at [1296, 598] on icon at bounding box center [1297, 605] width 5 height 18
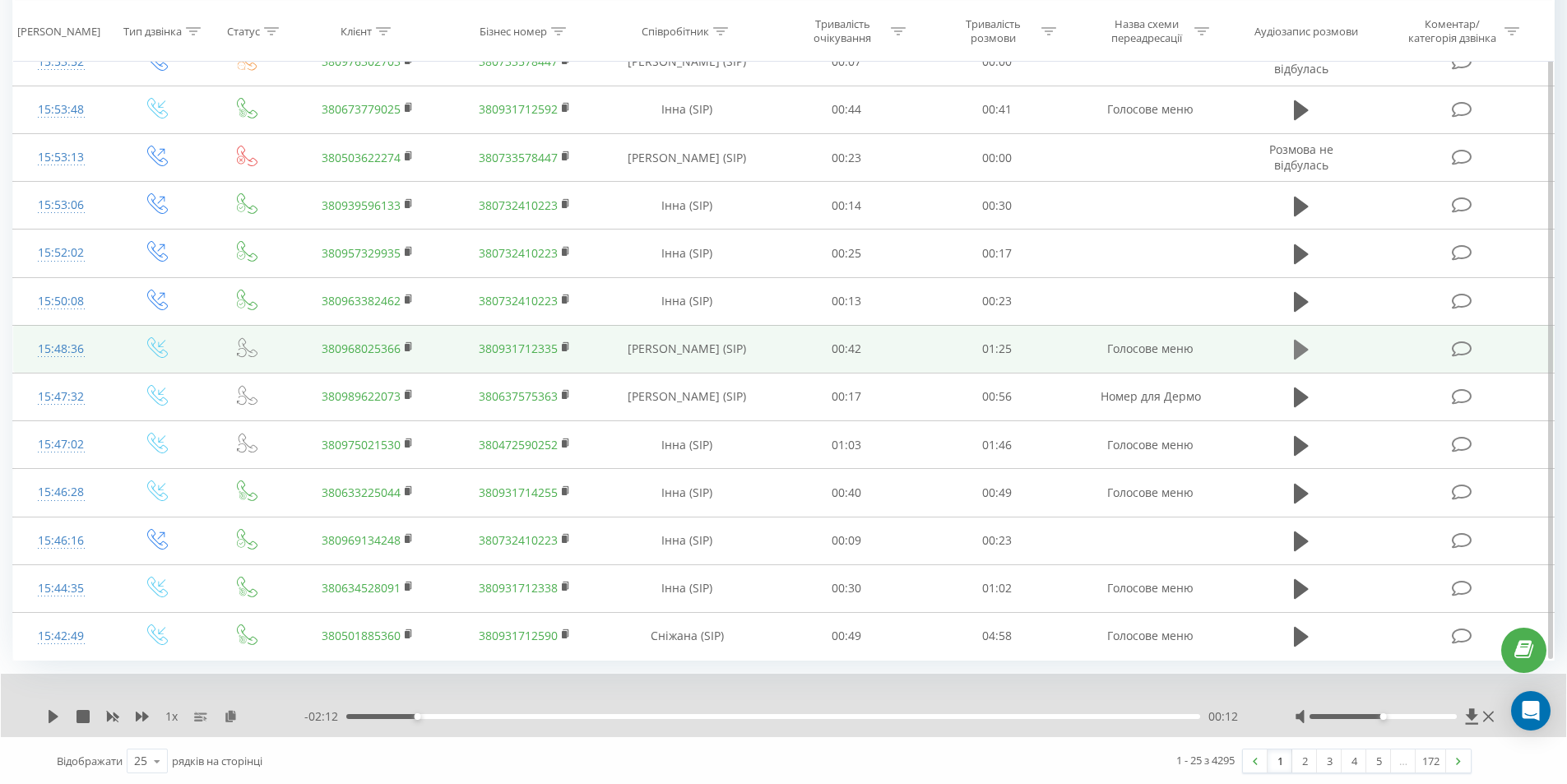
scroll to position [784, 0]
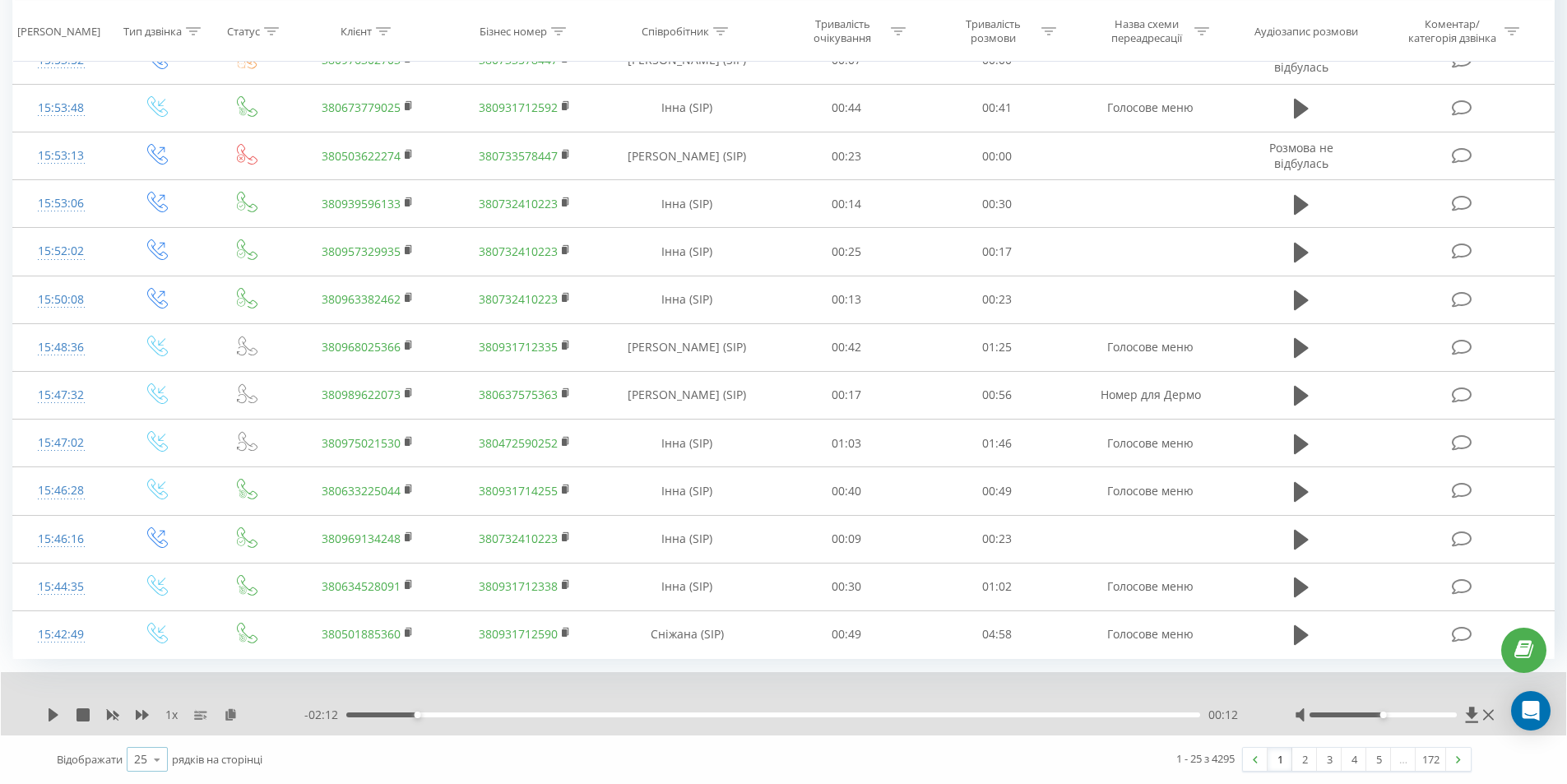
click at [161, 759] on icon at bounding box center [157, 759] width 25 height 32
click at [156, 708] on div "50" at bounding box center [148, 712] width 39 height 24
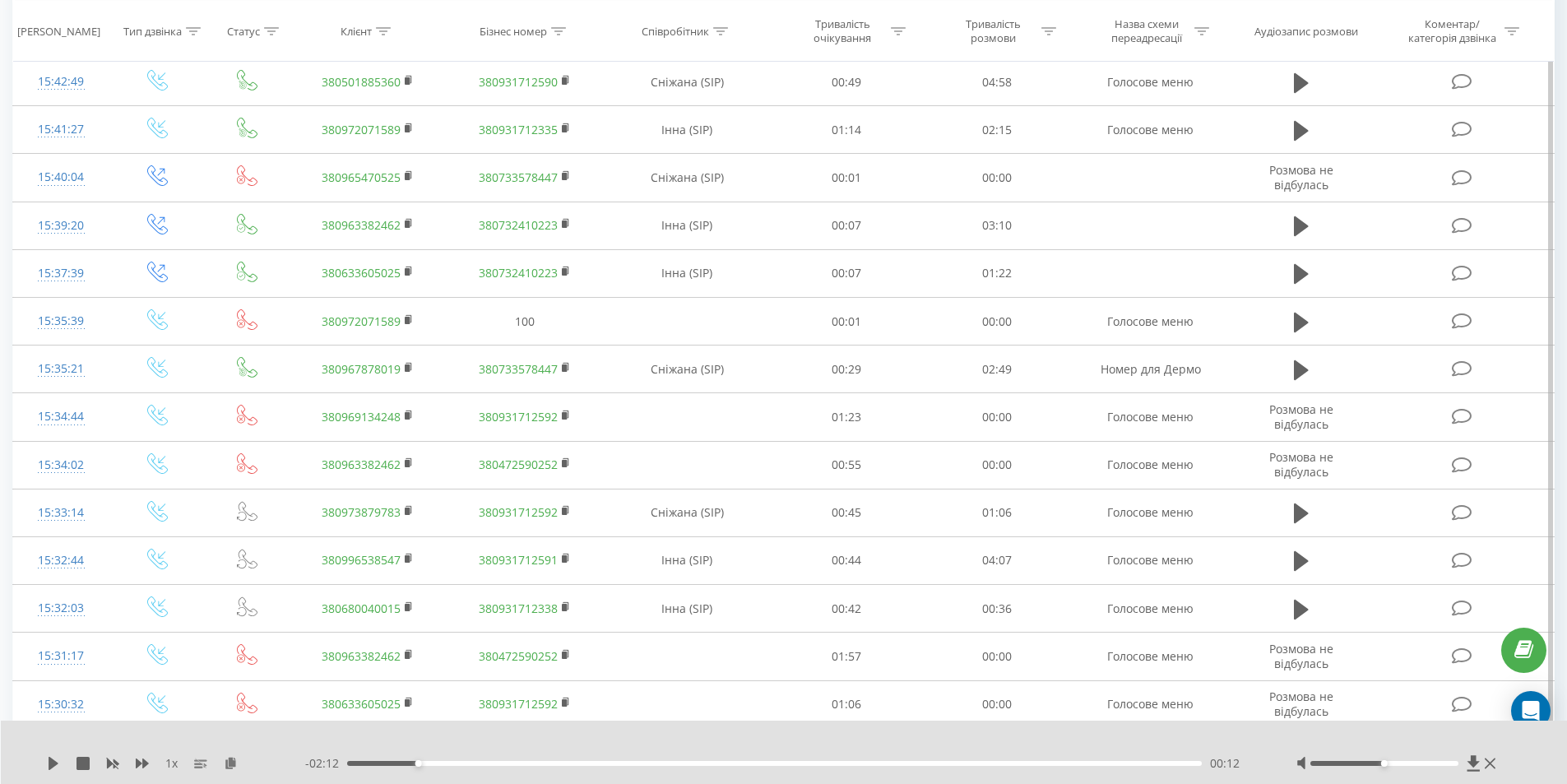
scroll to position [1359, 0]
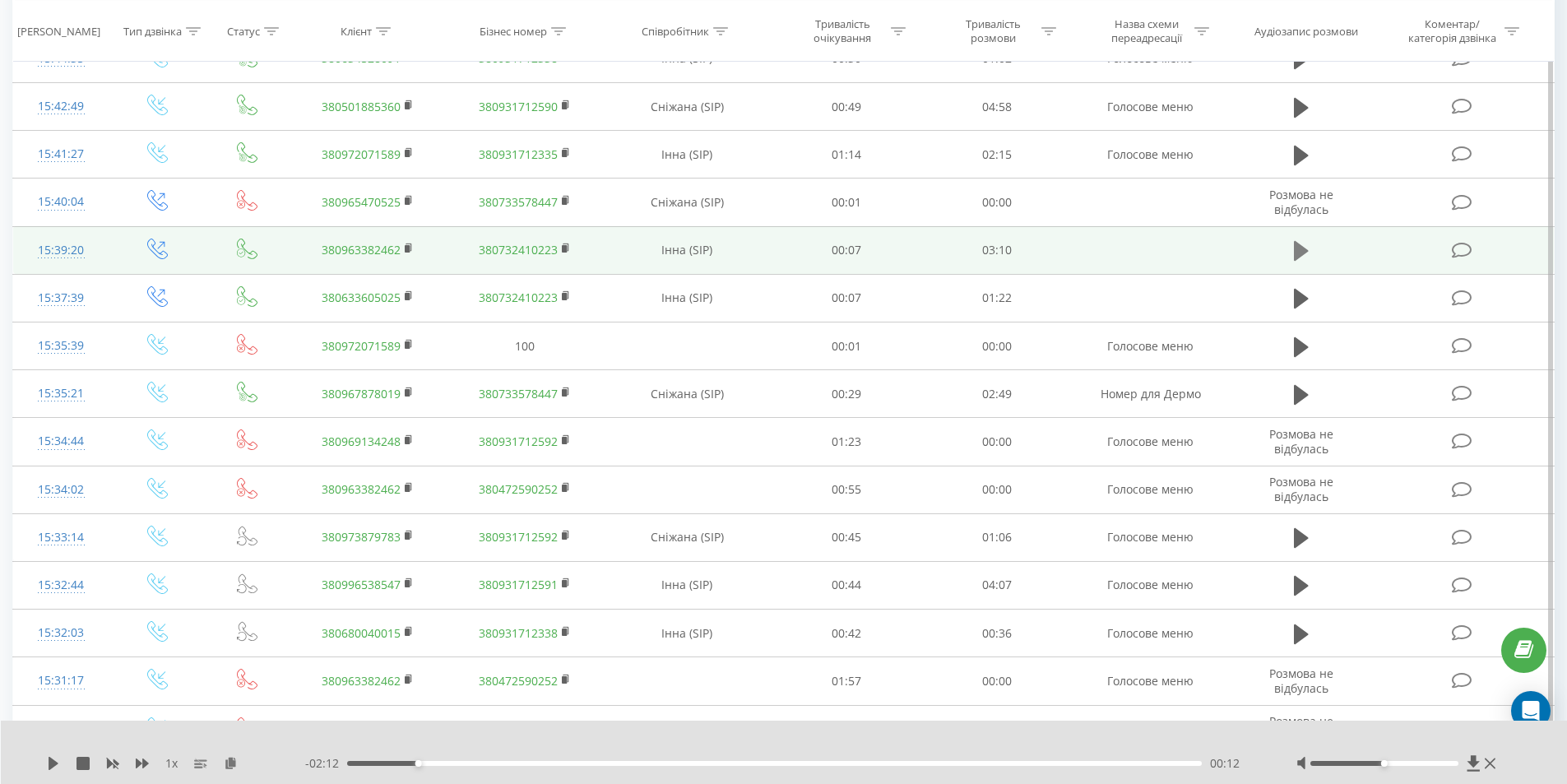
click at [1298, 248] on button at bounding box center [1301, 251] width 25 height 25
click at [549, 763] on div "00:45" at bounding box center [775, 763] width 856 height 5
click at [563, 764] on div "00:46" at bounding box center [775, 763] width 856 height 5
click at [511, 763] on div "00:36" at bounding box center [775, 763] width 856 height 5
click at [605, 762] on div "00:00" at bounding box center [775, 763] width 856 height 5
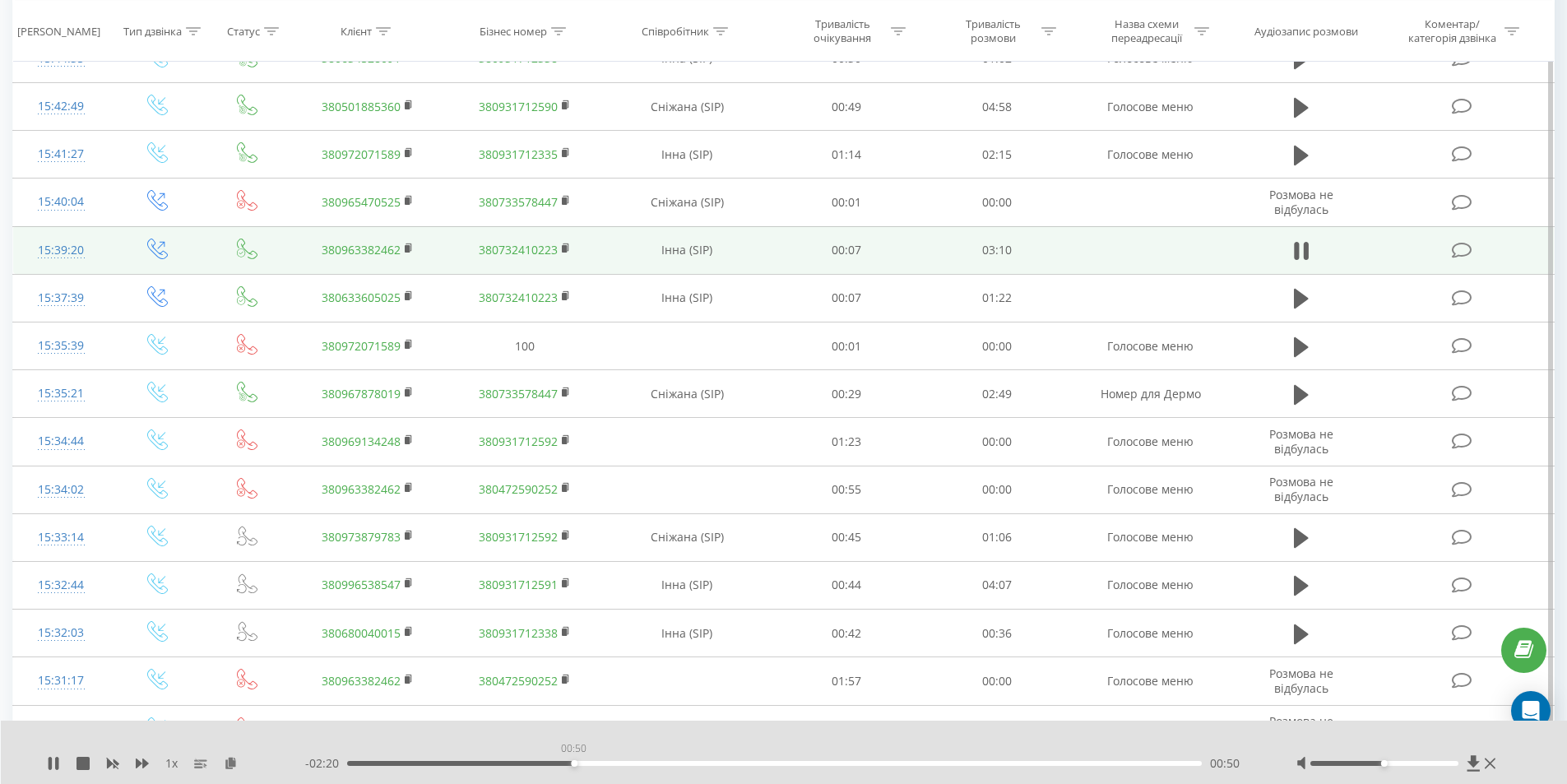
click at [573, 763] on div "00:50" at bounding box center [775, 763] width 856 height 5
click at [666, 763] on div "01:11" at bounding box center [775, 763] width 856 height 5
click at [677, 763] on div "01:13" at bounding box center [775, 763] width 856 height 5
click at [690, 764] on div "01:16" at bounding box center [775, 763] width 856 height 5
click at [705, 763] on div "01:17" at bounding box center [775, 763] width 856 height 5
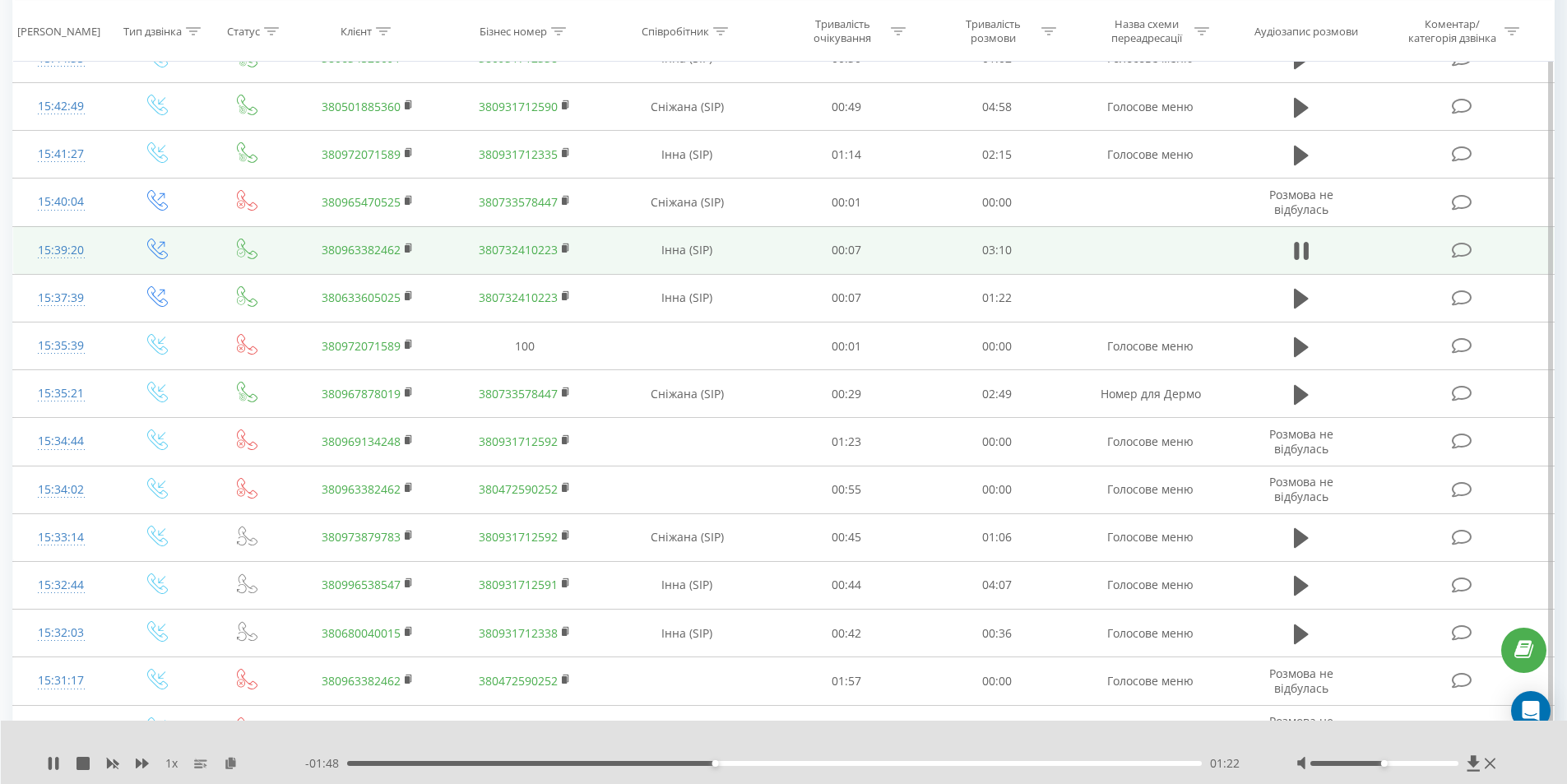
click at [720, 763] on div "01:22" at bounding box center [775, 763] width 856 height 5
click at [733, 763] on div "01:23" at bounding box center [775, 763] width 856 height 5
click at [814, 763] on div "01:44" at bounding box center [814, 763] width 6 height 6
click at [826, 763] on div "01:44" at bounding box center [775, 763] width 856 height 5
click at [1300, 257] on icon at bounding box center [1301, 251] width 15 height 23
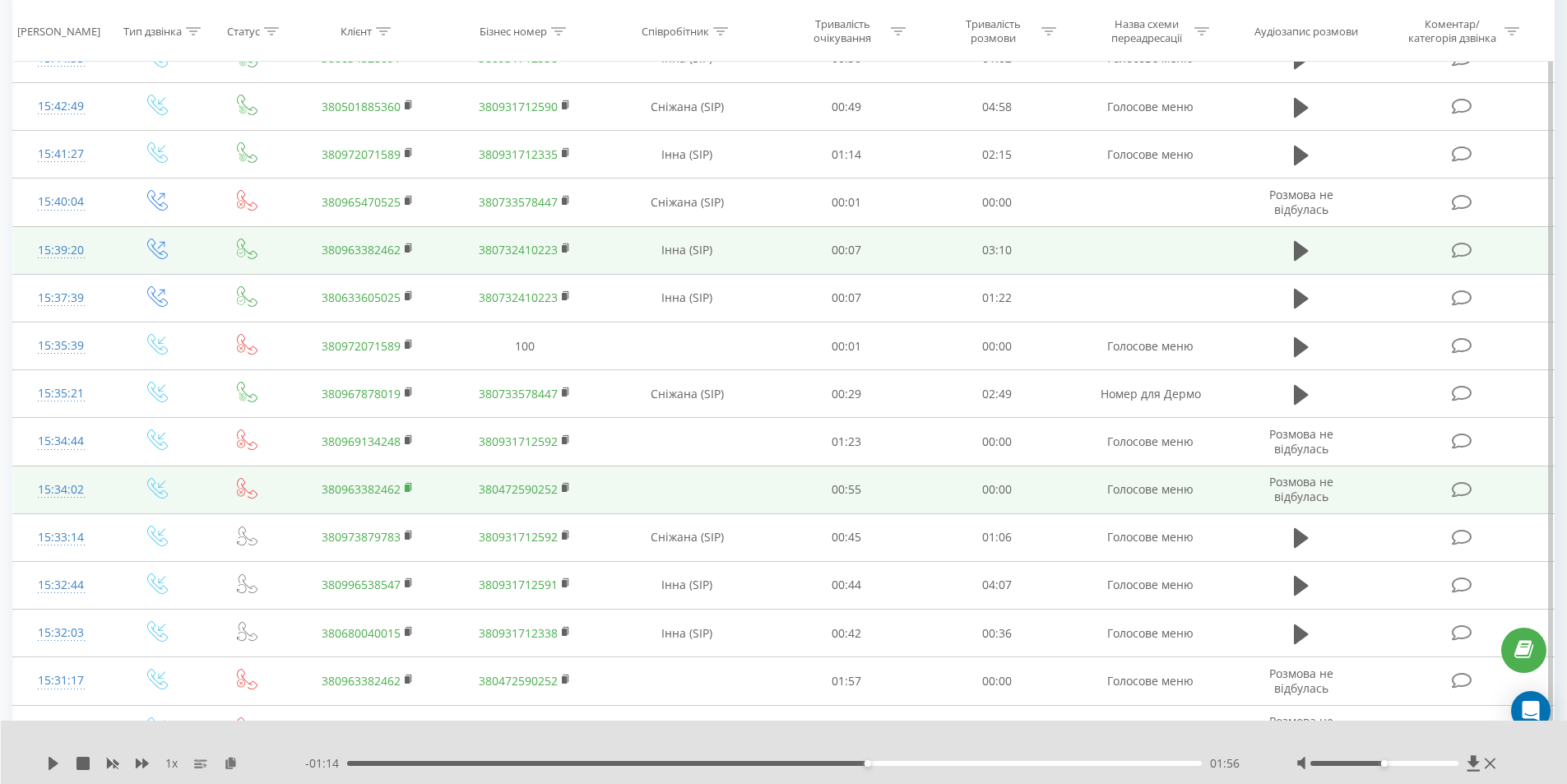
click at [407, 486] on rect at bounding box center [408, 488] width 5 height 7
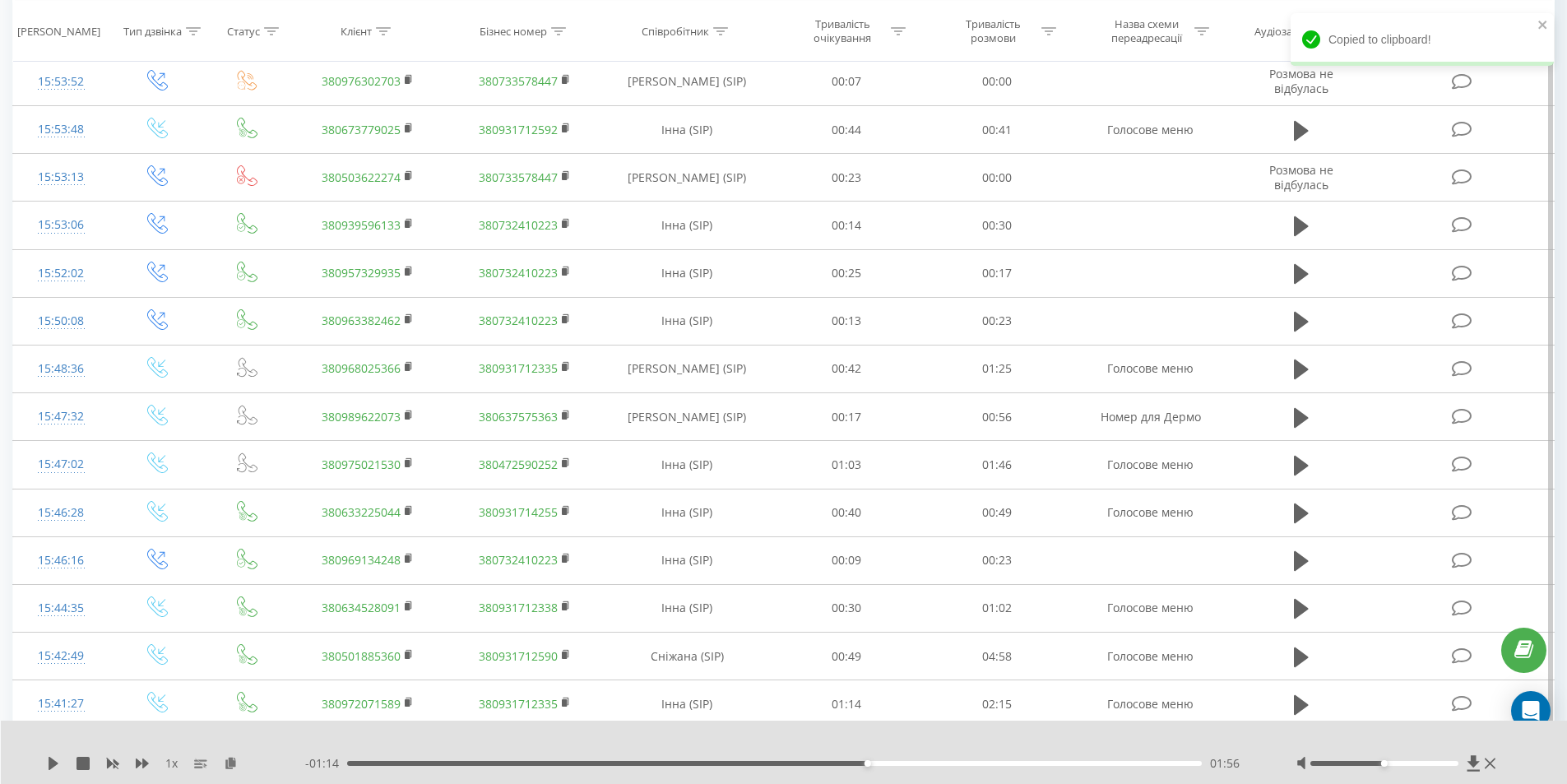
scroll to position [702, 0]
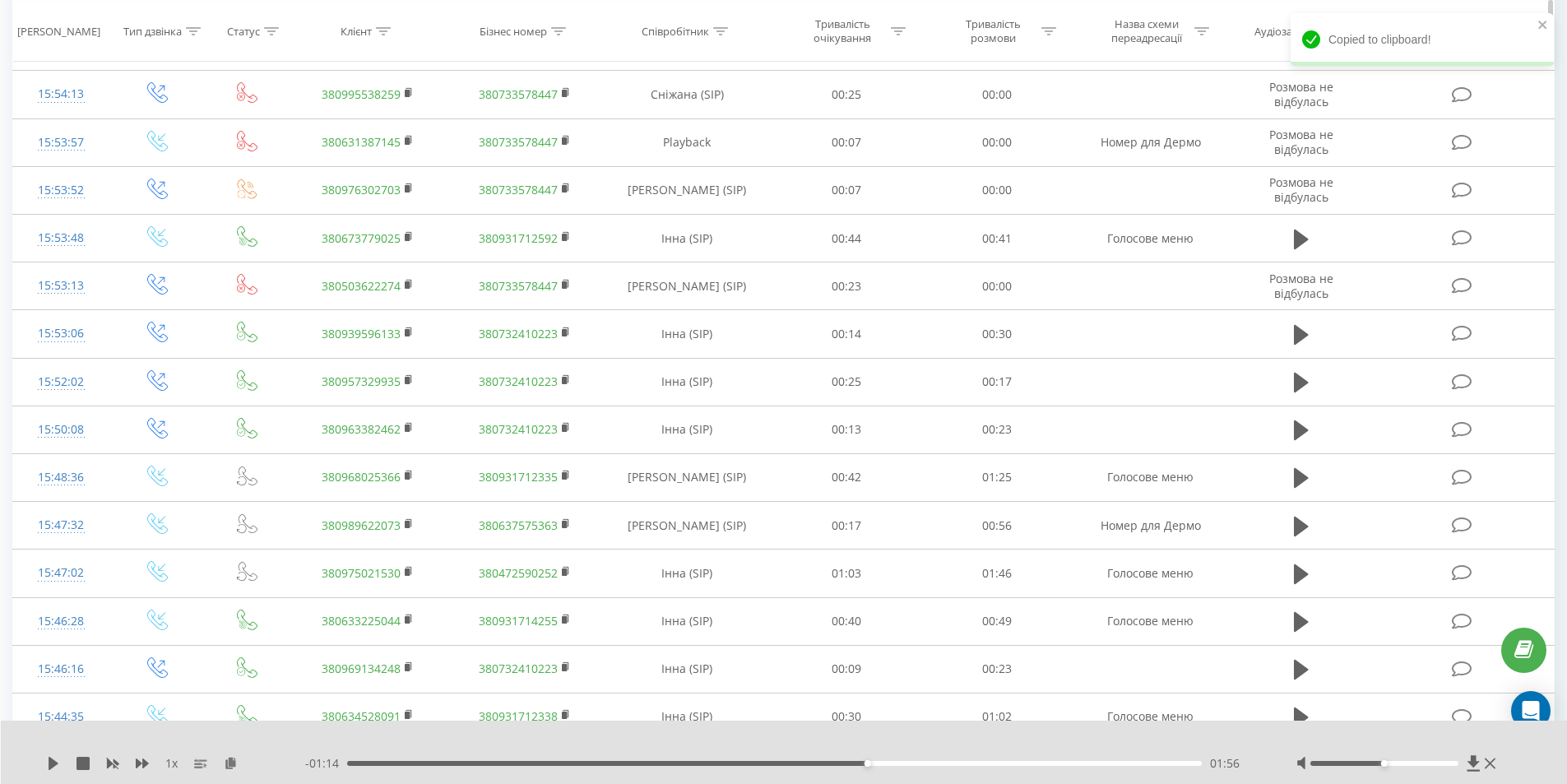
click at [385, 36] on div at bounding box center [383, 31] width 15 height 14
click at [394, 148] on input "text" at bounding box center [368, 148] width 145 height 29
paste input "380963382462"
drag, startPoint x: 312, startPoint y: 150, endPoint x: 284, endPoint y: 152, distance: 28.1
click at [284, 152] on div "Фільтрувати за умовою Містить 380963382462 Скасувати OK" at bounding box center [368, 135] width 180 height 148
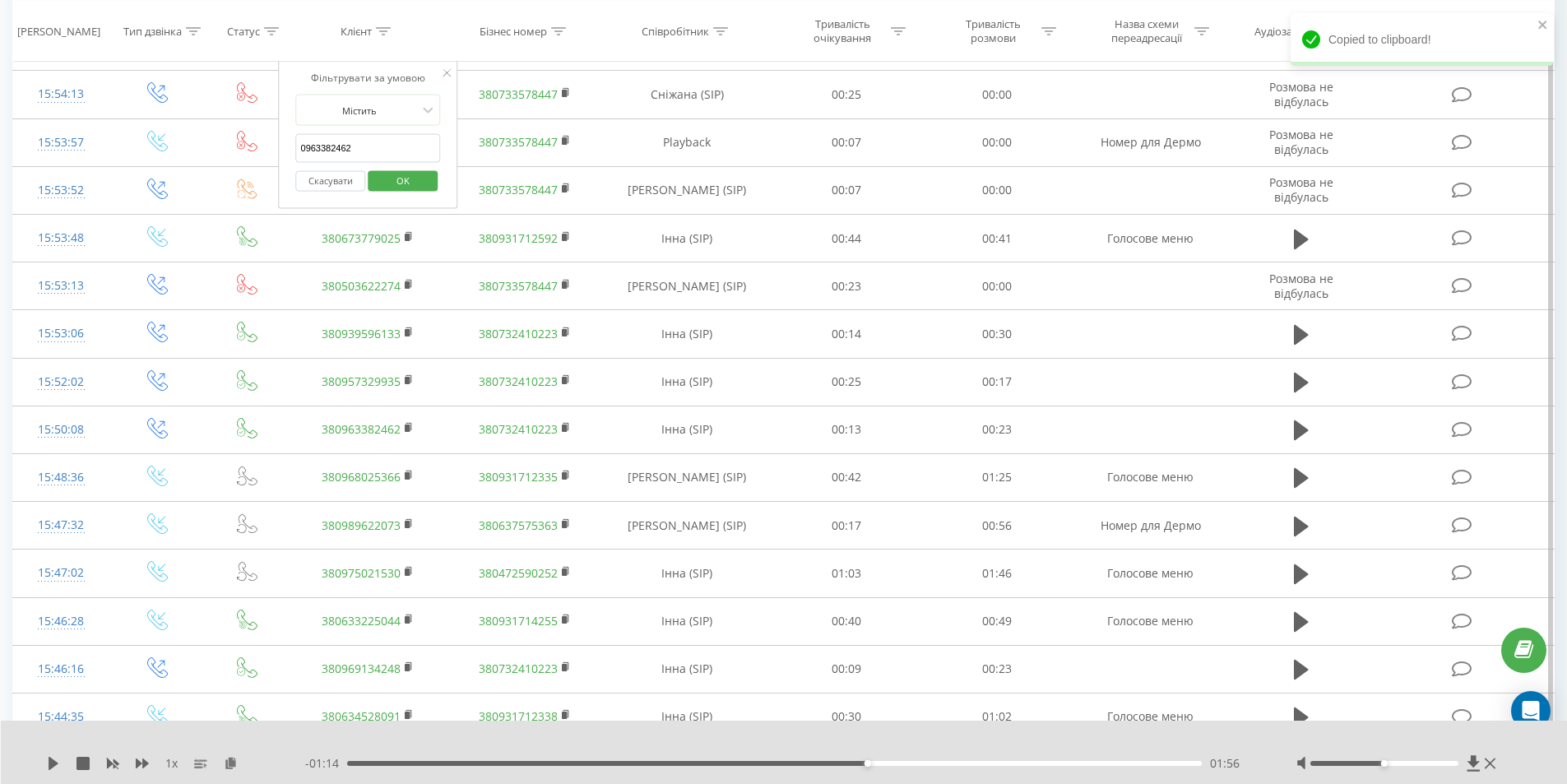
type input "0963382462"
click at [405, 185] on span "OK" at bounding box center [403, 180] width 47 height 26
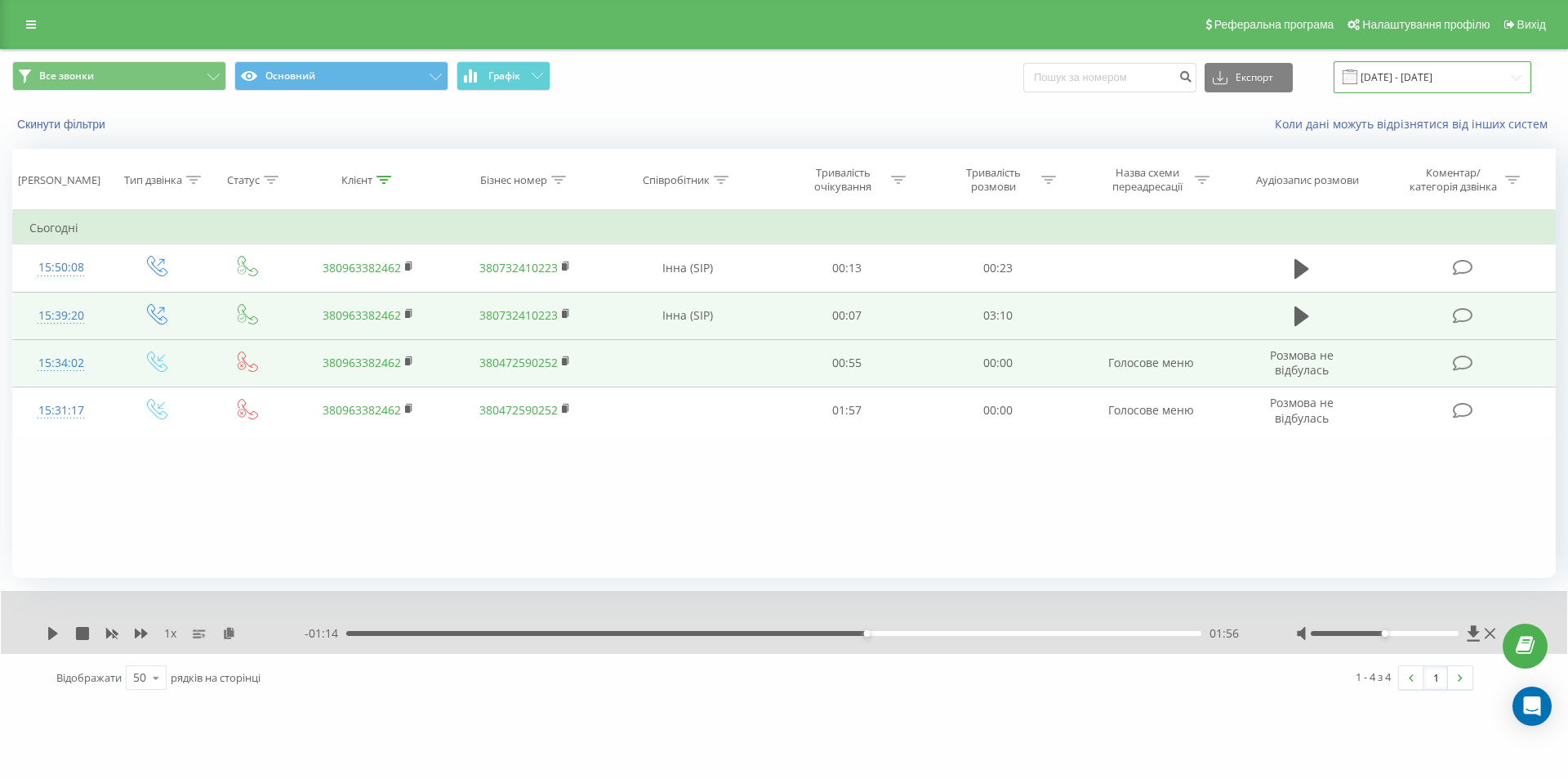
click at [1396, 76] on input "13.09.2025 - 19.09.2025" at bounding box center [1432, 77] width 198 height 32
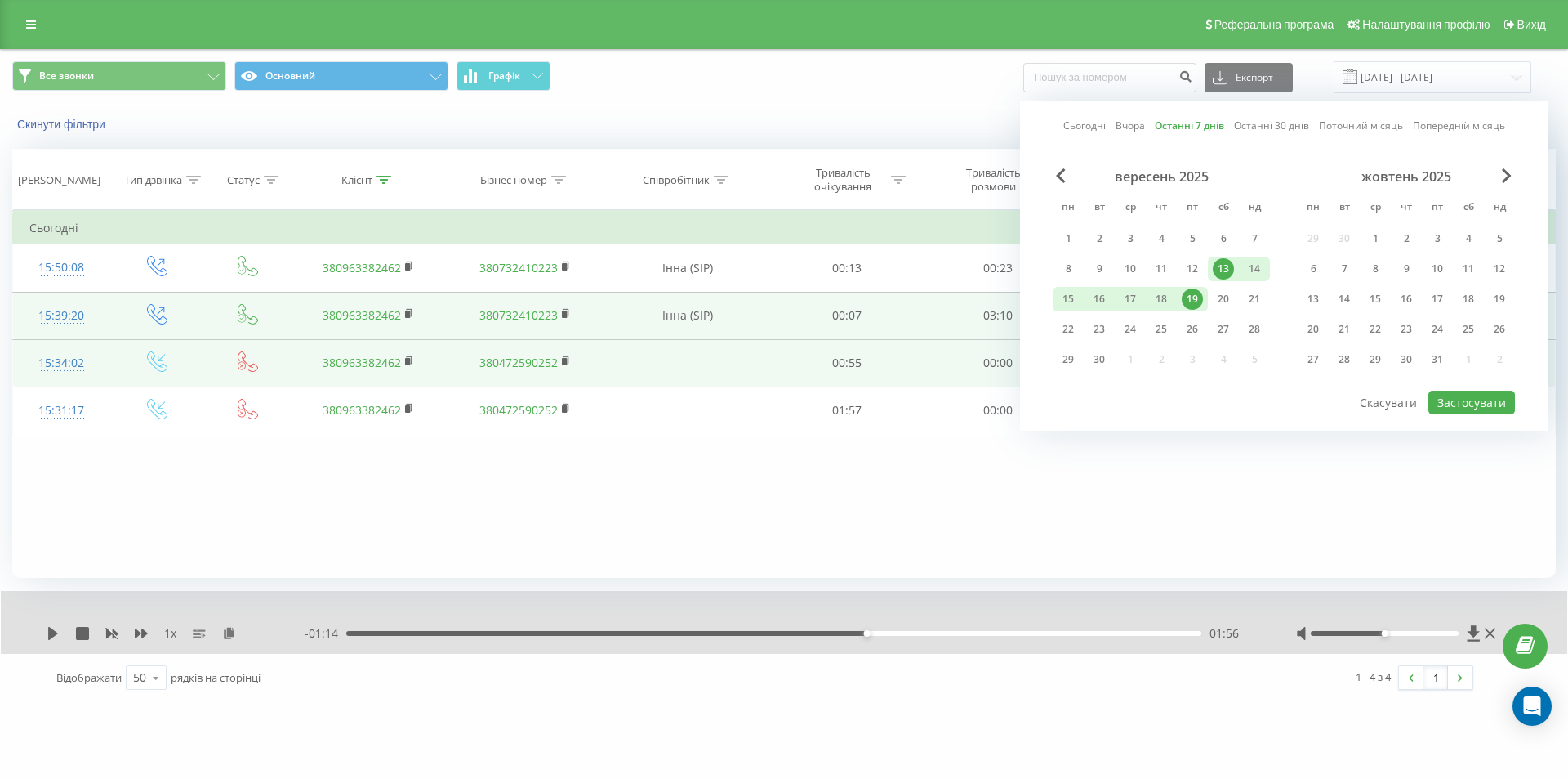
click at [1442, 127] on link "Попередній місяць" at bounding box center [1459, 124] width 92 height 15
click at [1460, 408] on button "Застосувати" at bounding box center [1471, 402] width 86 height 24
type input "[DATE] - [DATE]"
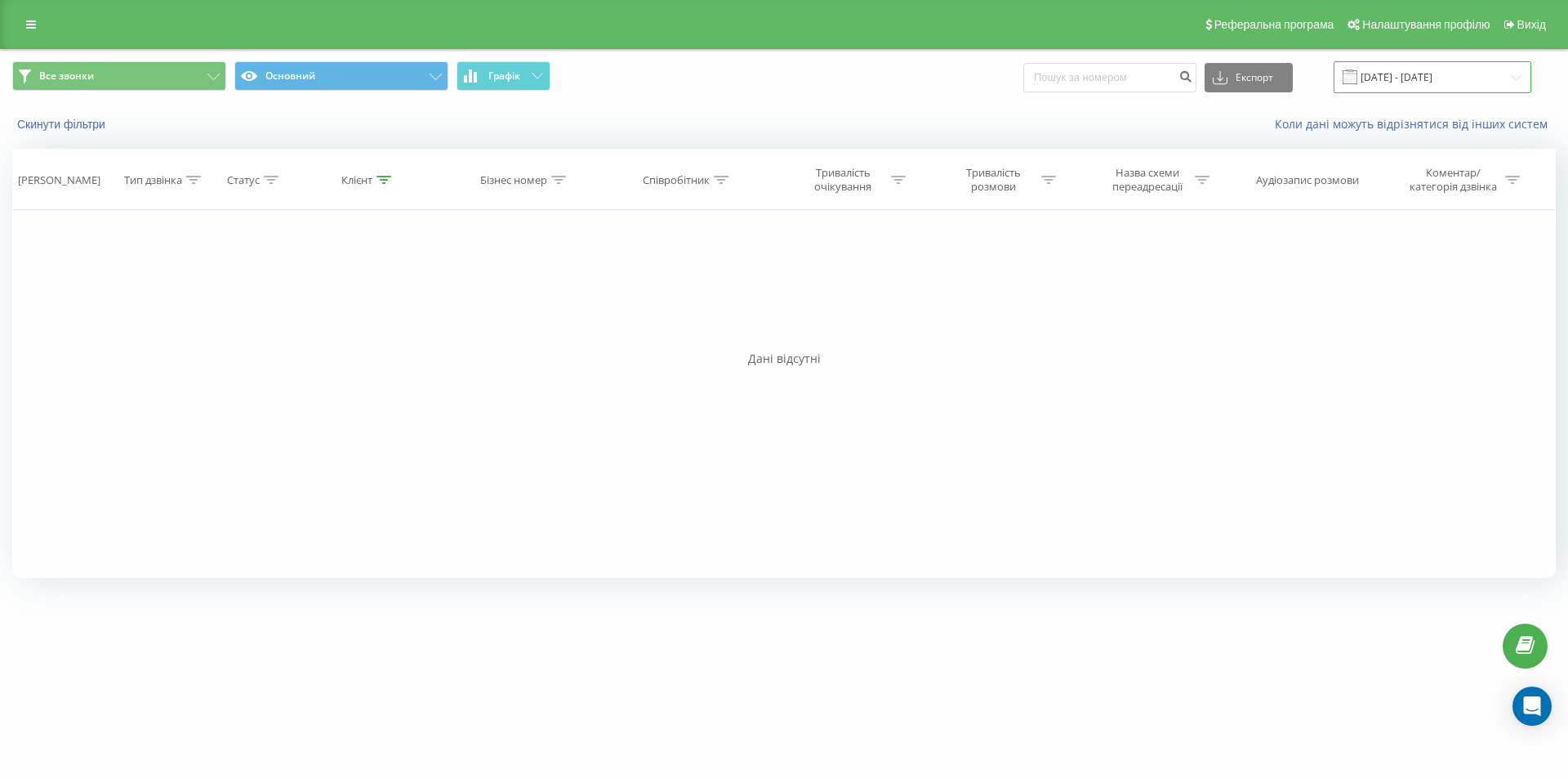
click at [1450, 86] on input "[DATE] - [DATE]" at bounding box center [1432, 77] width 198 height 32
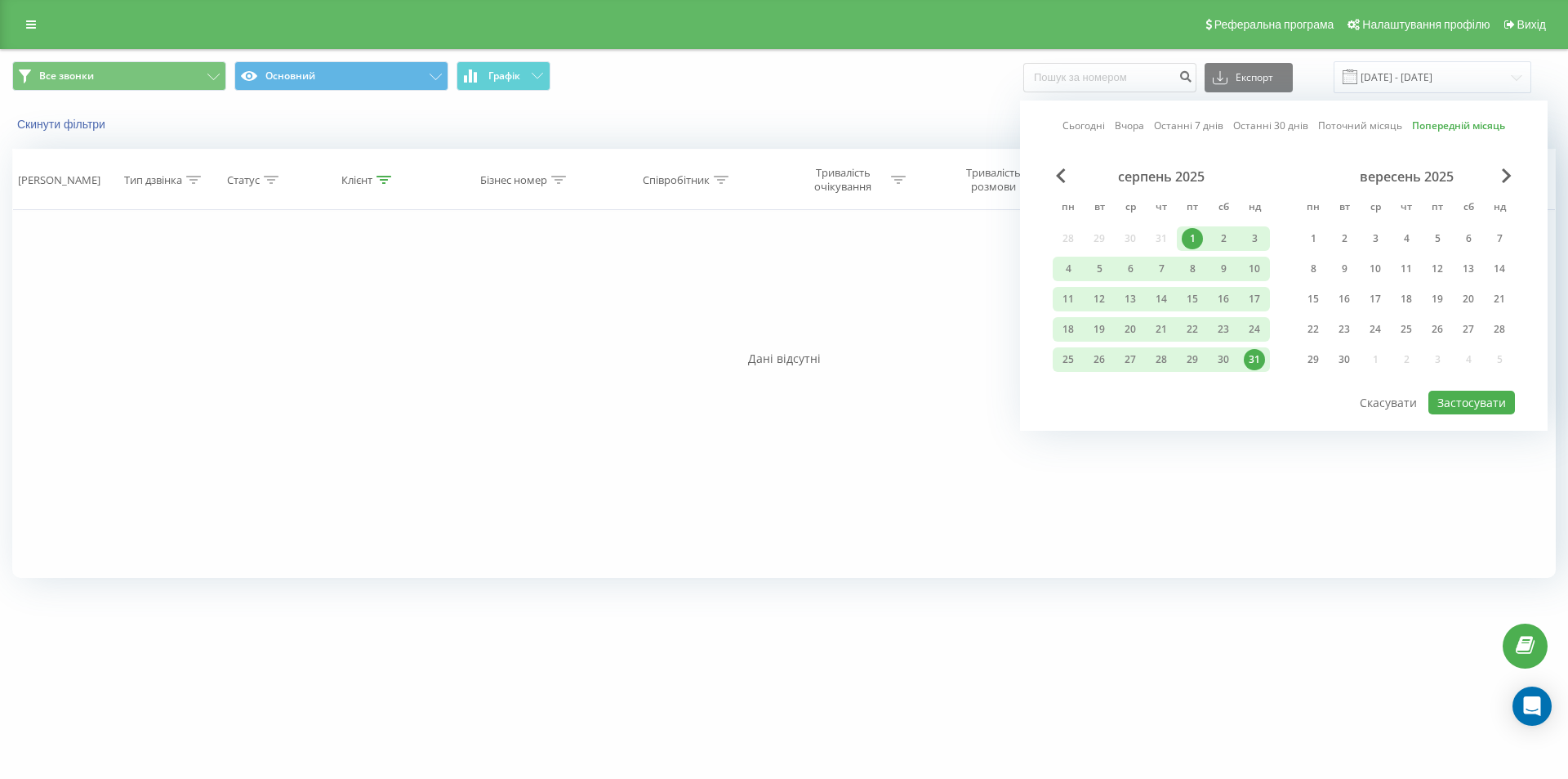
click at [1436, 128] on link "Попередній місяць" at bounding box center [1458, 124] width 93 height 15
click at [1462, 411] on button "Застосувати" at bounding box center [1471, 402] width 86 height 24
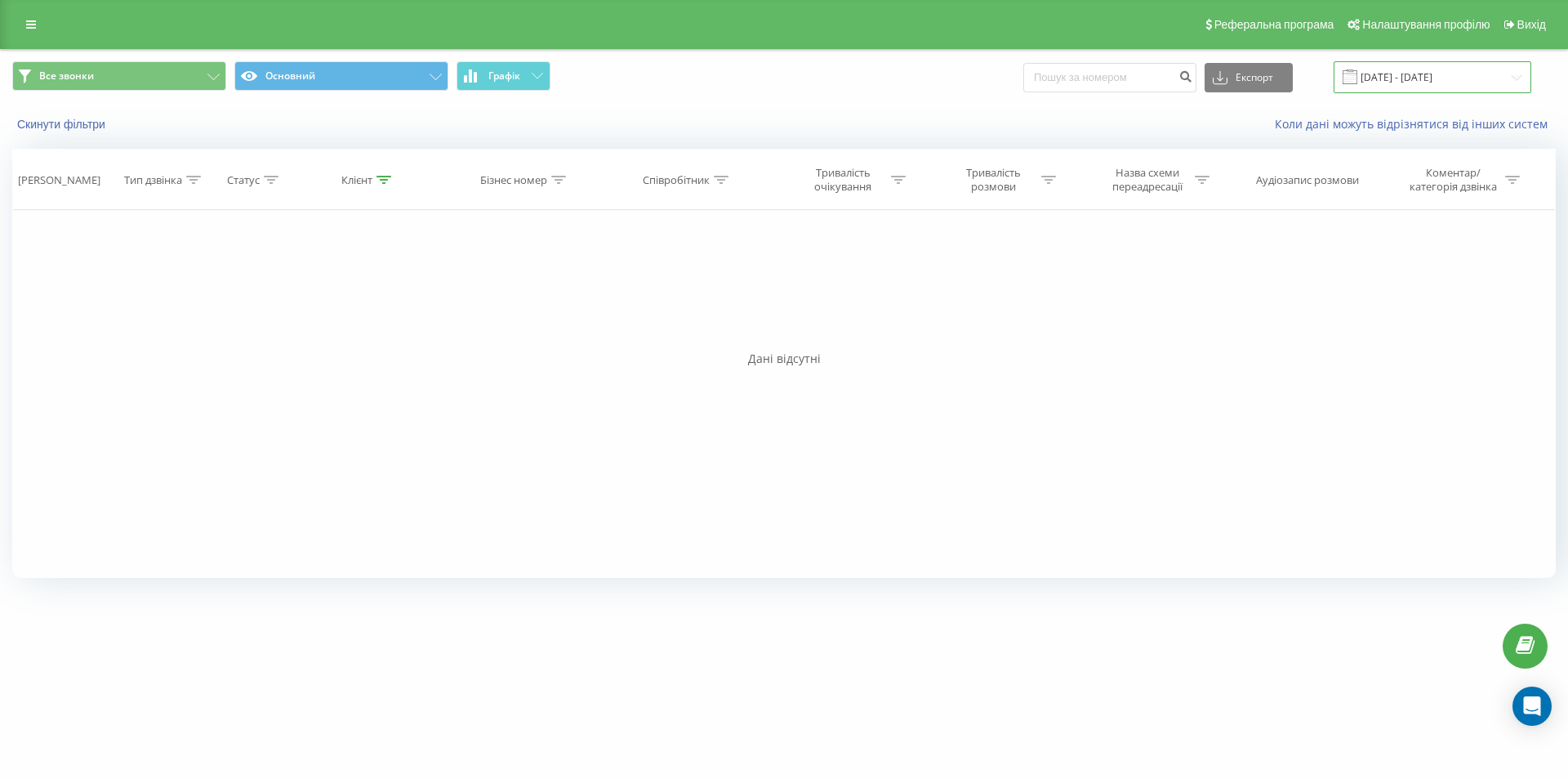
click at [1394, 78] on input "[DATE] - [DATE]" at bounding box center [1432, 77] width 198 height 32
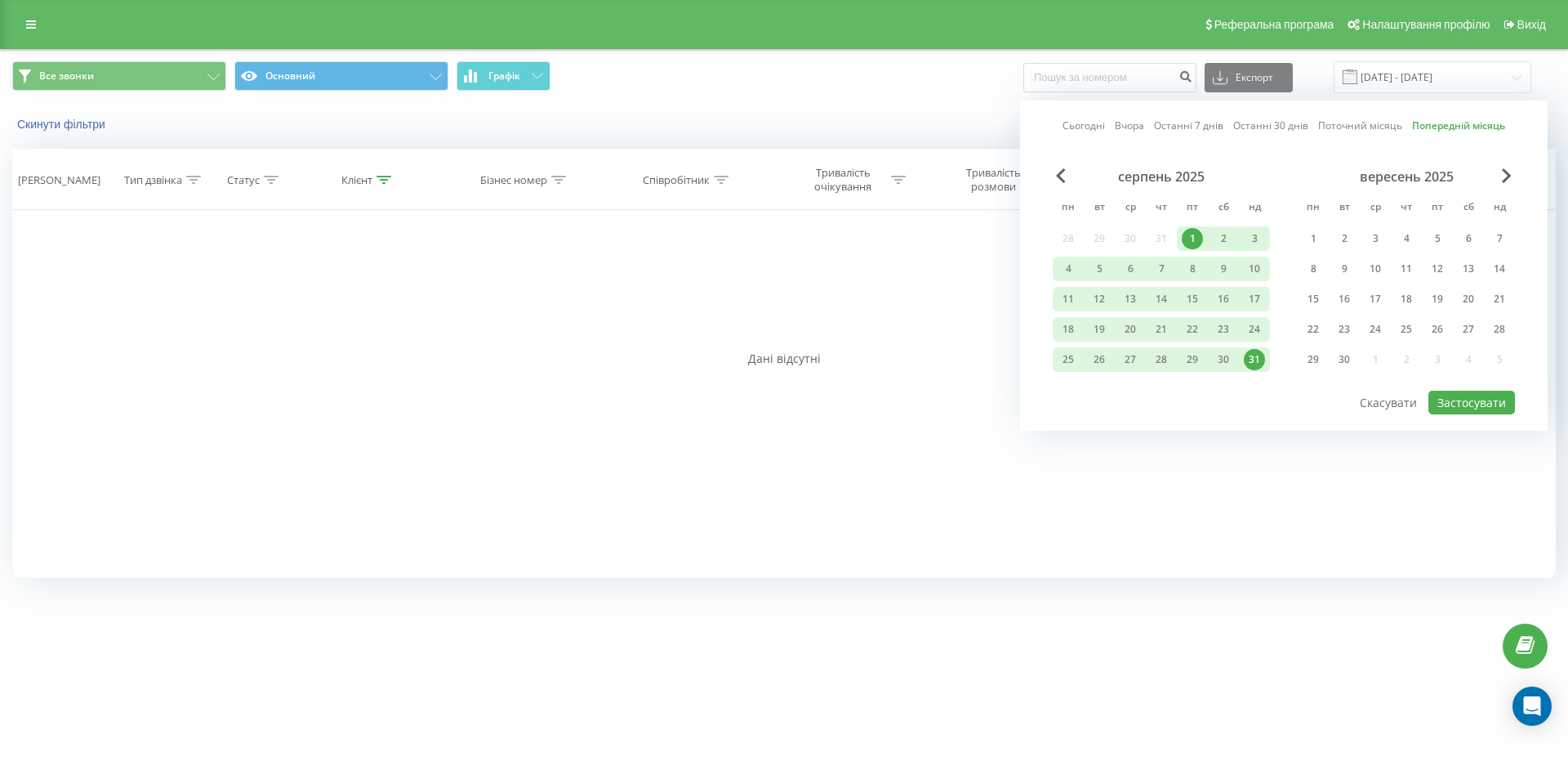
drag, startPoint x: 867, startPoint y: 497, endPoint x: 965, endPoint y: 423, distance: 122.8
click at [870, 496] on div "Фільтрувати за умовою Дорівнює Введіть значення Скасувати OK Фільтрувати за умо…" at bounding box center [784, 393] width 1543 height 368
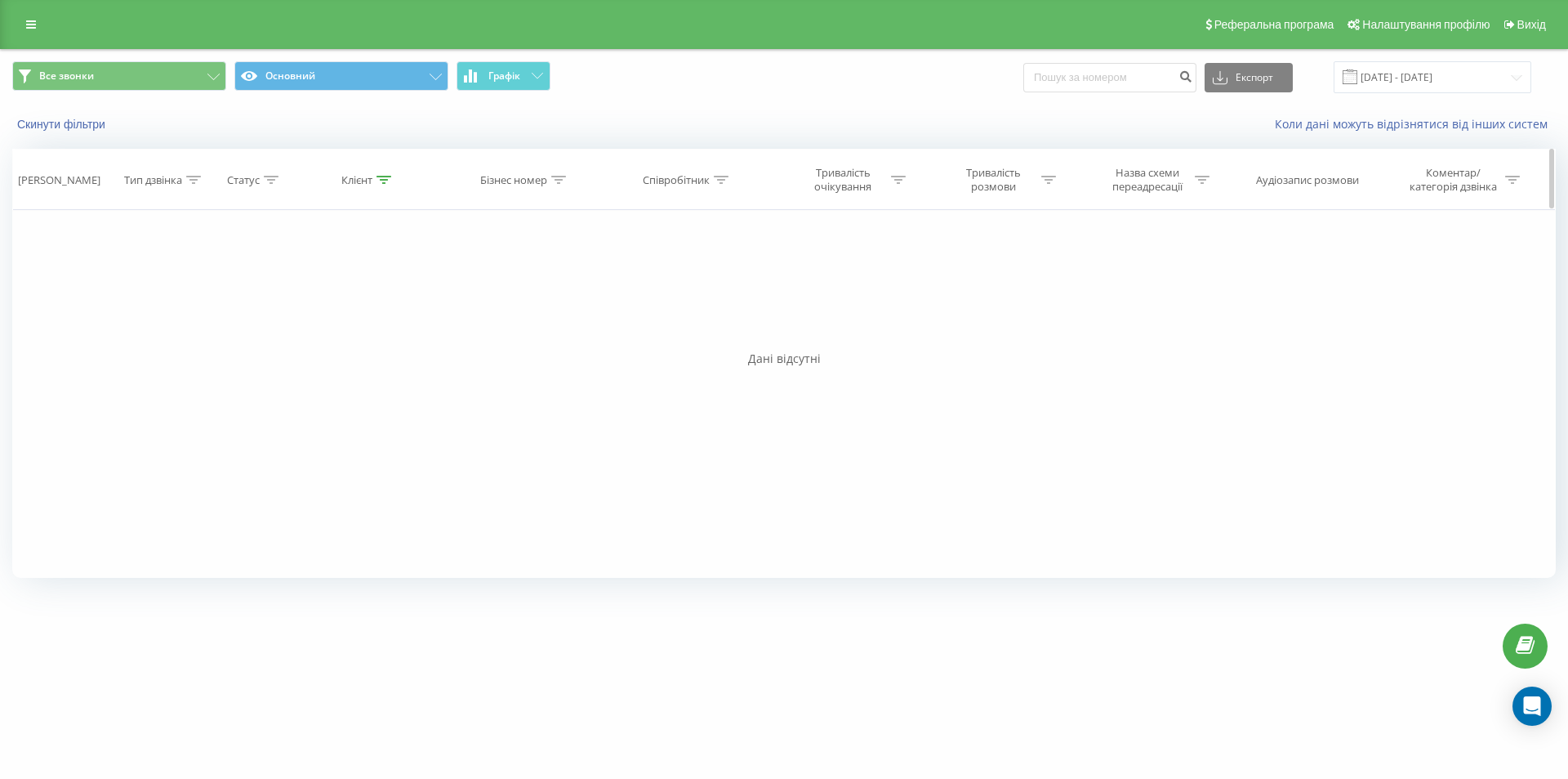
click at [376, 183] on icon at bounding box center [384, 179] width 15 height 8
drag, startPoint x: 376, startPoint y: 294, endPoint x: 208, endPoint y: 289, distance: 168.1
click at [210, 289] on div "Фільтрувати за умовою Дорівнює Введіть значення Скасувати OK Фільтрувати за умо…" at bounding box center [784, 393] width 1543 height 368
click at [425, 335] on button "OK" at bounding box center [403, 330] width 69 height 20
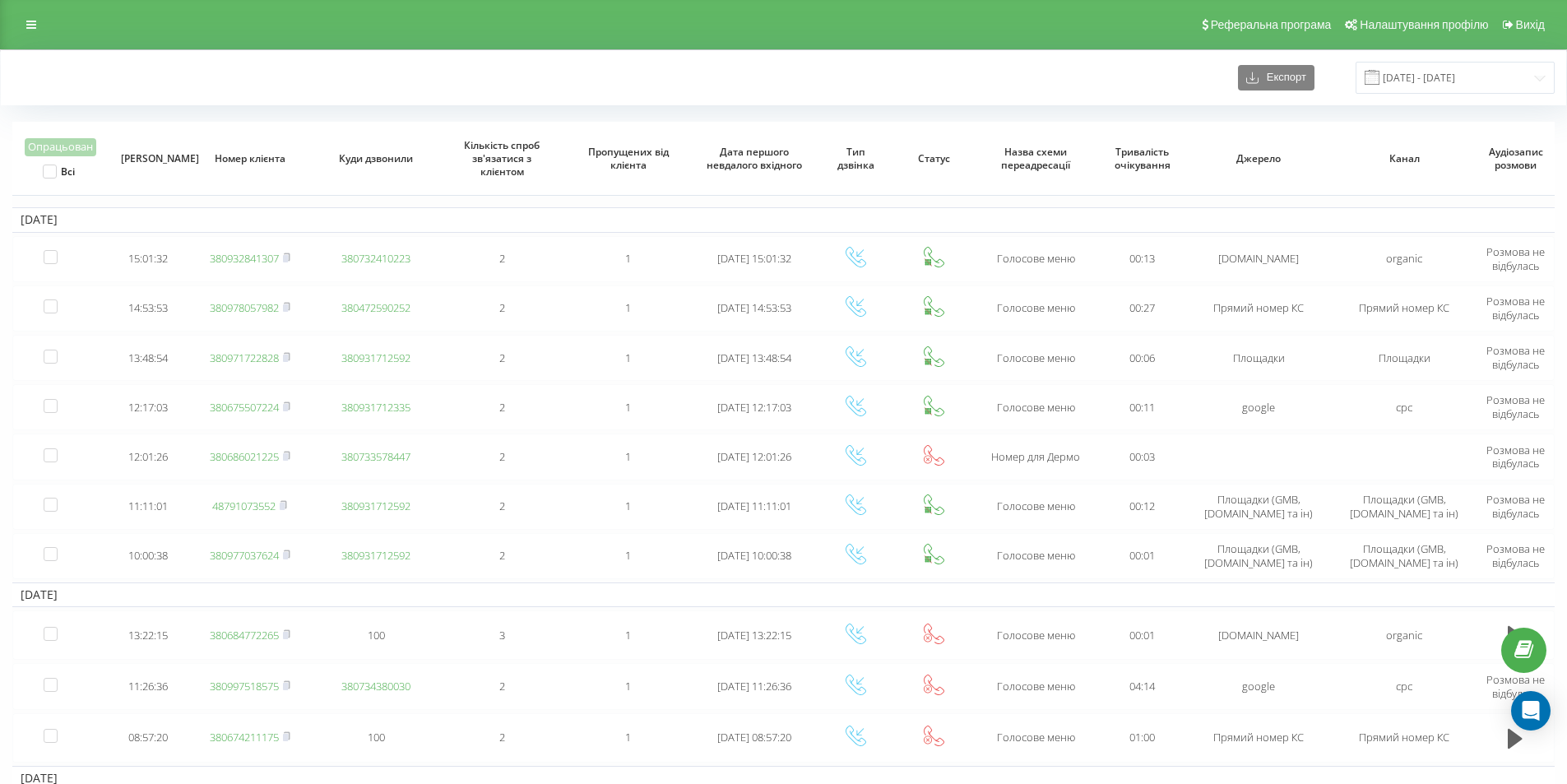
drag, startPoint x: 267, startPoint y: 63, endPoint x: 261, endPoint y: 46, distance: 18.0
click at [267, 63] on div "Експорт 13.09.2025 - 19.09.2025" at bounding box center [784, 78] width 1543 height 32
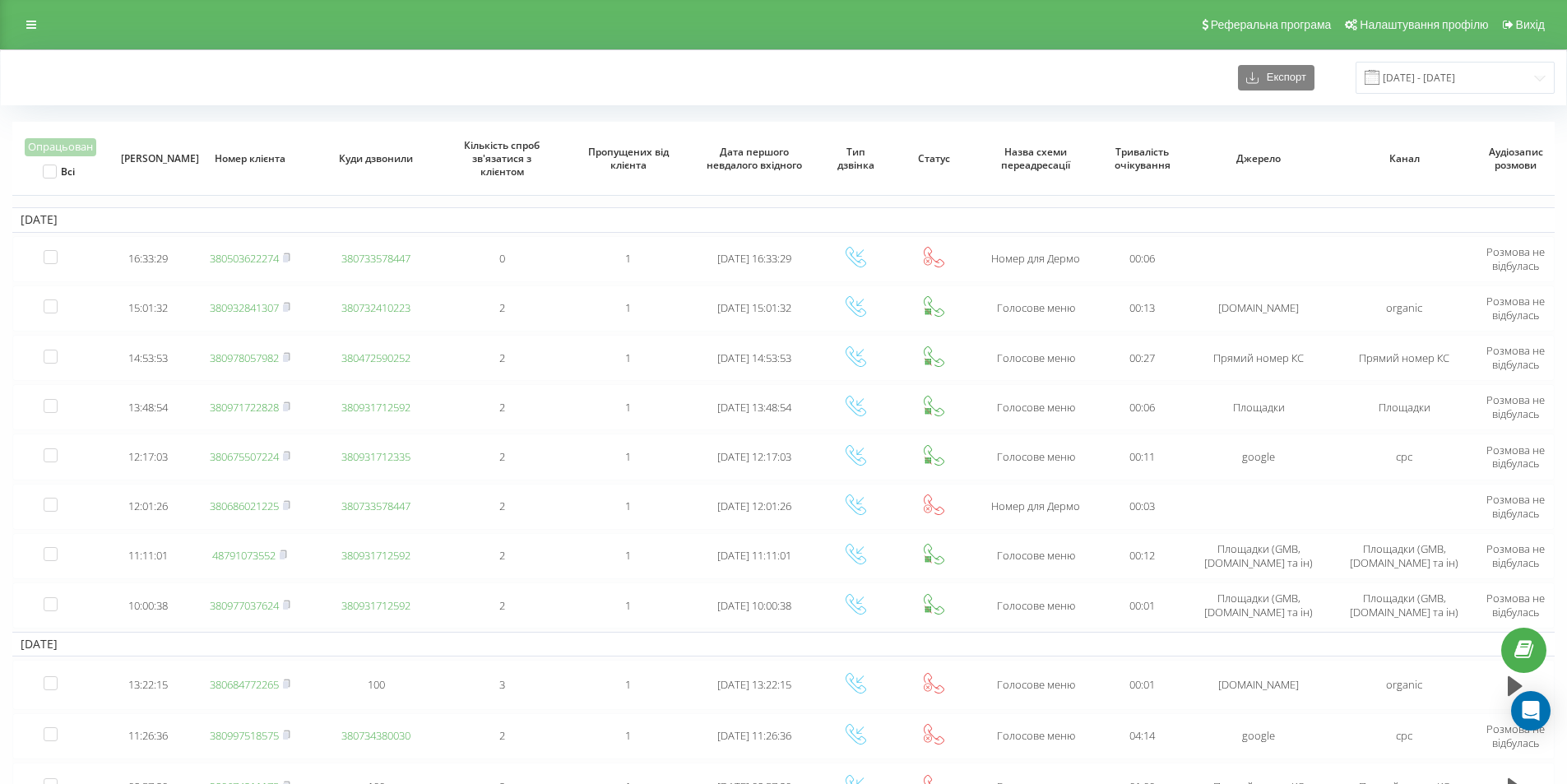
click at [292, 83] on div "Експорт [DATE] - [DATE]" at bounding box center [784, 78] width 1543 height 32
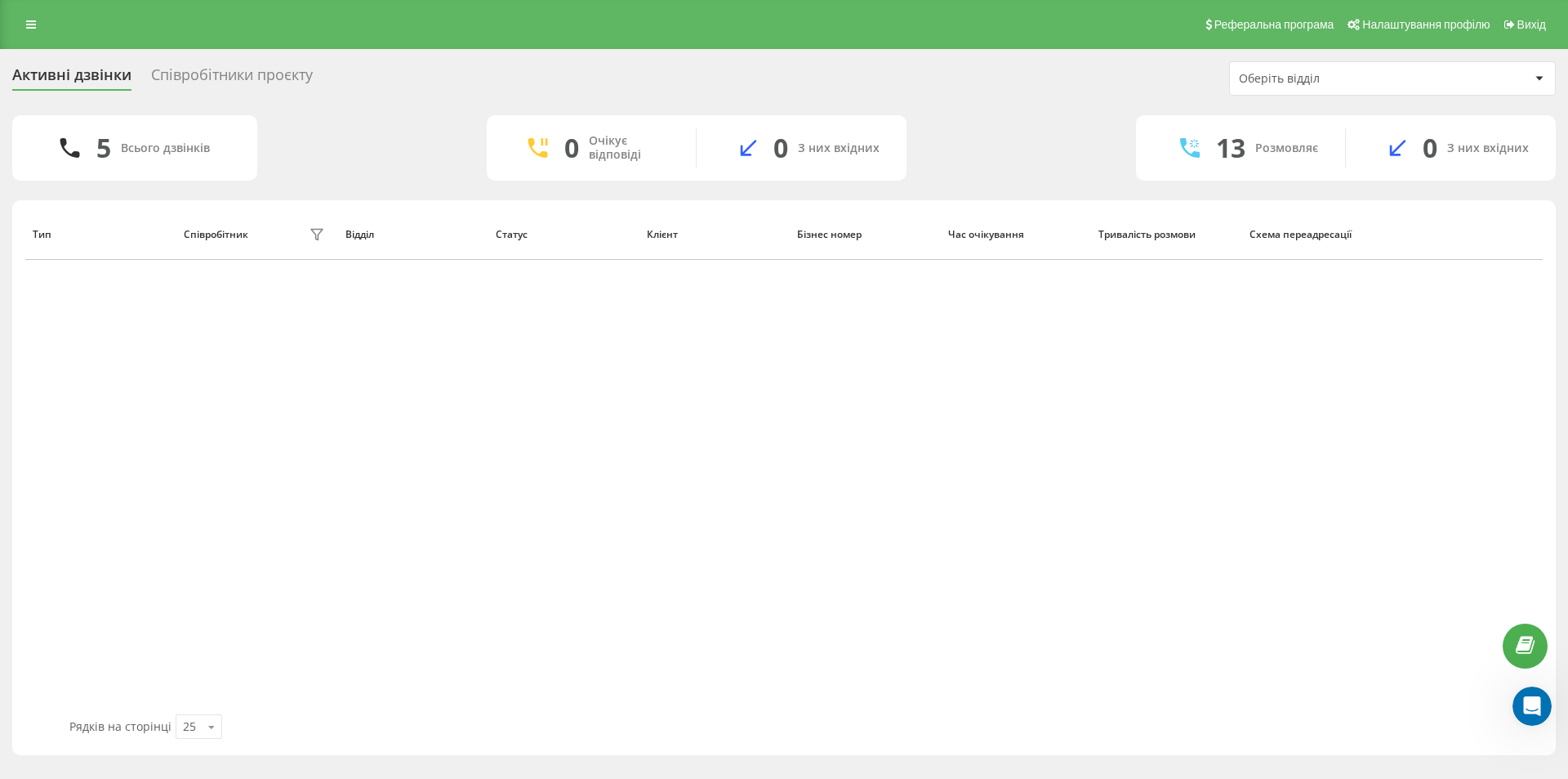
scroll to position [838, 0]
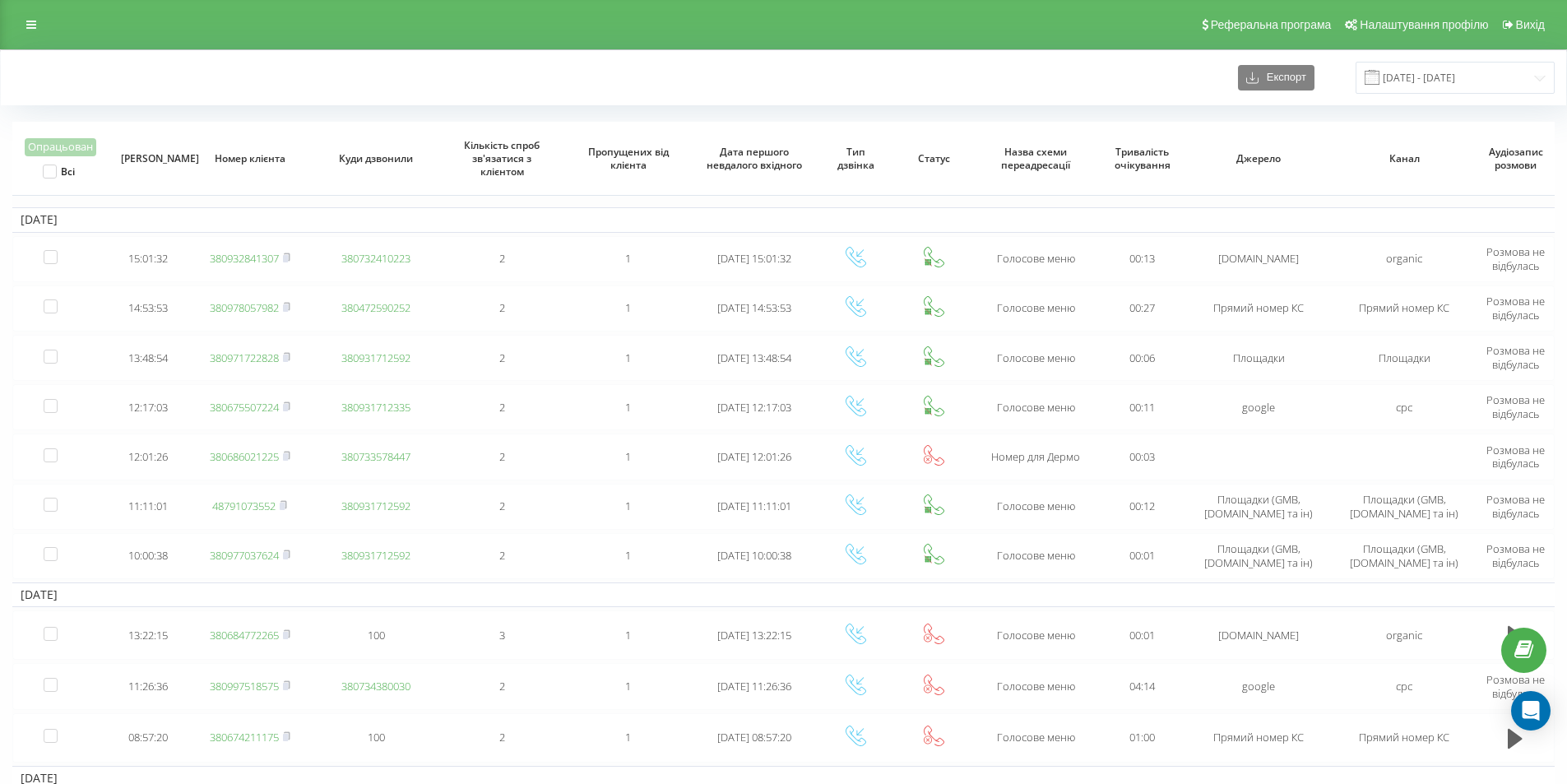
click at [723, 77] on div "Експорт [DATE] - [DATE]" at bounding box center [784, 78] width 1543 height 32
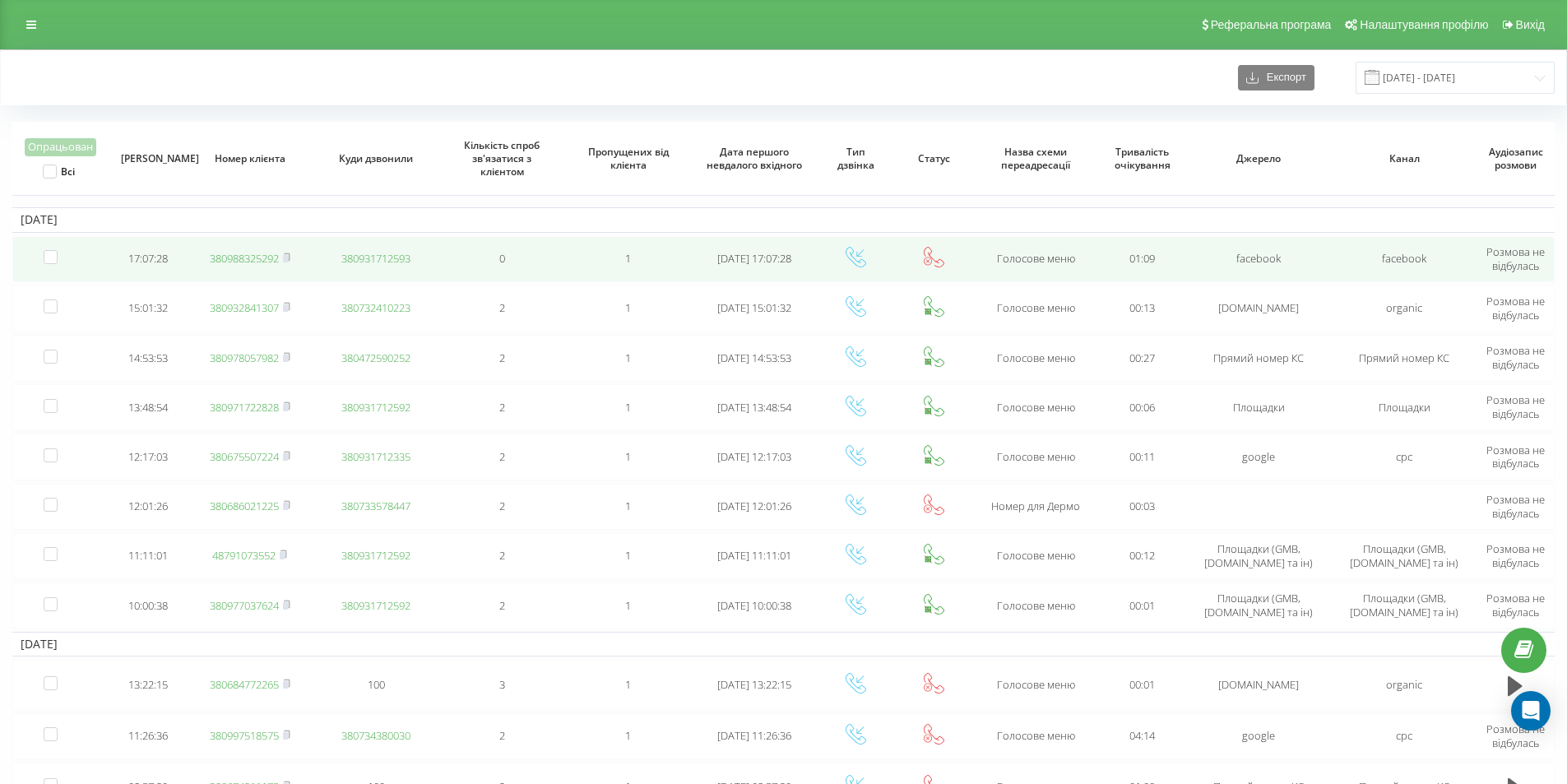
click at [250, 254] on link "380988325292" at bounding box center [244, 258] width 69 height 15
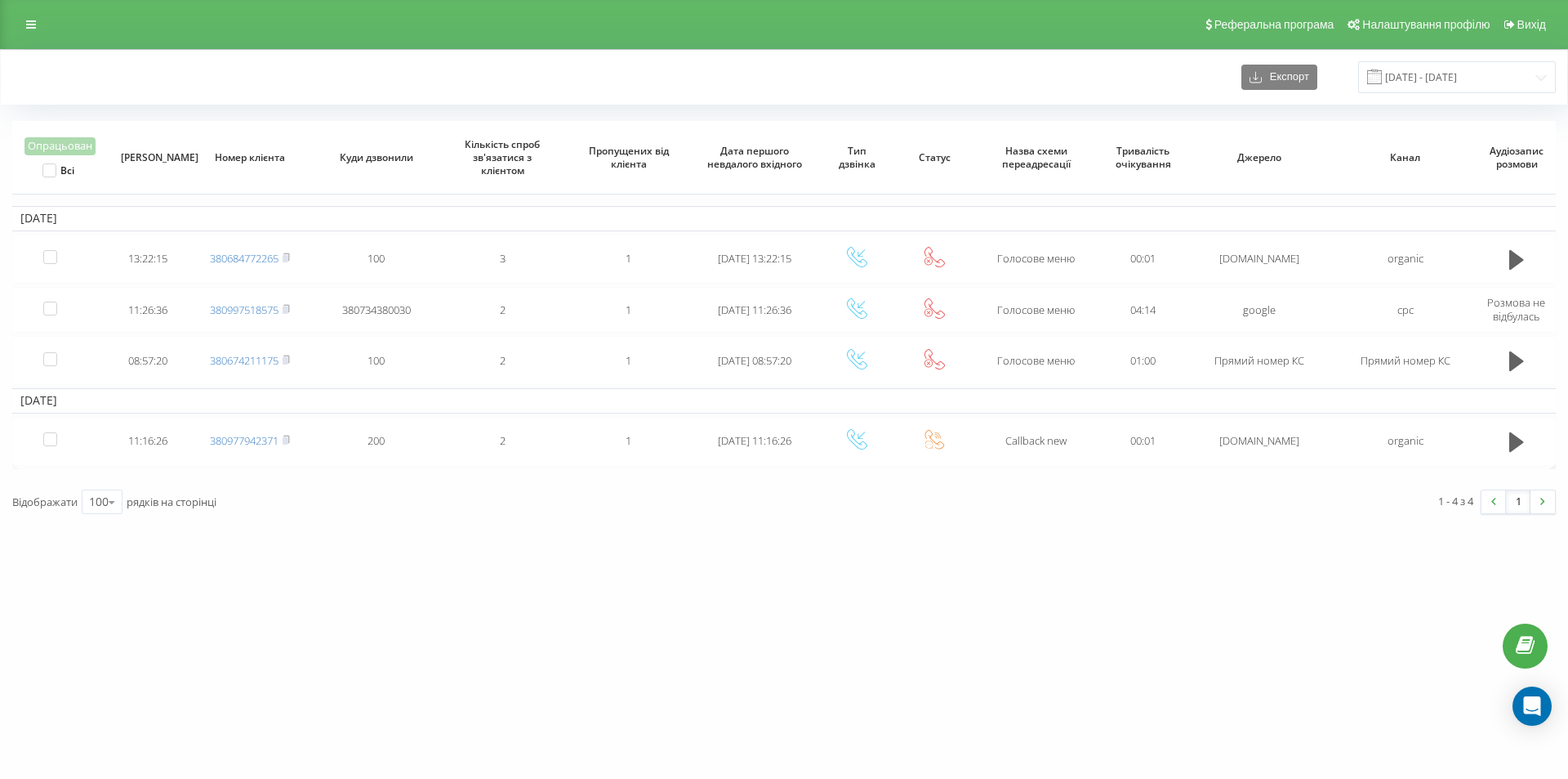
drag, startPoint x: 236, startPoint y: 46, endPoint x: 218, endPoint y: 34, distance: 21.6
click at [232, 44] on div "Реферальна програма Налаштування профілю Вихід" at bounding box center [784, 24] width 1568 height 49
click at [148, 84] on div "Експорт 13.09.2025 - 19.09.2025" at bounding box center [784, 77] width 1543 height 32
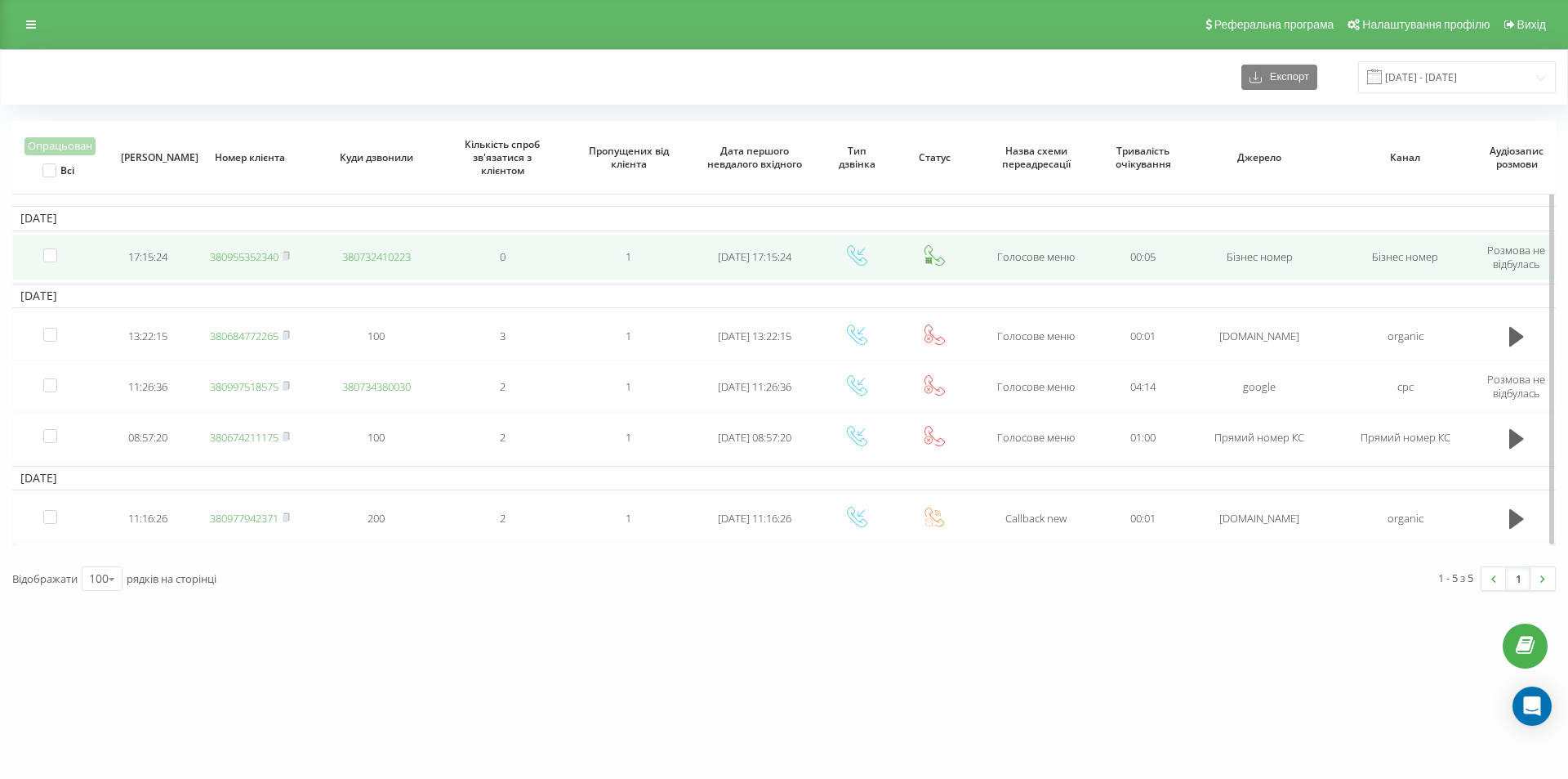
click at [242, 258] on link "380955352340" at bounding box center [243, 257] width 68 height 15
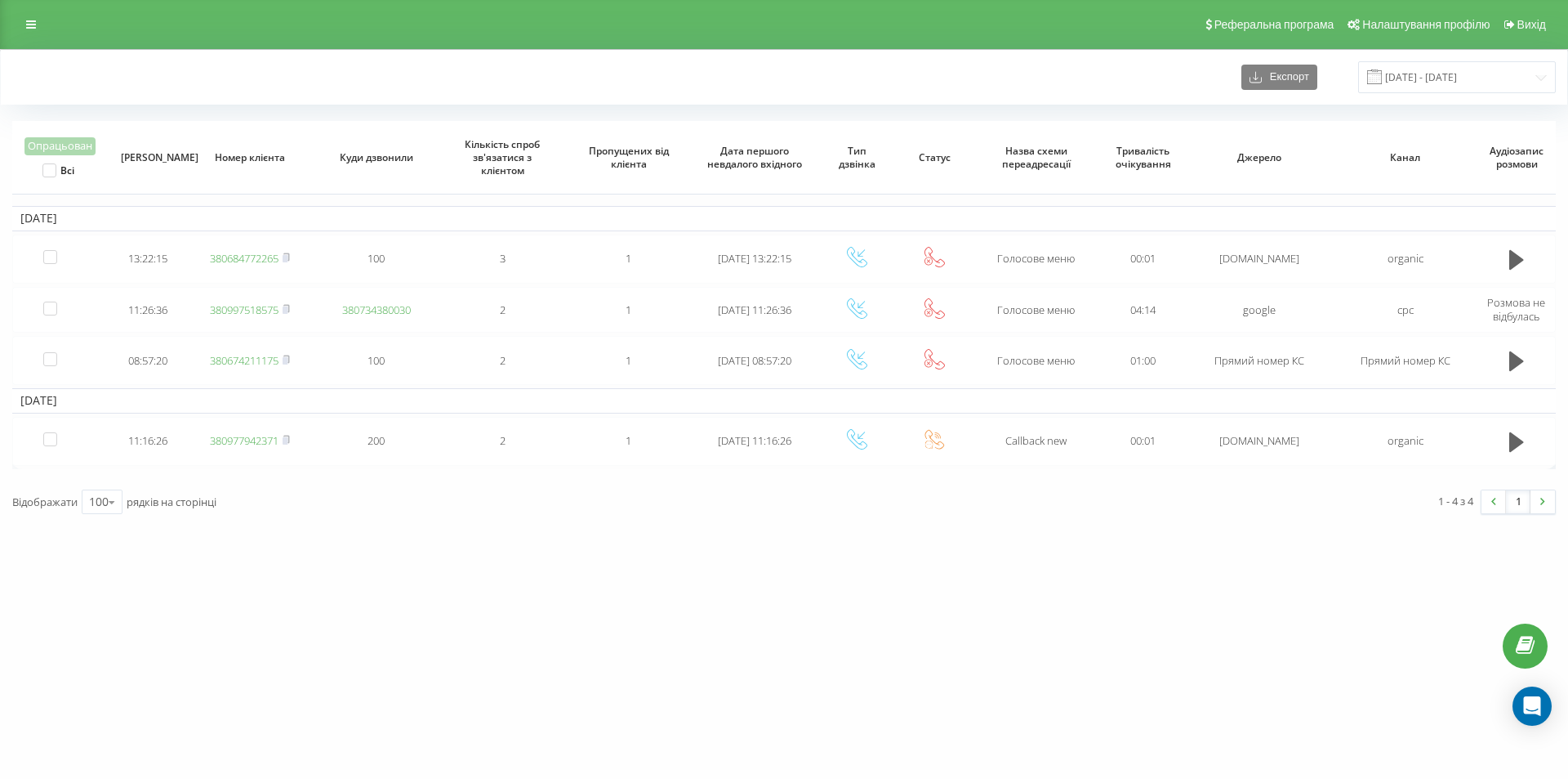
drag, startPoint x: 589, startPoint y: 570, endPoint x: 524, endPoint y: 496, distance: 98.5
click at [589, 570] on div "[DOMAIN_NAME] Проекти [DOMAIN_NAME] Дашборд Центр звернень Журнал дзвінків Журн…" at bounding box center [784, 389] width 1568 height 779
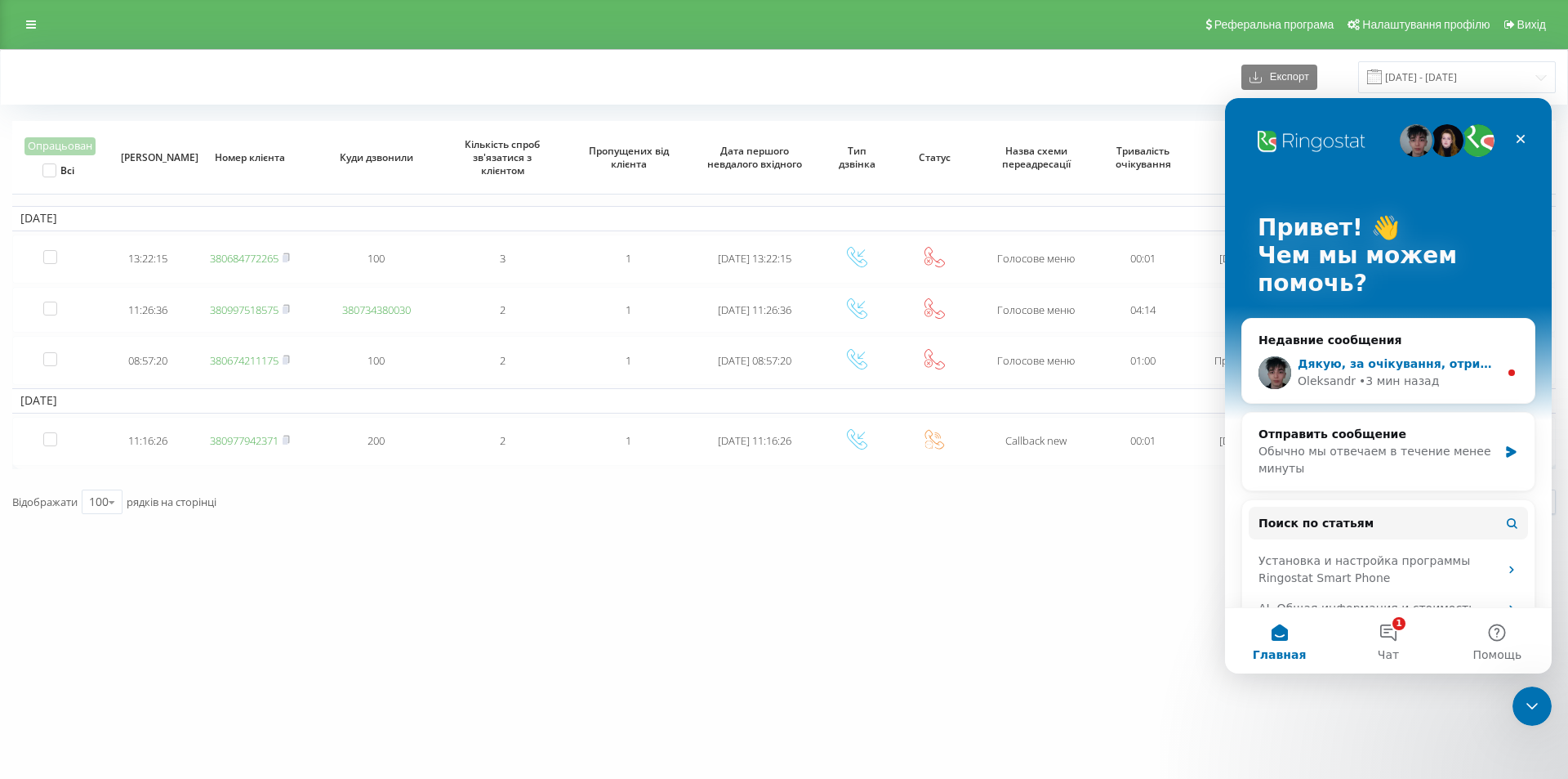
click at [1389, 378] on div "• 3 мин назад" at bounding box center [1398, 380] width 80 height 17
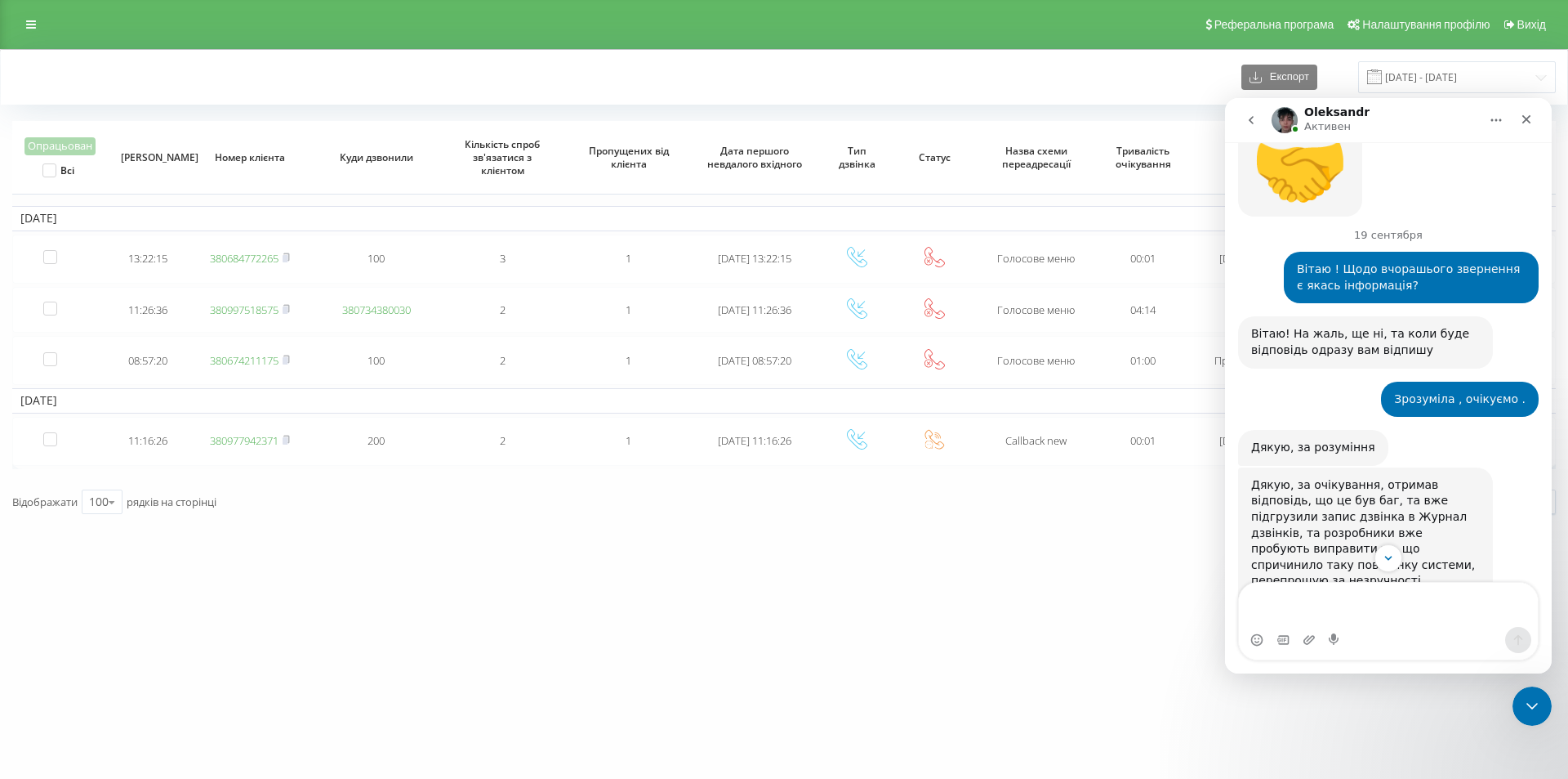
scroll to position [1028, 0]
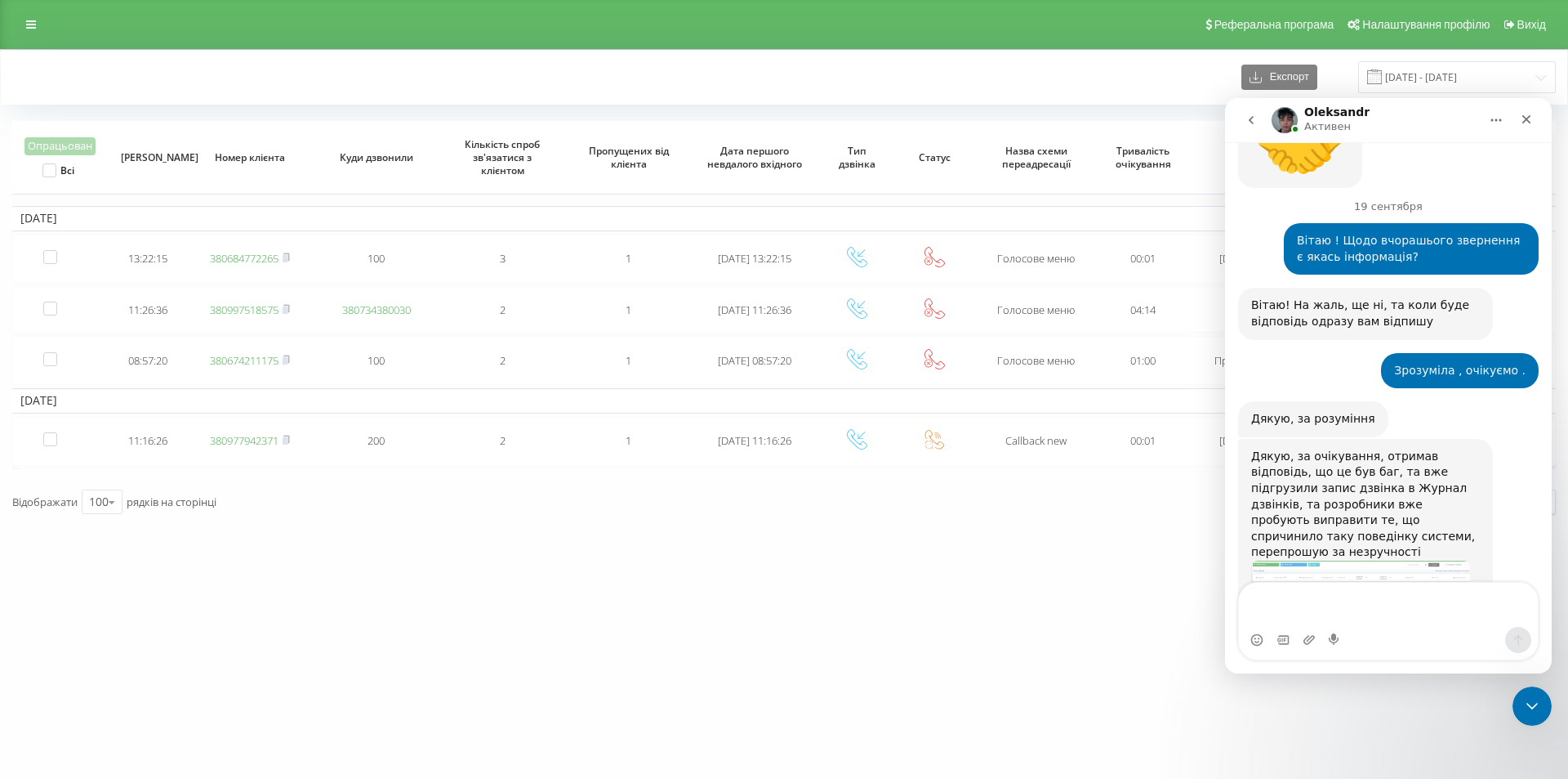
click at [1335, 601] on textarea "Ваше сообщение..." at bounding box center [1388, 605] width 299 height 44
type textarea "Вдячні Вам за допомогу! Гарного вечора ."
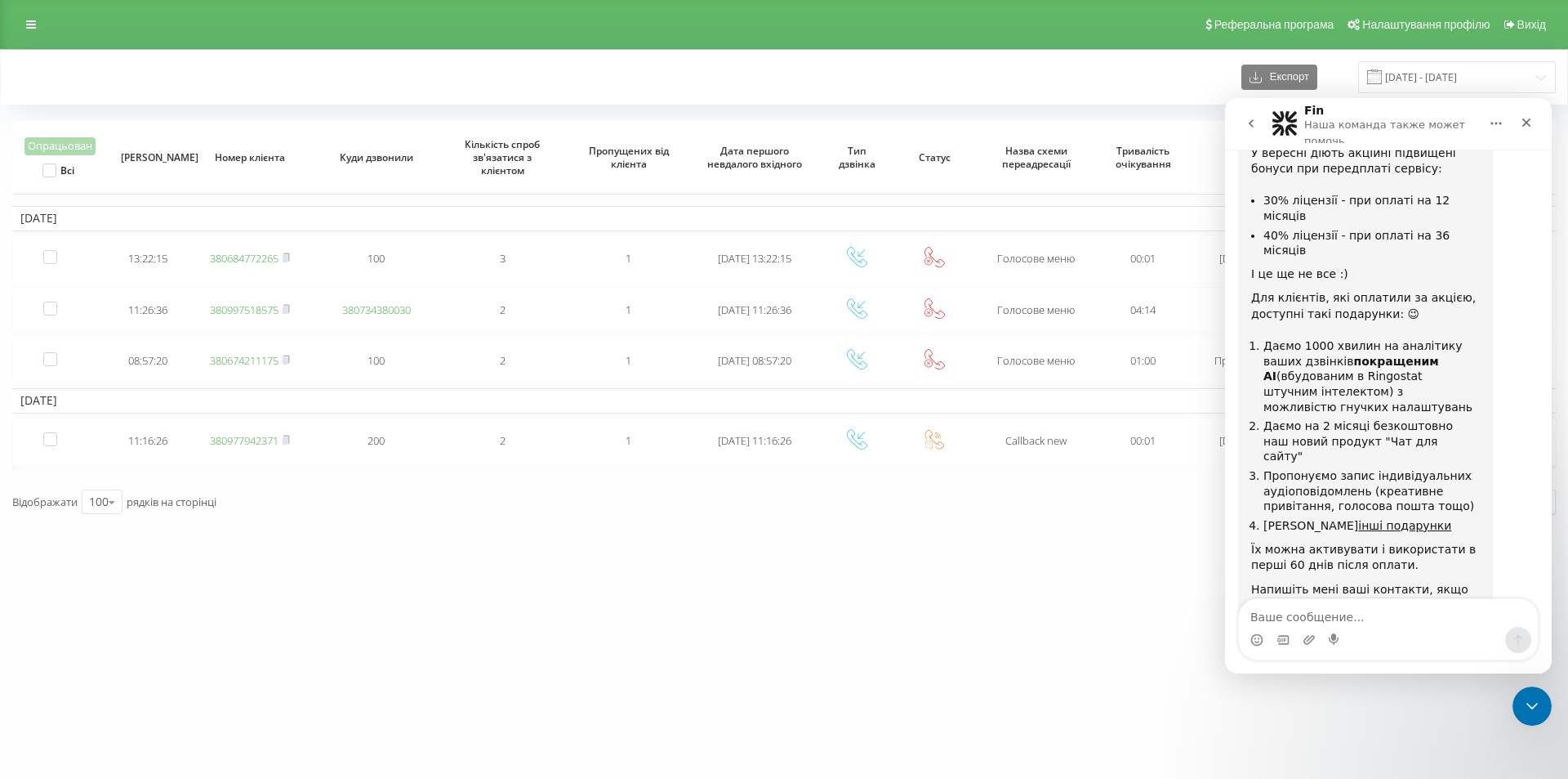
scroll to position [2138, 0]
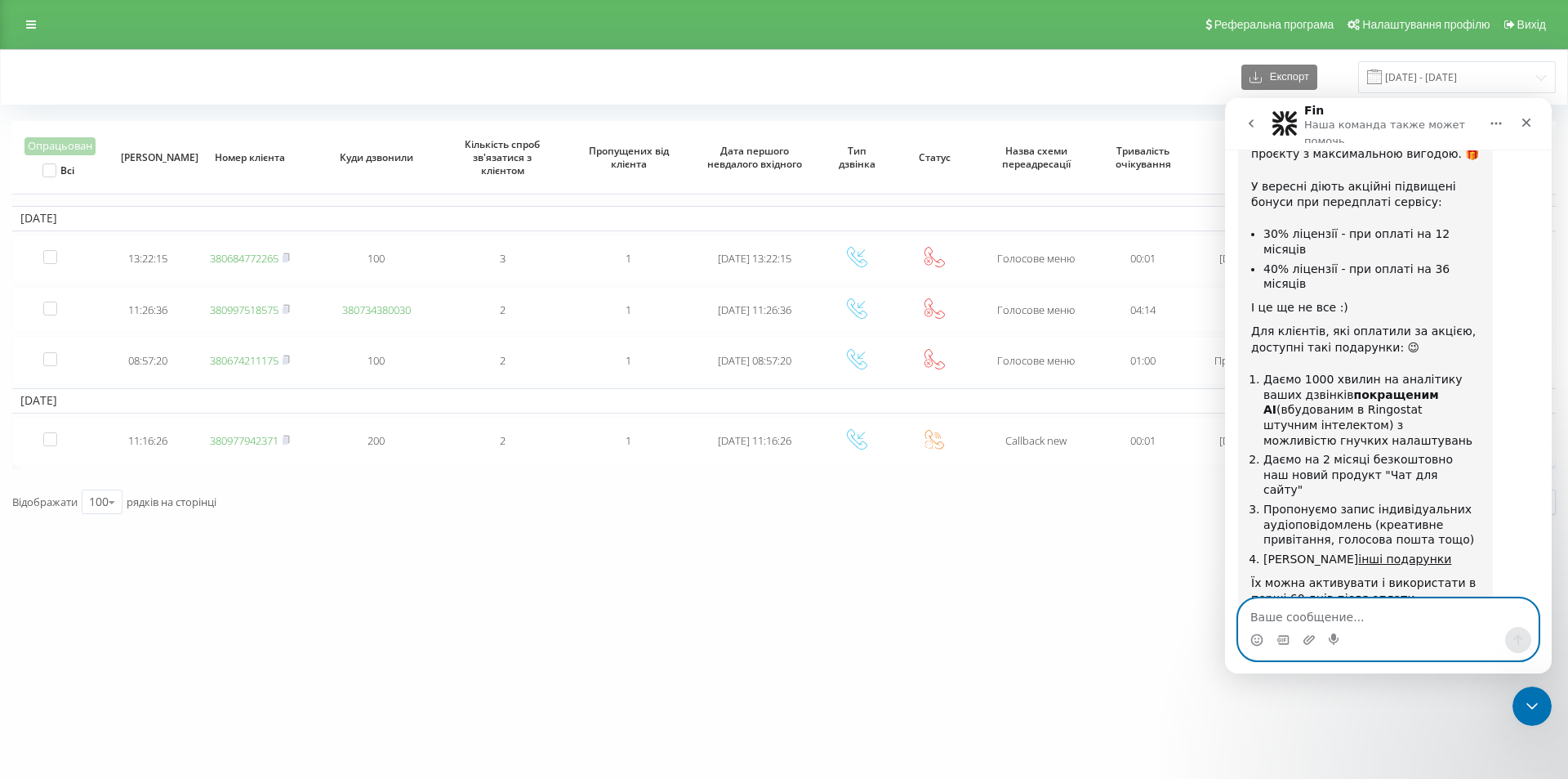
scroll to position [2138, 0]
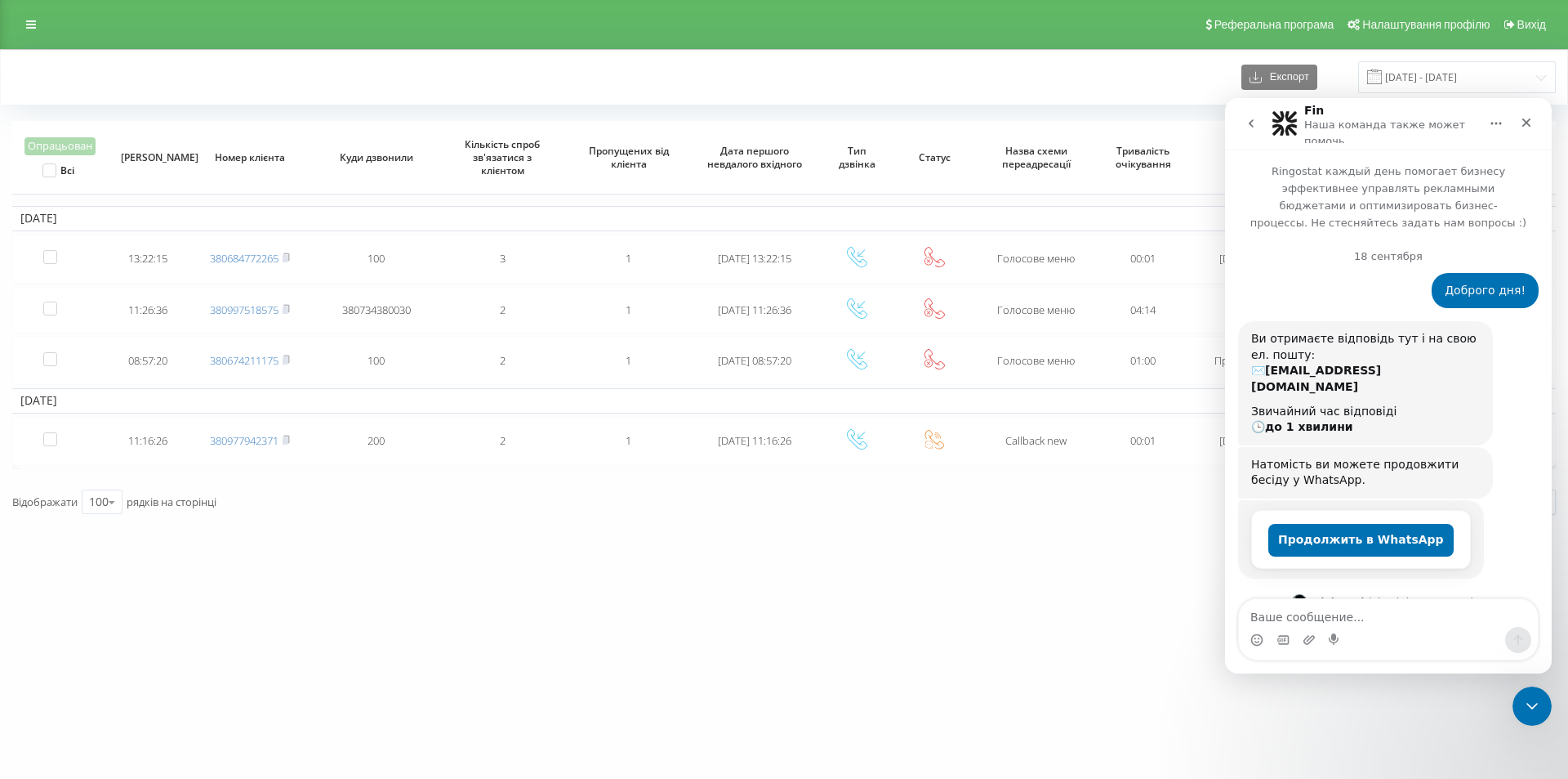
scroll to position [2138, 0]
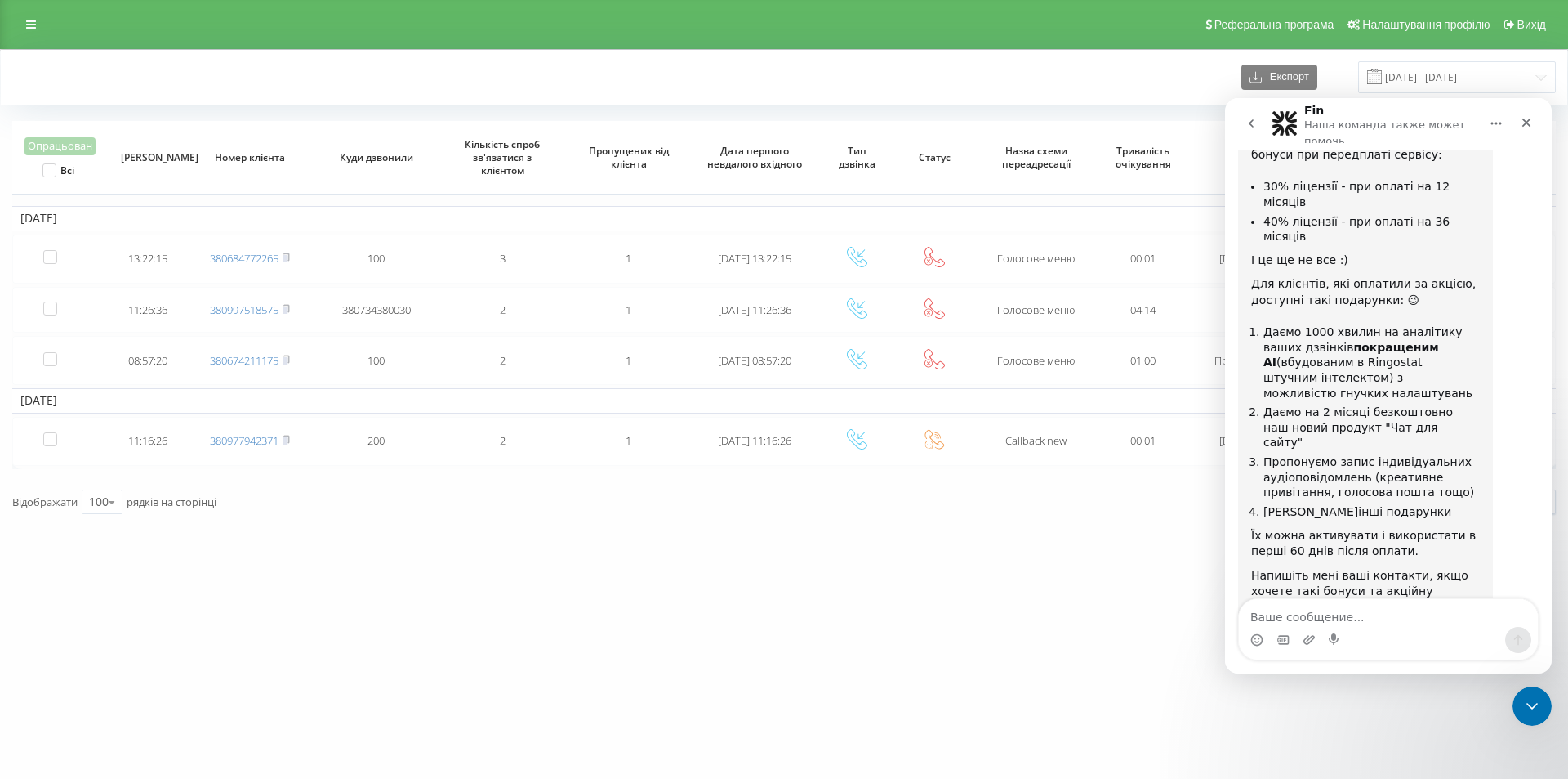
scroll to position [2138, 0]
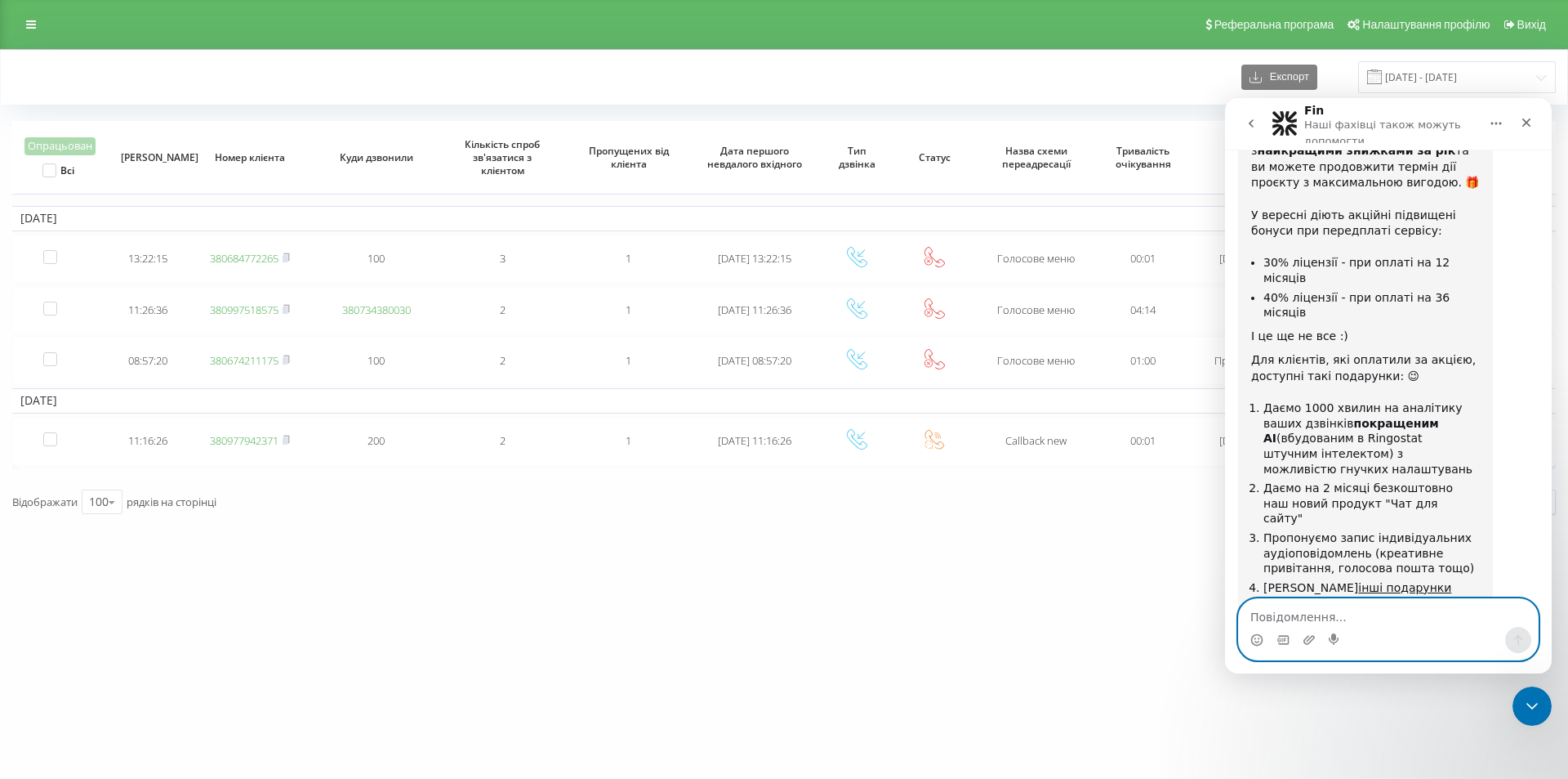
scroll to position [2138, 0]
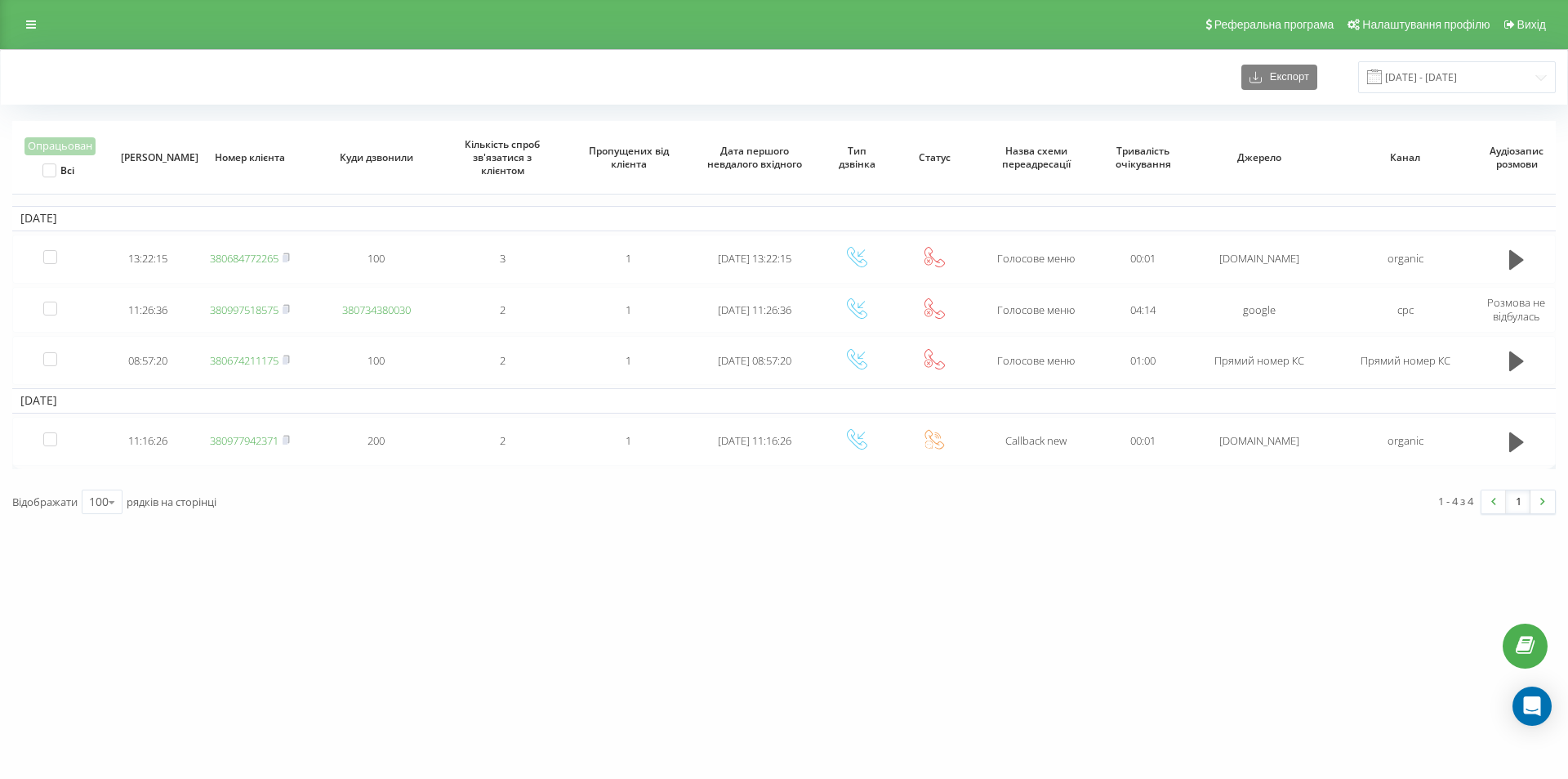
drag, startPoint x: 269, startPoint y: 75, endPoint x: 268, endPoint y: 60, distance: 15.0
click at [269, 75] on div "Експорт 13.09.2025 - 19.09.2025" at bounding box center [784, 77] width 1543 height 32
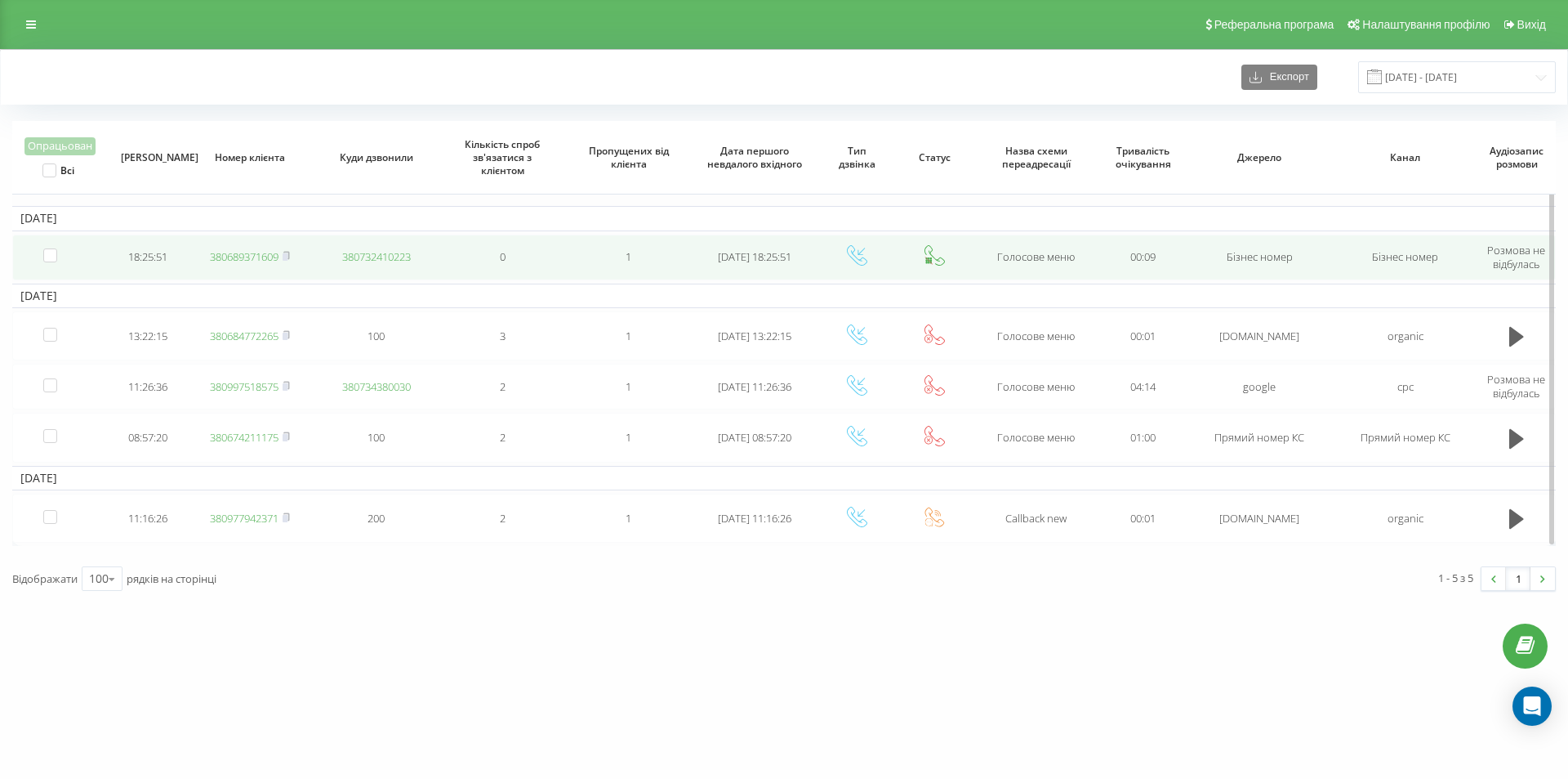
click at [270, 258] on link "380689371609" at bounding box center [243, 257] width 68 height 15
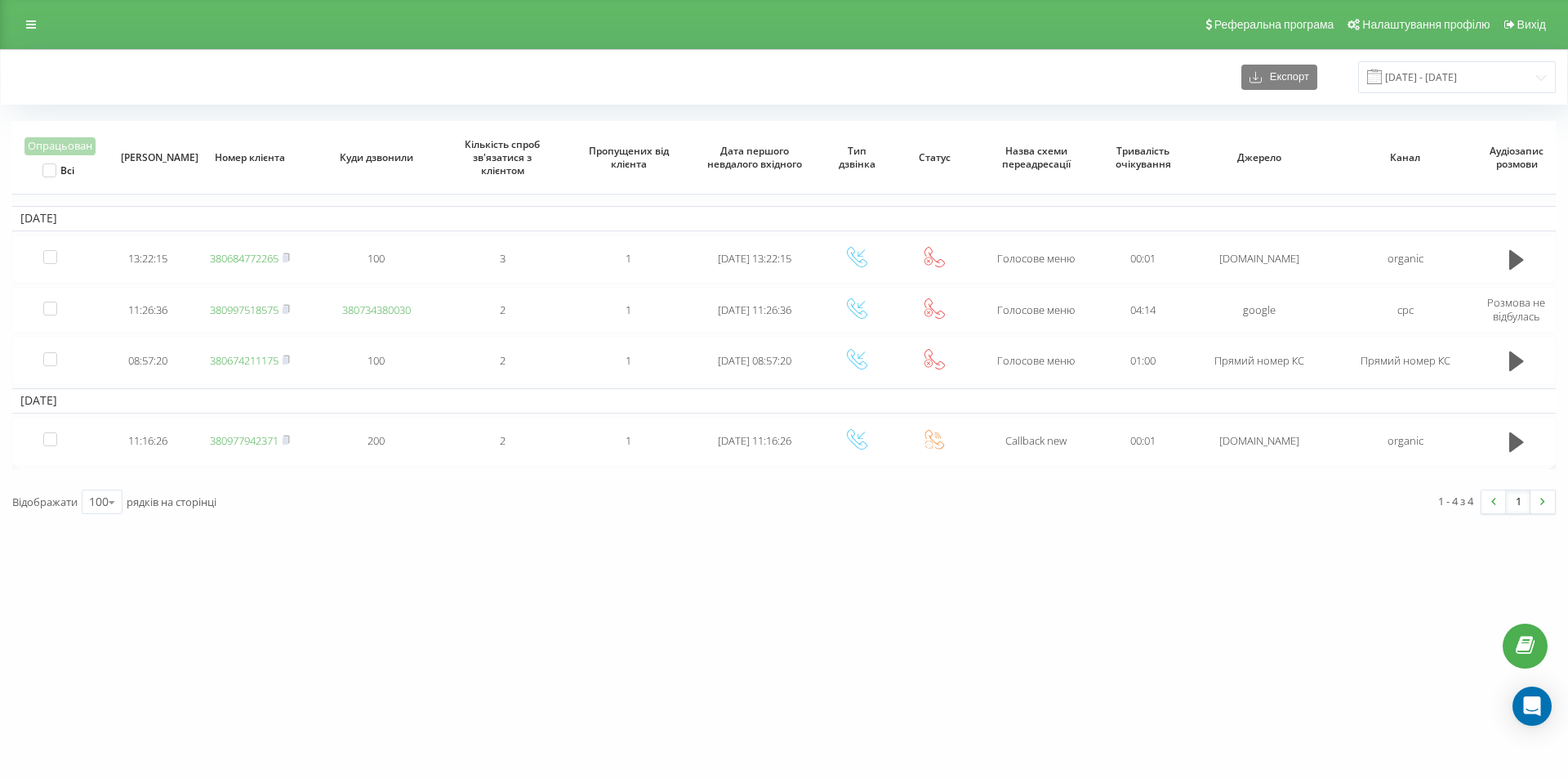
click at [242, 71] on div "Експорт 13.09.2025 - 19.09.2025" at bounding box center [784, 77] width 1543 height 32
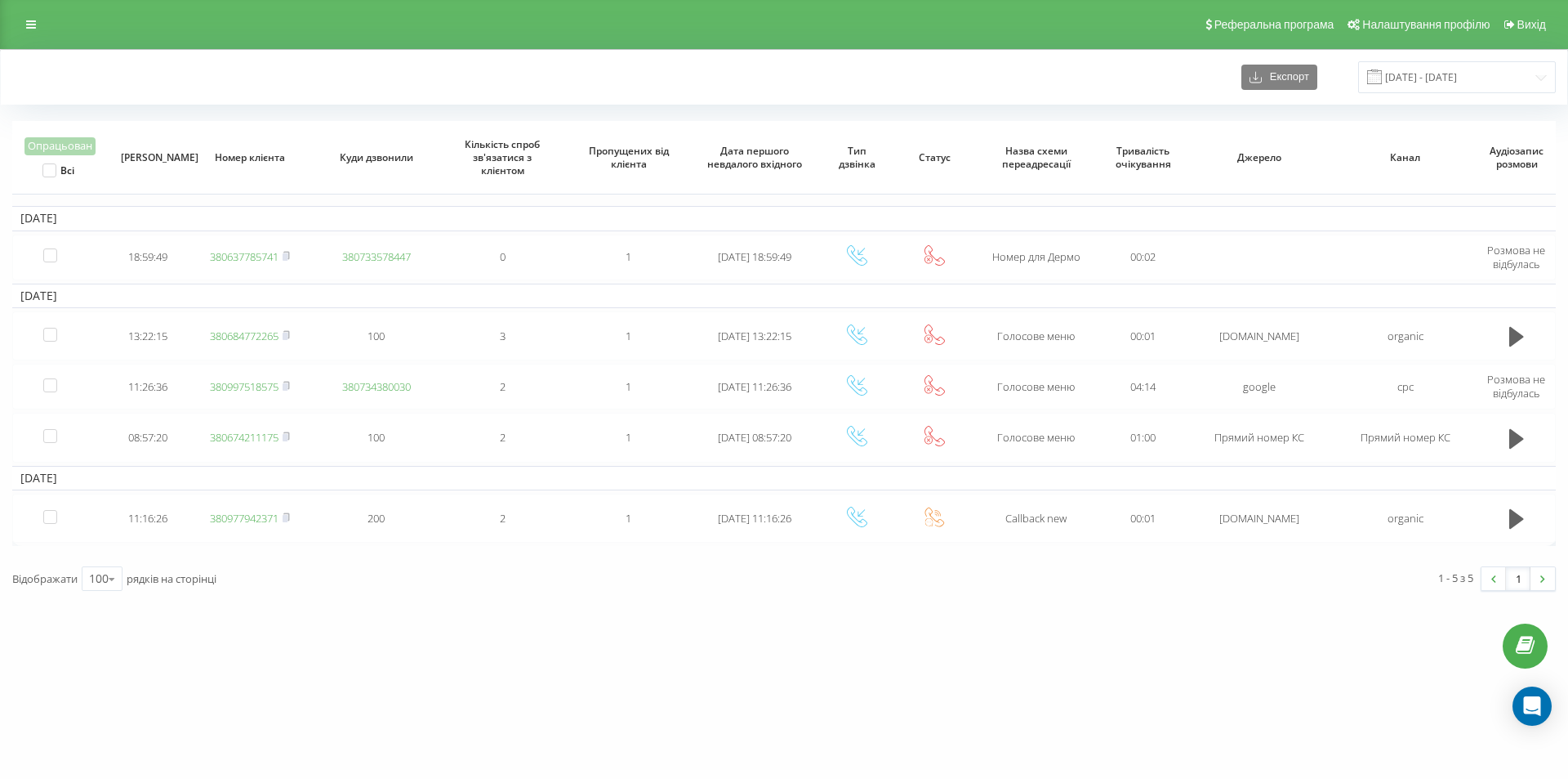
click at [152, 31] on div "Реферальна програма Налаштування профілю Вихід" at bounding box center [784, 24] width 1568 height 49
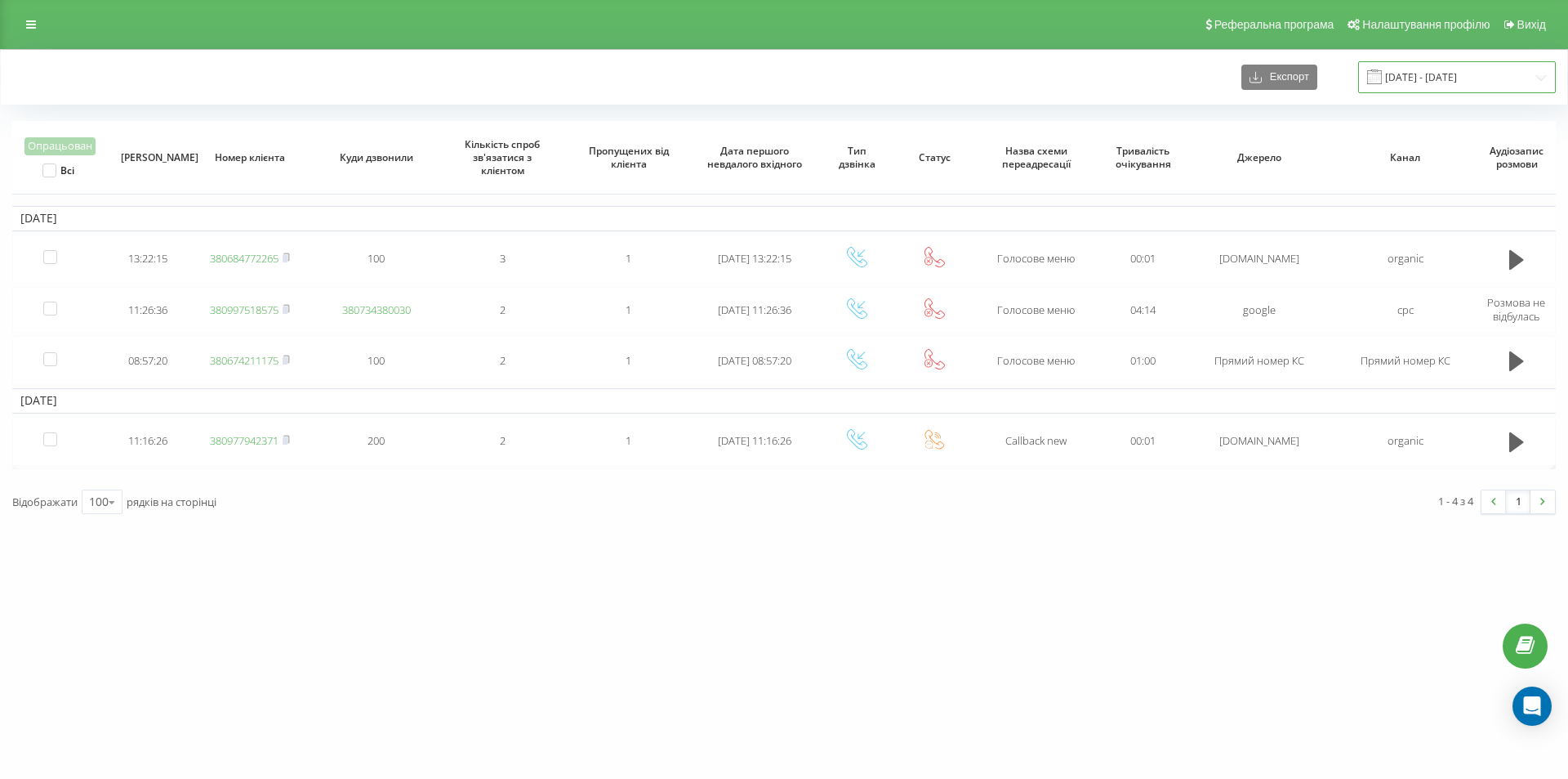
drag, startPoint x: 1425, startPoint y: 79, endPoint x: 1398, endPoint y: 88, distance: 28.5
click at [1425, 78] on input "[DATE] - [DATE]" at bounding box center [1457, 77] width 198 height 32
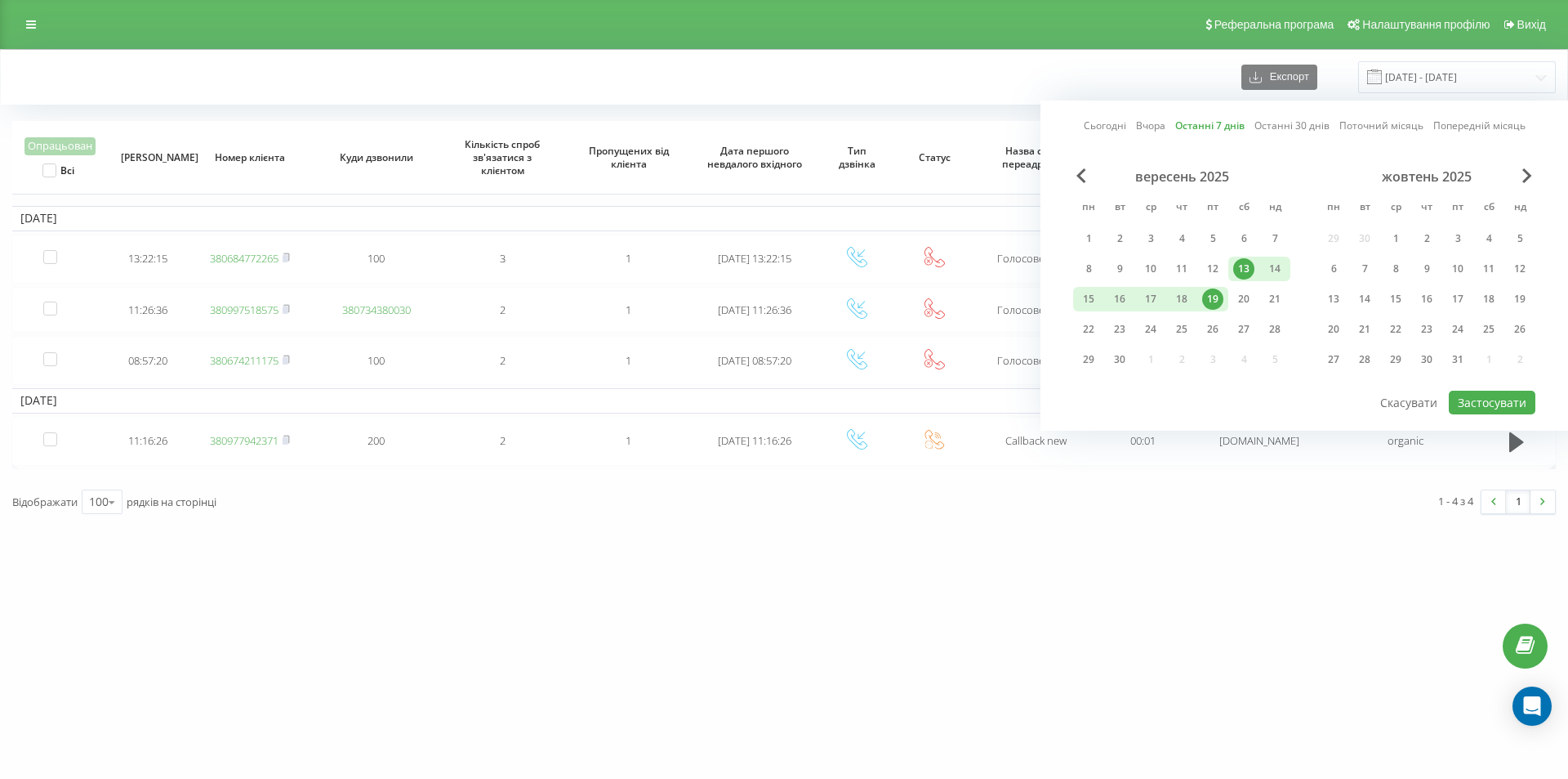
click at [1203, 117] on div "Сьогодні Вчора Останні 7 днів Останні 30 днів Поточний місяць Попередній місяць…" at bounding box center [1304, 266] width 527 height 330
click at [1224, 127] on link "Останні 7 днів" at bounding box center [1210, 124] width 69 height 15
click at [1466, 402] on button "Застосувати" at bounding box center [1492, 402] width 86 height 24
